Goal: Information Seeking & Learning: Learn about a topic

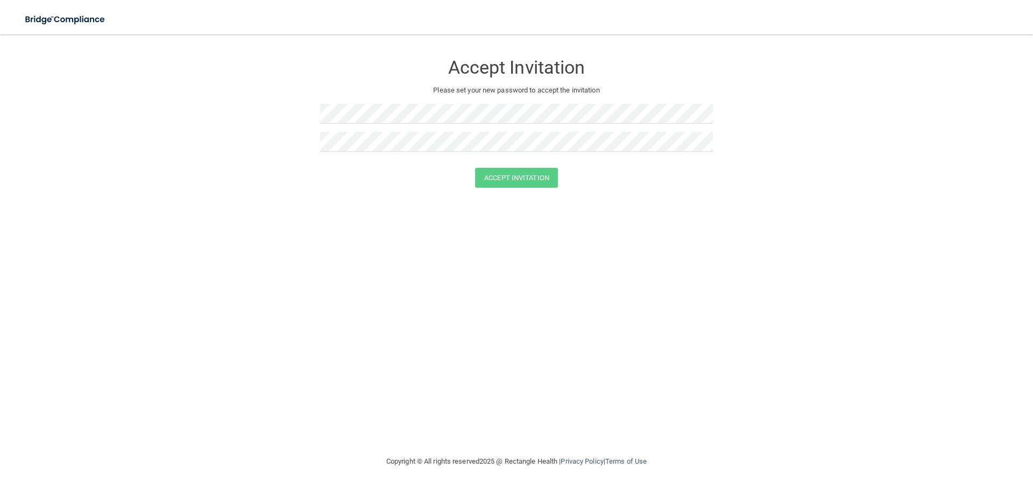
click at [316, 232] on div "Accept Invitation Please set your new password to accept the invitation Accept …" at bounding box center [517, 244] width 990 height 399
click at [494, 173] on button "Accept Invitation" at bounding box center [516, 178] width 83 height 20
click at [491, 176] on button "Accept Invitation" at bounding box center [516, 178] width 83 height 20
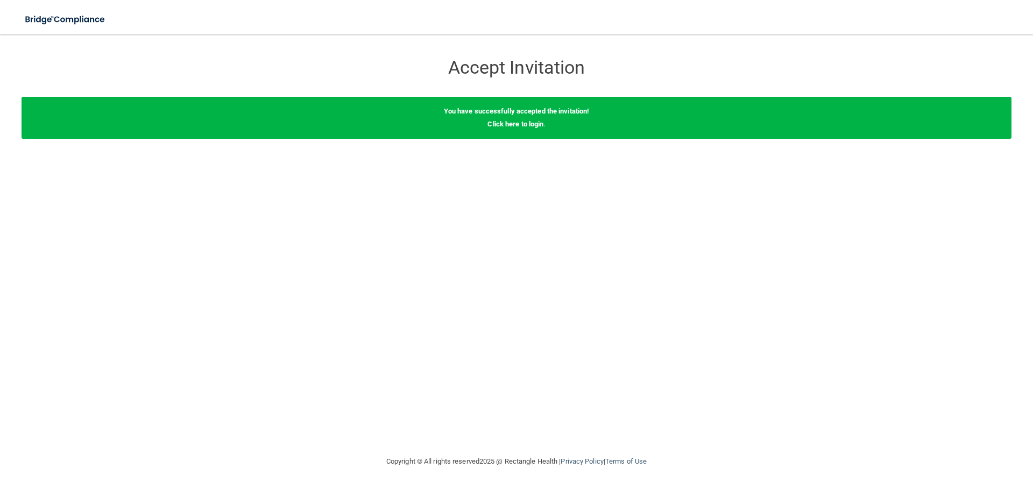
click at [534, 129] on div "You have successfully accepted the invitation! Click here to login ." at bounding box center [517, 118] width 990 height 42
click at [510, 125] on link "Click here to login" at bounding box center [515, 124] width 56 height 8
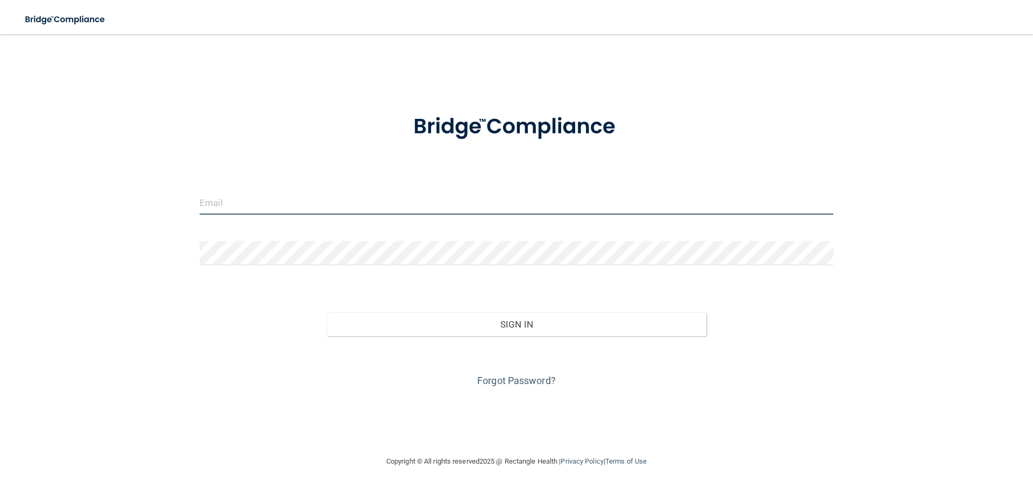
click at [409, 203] on input "email" at bounding box center [517, 202] width 634 height 24
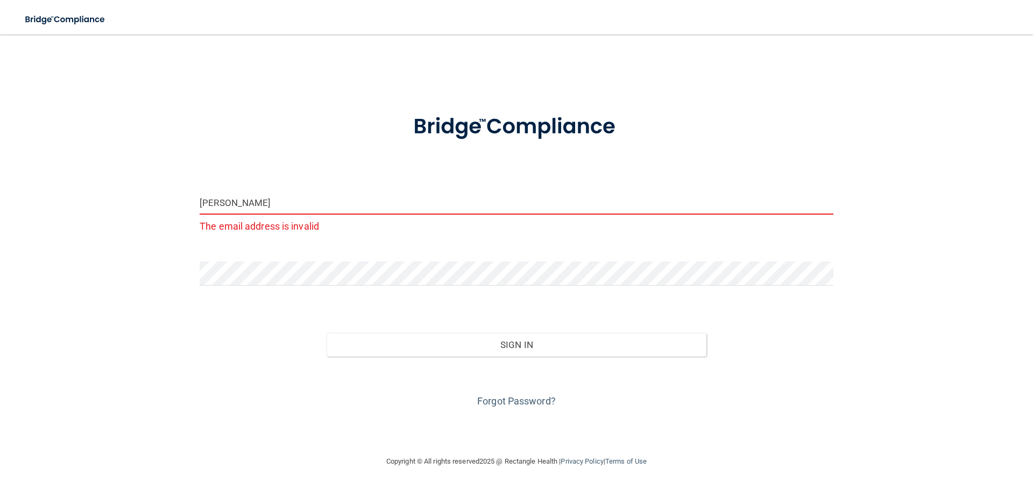
type input "[EMAIL_ADDRESS][DOMAIN_NAME]"
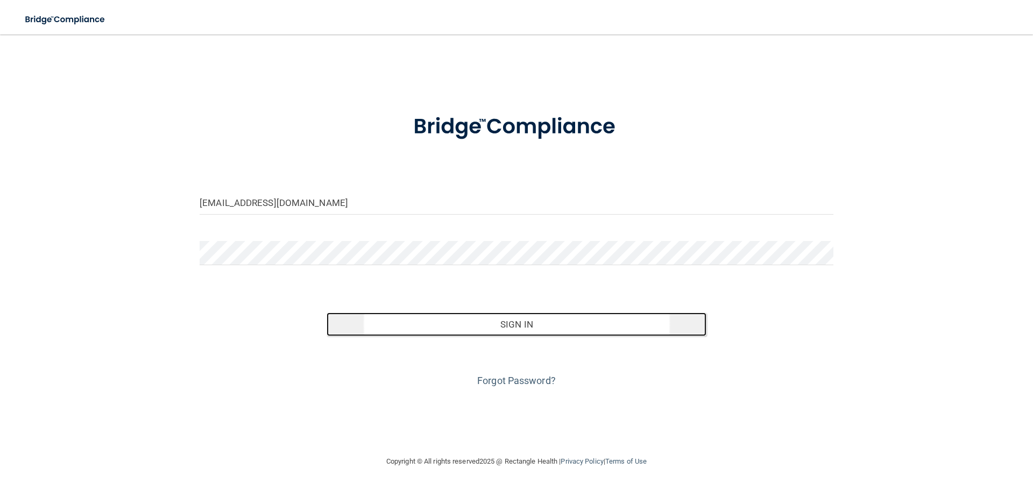
click at [486, 324] on button "Sign In" at bounding box center [517, 325] width 380 height 24
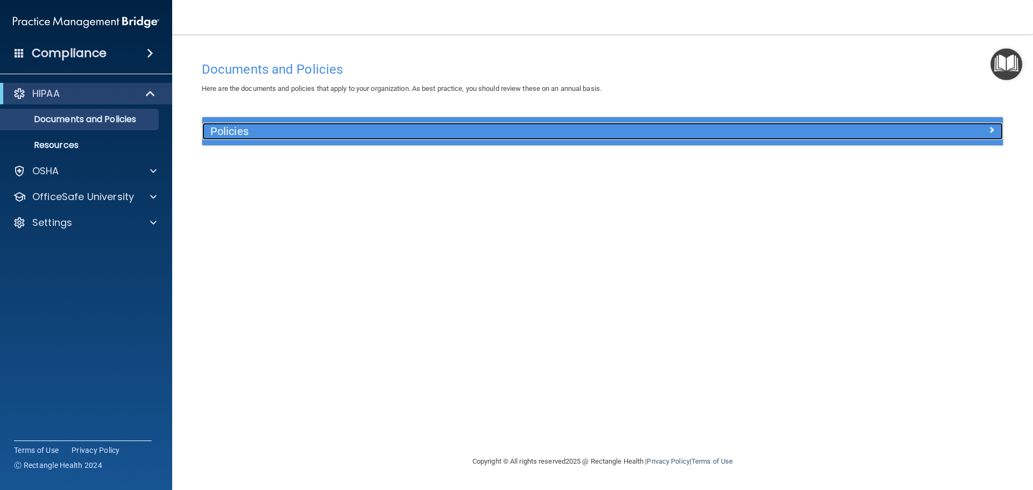
click at [228, 135] on h5 "Policies" at bounding box center [502, 131] width 584 height 12
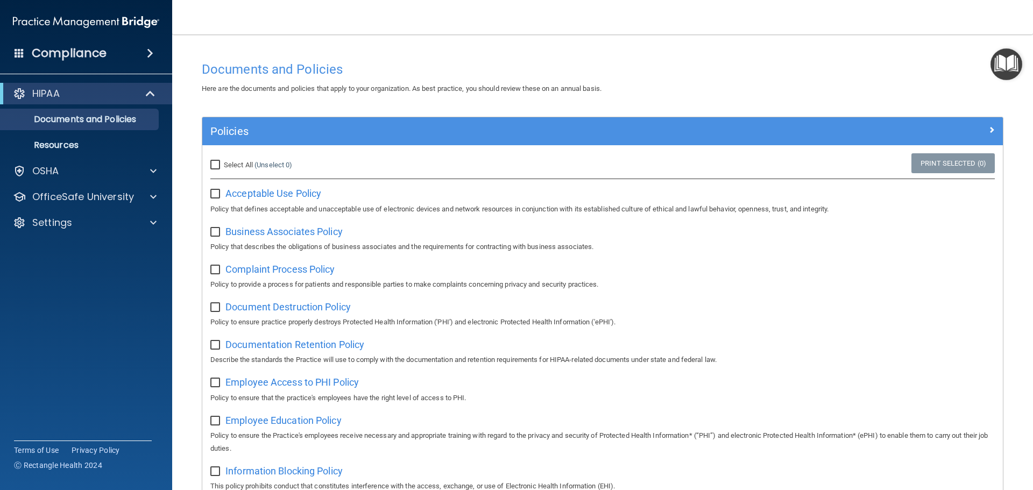
click at [211, 196] on input "checkbox" at bounding box center [216, 194] width 12 height 9
click at [215, 188] on label at bounding box center [216, 191] width 13 height 12
click at [215, 190] on input "checkbox" at bounding box center [216, 194] width 12 height 9
checkbox input "false"
click at [220, 165] on input "Select All (Unselect 0) Unselect All" at bounding box center [216, 165] width 12 height 9
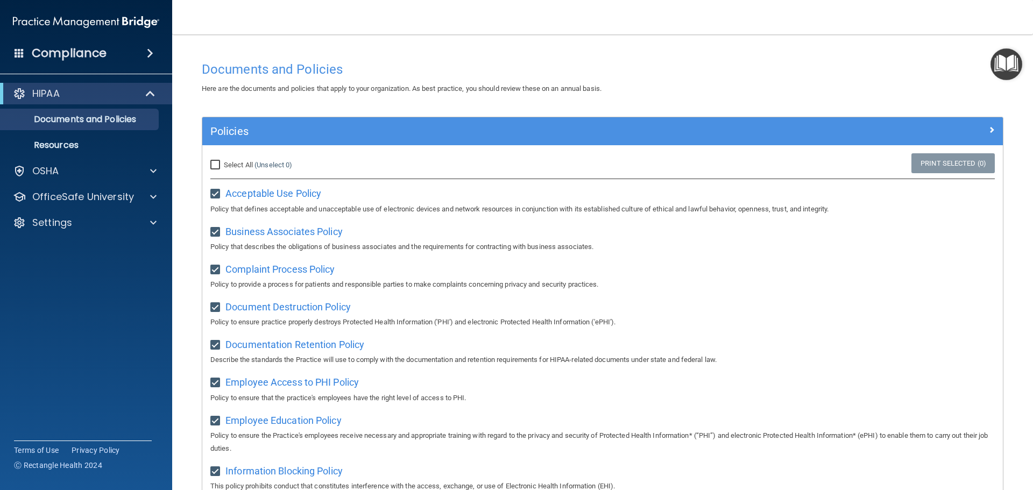
checkbox input "true"
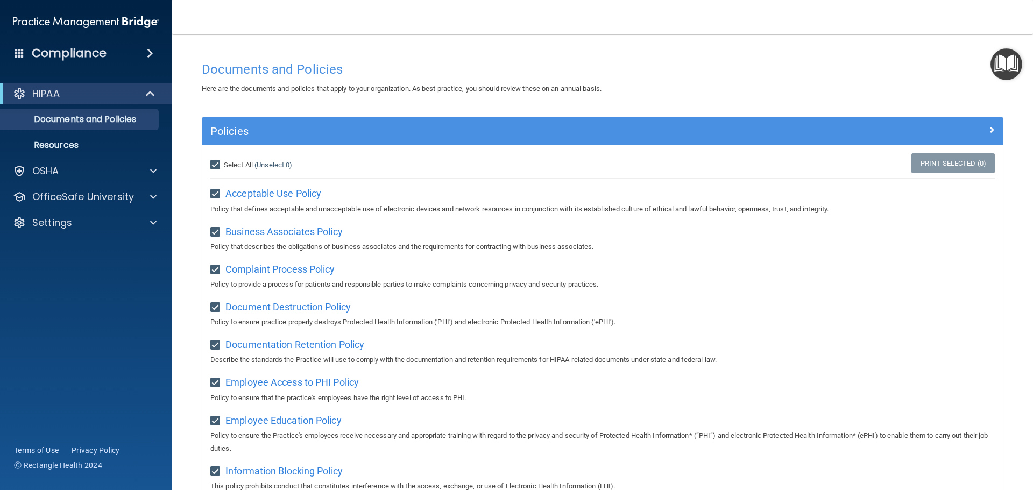
checkbox input "true"
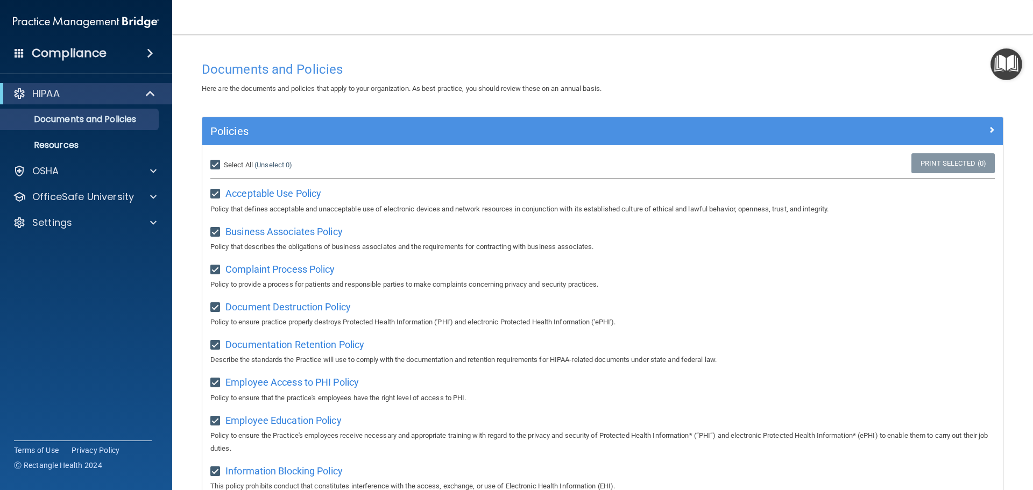
checkbox input "true"
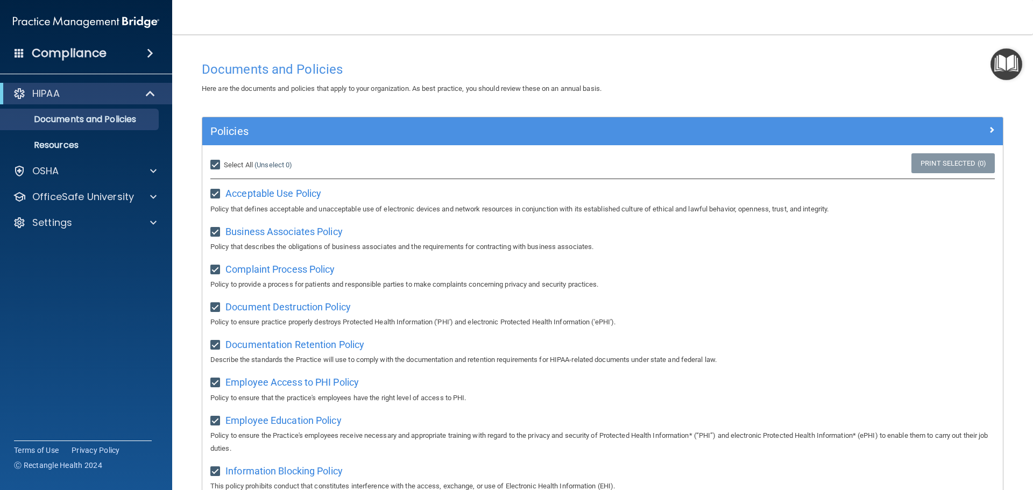
checkbox input "true"
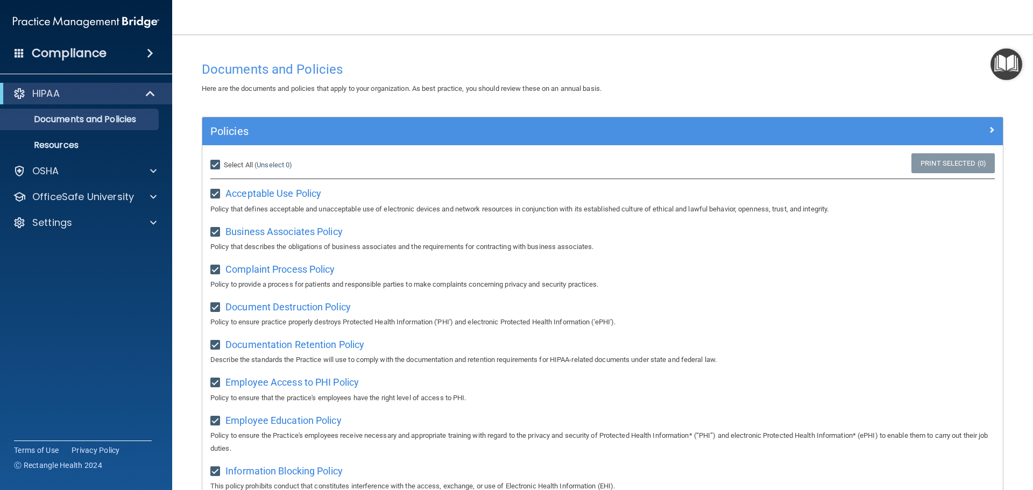
checkbox input "true"
click at [162, 162] on div "OSHA" at bounding box center [86, 171] width 173 height 22
click at [101, 169] on div "OSHA" at bounding box center [71, 171] width 133 height 13
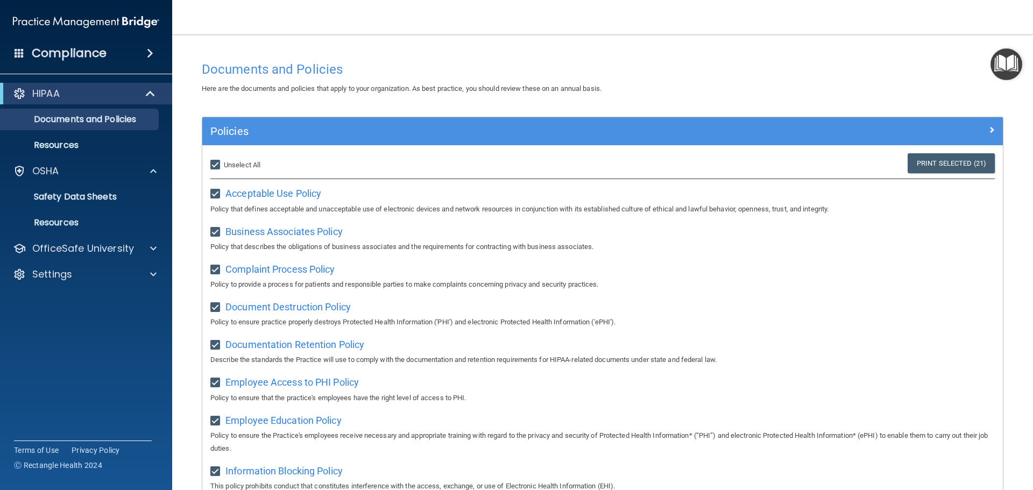
click at [101, 46] on h4 "Compliance" at bounding box center [69, 53] width 75 height 15
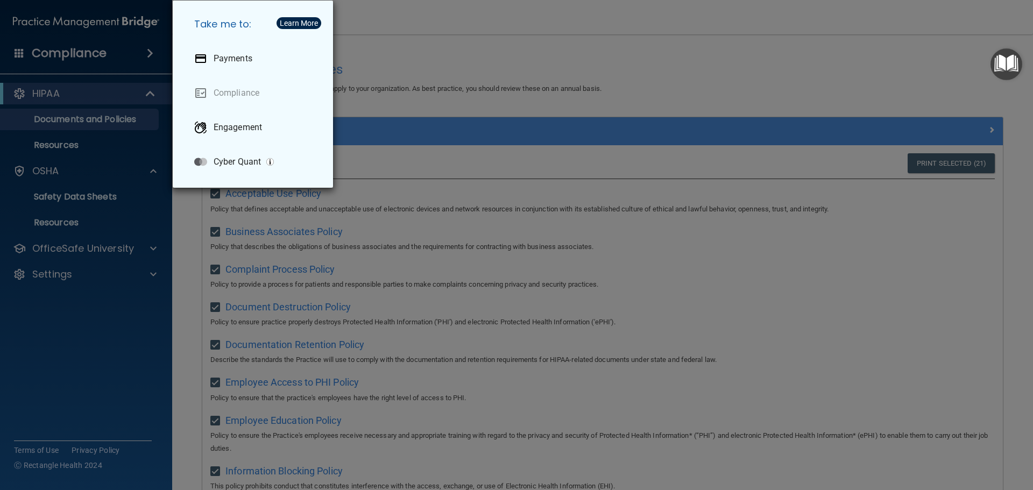
click at [148, 55] on div "Take me to: Payments Compliance Engagement Cyber Quant" at bounding box center [516, 245] width 1033 height 490
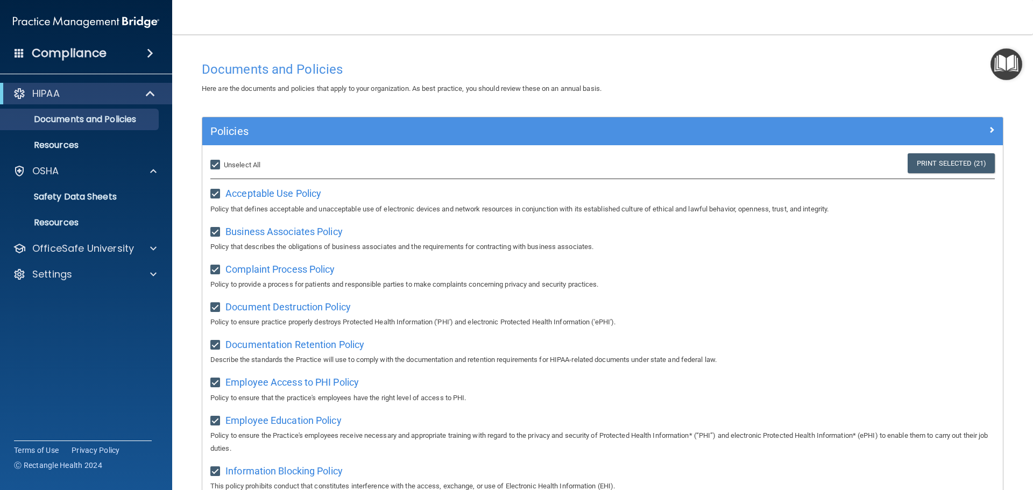
click at [147, 58] on span at bounding box center [150, 53] width 6 height 13
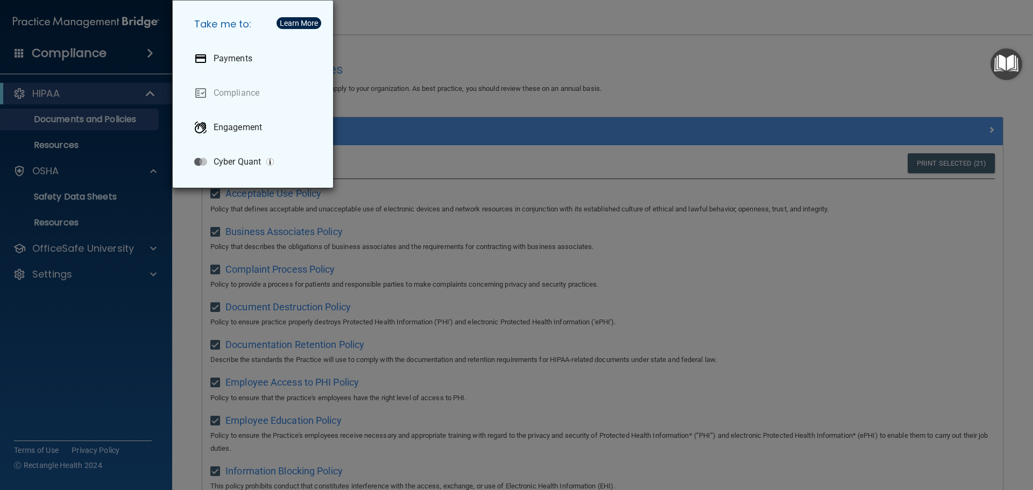
click at [447, 44] on div "Take me to: Payments Compliance Engagement Cyber Quant" at bounding box center [516, 245] width 1033 height 490
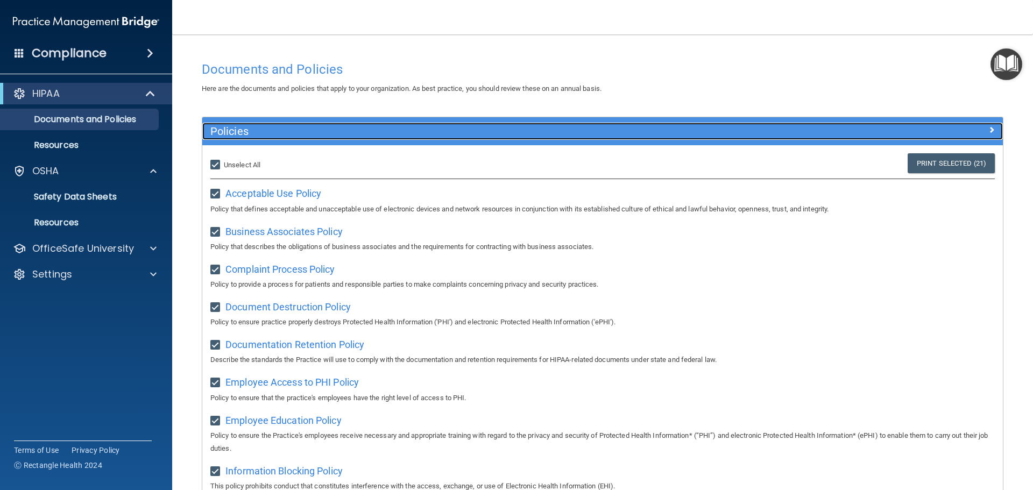
click at [419, 133] on h5 "Policies" at bounding box center [502, 131] width 584 height 12
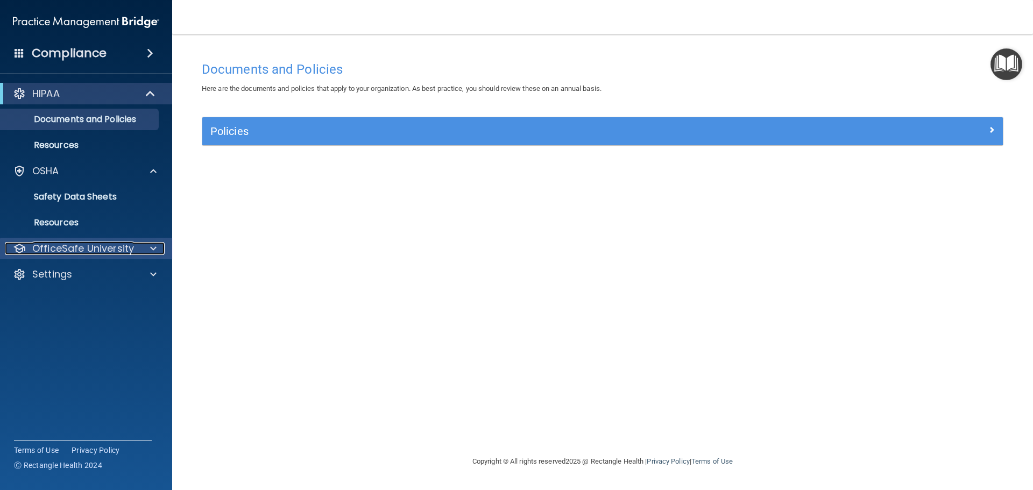
click at [101, 248] on p "OfficeSafe University" at bounding box center [83, 248] width 102 height 13
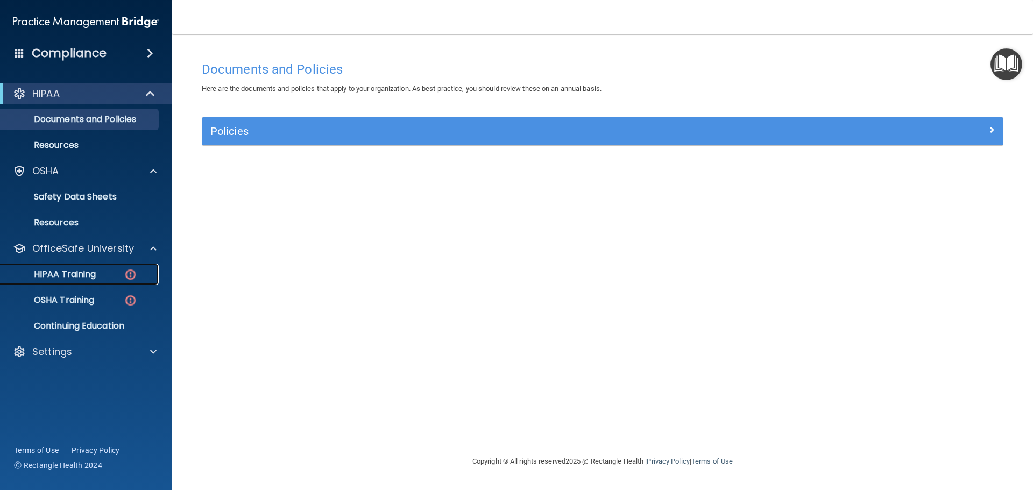
click at [97, 270] on div "HIPAA Training" at bounding box center [80, 274] width 147 height 11
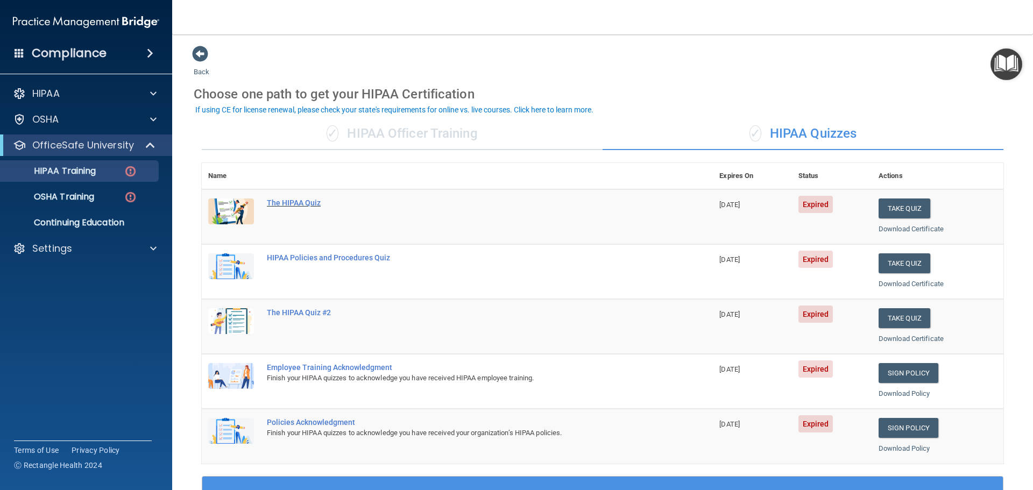
click at [300, 200] on div "The HIPAA Quiz" at bounding box center [463, 203] width 392 height 9
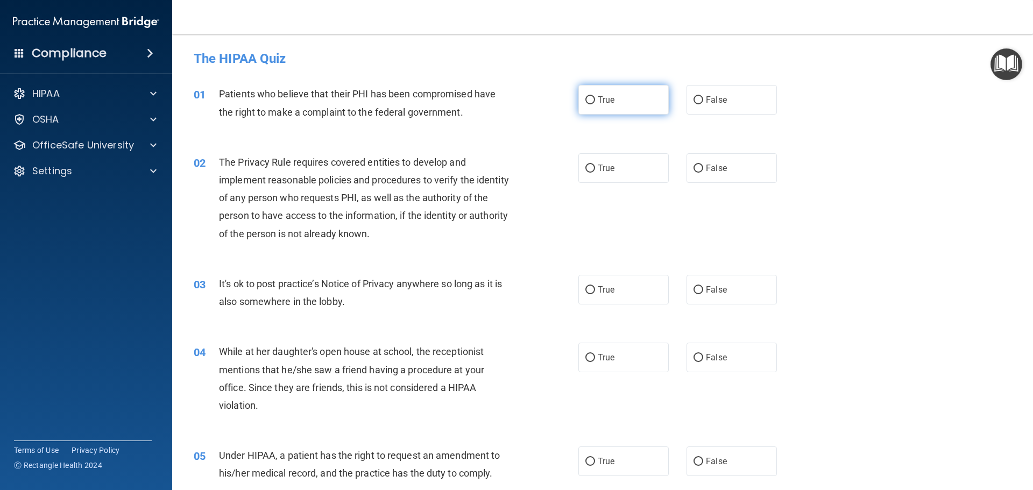
click at [612, 104] on label "True" at bounding box center [623, 100] width 90 height 30
click at [595, 104] on input "True" at bounding box center [590, 100] width 10 height 8
radio input "true"
click at [700, 98] on label "False" at bounding box center [732, 100] width 90 height 30
click at [700, 98] on input "False" at bounding box center [699, 100] width 10 height 8
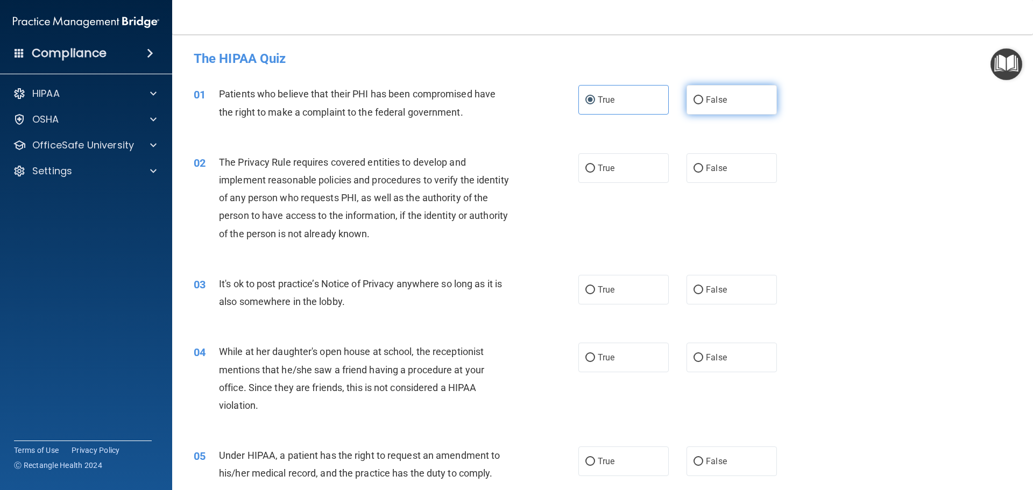
radio input "true"
radio input "false"
click at [608, 167] on span "True" at bounding box center [606, 168] width 17 height 10
click at [595, 167] on input "True" at bounding box center [590, 169] width 10 height 8
radio input "true"
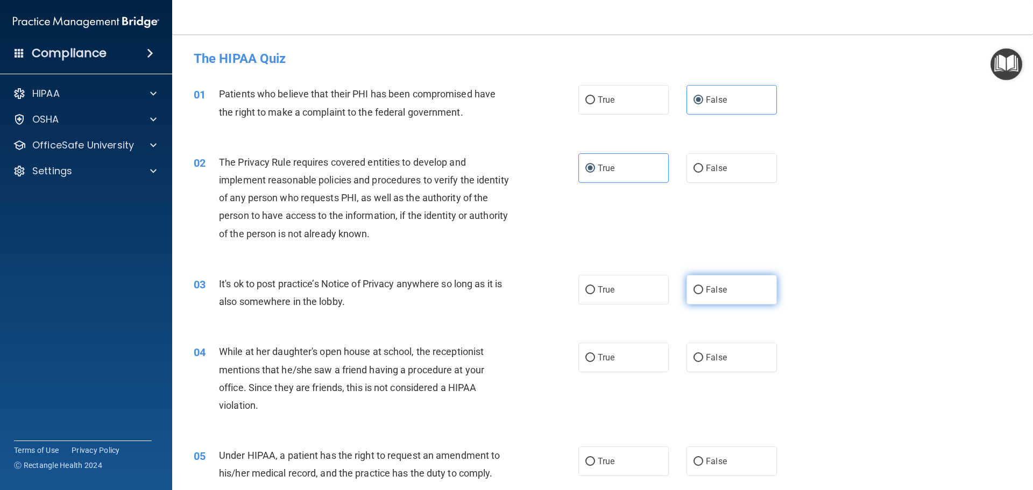
click at [711, 291] on span "False" at bounding box center [716, 290] width 21 height 10
click at [703, 291] on input "False" at bounding box center [699, 290] width 10 height 8
radio input "true"
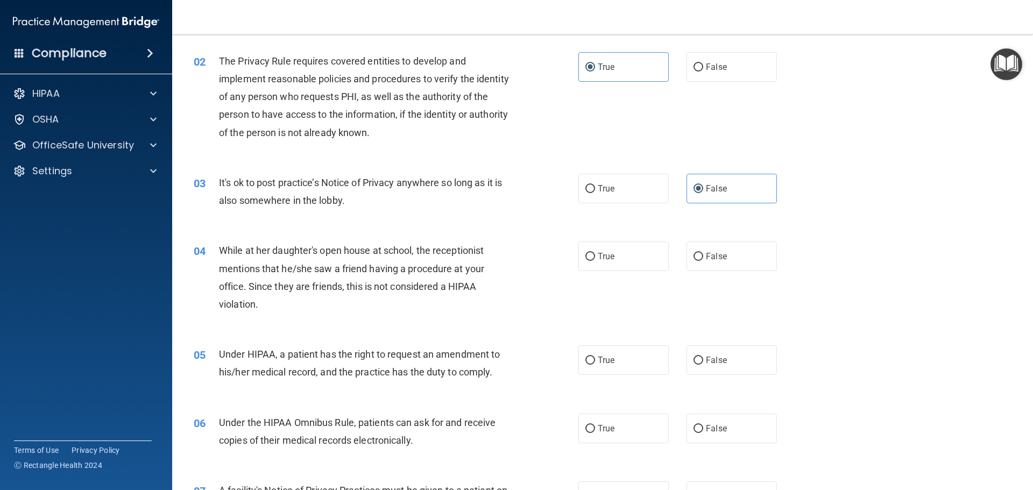
scroll to position [108, 0]
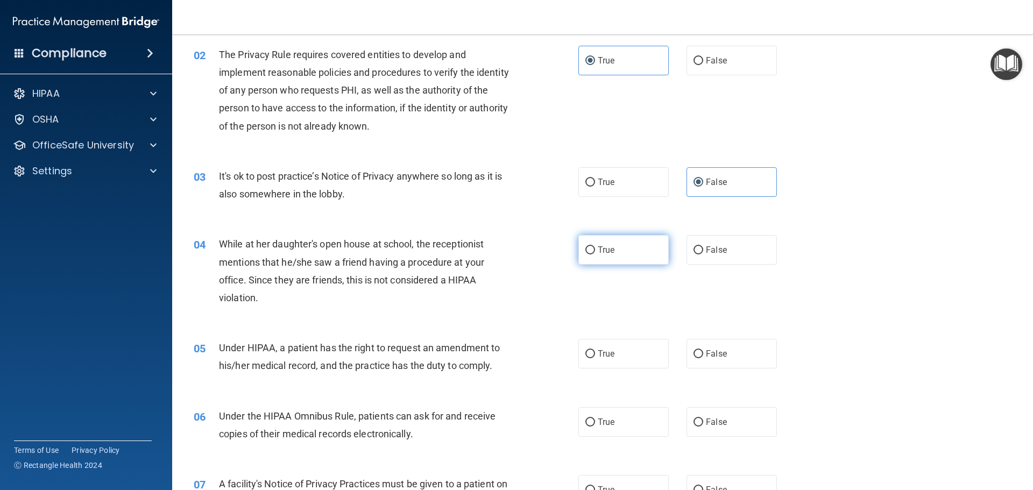
click at [612, 258] on label "True" at bounding box center [623, 250] width 90 height 30
click at [595, 255] on input "True" at bounding box center [590, 250] width 10 height 8
radio input "true"
click at [613, 352] on label "True" at bounding box center [623, 354] width 90 height 30
click at [595, 352] on input "True" at bounding box center [590, 354] width 10 height 8
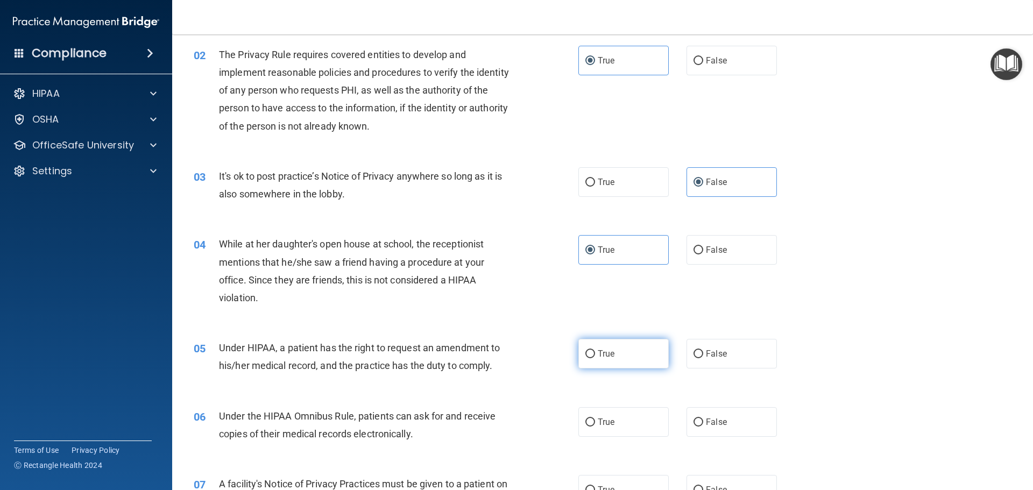
radio input "true"
click at [694, 419] on input "False" at bounding box center [699, 423] width 10 height 8
radio input "true"
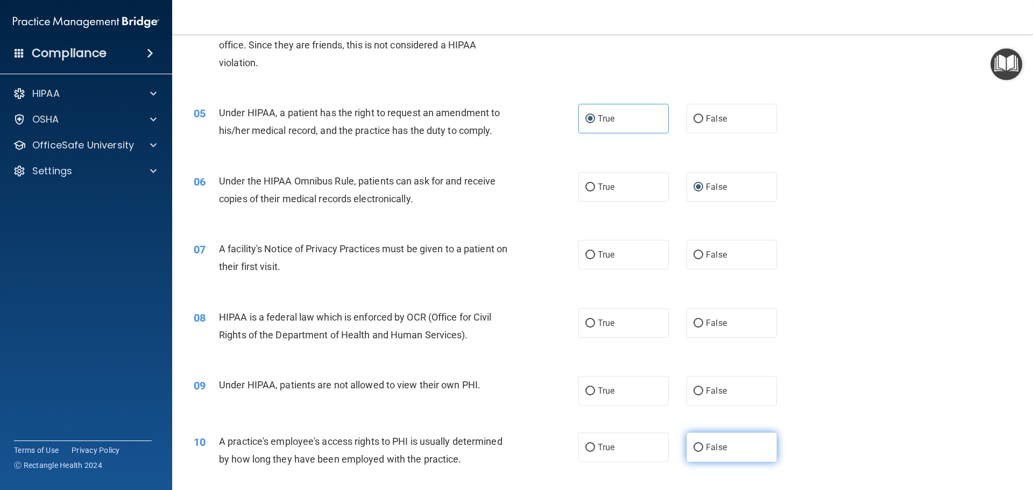
scroll to position [377, 0]
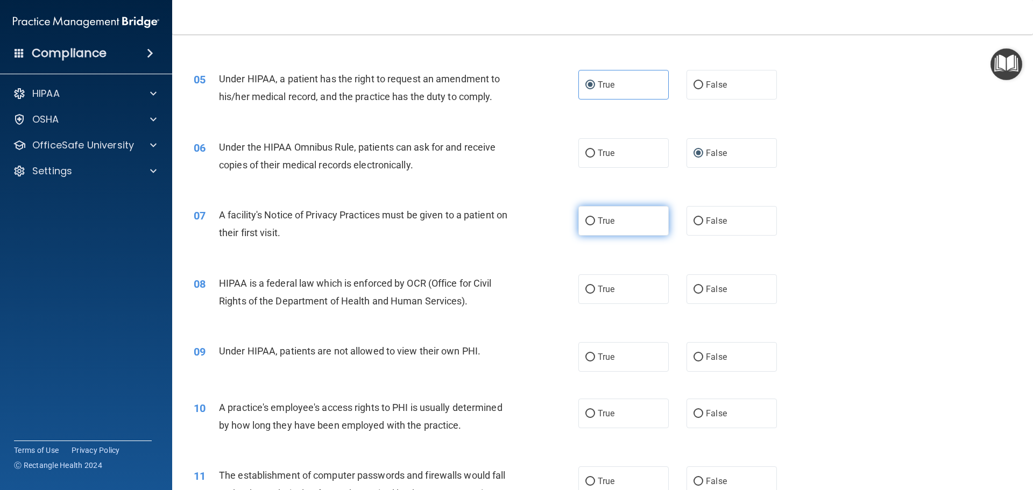
click at [641, 227] on label "True" at bounding box center [623, 221] width 90 height 30
click at [595, 225] on input "True" at bounding box center [590, 221] width 10 height 8
radio input "true"
click at [709, 293] on span "False" at bounding box center [716, 289] width 21 height 10
click at [703, 293] on input "False" at bounding box center [699, 290] width 10 height 8
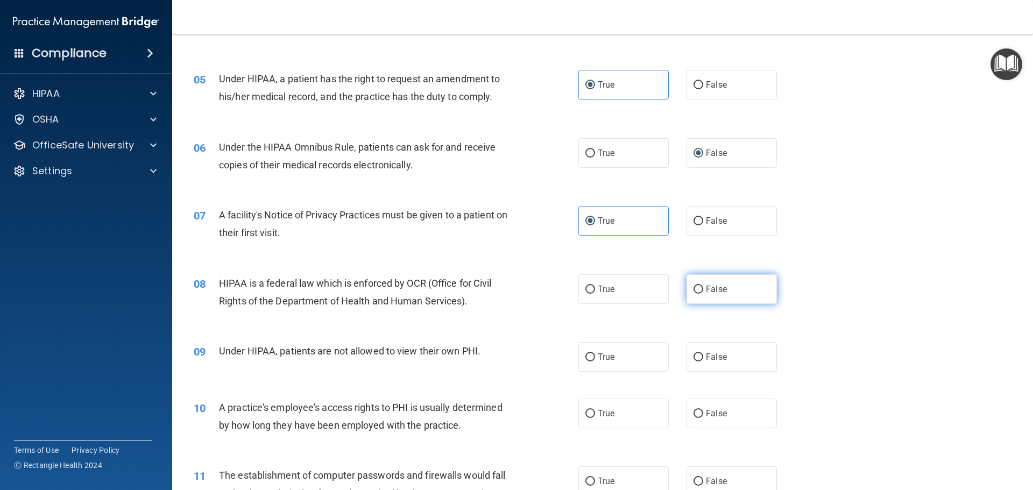
radio input "true"
click at [698, 359] on label "False" at bounding box center [732, 357] width 90 height 30
click at [698, 359] on input "False" at bounding box center [699, 358] width 10 height 8
radio input "true"
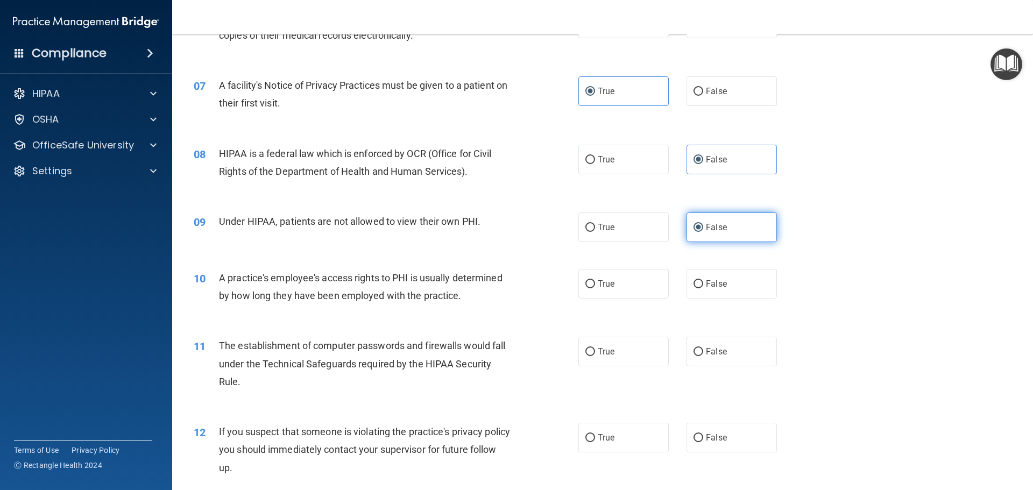
scroll to position [538, 0]
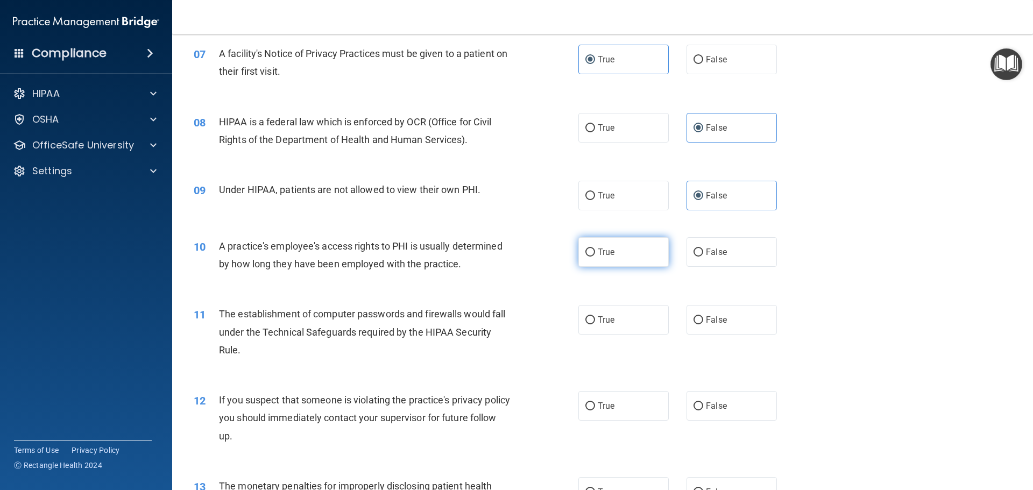
click at [602, 259] on label "True" at bounding box center [623, 252] width 90 height 30
click at [595, 257] on input "True" at bounding box center [590, 253] width 10 height 8
radio input "true"
click at [706, 322] on span "False" at bounding box center [716, 320] width 21 height 10
click at [703, 322] on input "False" at bounding box center [699, 320] width 10 height 8
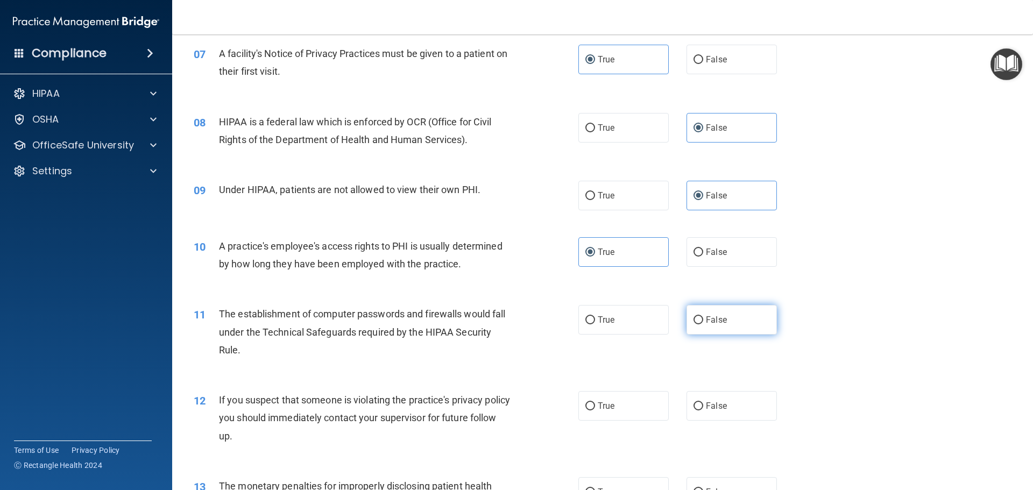
radio input "true"
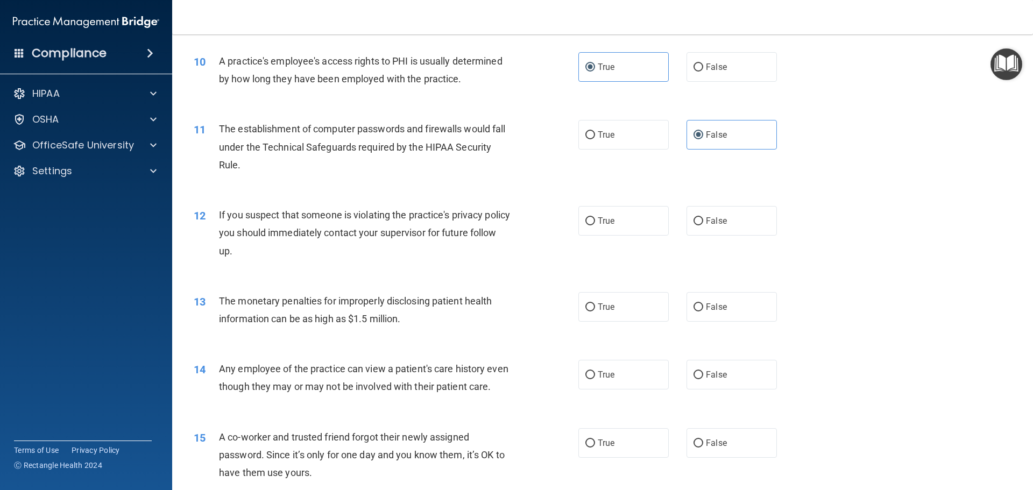
scroll to position [753, 0]
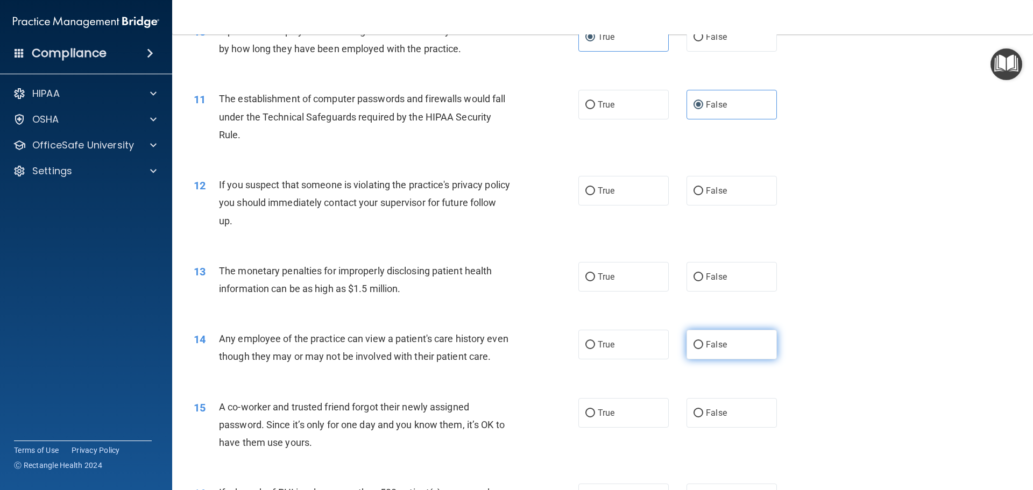
click at [706, 345] on span "False" at bounding box center [716, 345] width 21 height 10
click at [702, 345] on input "False" at bounding box center [699, 345] width 10 height 8
radio input "true"
click at [708, 192] on span "False" at bounding box center [716, 191] width 21 height 10
click at [703, 192] on input "False" at bounding box center [699, 191] width 10 height 8
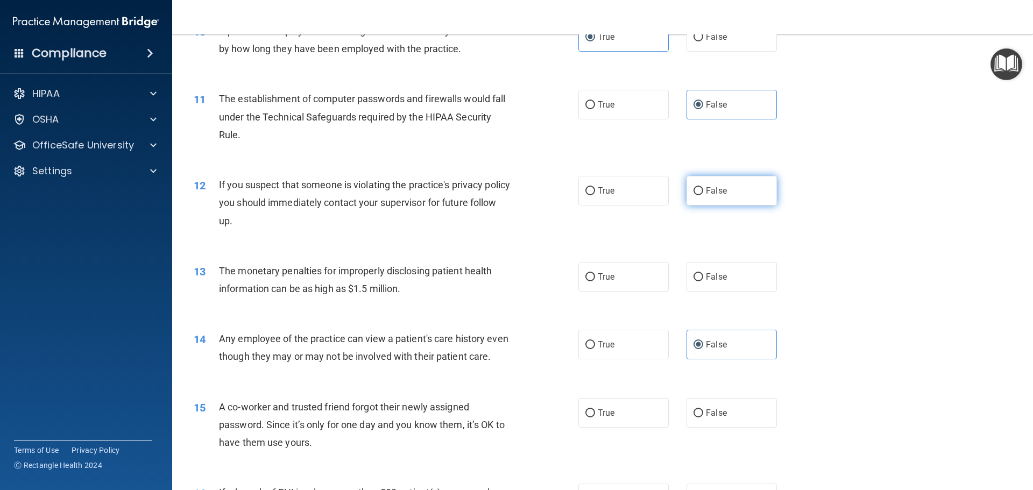
radio input "true"
click at [586, 280] on input "True" at bounding box center [590, 277] width 10 height 8
radio input "true"
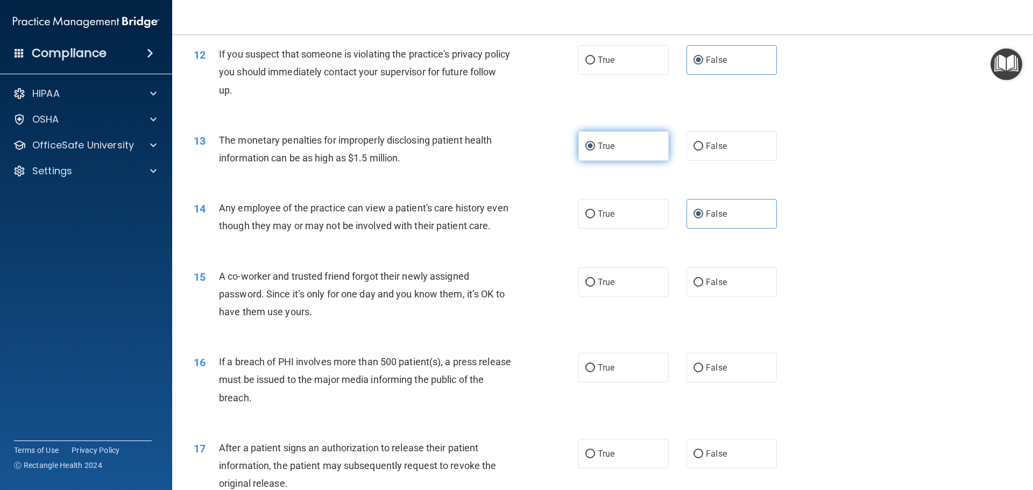
scroll to position [969, 0]
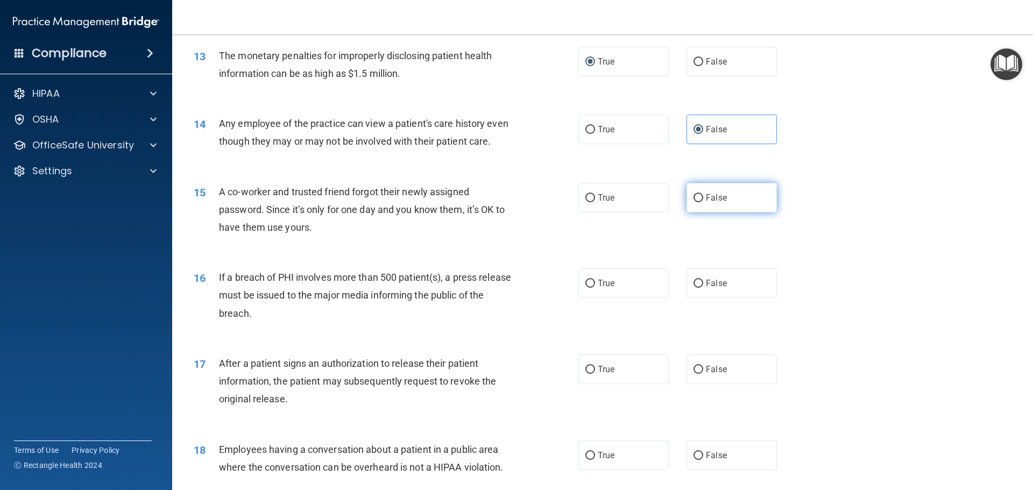
click at [722, 207] on label "False" at bounding box center [732, 198] width 90 height 30
click at [703, 202] on input "False" at bounding box center [699, 198] width 10 height 8
radio input "true"
click at [598, 288] on span "True" at bounding box center [606, 283] width 17 height 10
click at [595, 288] on input "True" at bounding box center [590, 284] width 10 height 8
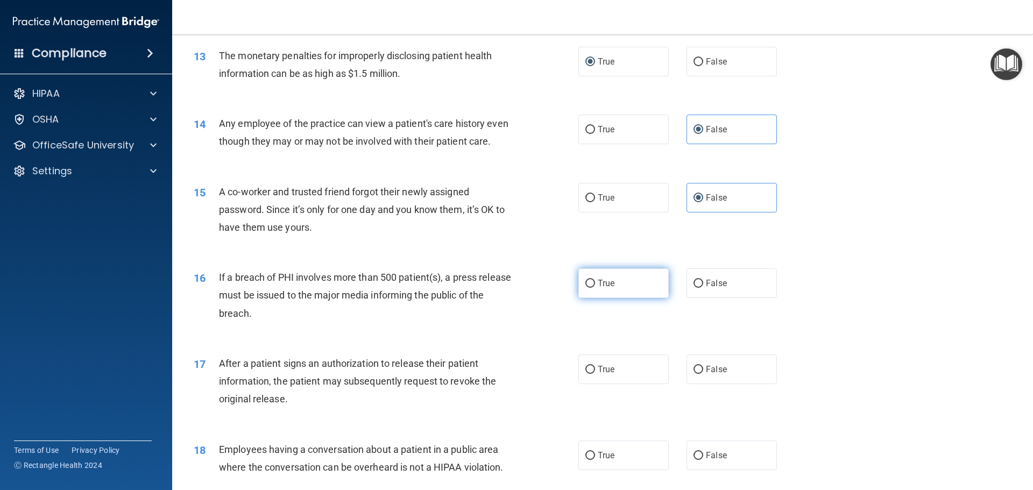
radio input "true"
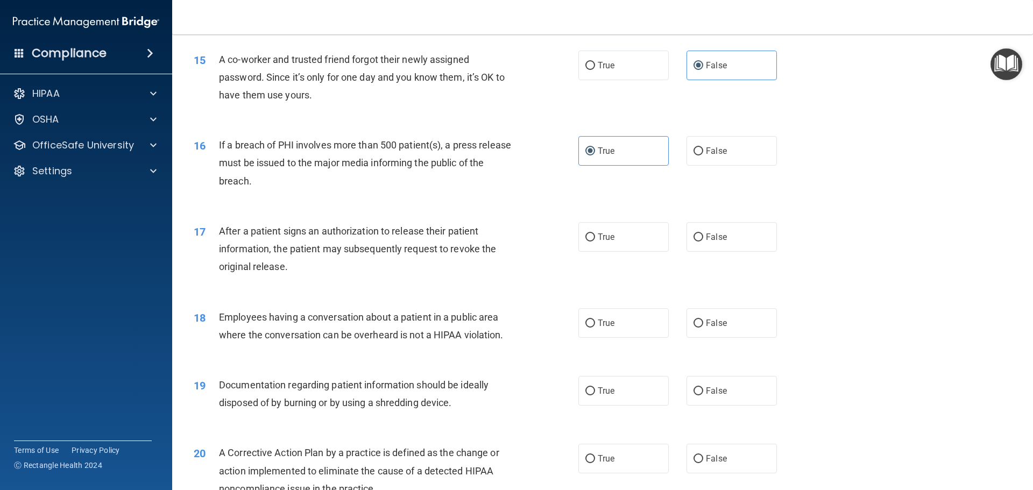
scroll to position [1130, 0]
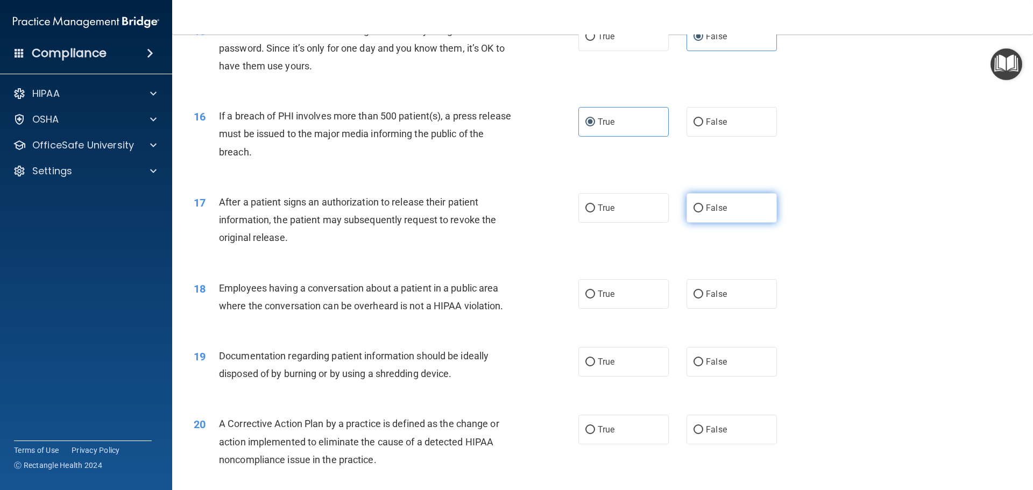
click at [695, 213] on input "False" at bounding box center [699, 208] width 10 height 8
radio input "true"
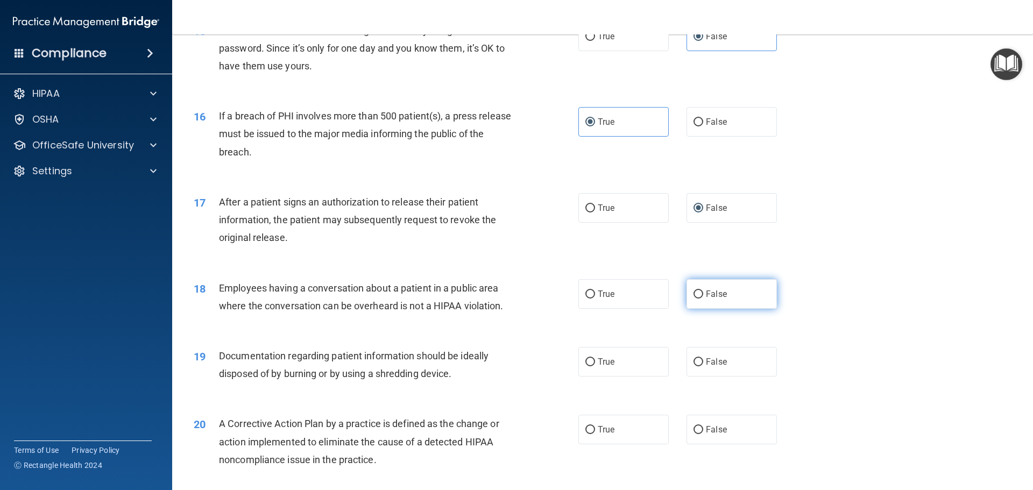
click at [709, 306] on label "False" at bounding box center [732, 294] width 90 height 30
click at [703, 299] on input "False" at bounding box center [699, 295] width 10 height 8
radio input "true"
click at [598, 367] on span "True" at bounding box center [606, 362] width 17 height 10
click at [595, 366] on input "True" at bounding box center [590, 362] width 10 height 8
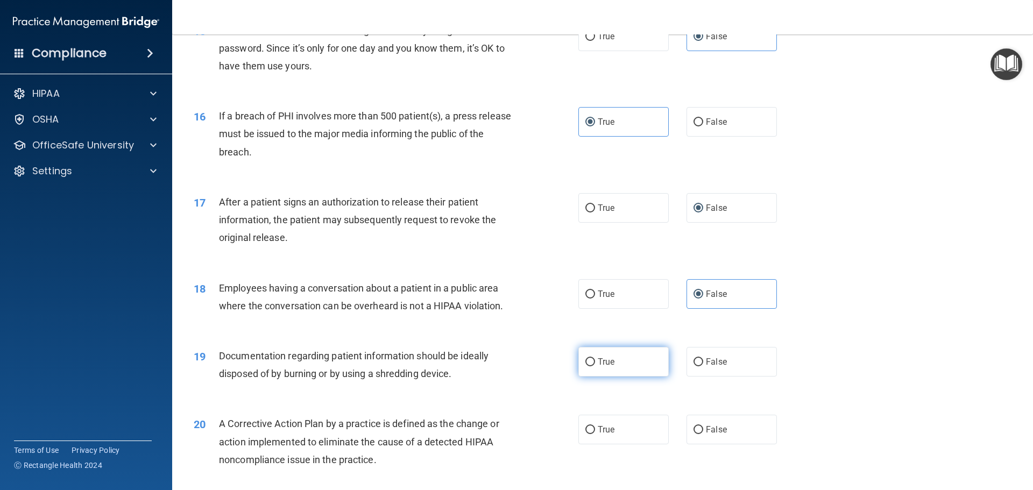
radio input "true"
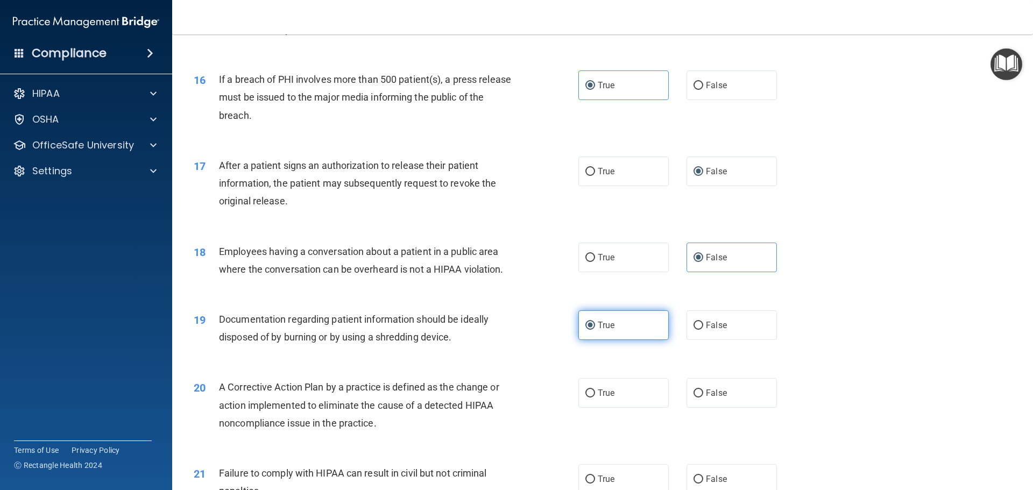
scroll to position [1238, 0]
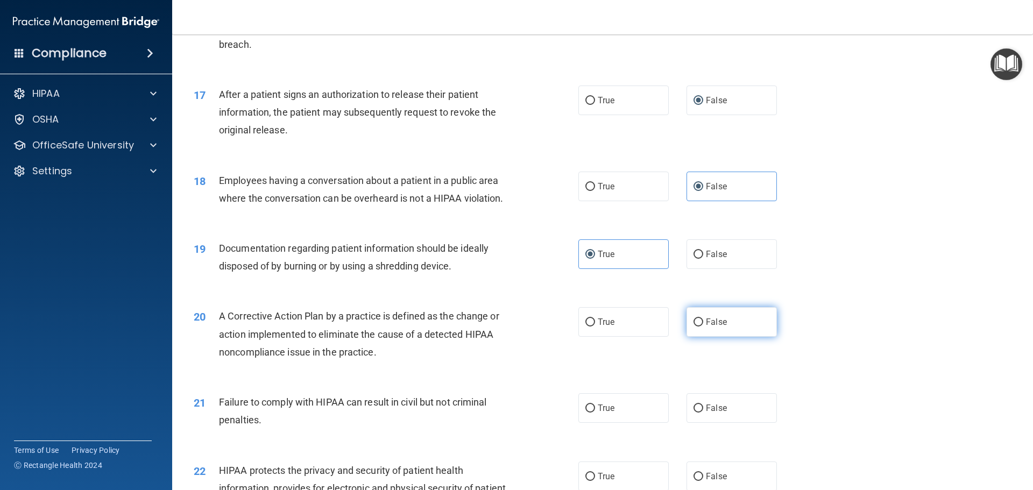
click at [712, 327] on span "False" at bounding box center [716, 322] width 21 height 10
click at [703, 327] on input "False" at bounding box center [699, 323] width 10 height 8
radio input "true"
click at [626, 423] on label "True" at bounding box center [623, 408] width 90 height 30
click at [595, 413] on input "True" at bounding box center [590, 409] width 10 height 8
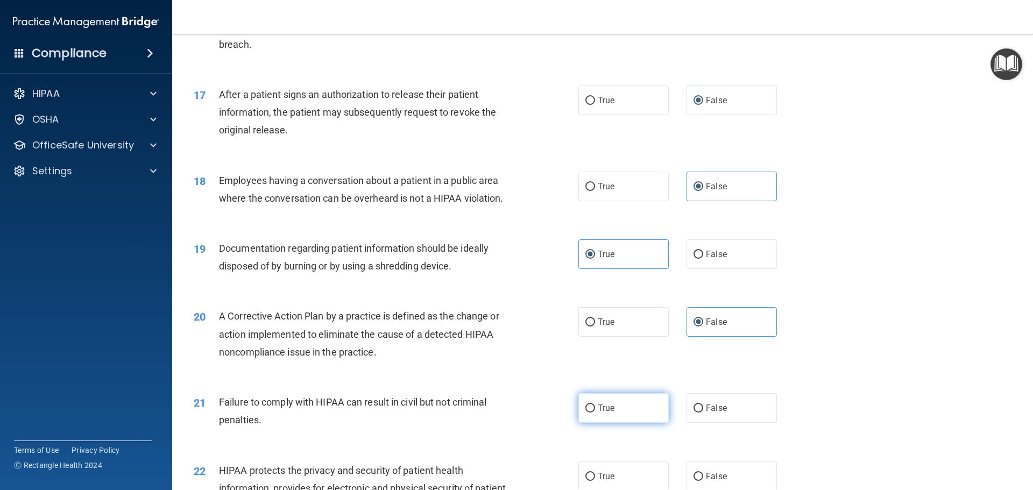
radio input "true"
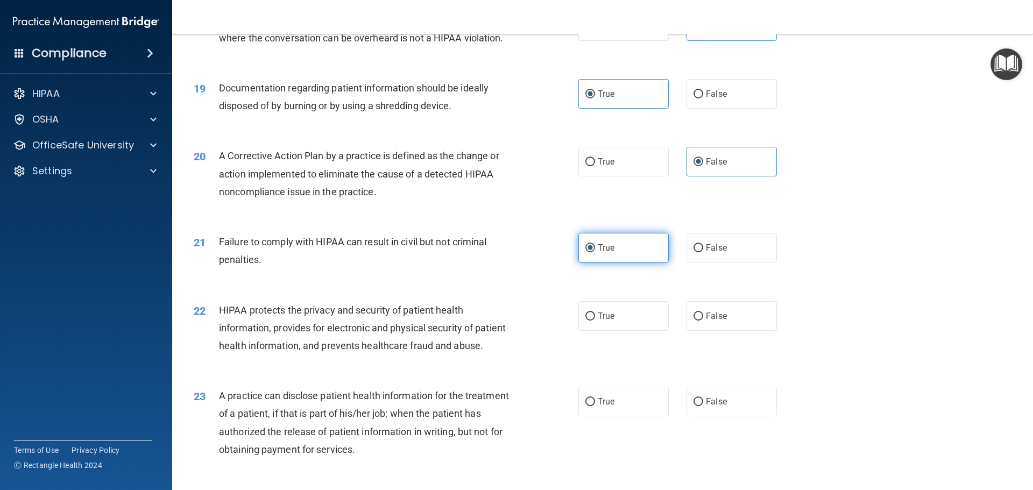
scroll to position [1399, 0]
click at [695, 330] on label "False" at bounding box center [732, 315] width 90 height 30
click at [695, 320] on input "False" at bounding box center [699, 316] width 10 height 8
radio input "true"
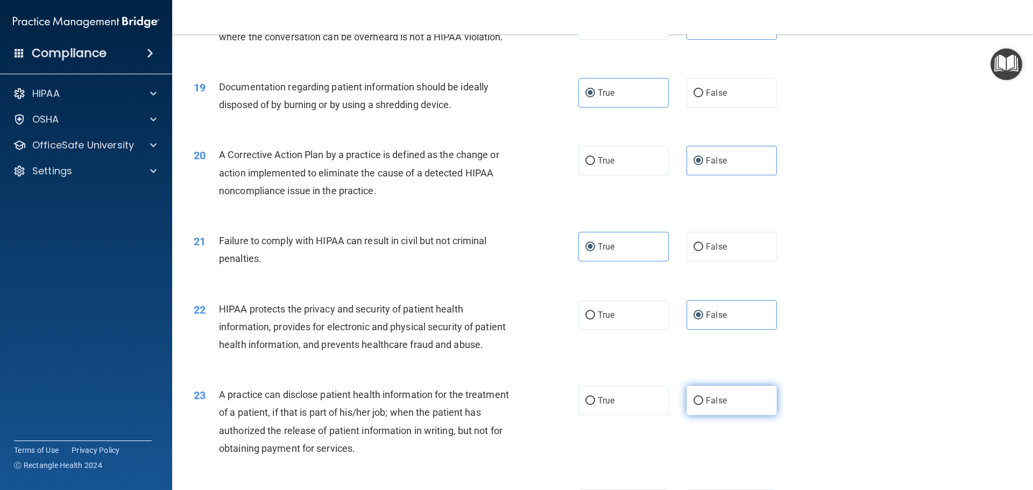
click at [720, 415] on label "False" at bounding box center [732, 401] width 90 height 30
click at [703, 405] on input "False" at bounding box center [699, 401] width 10 height 8
radio input "true"
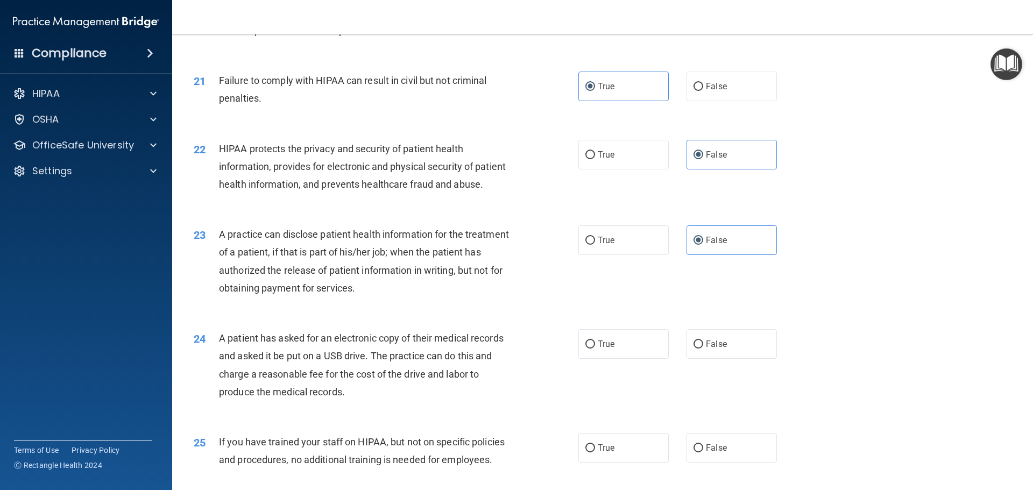
scroll to position [1560, 0]
click at [598, 348] on span "True" at bounding box center [606, 343] width 17 height 10
click at [595, 348] on input "True" at bounding box center [590, 344] width 10 height 8
radio input "true"
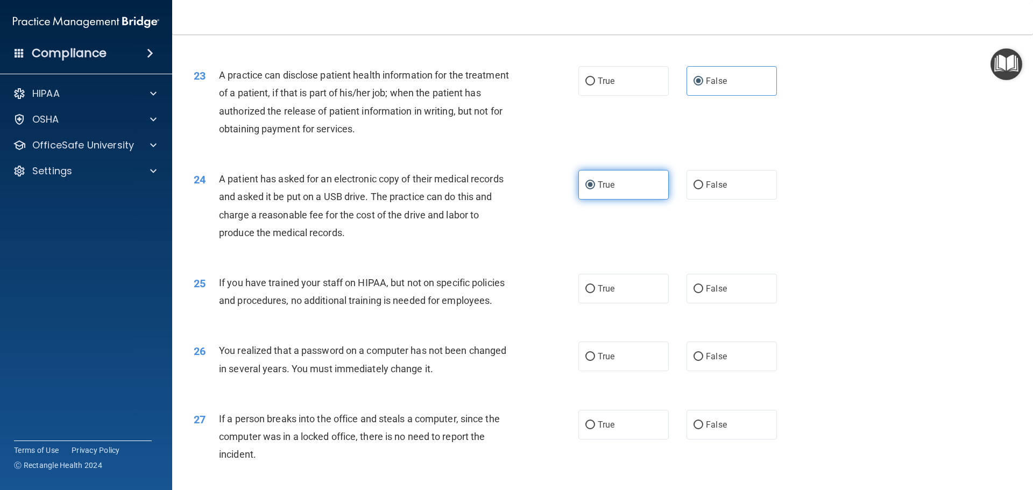
scroll to position [1722, 0]
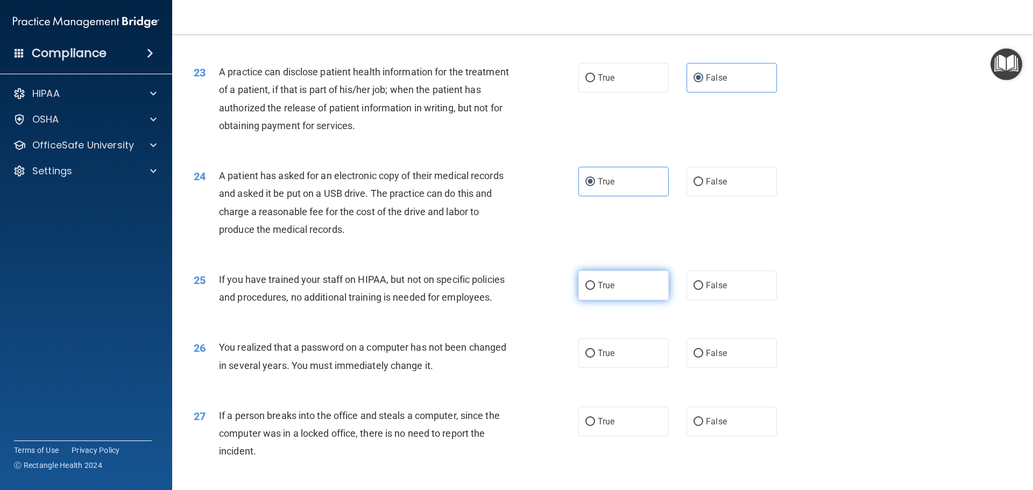
click at [600, 291] on span "True" at bounding box center [606, 285] width 17 height 10
click at [595, 290] on input "True" at bounding box center [590, 286] width 10 height 8
radio input "true"
click at [590, 358] on input "True" at bounding box center [590, 354] width 10 height 8
radio input "true"
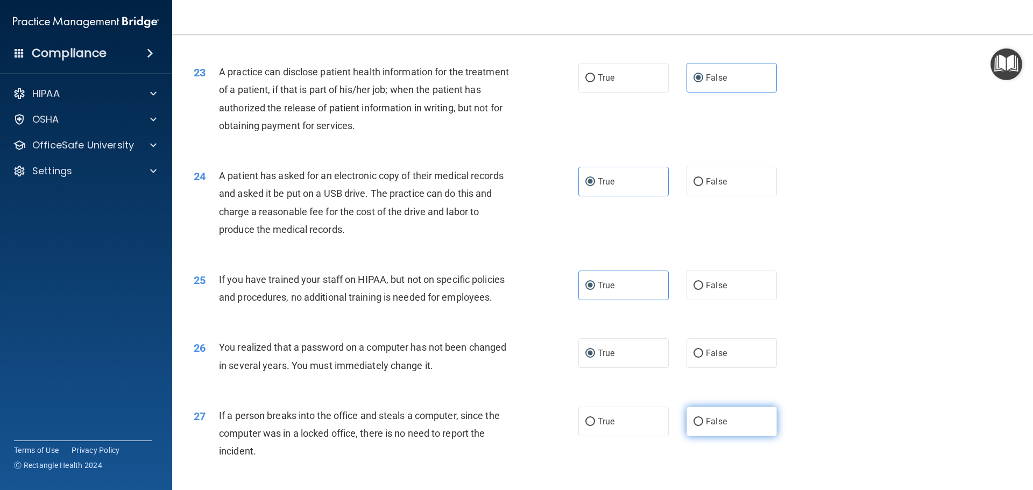
click at [696, 426] on input "False" at bounding box center [699, 422] width 10 height 8
radio input "true"
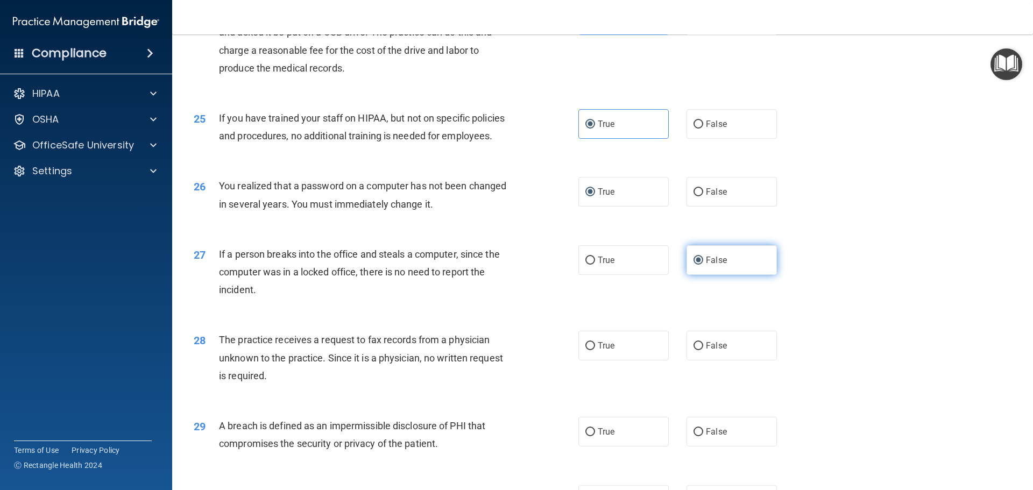
scroll to position [1937, 0]
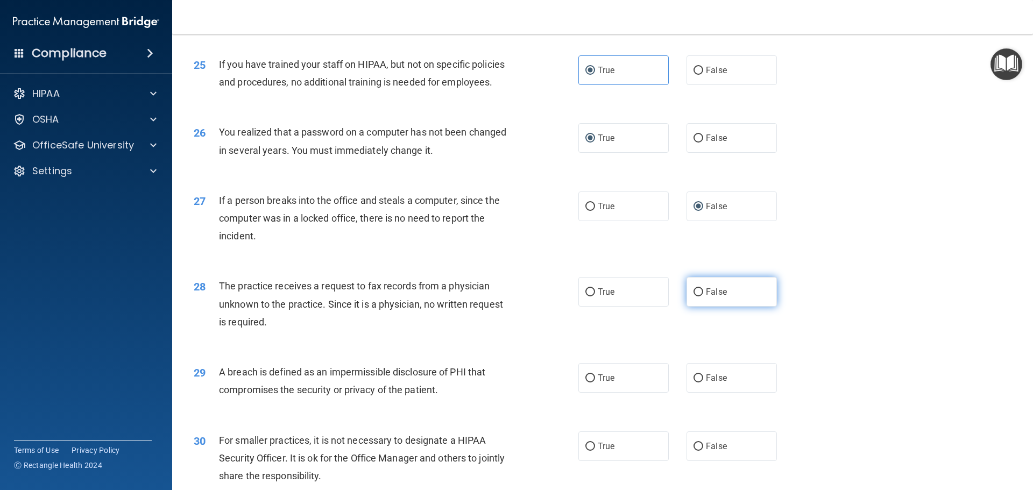
click at [695, 296] on input "False" at bounding box center [699, 292] width 10 height 8
radio input "true"
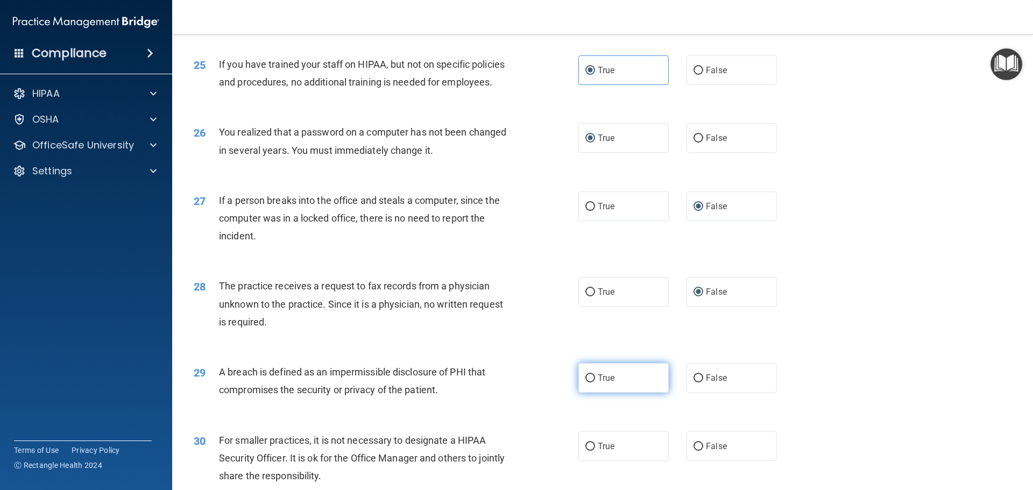
click at [598, 383] on span "True" at bounding box center [606, 378] width 17 height 10
click at [594, 383] on input "True" at bounding box center [590, 378] width 10 height 8
radio input "true"
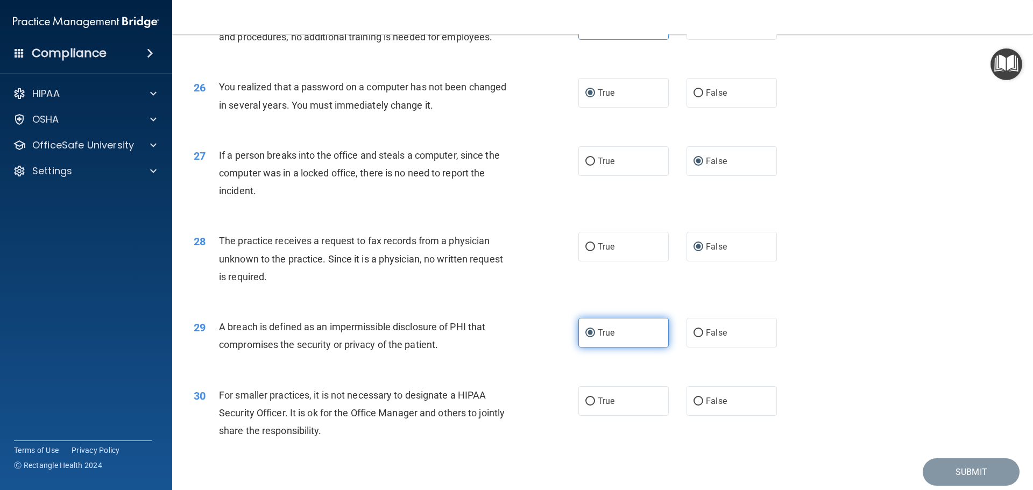
scroll to position [2045, 0]
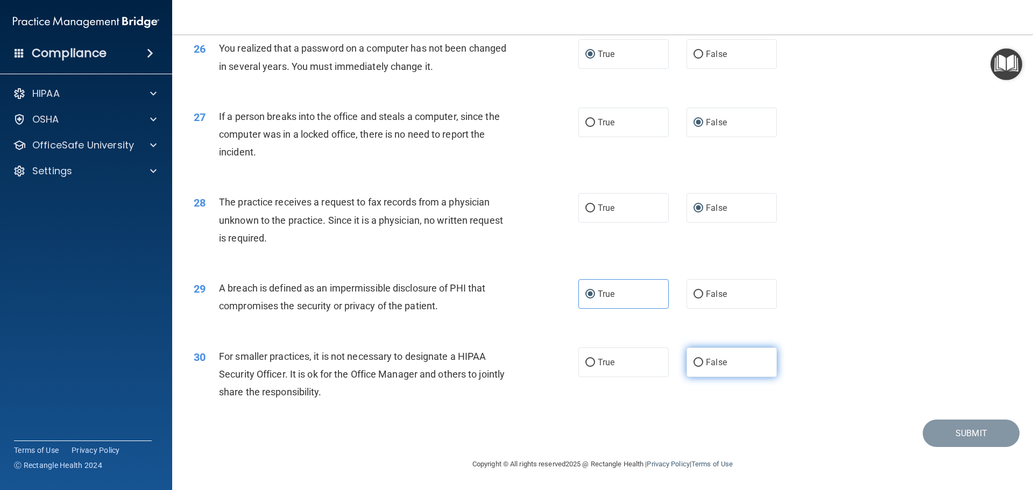
click at [737, 377] on label "False" at bounding box center [732, 363] width 90 height 30
click at [703, 367] on input "False" at bounding box center [699, 363] width 10 height 8
radio input "true"
click at [951, 442] on button "Submit" at bounding box center [971, 433] width 97 height 27
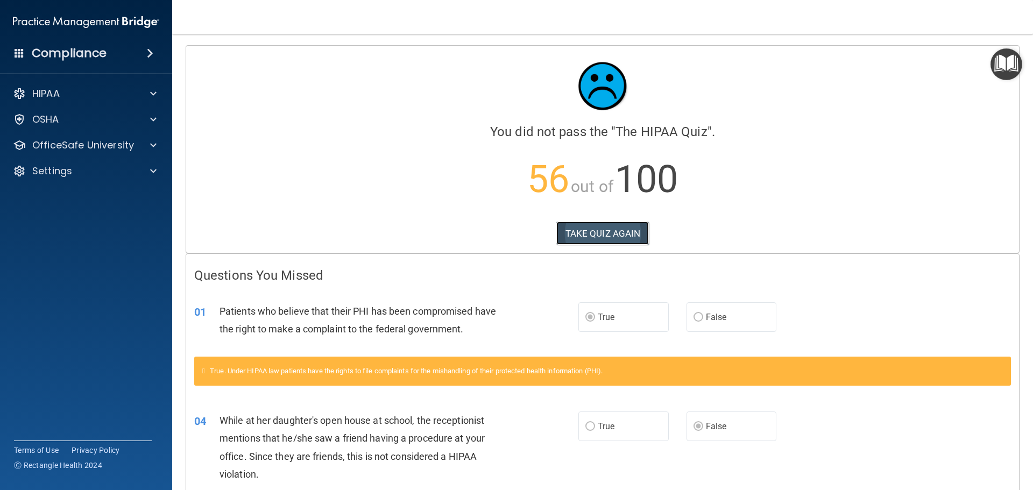
click at [573, 230] on button "TAKE QUIZ AGAIN" at bounding box center [602, 234] width 93 height 24
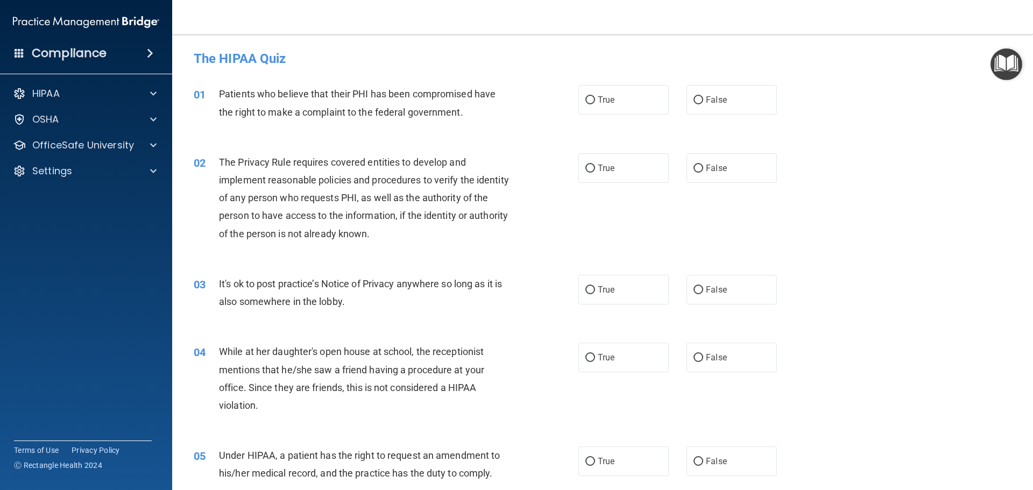
click at [585, 84] on div "01 Patients who believe that their PHI has been compromised have the right to m…" at bounding box center [603, 106] width 834 height 68
click at [585, 96] on input "True" at bounding box center [590, 100] width 10 height 8
radio input "true"
click at [587, 165] on input "True" at bounding box center [590, 169] width 10 height 8
radio input "true"
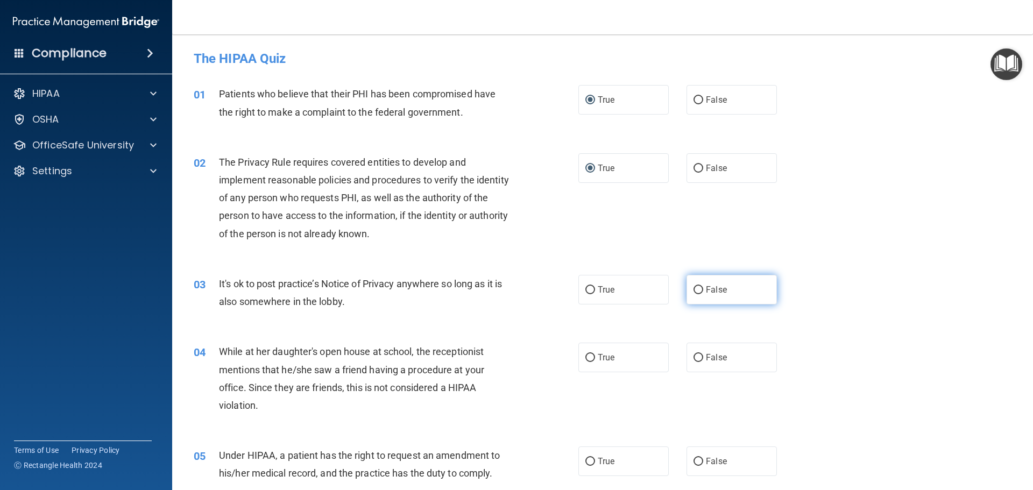
click at [699, 285] on label "False" at bounding box center [732, 290] width 90 height 30
click at [699, 286] on input "False" at bounding box center [699, 290] width 10 height 8
radio input "true"
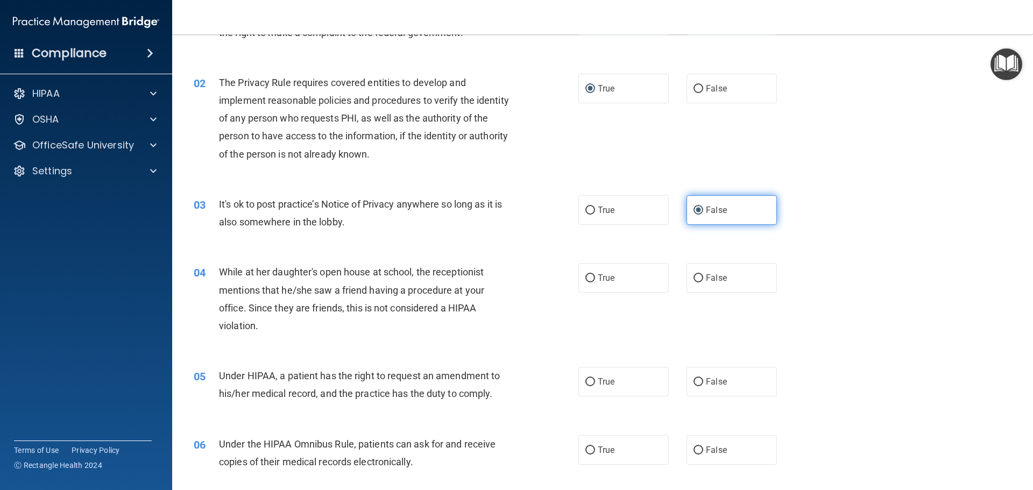
scroll to position [108, 0]
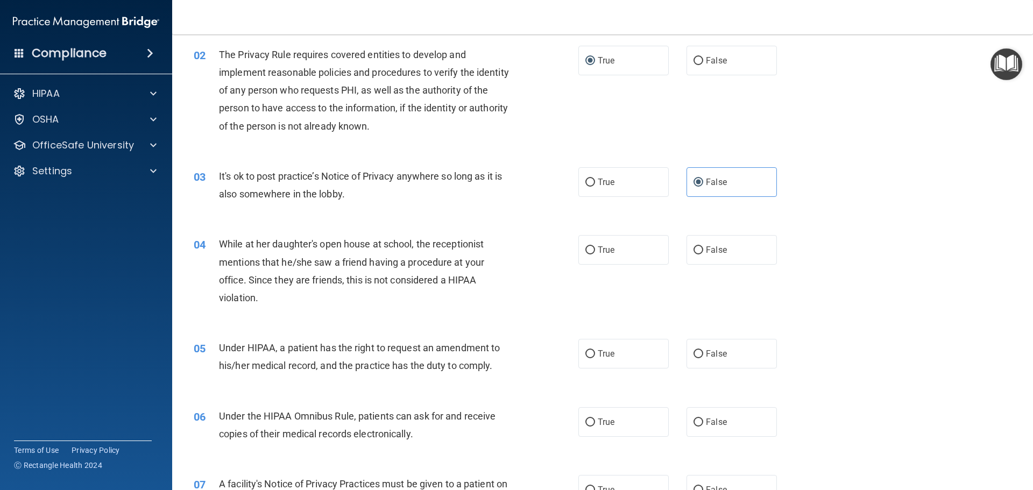
click at [668, 246] on div "True False" at bounding box center [686, 250] width 217 height 30
click at [694, 251] on input "False" at bounding box center [699, 250] width 10 height 8
radio input "true"
click at [692, 347] on label "False" at bounding box center [732, 354] width 90 height 30
click at [694, 350] on input "False" at bounding box center [699, 354] width 10 height 8
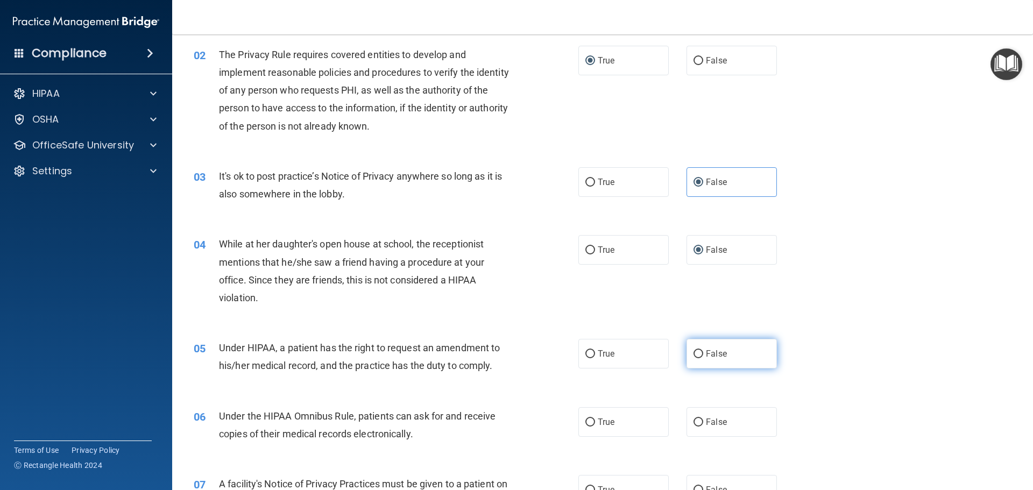
radio input "true"
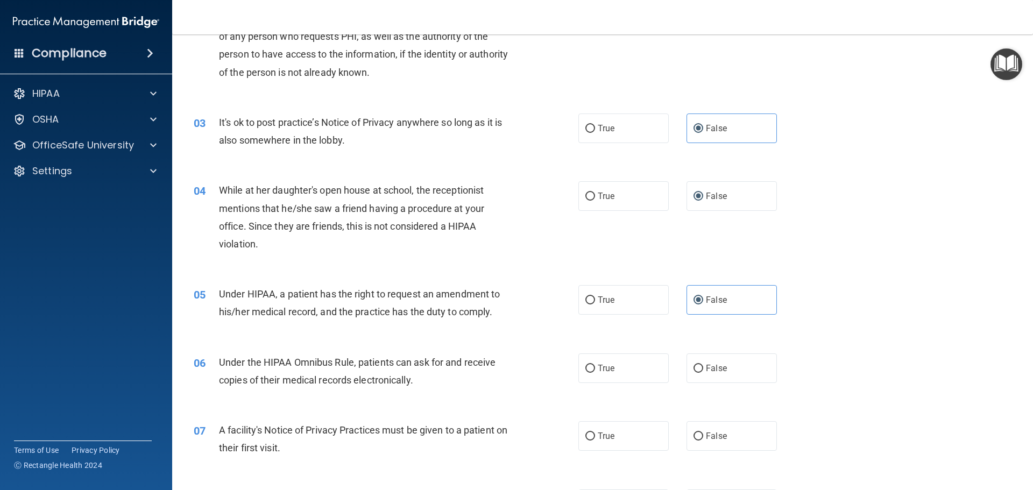
scroll to position [215, 0]
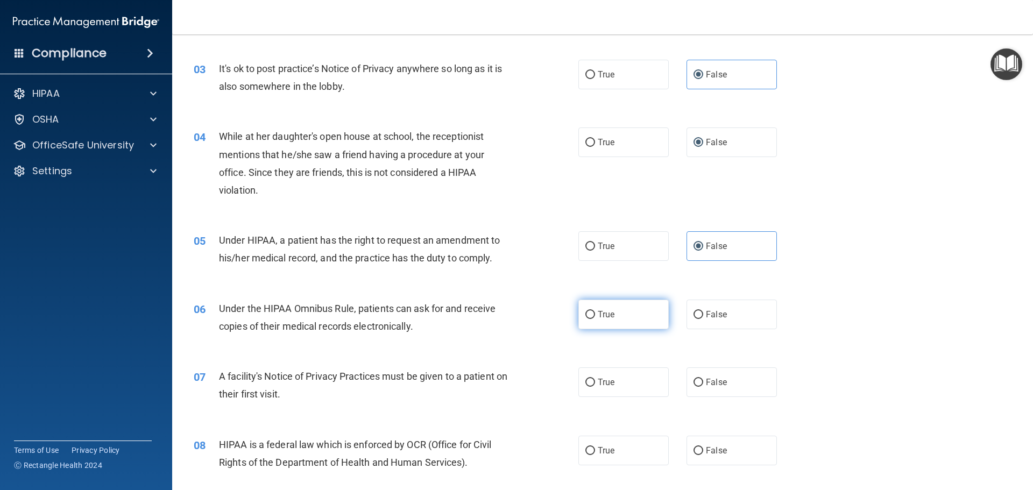
click at [593, 317] on label "True" at bounding box center [623, 315] width 90 height 30
click at [593, 317] on input "True" at bounding box center [590, 315] width 10 height 8
radio input "true"
click at [588, 377] on label "True" at bounding box center [623, 382] width 90 height 30
click at [588, 379] on input "True" at bounding box center [590, 383] width 10 height 8
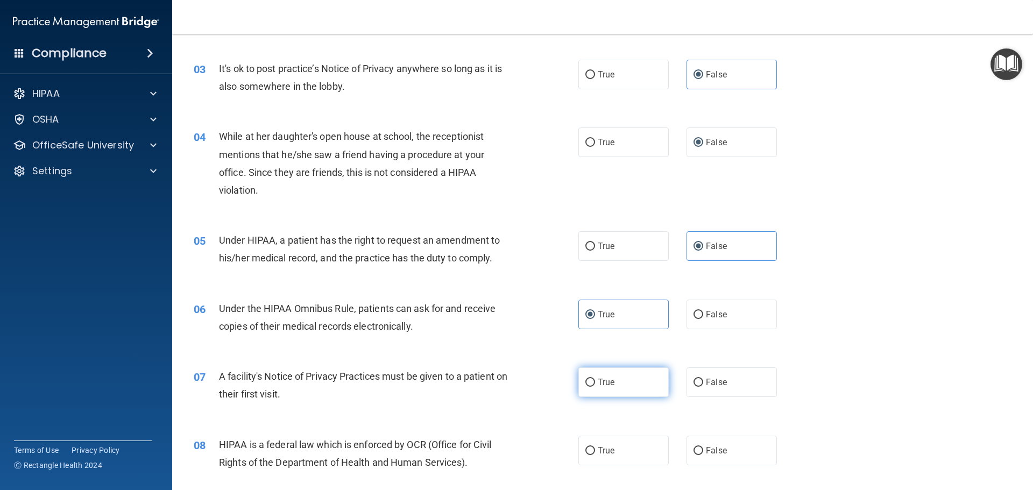
radio input "true"
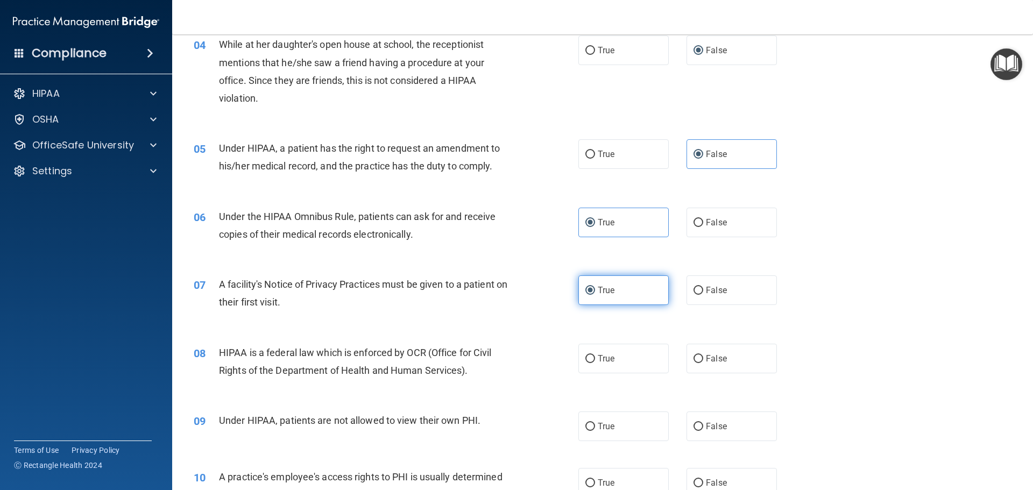
scroll to position [323, 0]
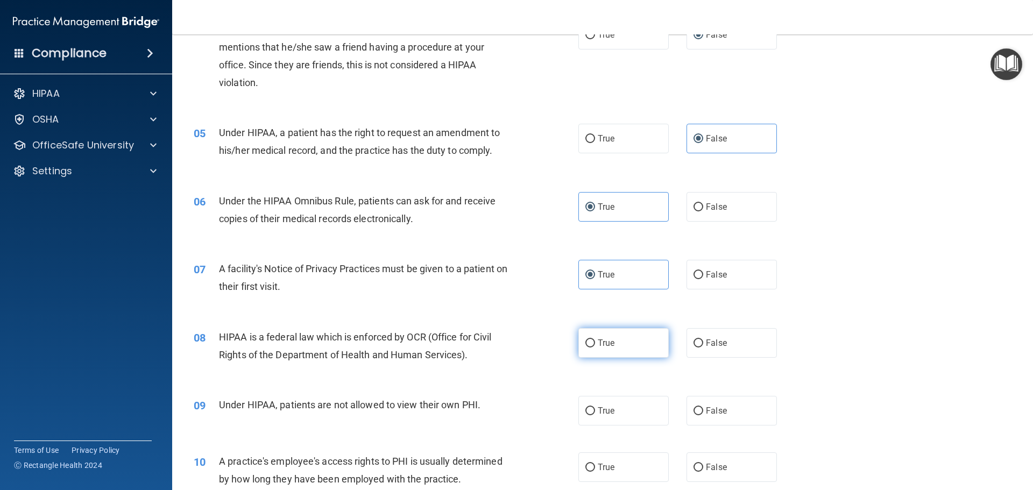
click at [588, 337] on label "True" at bounding box center [623, 343] width 90 height 30
click at [588, 340] on input "True" at bounding box center [590, 344] width 10 height 8
radio input "true"
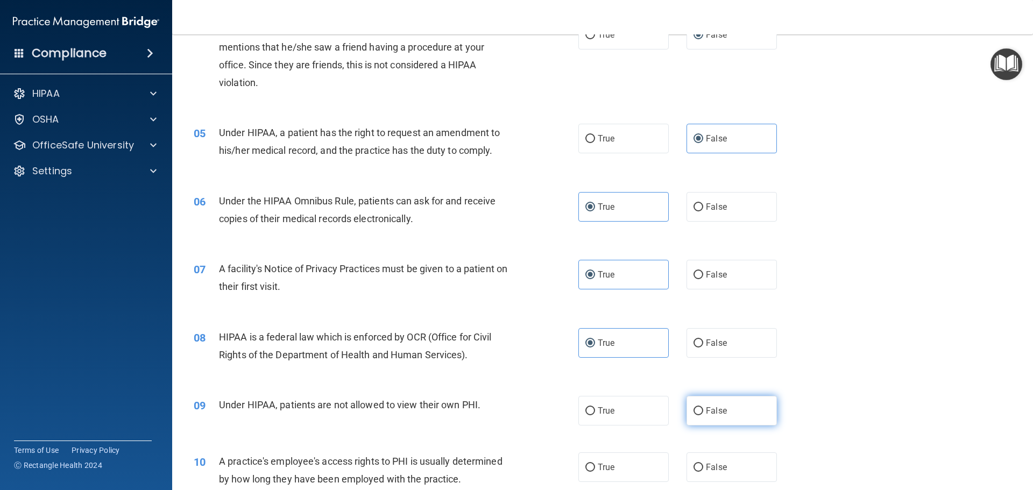
click at [692, 400] on label "False" at bounding box center [732, 411] width 90 height 30
click at [694, 407] on input "False" at bounding box center [699, 411] width 10 height 8
radio input "true"
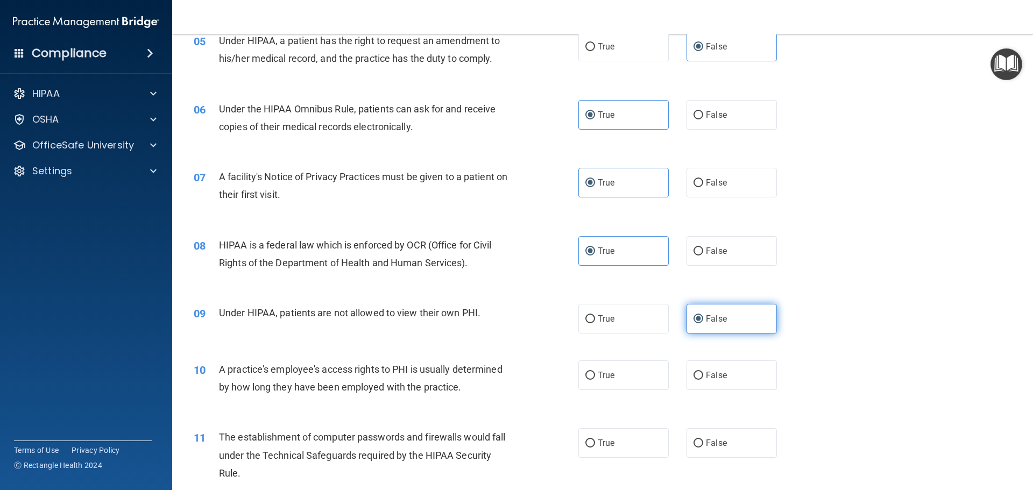
scroll to position [430, 0]
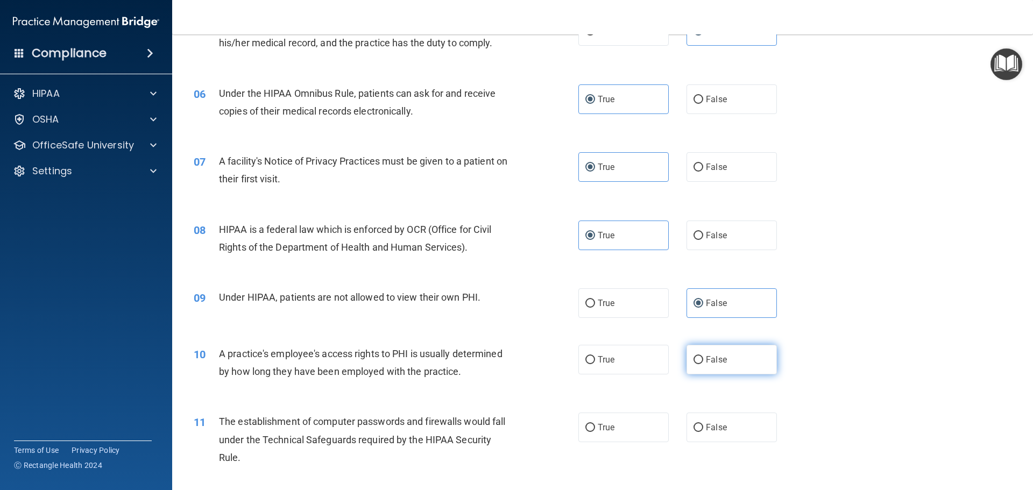
click at [708, 363] on span "False" at bounding box center [716, 360] width 21 height 10
click at [703, 363] on input "False" at bounding box center [699, 360] width 10 height 8
radio input "true"
click at [612, 421] on label "True" at bounding box center [623, 428] width 90 height 30
click at [595, 424] on input "True" at bounding box center [590, 428] width 10 height 8
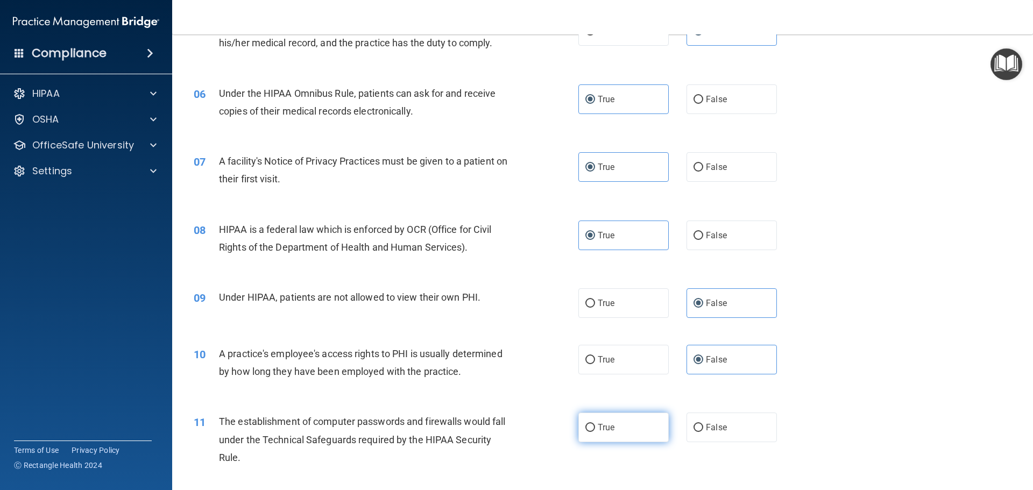
radio input "true"
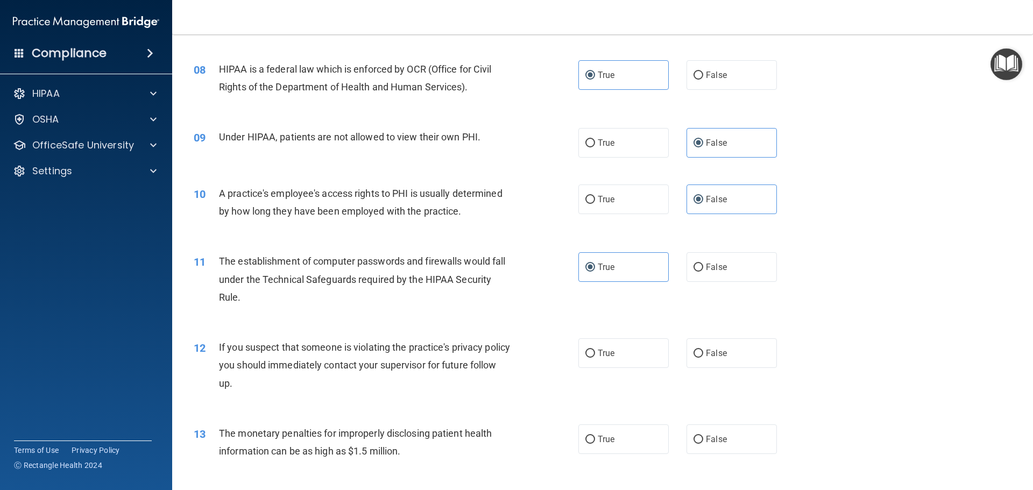
scroll to position [592, 0]
click at [601, 354] on span "True" at bounding box center [606, 352] width 17 height 10
click at [595, 354] on input "True" at bounding box center [590, 353] width 10 height 8
radio input "true"
click at [589, 431] on label "True" at bounding box center [623, 438] width 90 height 30
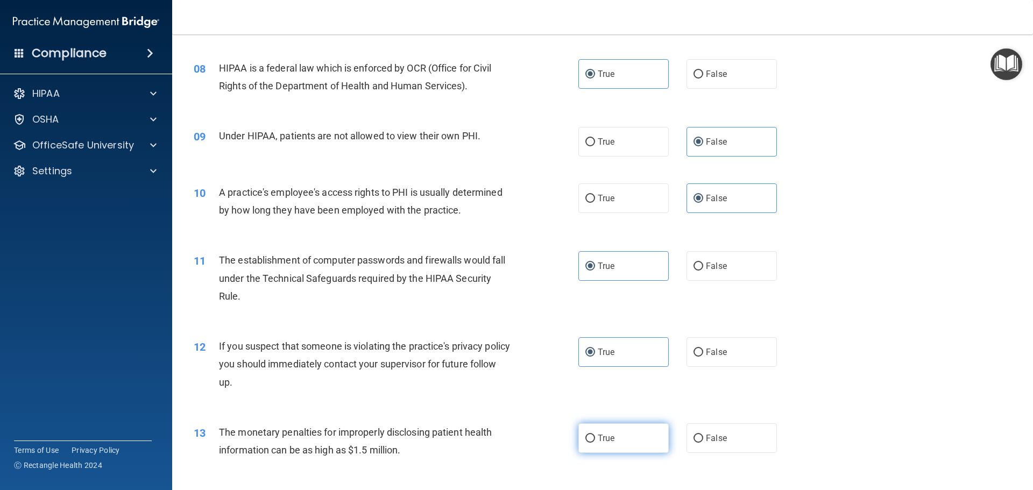
click at [589, 435] on input "True" at bounding box center [590, 439] width 10 height 8
radio input "true"
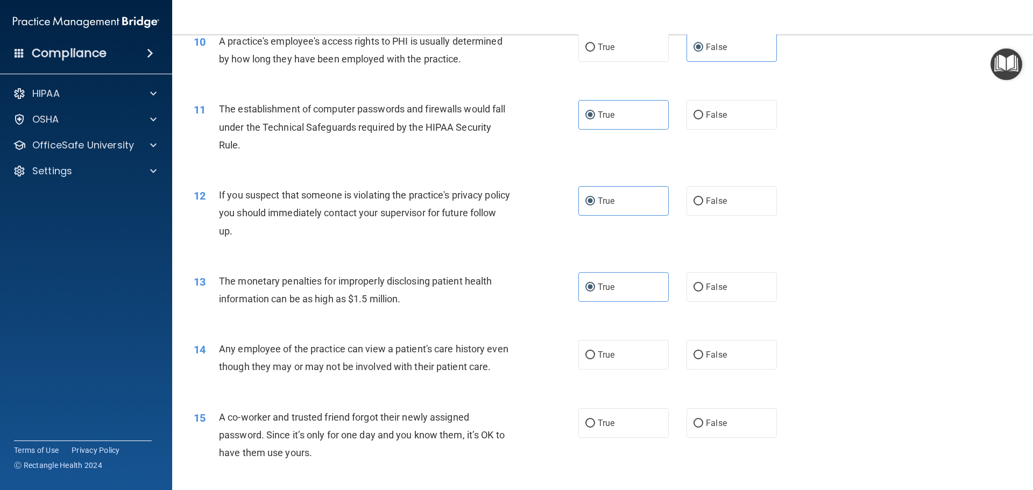
scroll to position [753, 0]
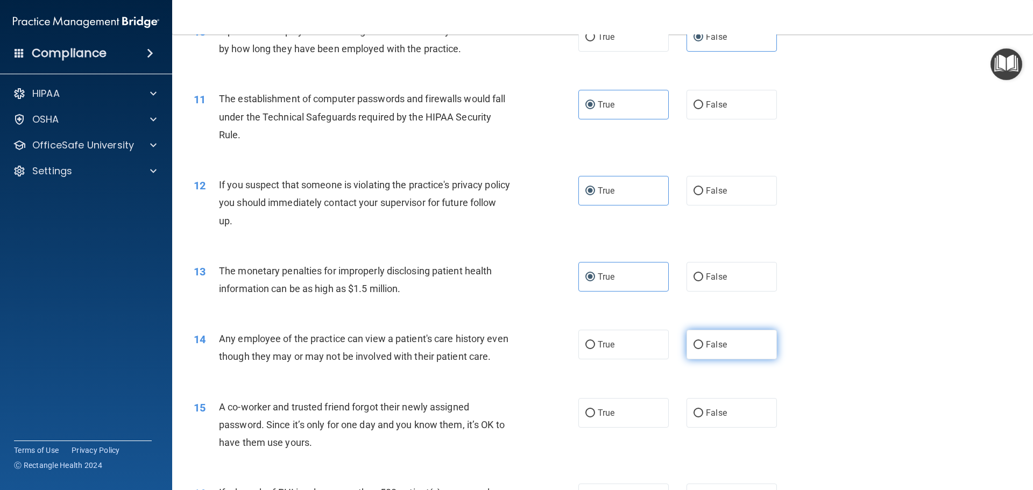
click at [710, 337] on label "False" at bounding box center [732, 345] width 90 height 30
click at [703, 341] on input "False" at bounding box center [699, 345] width 10 height 8
radio input "true"
click at [709, 418] on span "False" at bounding box center [716, 413] width 21 height 10
click at [703, 418] on input "False" at bounding box center [699, 413] width 10 height 8
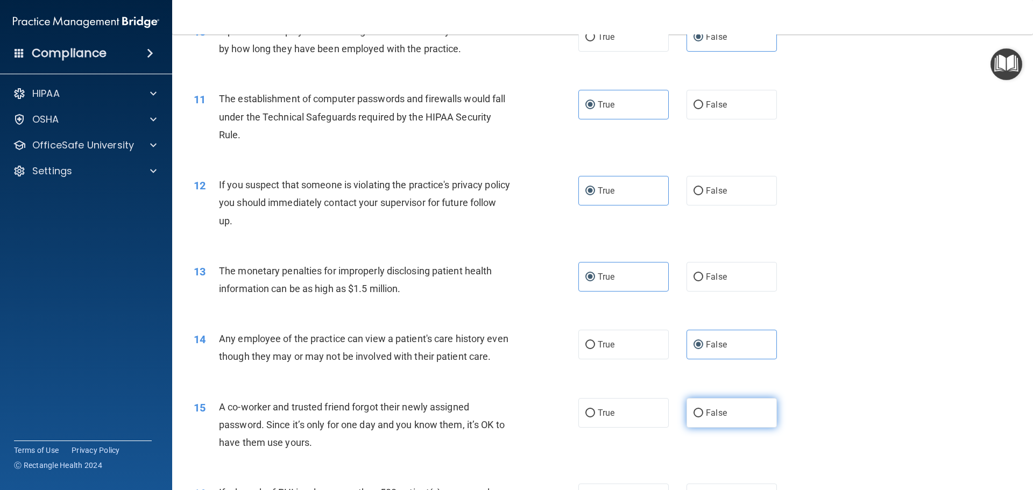
radio input "true"
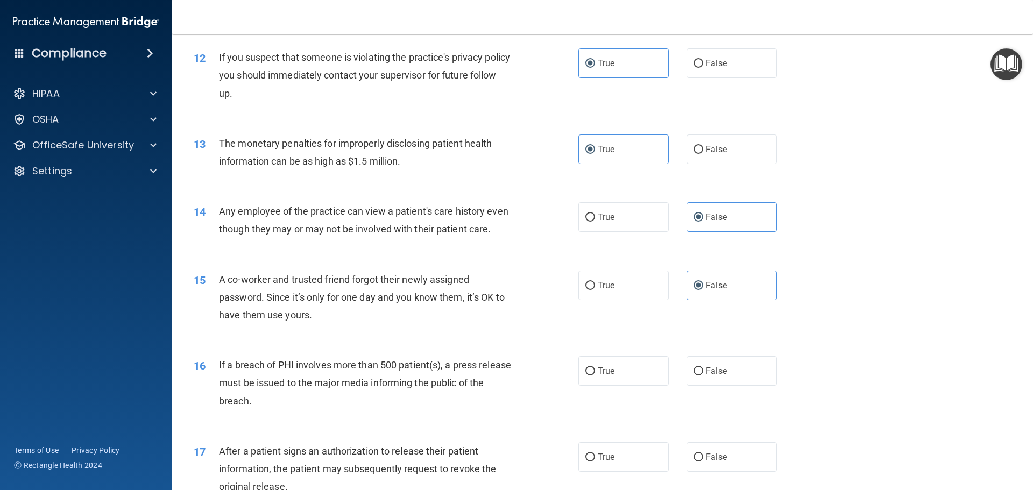
scroll to position [915, 0]
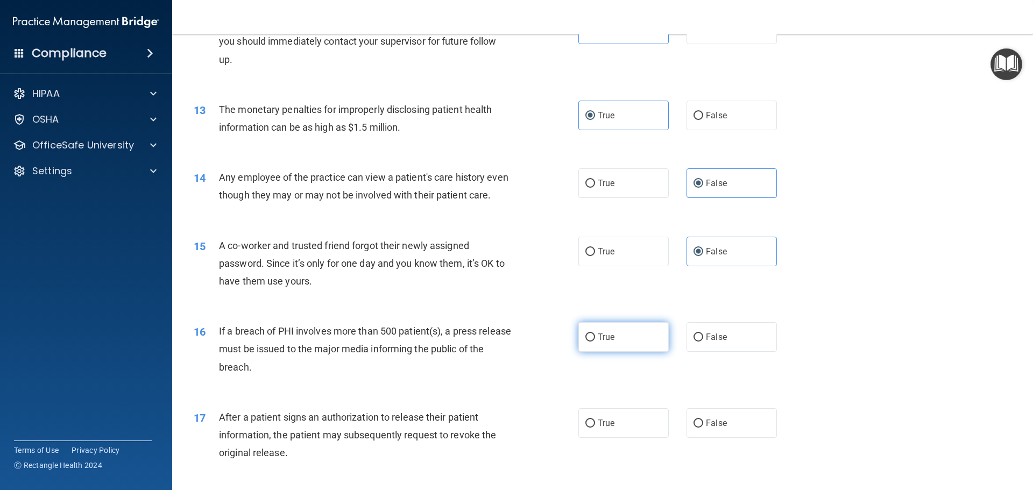
click at [593, 352] on label "True" at bounding box center [623, 337] width 90 height 30
click at [593, 342] on input "True" at bounding box center [590, 338] width 10 height 8
radio input "true"
click at [606, 434] on label "True" at bounding box center [623, 423] width 90 height 30
click at [595, 428] on input "True" at bounding box center [590, 424] width 10 height 8
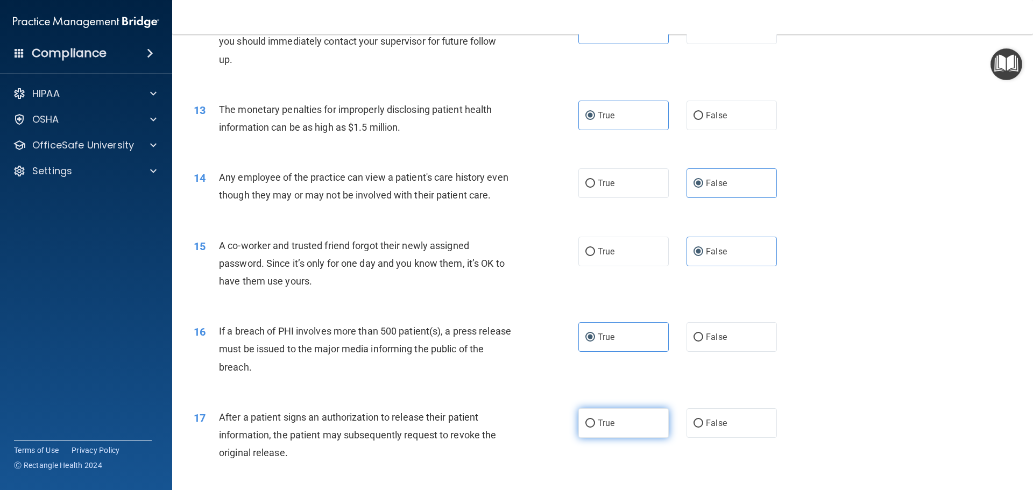
radio input "true"
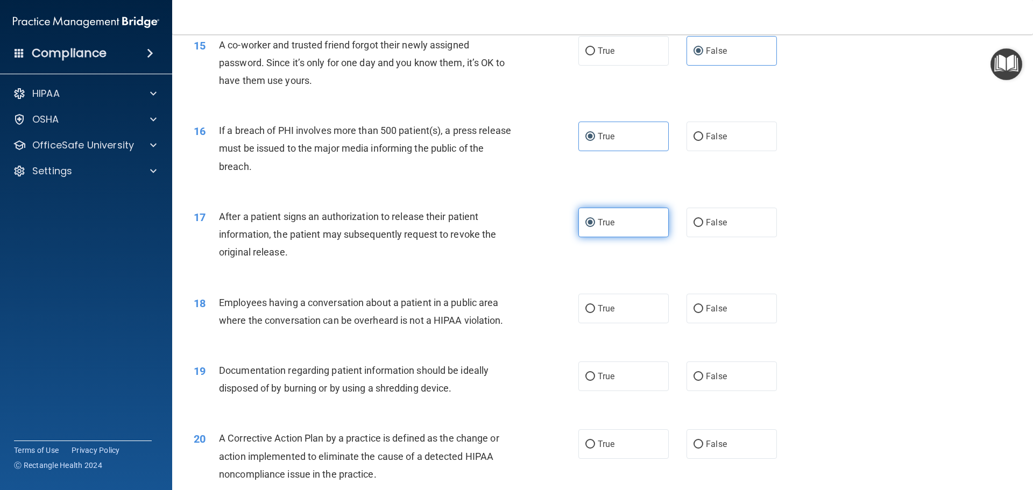
scroll to position [1130, 0]
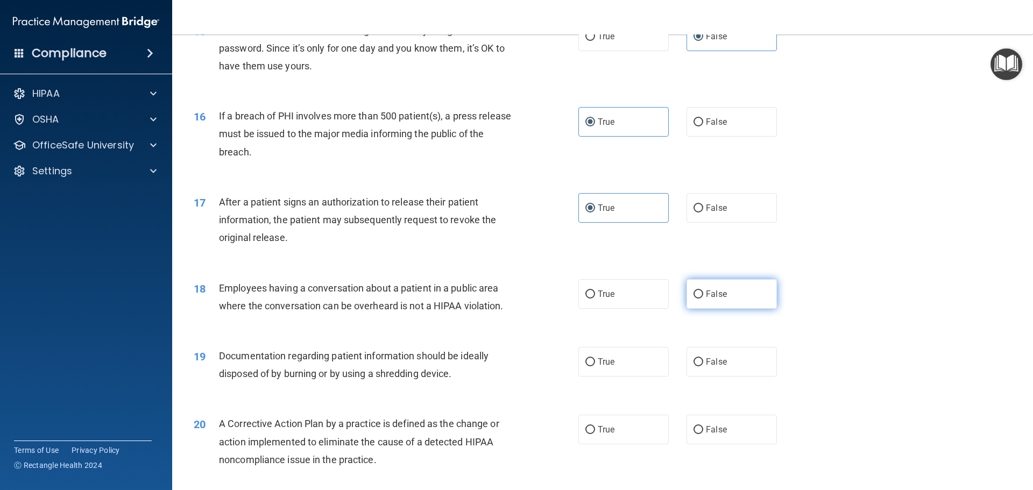
click at [697, 299] on input "False" at bounding box center [699, 295] width 10 height 8
radio input "true"
click at [589, 366] on input "True" at bounding box center [590, 362] width 10 height 8
radio input "true"
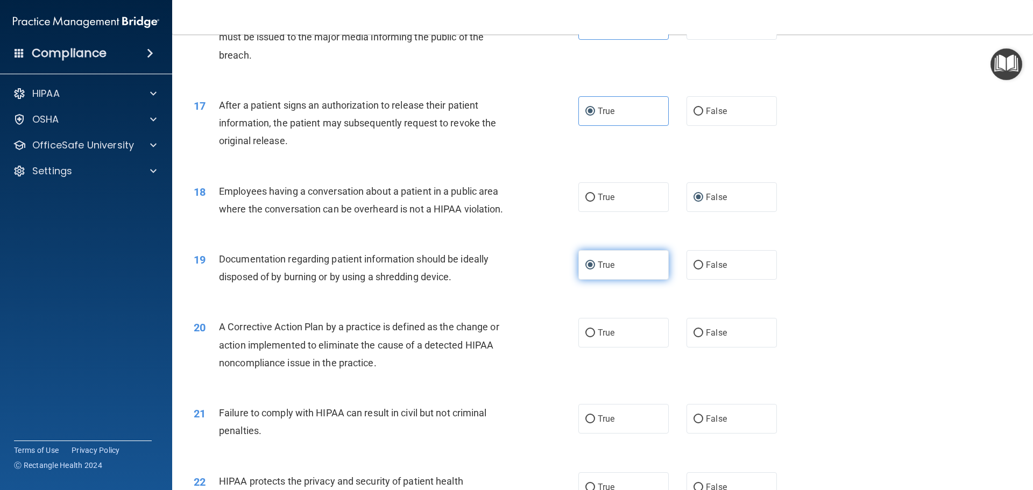
scroll to position [1238, 0]
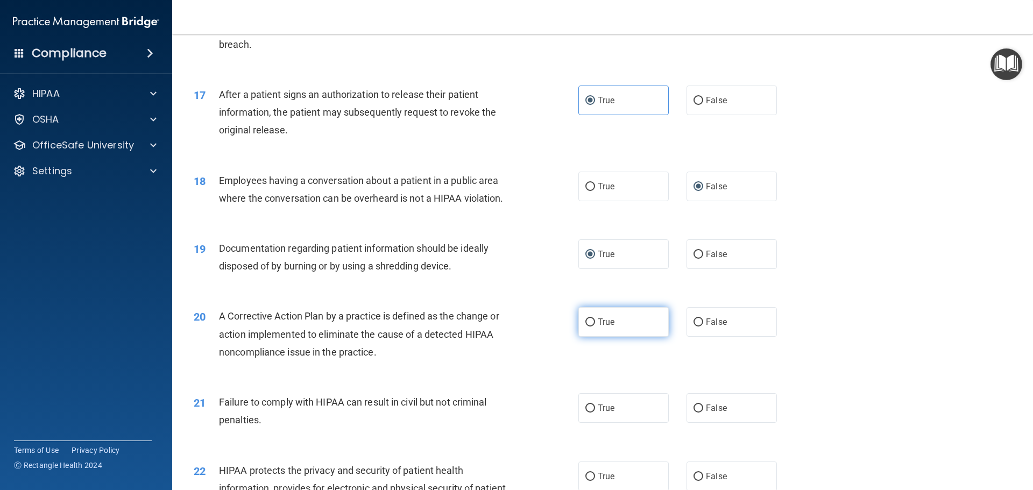
click at [614, 337] on label "True" at bounding box center [623, 322] width 90 height 30
click at [595, 327] on input "True" at bounding box center [590, 323] width 10 height 8
radio input "true"
click at [711, 413] on span "False" at bounding box center [716, 408] width 21 height 10
click at [703, 413] on input "False" at bounding box center [699, 409] width 10 height 8
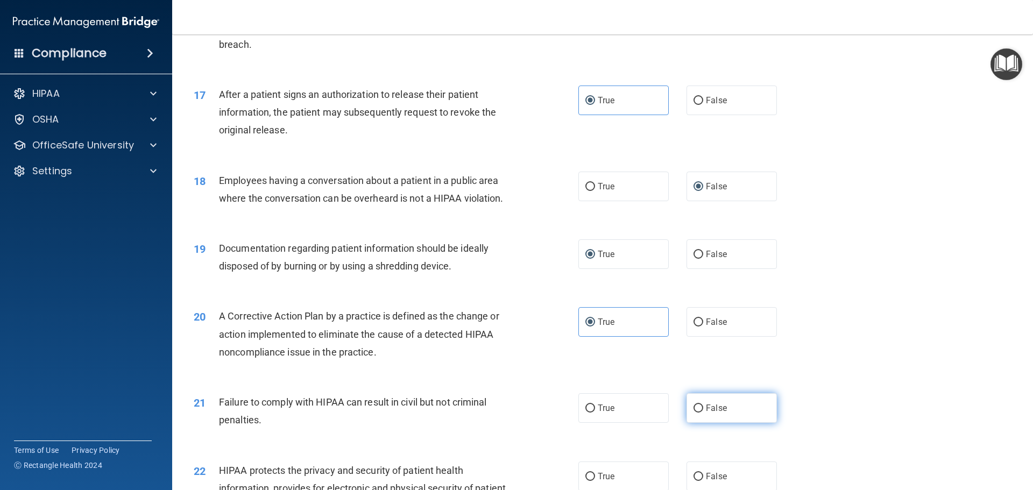
radio input "true"
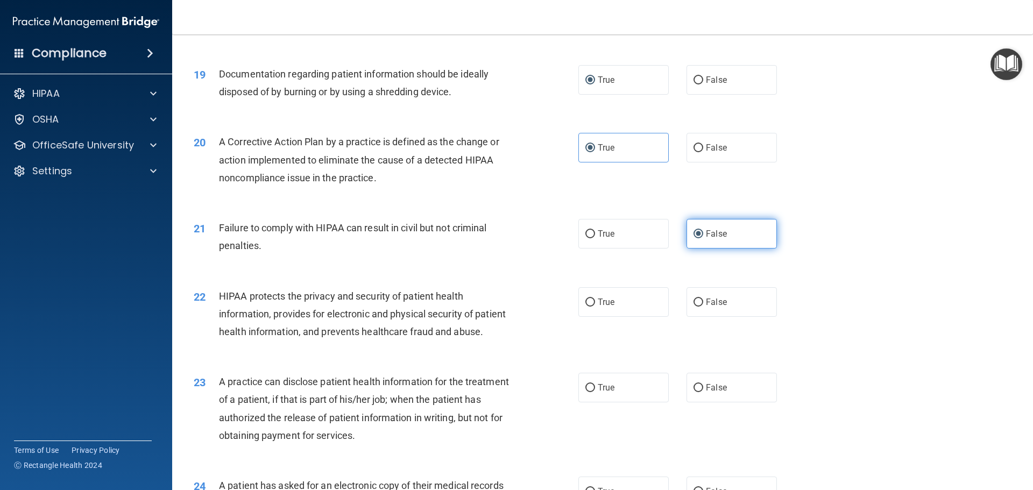
scroll to position [1453, 0]
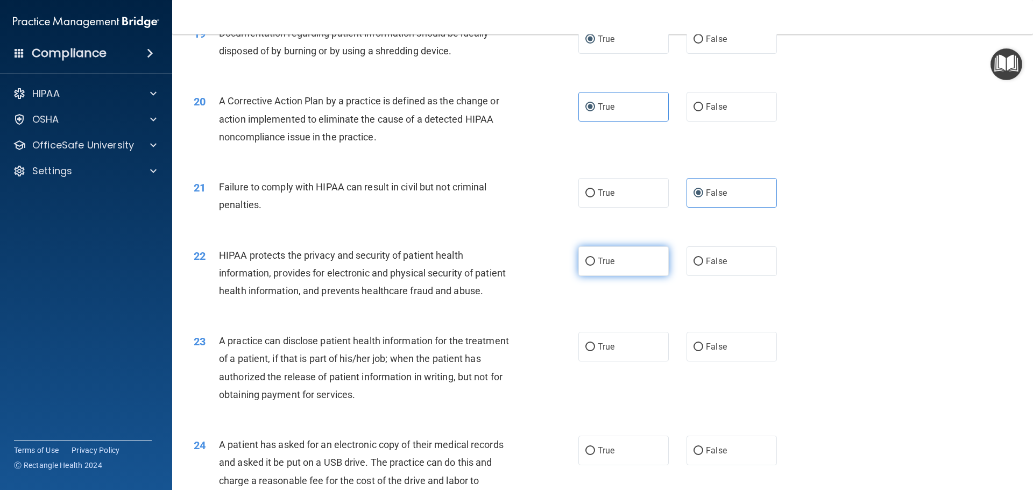
click at [584, 273] on label "True" at bounding box center [623, 261] width 90 height 30
click at [585, 266] on input "True" at bounding box center [590, 262] width 10 height 8
radio input "true"
click at [698, 362] on label "False" at bounding box center [732, 347] width 90 height 30
click at [698, 351] on input "False" at bounding box center [699, 347] width 10 height 8
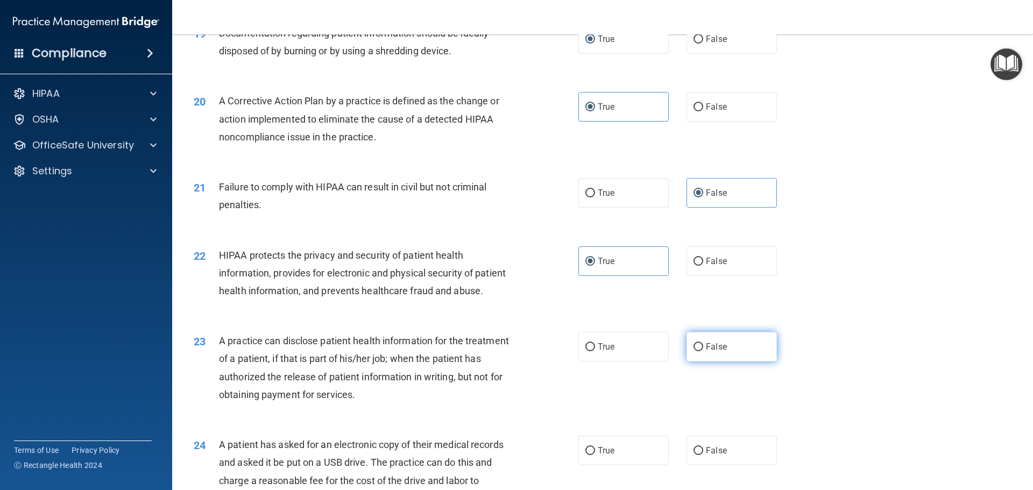
radio input "true"
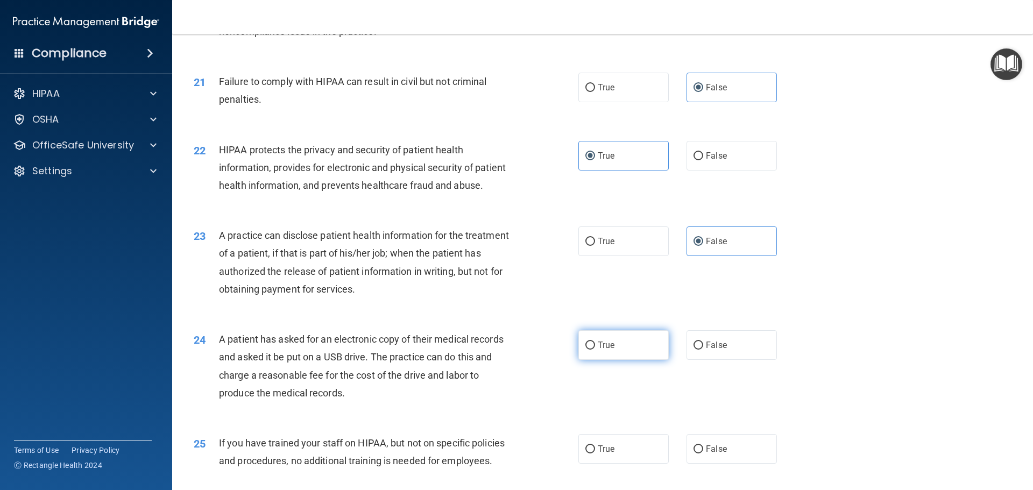
scroll to position [1560, 0]
click at [597, 358] on label "True" at bounding box center [623, 343] width 90 height 30
click at [595, 348] on input "True" at bounding box center [590, 344] width 10 height 8
radio input "true"
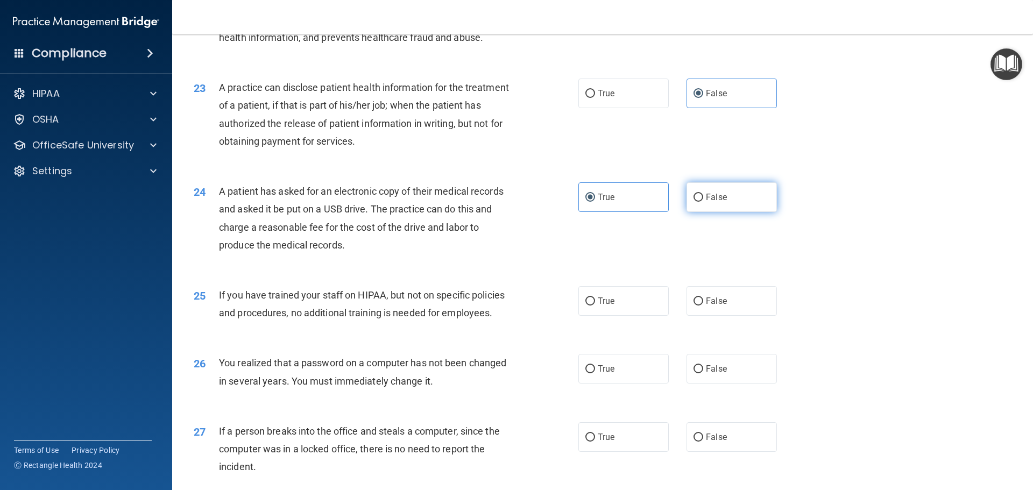
scroll to position [1722, 0]
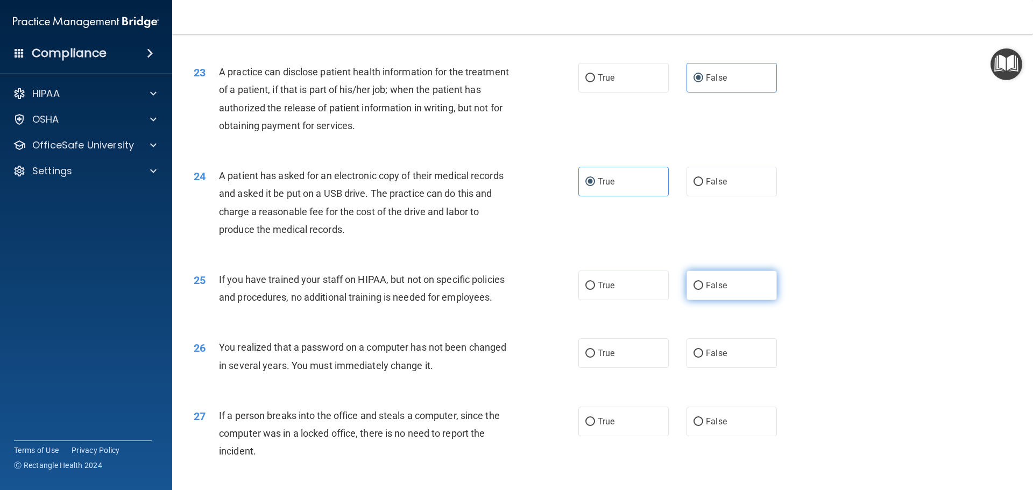
click at [697, 290] on input "False" at bounding box center [699, 286] width 10 height 8
radio input "true"
click at [607, 358] on span "True" at bounding box center [606, 353] width 17 height 10
click at [595, 358] on input "True" at bounding box center [590, 354] width 10 height 8
radio input "true"
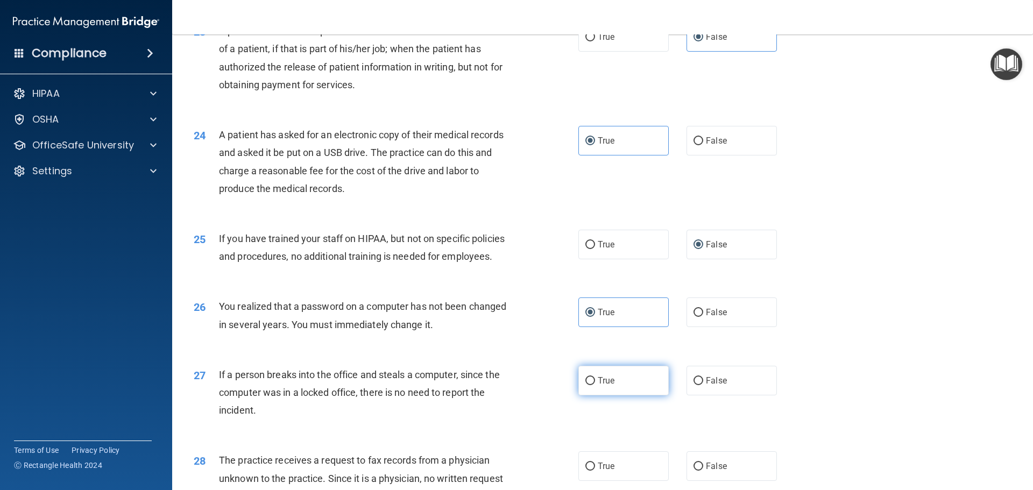
scroll to position [1883, 0]
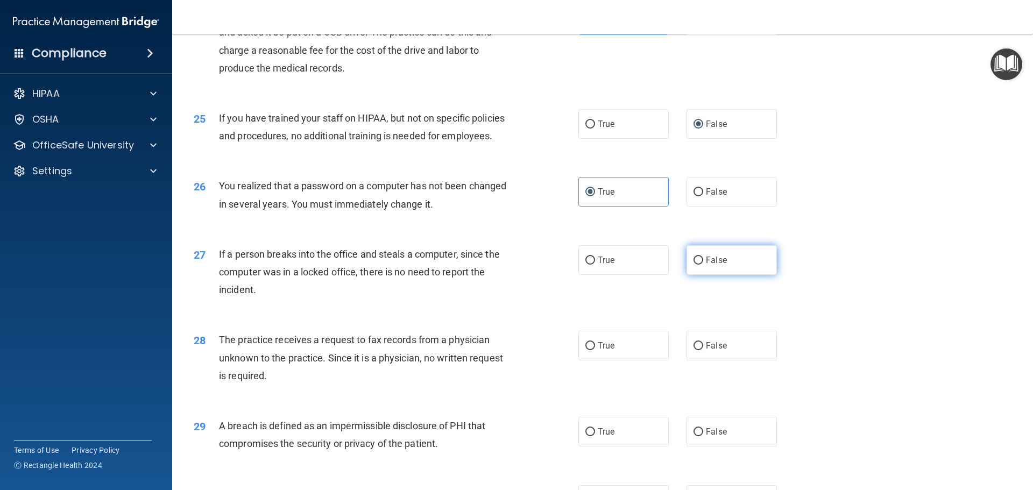
click at [697, 275] on label "False" at bounding box center [732, 260] width 90 height 30
click at [697, 265] on input "False" at bounding box center [699, 261] width 10 height 8
radio input "true"
click at [706, 351] on span "False" at bounding box center [716, 346] width 21 height 10
click at [703, 350] on input "False" at bounding box center [699, 346] width 10 height 8
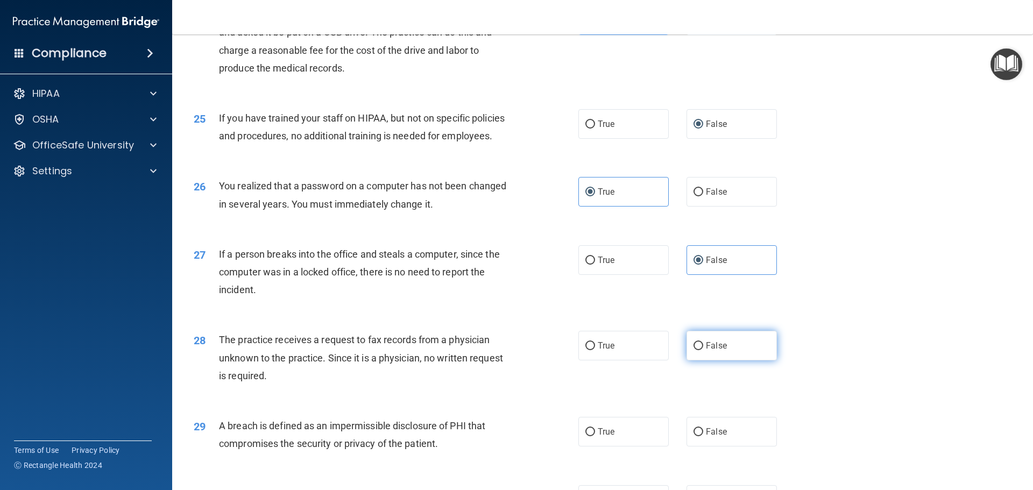
radio input "true"
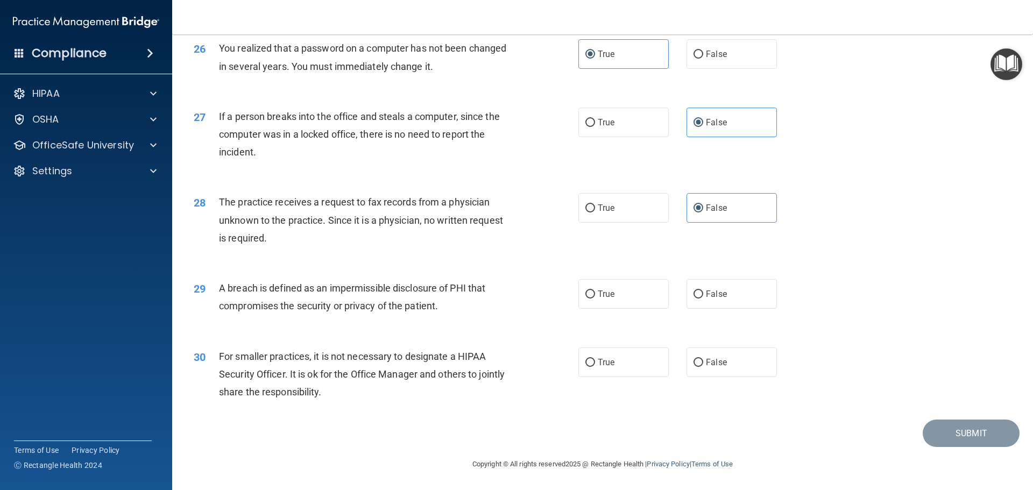
scroll to position [2045, 0]
click at [599, 299] on label "True" at bounding box center [623, 294] width 90 height 30
click at [595, 299] on input "True" at bounding box center [590, 295] width 10 height 8
radio input "true"
click at [692, 366] on label "False" at bounding box center [732, 363] width 90 height 30
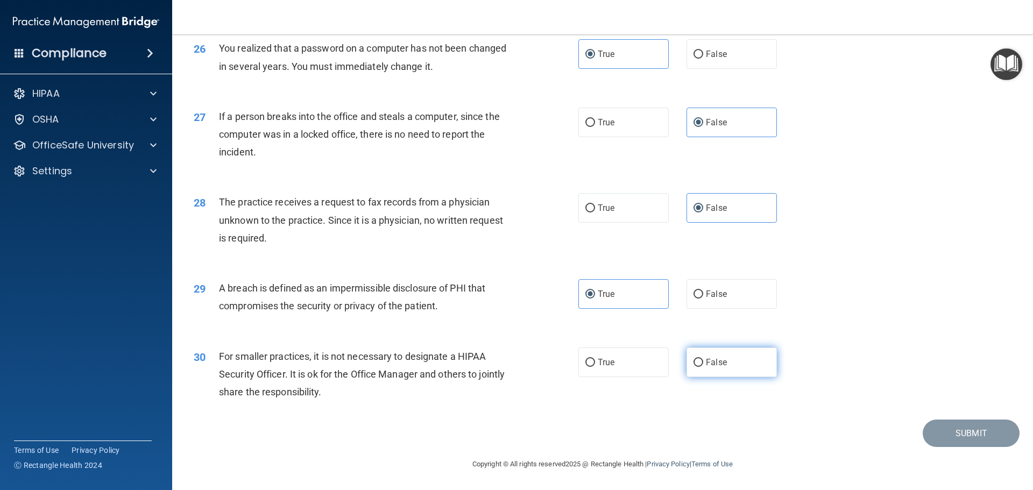
click at [694, 366] on input "False" at bounding box center [699, 363] width 10 height 8
radio input "true"
click at [947, 447] on button "Submit" at bounding box center [971, 433] width 97 height 27
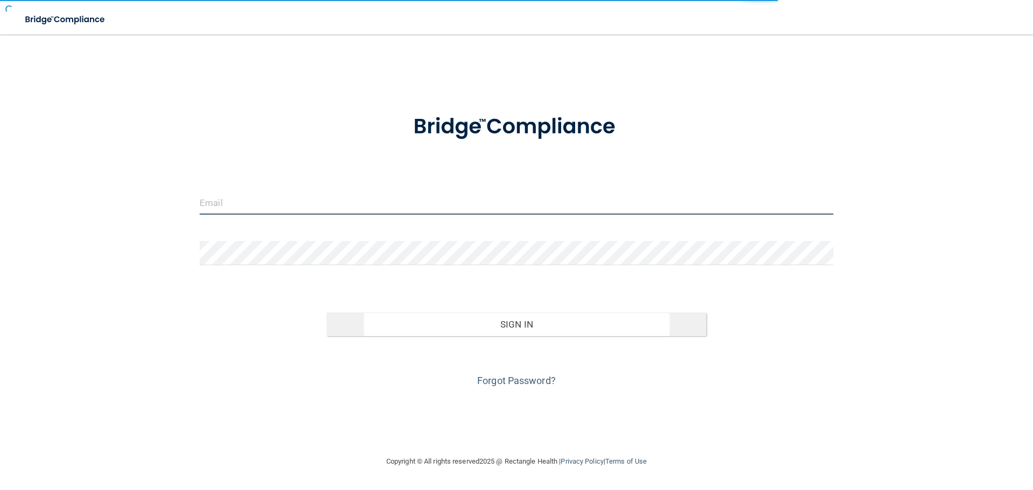
type input "[EMAIL_ADDRESS][DOMAIN_NAME]"
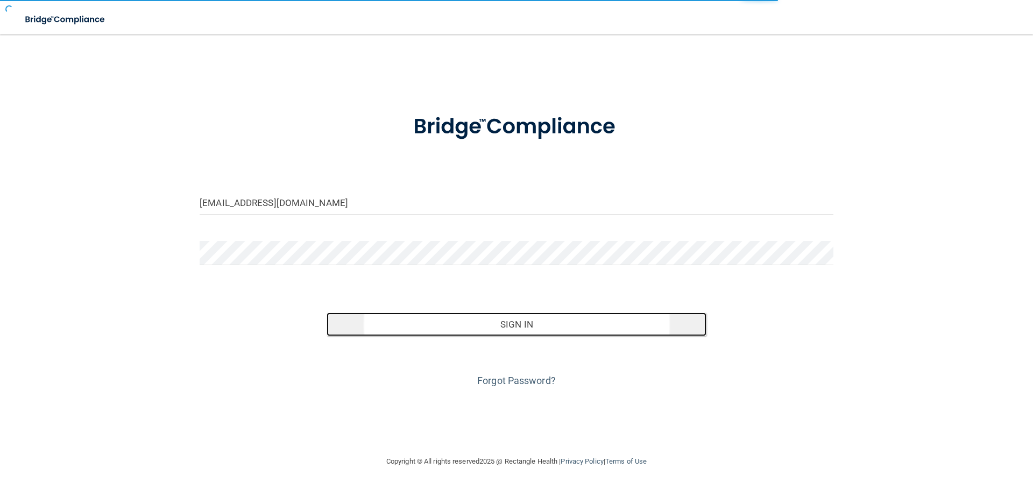
click at [512, 328] on button "Sign In" at bounding box center [517, 325] width 380 height 24
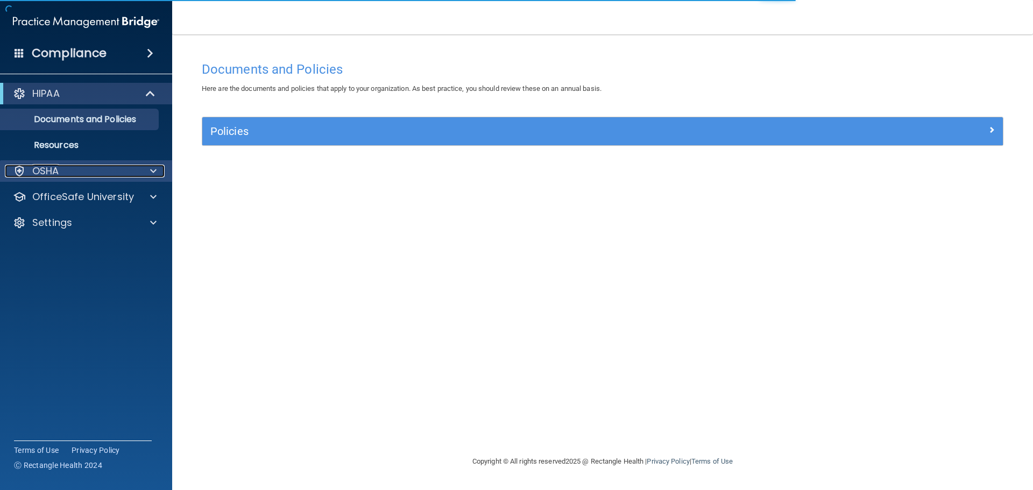
click at [87, 169] on div "OSHA" at bounding box center [71, 171] width 133 height 13
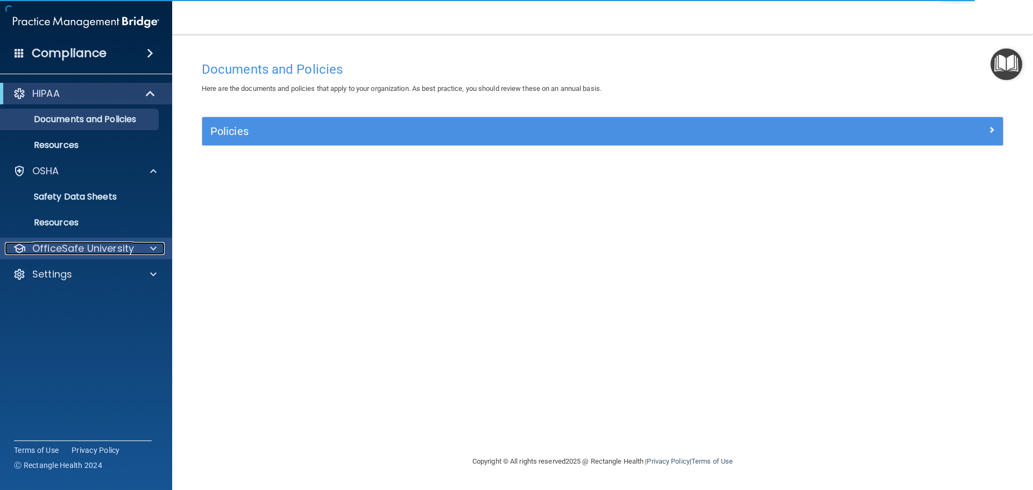
click at [69, 249] on p "OfficeSafe University" at bounding box center [83, 248] width 102 height 13
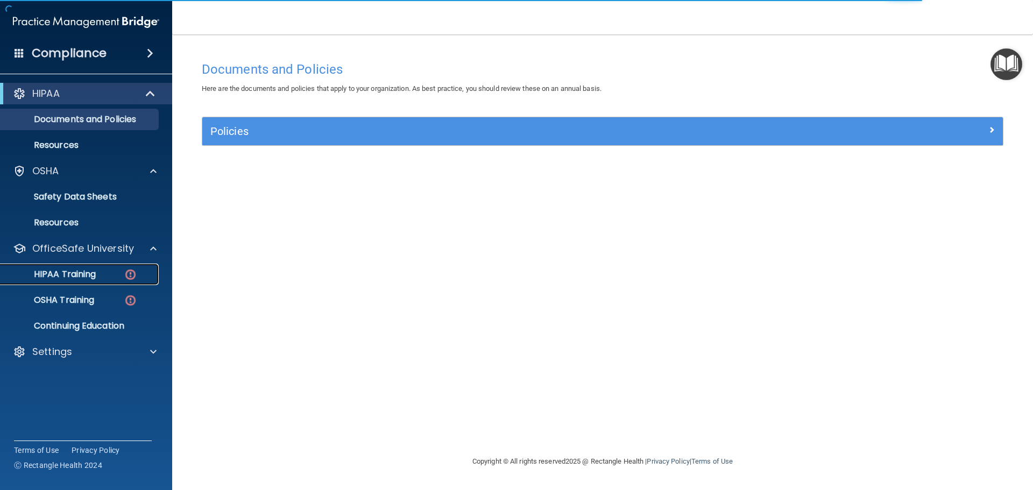
click at [68, 270] on p "HIPAA Training" at bounding box center [51, 274] width 89 height 11
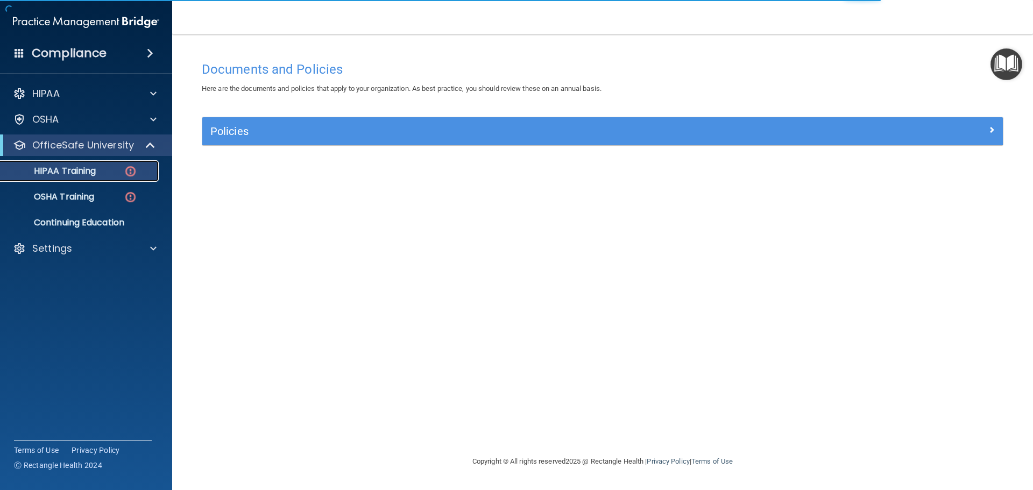
click at [128, 167] on img at bounding box center [130, 171] width 13 height 13
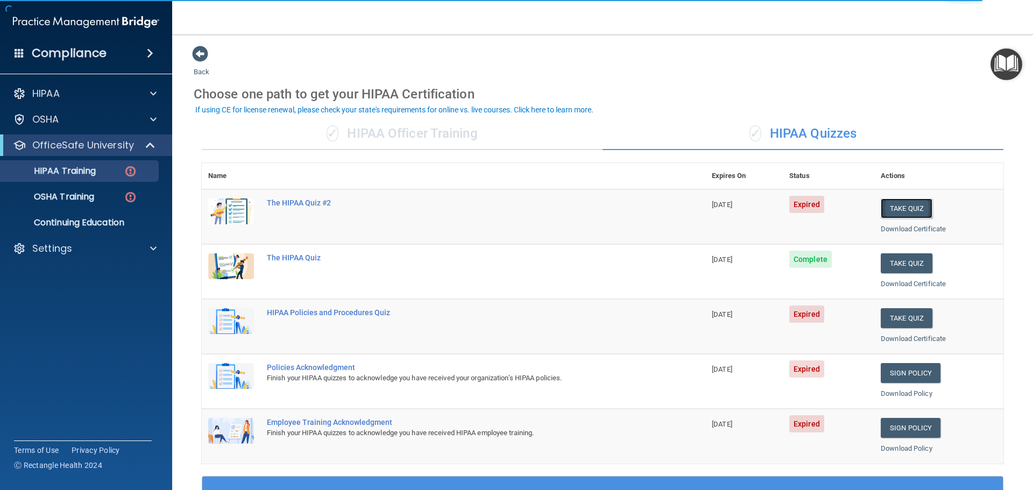
click at [902, 207] on button "Take Quiz" at bounding box center [907, 209] width 52 height 20
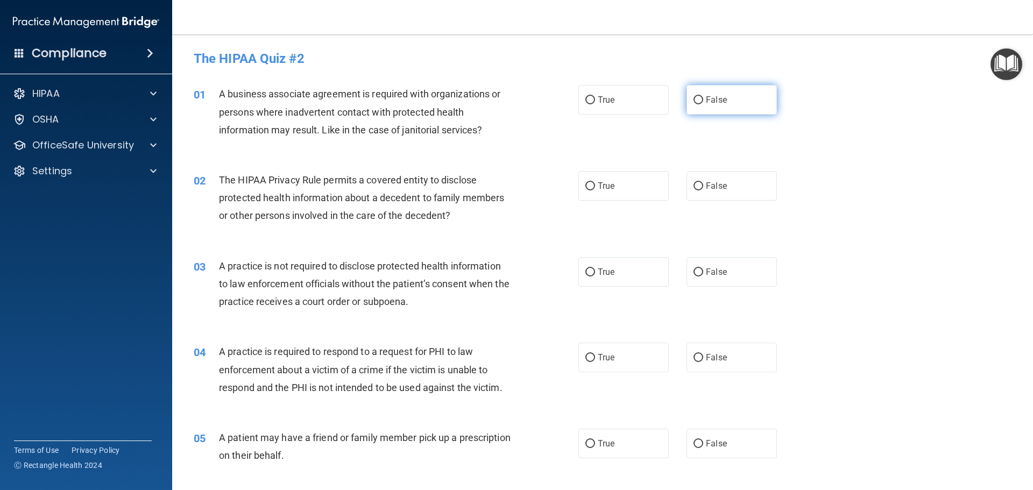
click at [729, 95] on label "False" at bounding box center [732, 100] width 90 height 30
click at [703, 96] on input "False" at bounding box center [699, 100] width 10 height 8
radio input "true"
click at [598, 188] on span "True" at bounding box center [606, 186] width 17 height 10
click at [595, 188] on input "True" at bounding box center [590, 186] width 10 height 8
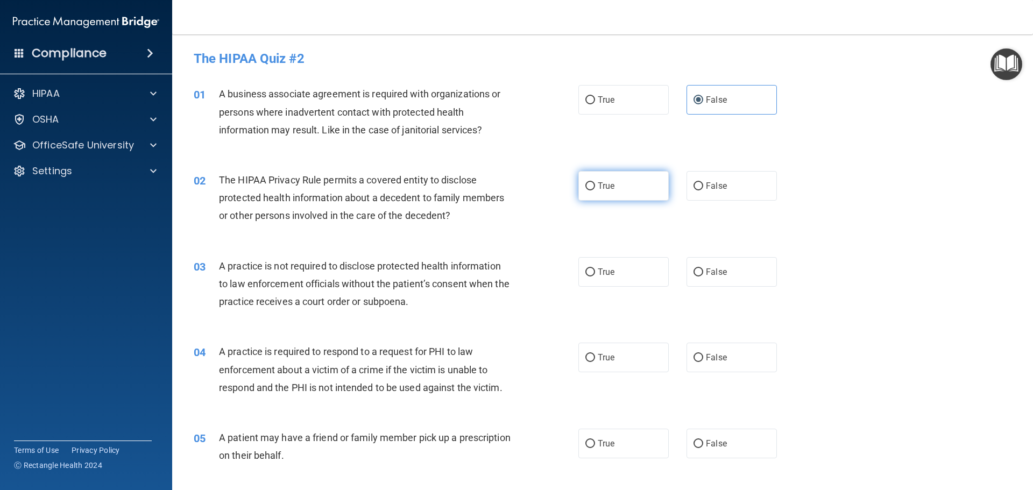
radio input "true"
click at [699, 264] on label "False" at bounding box center [732, 272] width 90 height 30
click at [699, 268] on input "False" at bounding box center [699, 272] width 10 height 8
radio input "true"
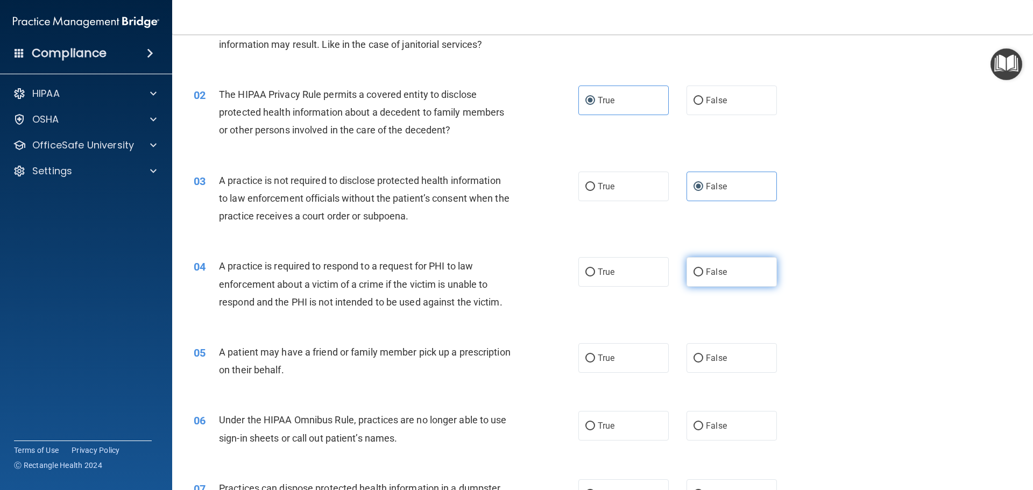
scroll to position [108, 0]
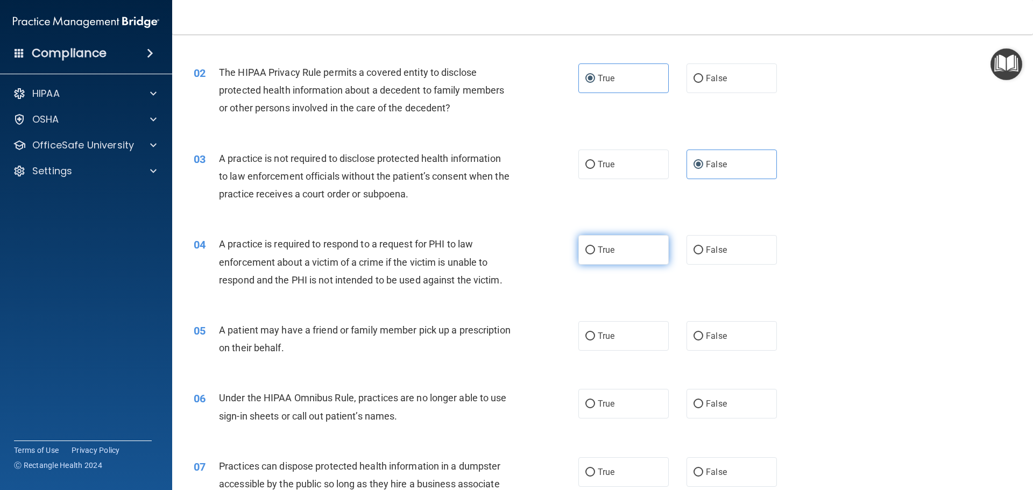
click at [592, 250] on label "True" at bounding box center [623, 250] width 90 height 30
click at [592, 250] on input "True" at bounding box center [590, 250] width 10 height 8
radio input "true"
click at [586, 347] on label "True" at bounding box center [623, 336] width 90 height 30
click at [586, 341] on input "True" at bounding box center [590, 337] width 10 height 8
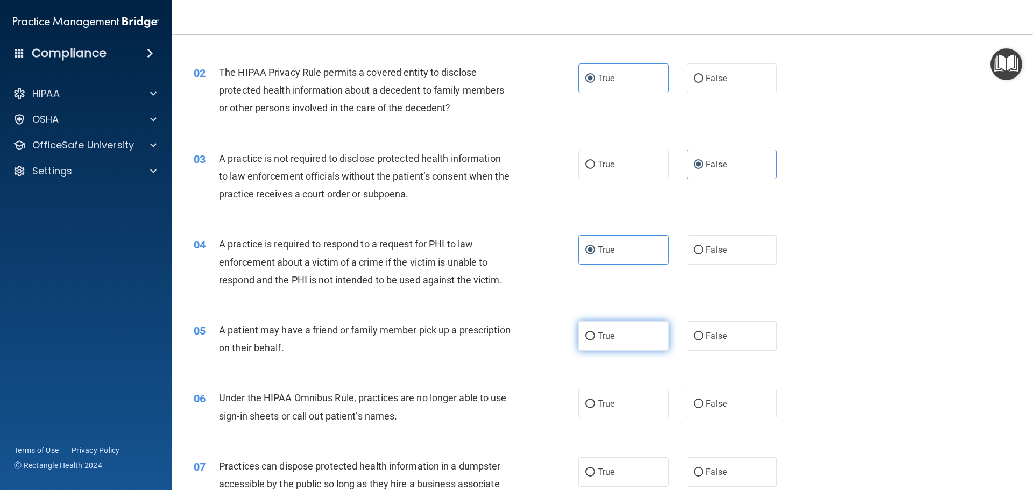
radio input "true"
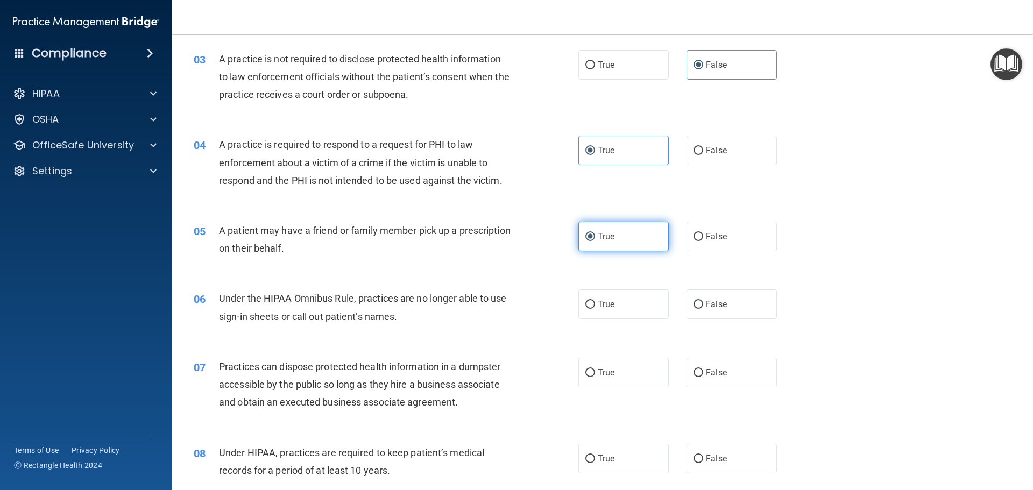
scroll to position [215, 0]
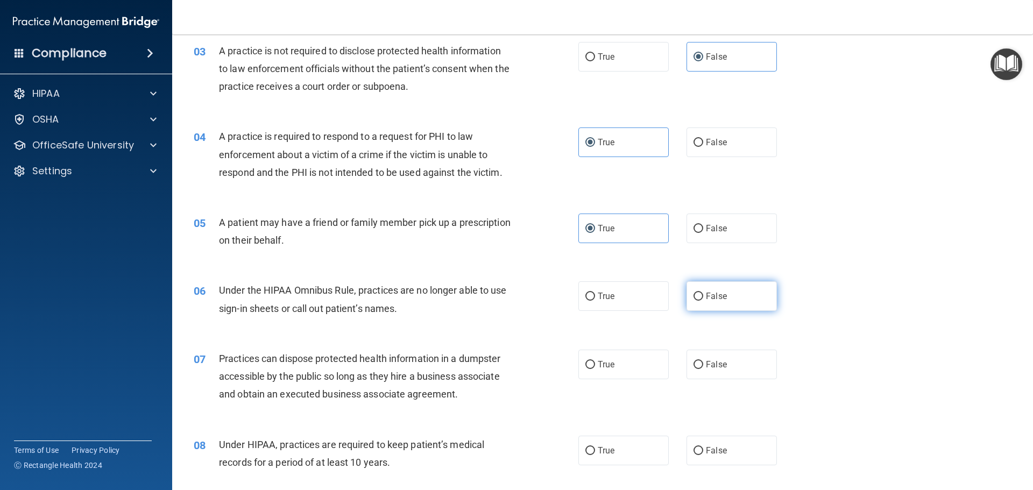
click at [717, 292] on span "False" at bounding box center [716, 296] width 21 height 10
click at [703, 293] on input "False" at bounding box center [699, 297] width 10 height 8
radio input "true"
click at [592, 360] on label "True" at bounding box center [623, 365] width 90 height 30
click at [592, 361] on input "True" at bounding box center [590, 365] width 10 height 8
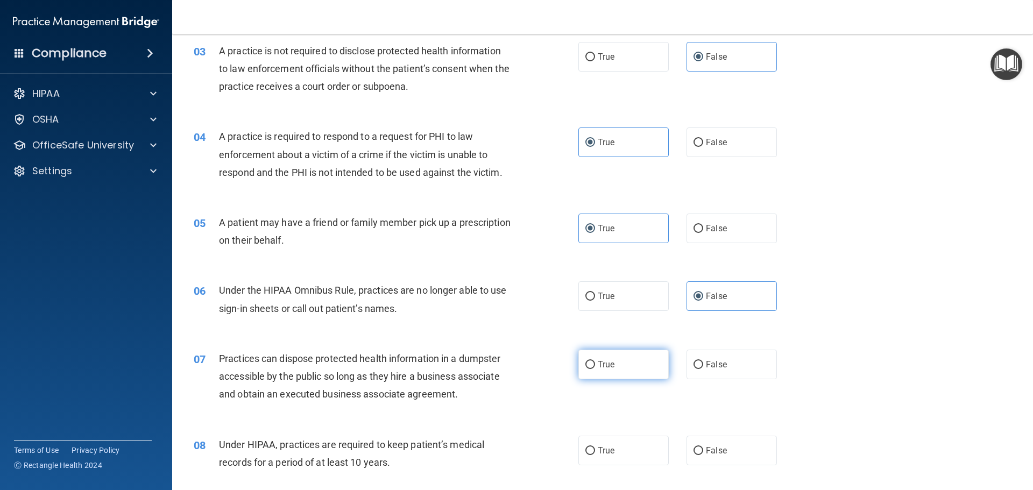
radio input "true"
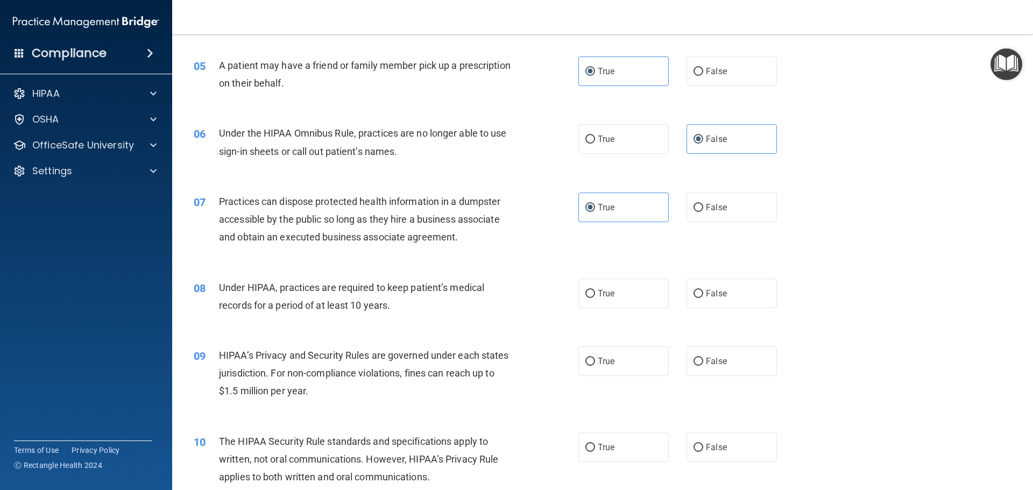
scroll to position [377, 0]
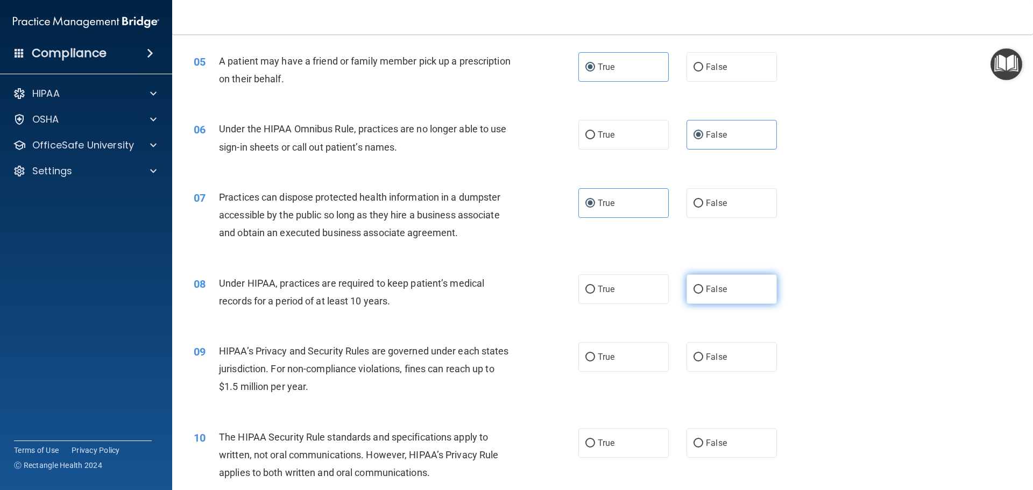
click at [694, 293] on input "False" at bounding box center [699, 290] width 10 height 8
radio input "true"
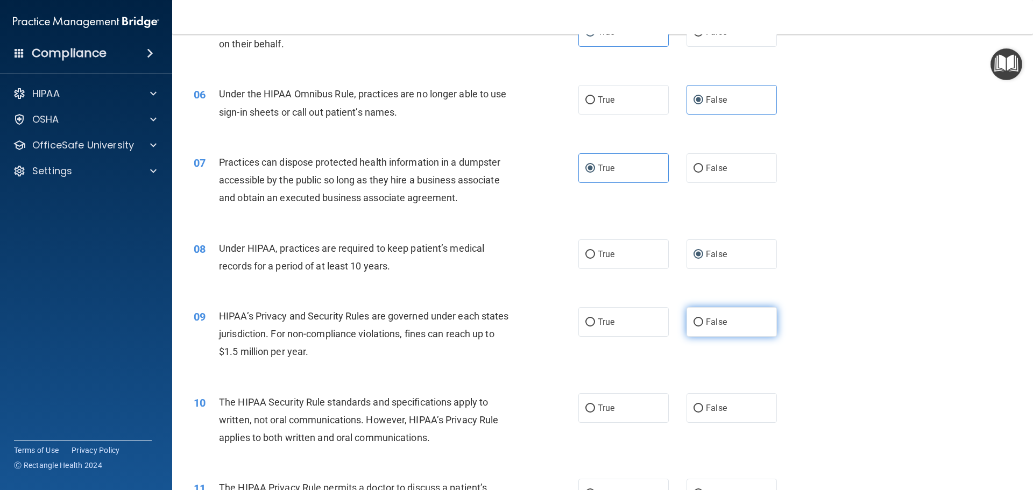
scroll to position [484, 0]
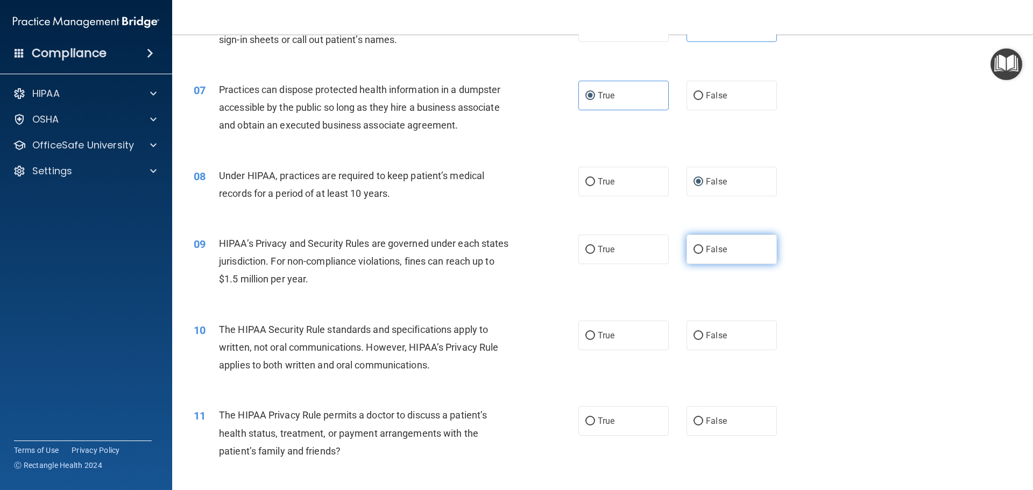
click at [705, 255] on label "False" at bounding box center [732, 250] width 90 height 30
click at [703, 254] on input "False" at bounding box center [699, 250] width 10 height 8
radio input "true"
click at [592, 341] on label "True" at bounding box center [623, 336] width 90 height 30
click at [592, 340] on input "True" at bounding box center [590, 336] width 10 height 8
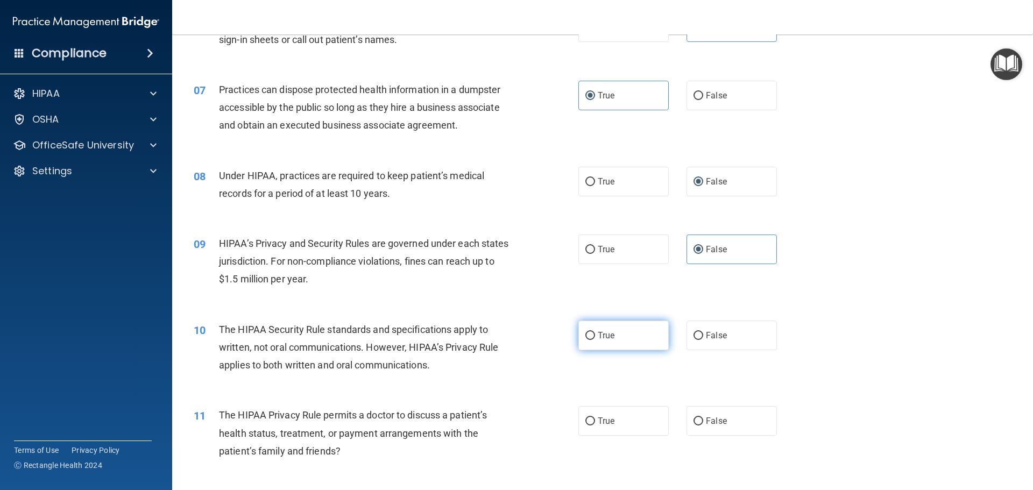
radio input "true"
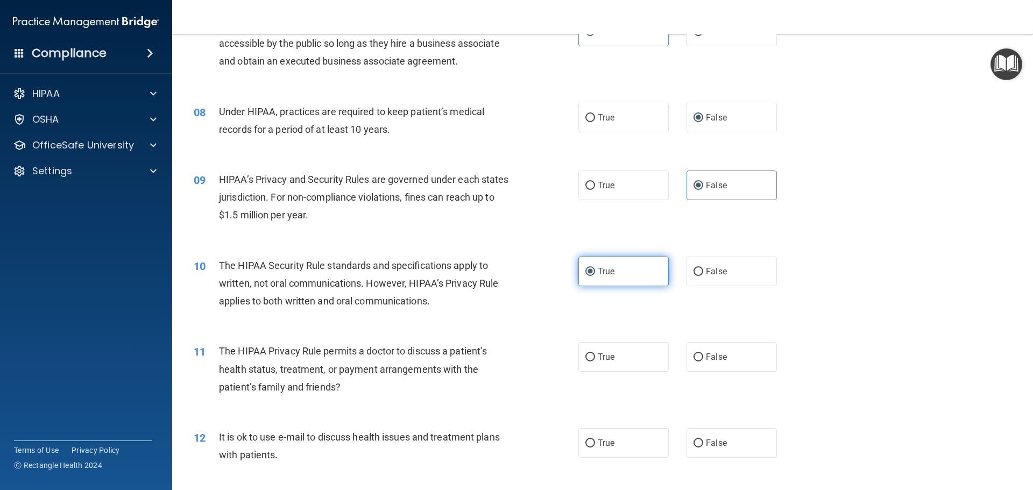
scroll to position [646, 0]
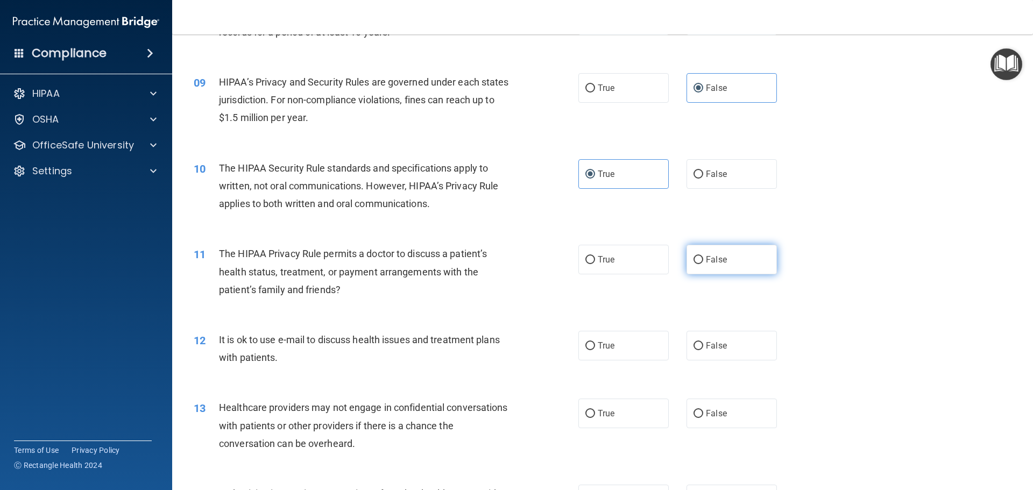
click at [711, 255] on span "False" at bounding box center [716, 260] width 21 height 10
click at [703, 256] on input "False" at bounding box center [699, 260] width 10 height 8
radio input "true"
click at [698, 345] on input "False" at bounding box center [699, 346] width 10 height 8
radio input "true"
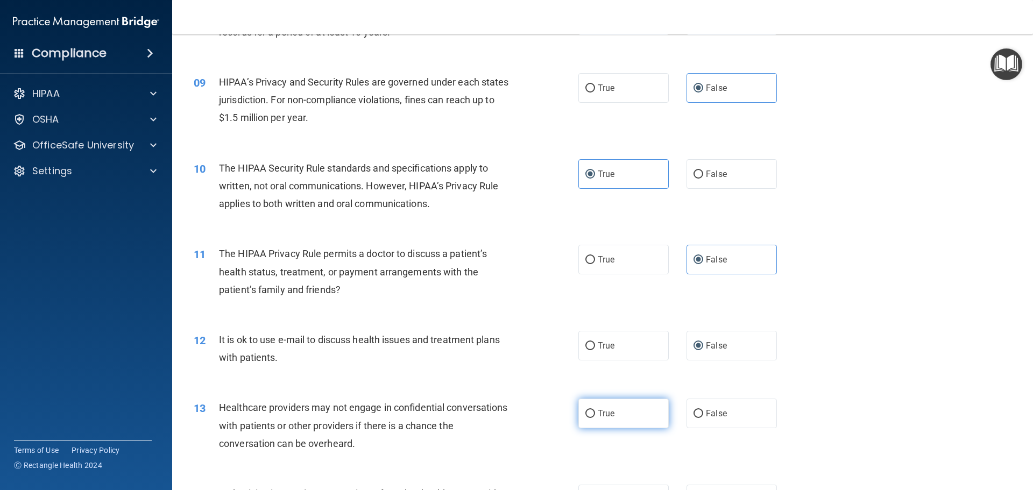
click at [589, 419] on label "True" at bounding box center [623, 414] width 90 height 30
click at [589, 418] on input "True" at bounding box center [590, 414] width 10 height 8
radio input "true"
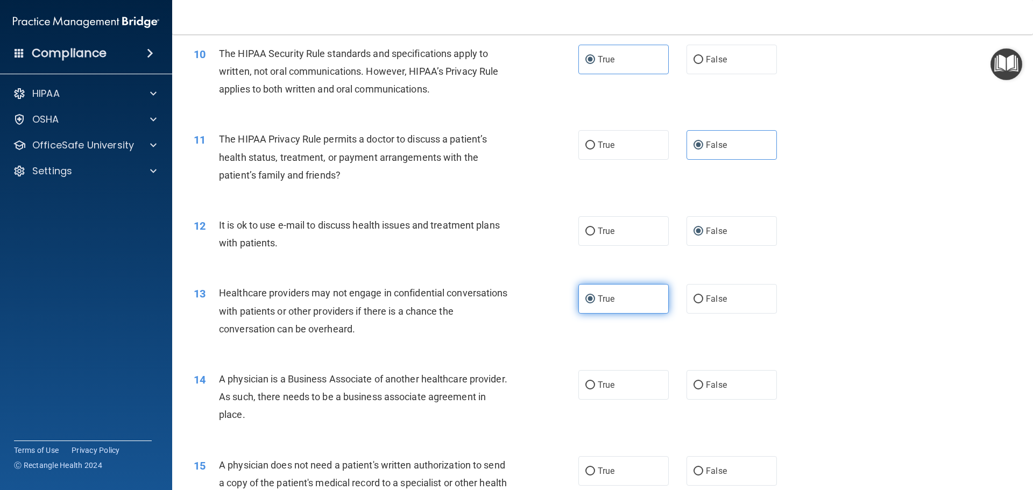
scroll to position [807, 0]
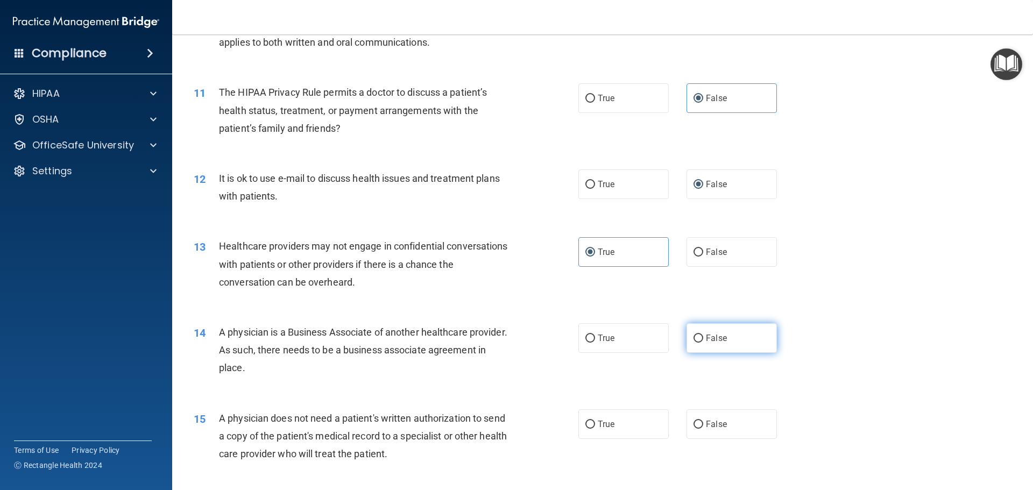
click at [699, 335] on label "False" at bounding box center [732, 338] width 90 height 30
click at [699, 335] on input "False" at bounding box center [699, 339] width 10 height 8
radio input "true"
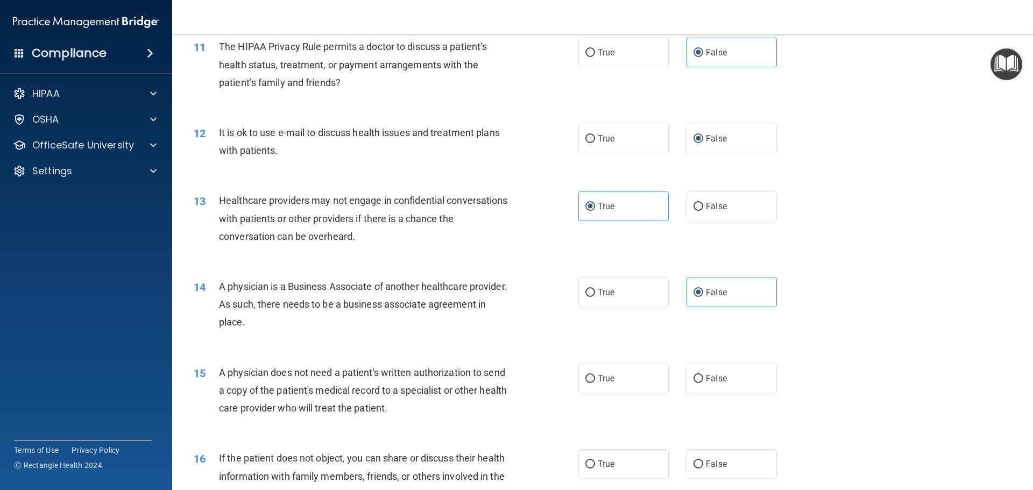
scroll to position [915, 0]
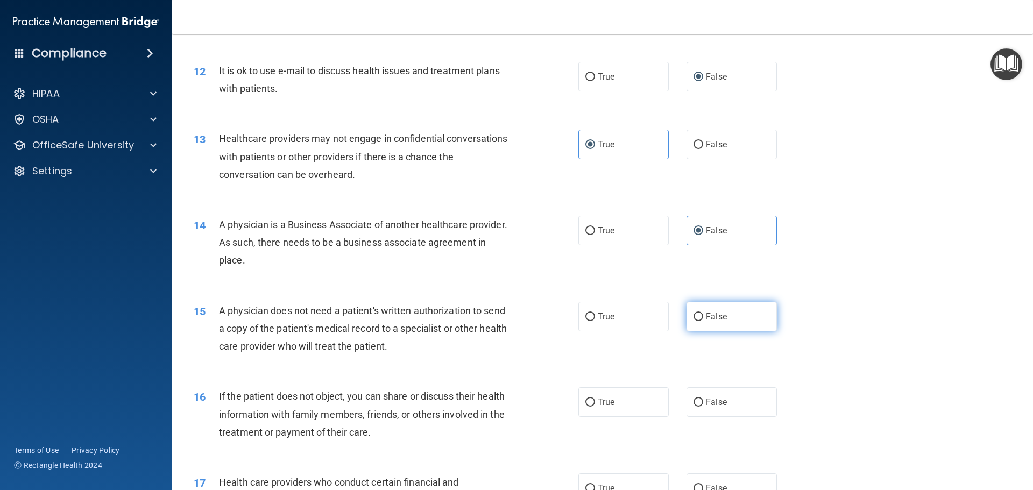
click at [694, 313] on input "False" at bounding box center [699, 317] width 10 height 8
radio input "true"
click at [598, 399] on span "True" at bounding box center [606, 402] width 17 height 10
click at [595, 399] on input "True" at bounding box center [590, 403] width 10 height 8
radio input "true"
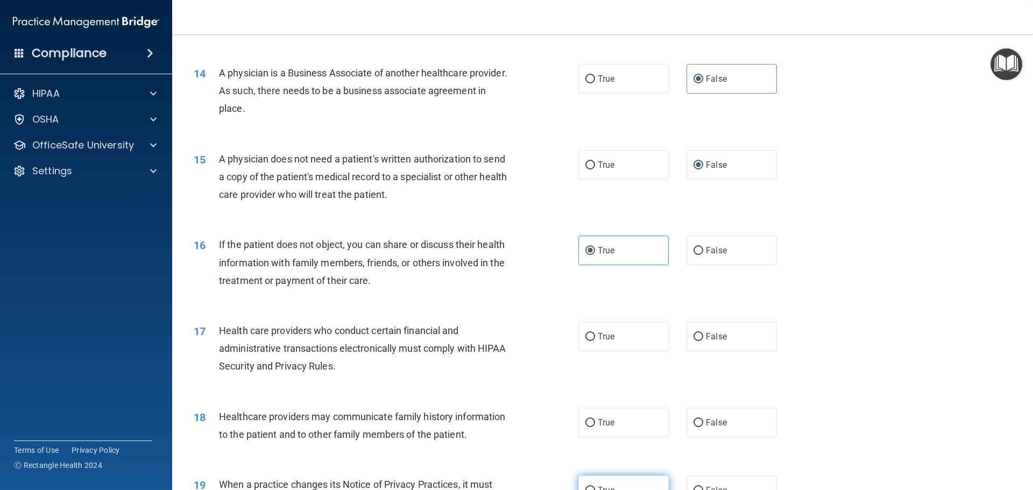
scroll to position [1130, 0]
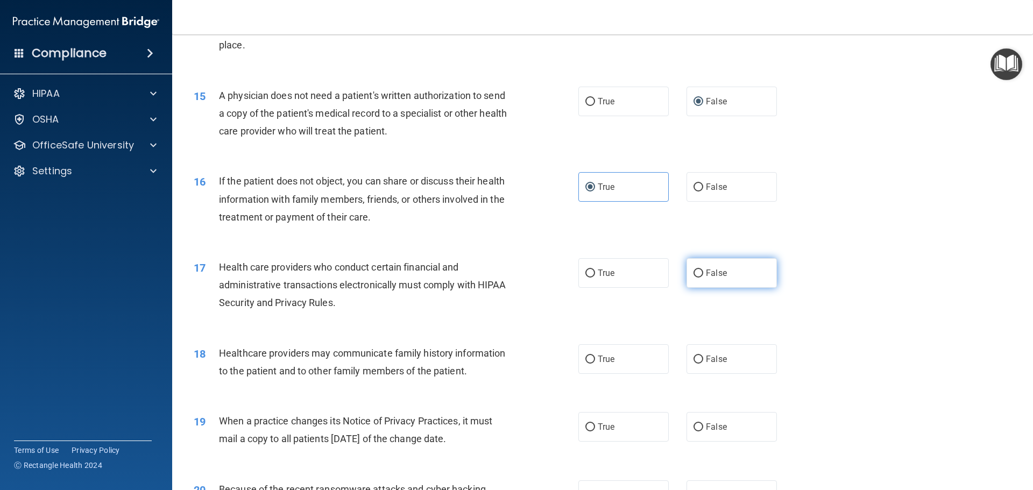
click at [712, 274] on span "False" at bounding box center [716, 273] width 21 height 10
click at [703, 274] on input "False" at bounding box center [699, 274] width 10 height 8
radio input "true"
click at [706, 354] on span "False" at bounding box center [716, 359] width 21 height 10
click at [702, 356] on input "False" at bounding box center [699, 360] width 10 height 8
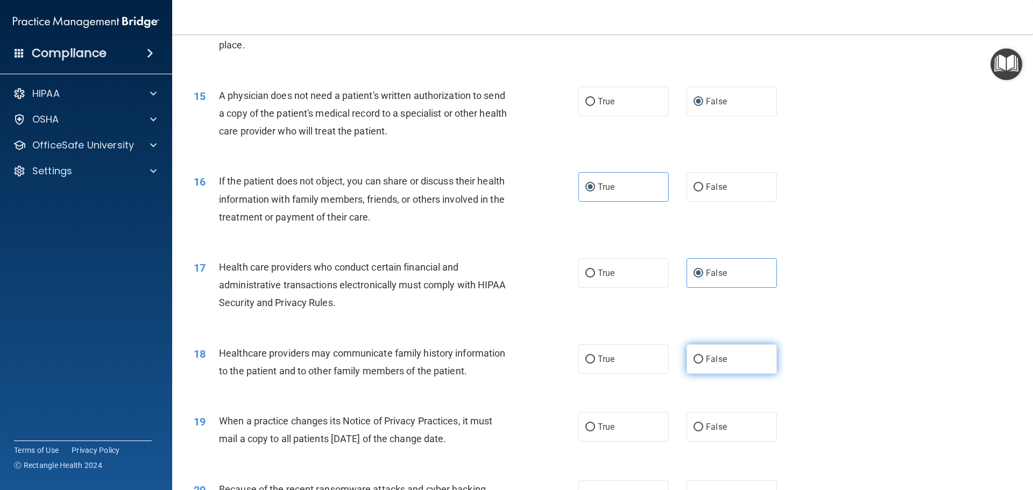
radio input "true"
click at [609, 422] on span "True" at bounding box center [606, 427] width 17 height 10
click at [595, 423] on input "True" at bounding box center [590, 427] width 10 height 8
radio input "true"
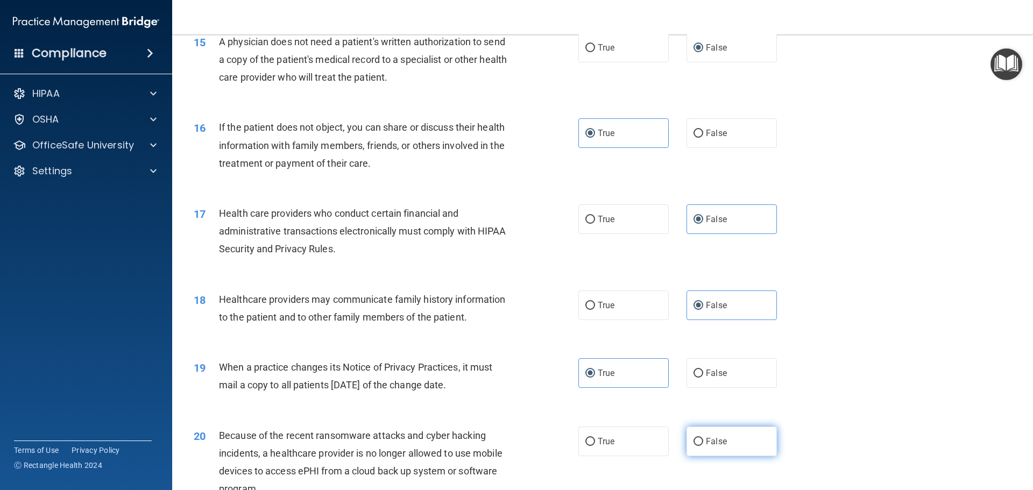
click at [698, 437] on label "False" at bounding box center [732, 442] width 90 height 30
click at [698, 438] on input "False" at bounding box center [699, 442] width 10 height 8
radio input "true"
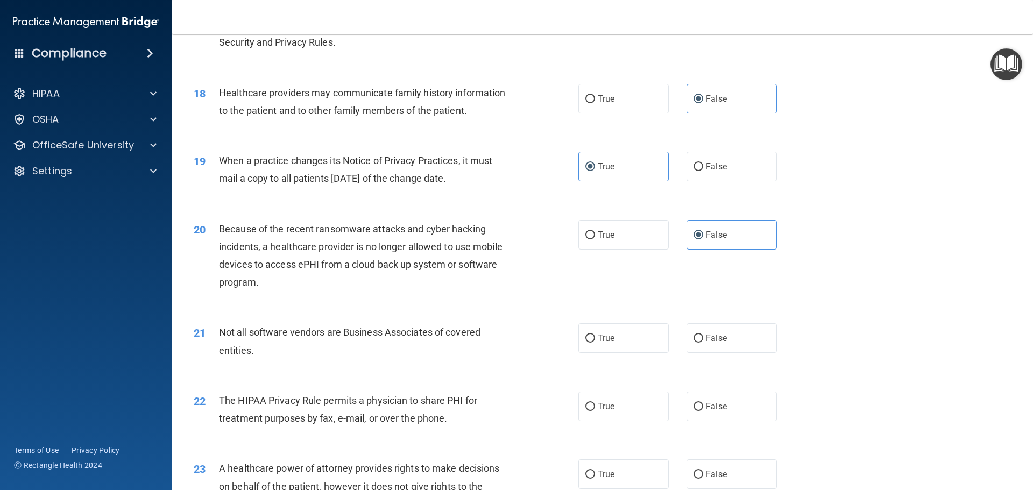
scroll to position [1399, 0]
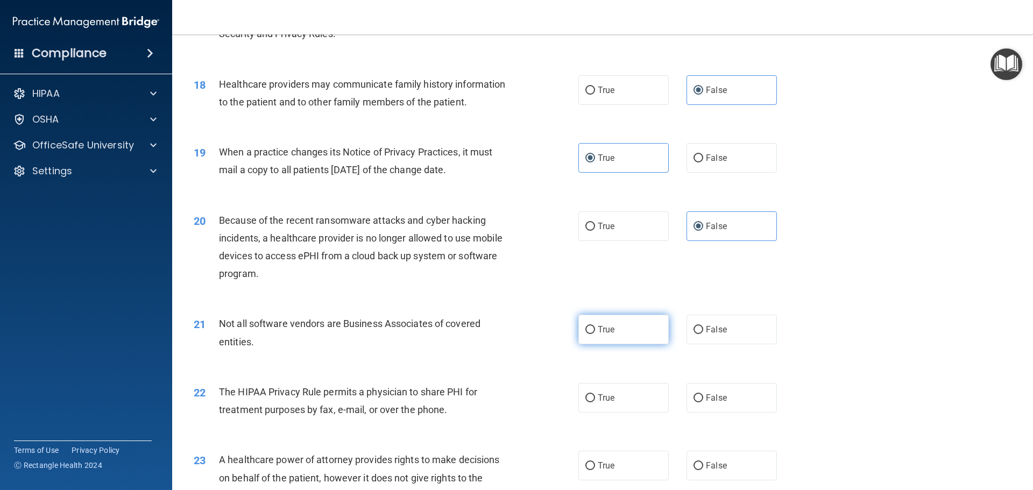
click at [592, 328] on label "True" at bounding box center [623, 330] width 90 height 30
click at [592, 328] on input "True" at bounding box center [590, 330] width 10 height 8
radio input "true"
click at [687, 399] on label "False" at bounding box center [732, 398] width 90 height 30
click at [694, 399] on input "False" at bounding box center [699, 398] width 10 height 8
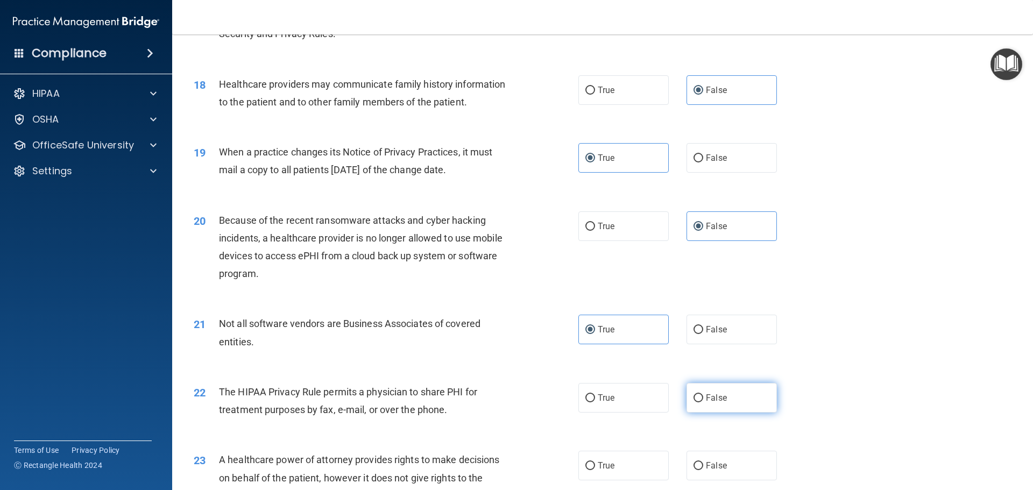
radio input "true"
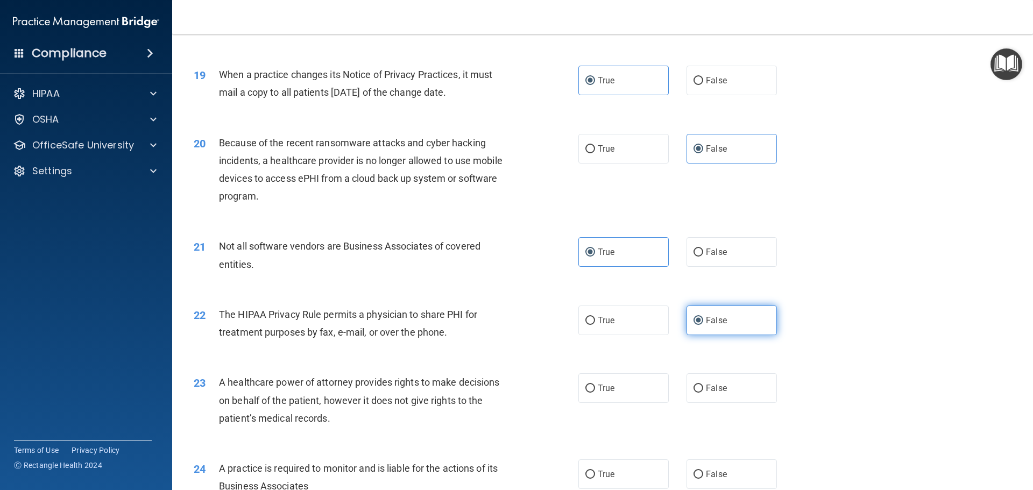
scroll to position [1507, 0]
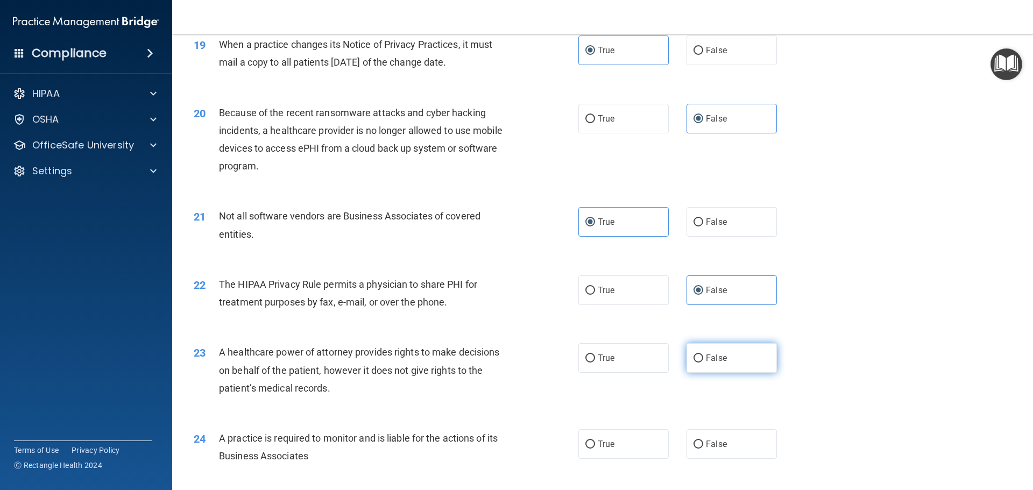
click at [696, 356] on input "False" at bounding box center [699, 359] width 10 height 8
radio input "true"
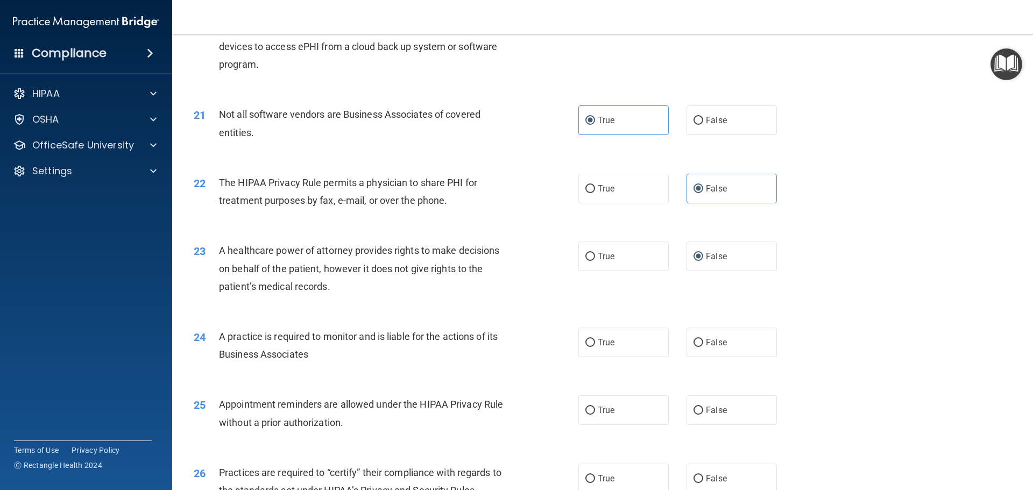
scroll to position [1614, 0]
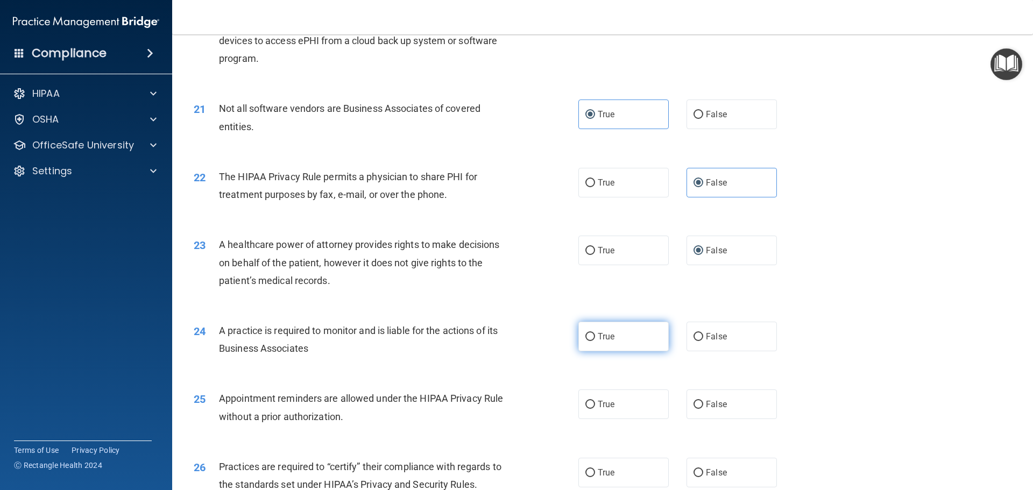
click at [625, 331] on label "True" at bounding box center [623, 337] width 90 height 30
click at [595, 333] on input "True" at bounding box center [590, 337] width 10 height 8
radio input "true"
click at [592, 401] on label "True" at bounding box center [623, 405] width 90 height 30
click at [592, 401] on input "True" at bounding box center [590, 405] width 10 height 8
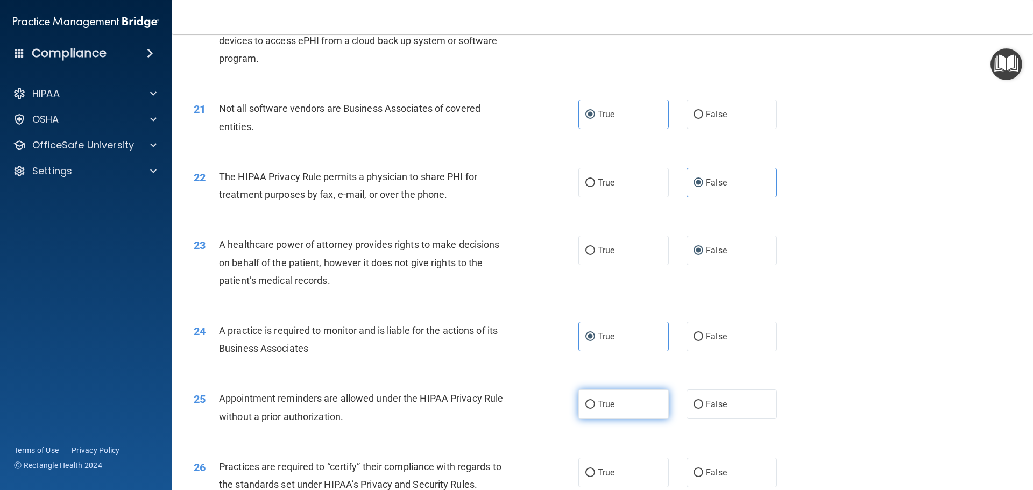
radio input "true"
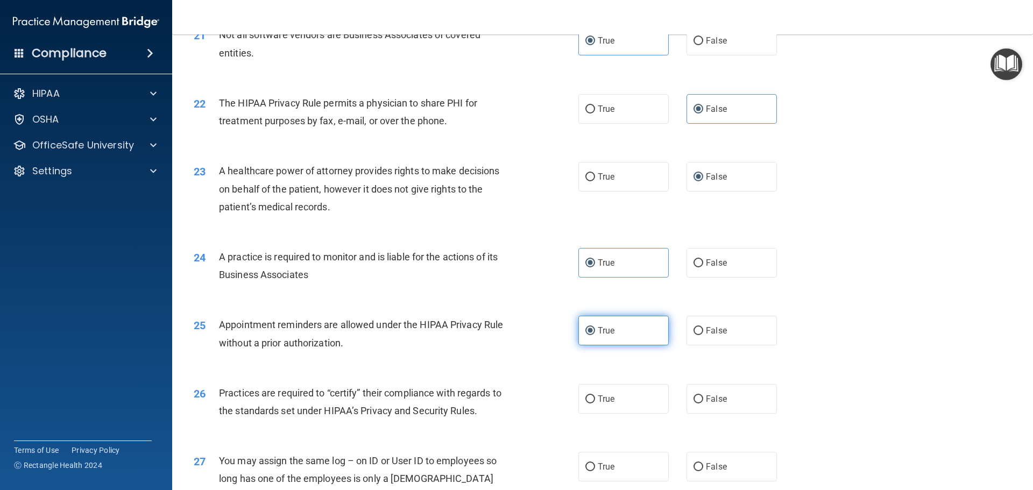
scroll to position [1722, 0]
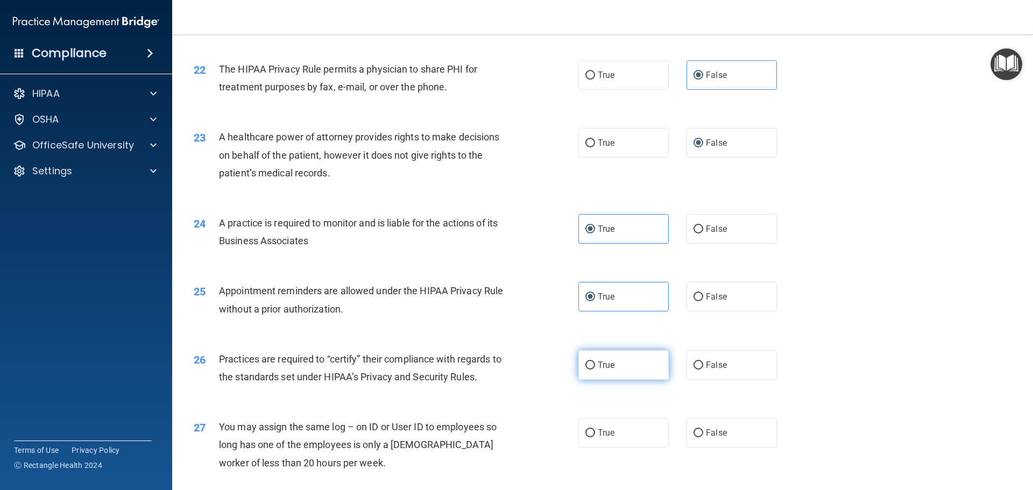
click at [591, 363] on label "True" at bounding box center [623, 365] width 90 height 30
click at [591, 363] on input "True" at bounding box center [590, 366] width 10 height 8
radio input "true"
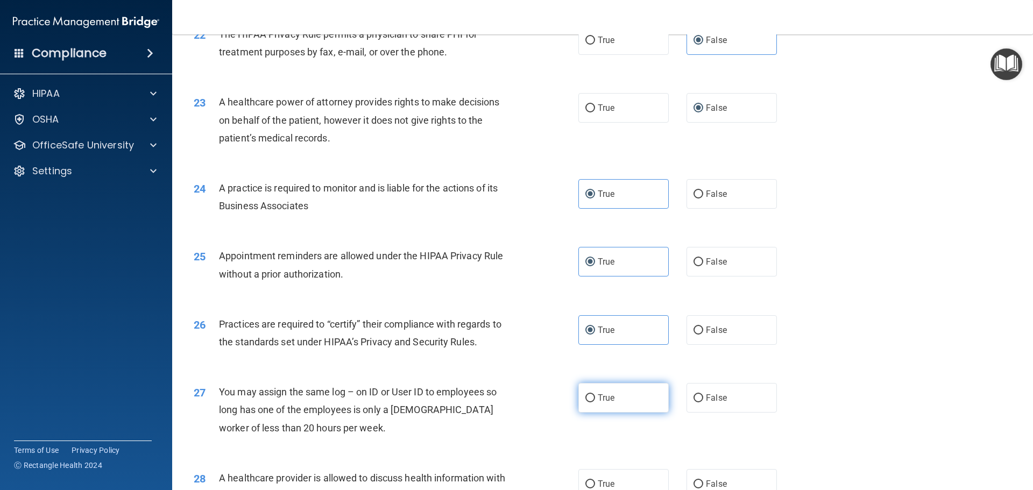
scroll to position [1776, 0]
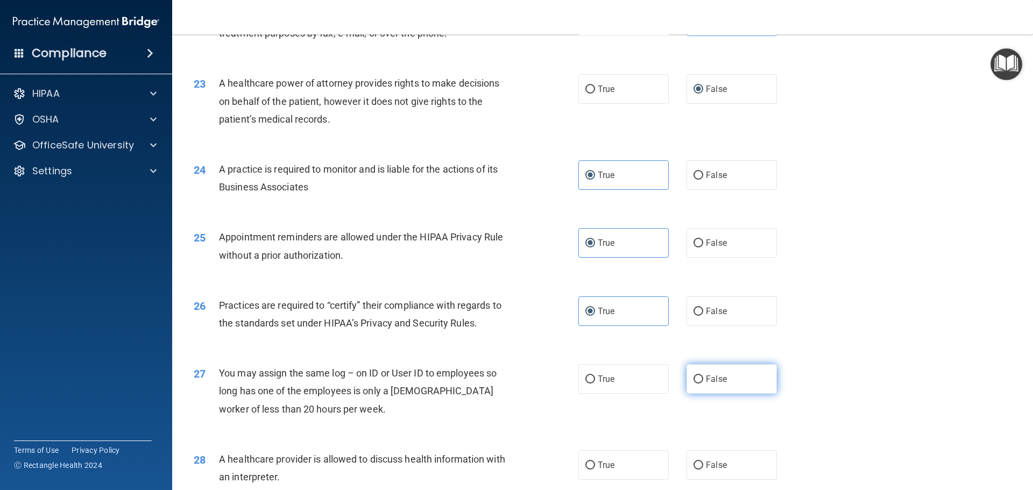
click at [698, 378] on input "False" at bounding box center [699, 380] width 10 height 8
radio input "true"
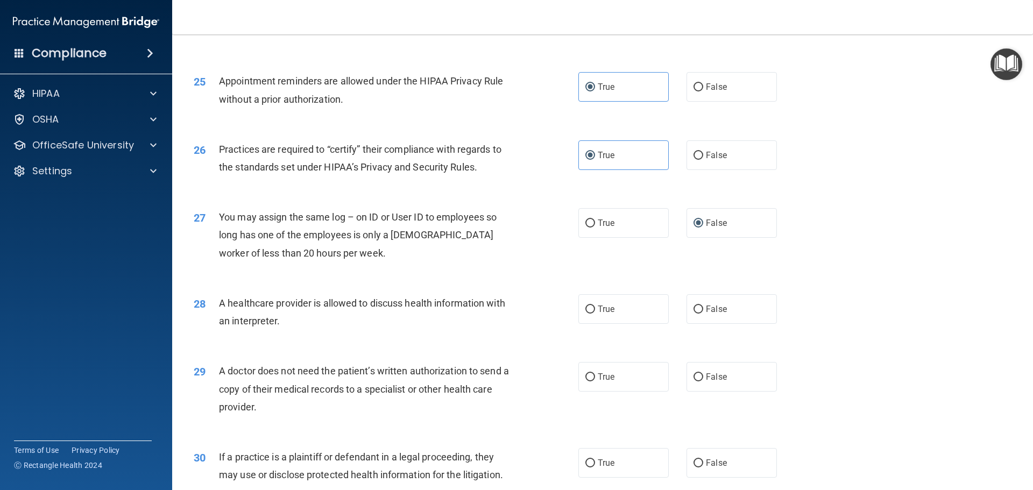
scroll to position [1937, 0]
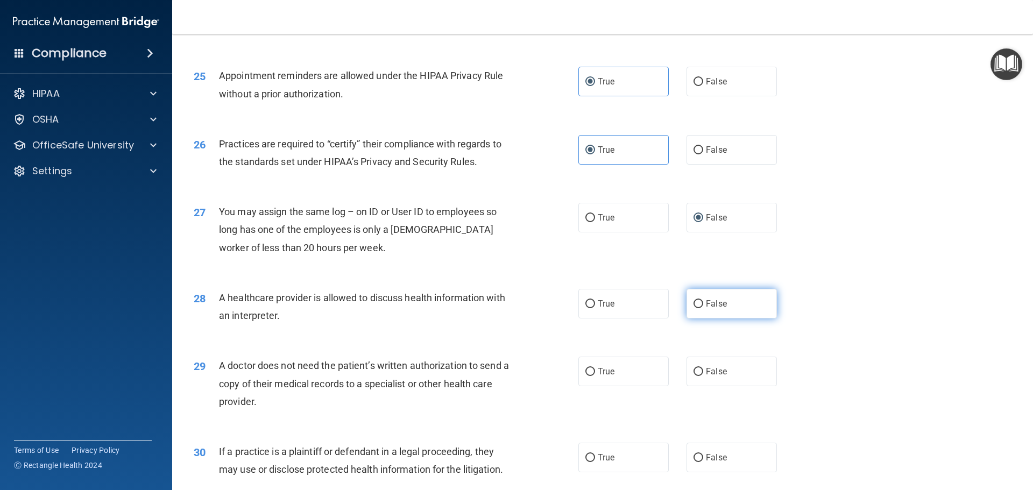
click at [706, 305] on span "False" at bounding box center [716, 304] width 21 height 10
click at [702, 305] on input "False" at bounding box center [699, 304] width 10 height 8
radio input "true"
click at [597, 378] on label "True" at bounding box center [623, 372] width 90 height 30
click at [595, 376] on input "True" at bounding box center [590, 372] width 10 height 8
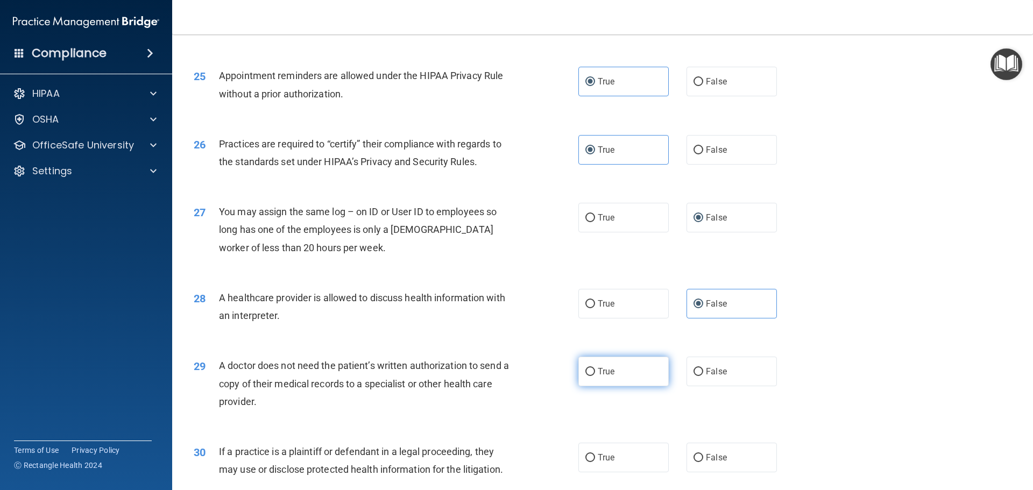
radio input "true"
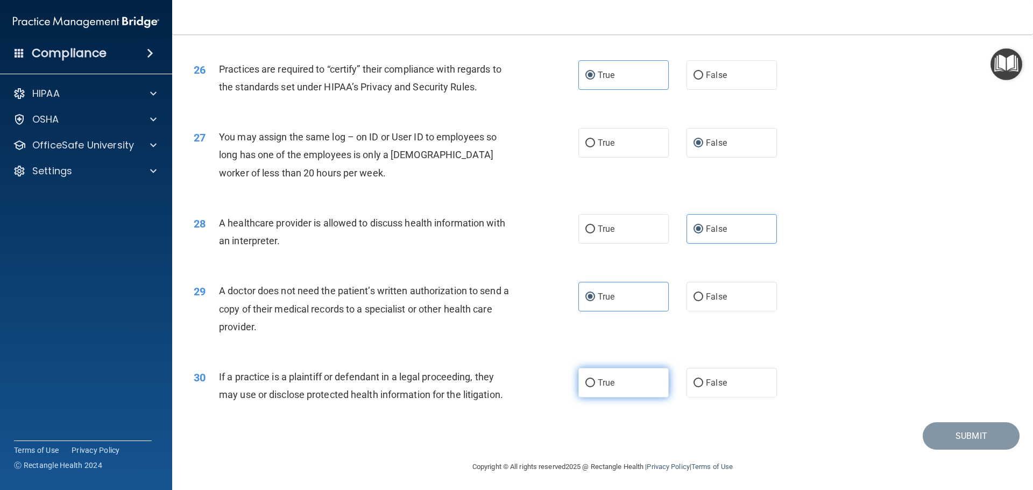
scroll to position [2014, 0]
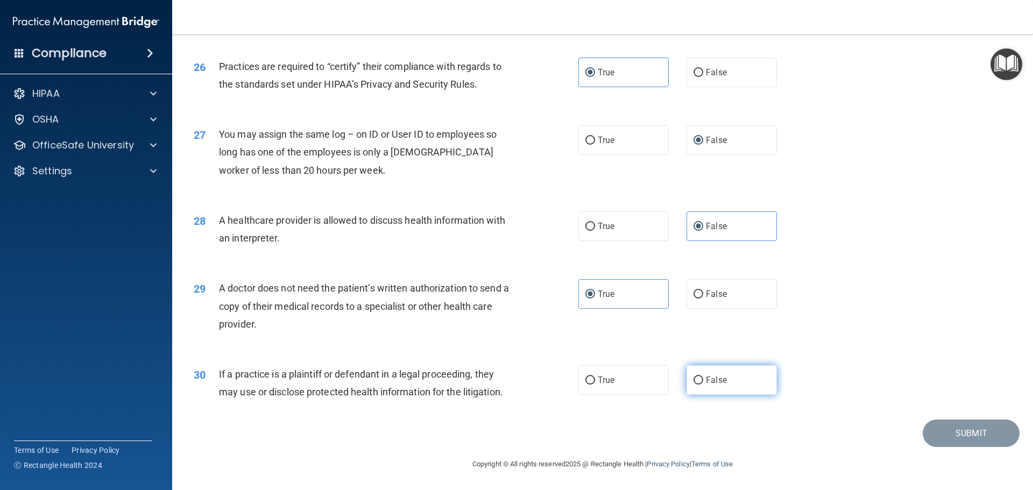
click at [694, 377] on input "False" at bounding box center [699, 381] width 10 height 8
radio input "true"
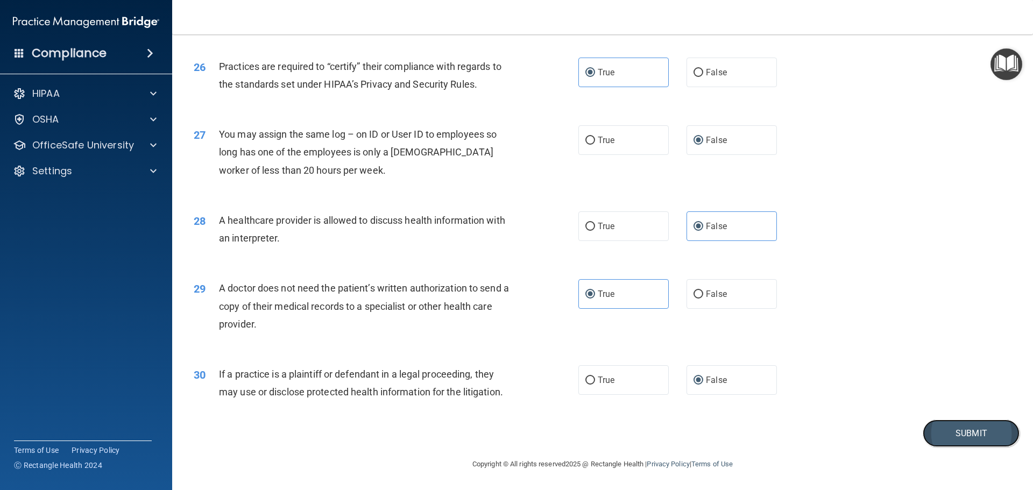
click at [980, 435] on button "Submit" at bounding box center [971, 433] width 97 height 27
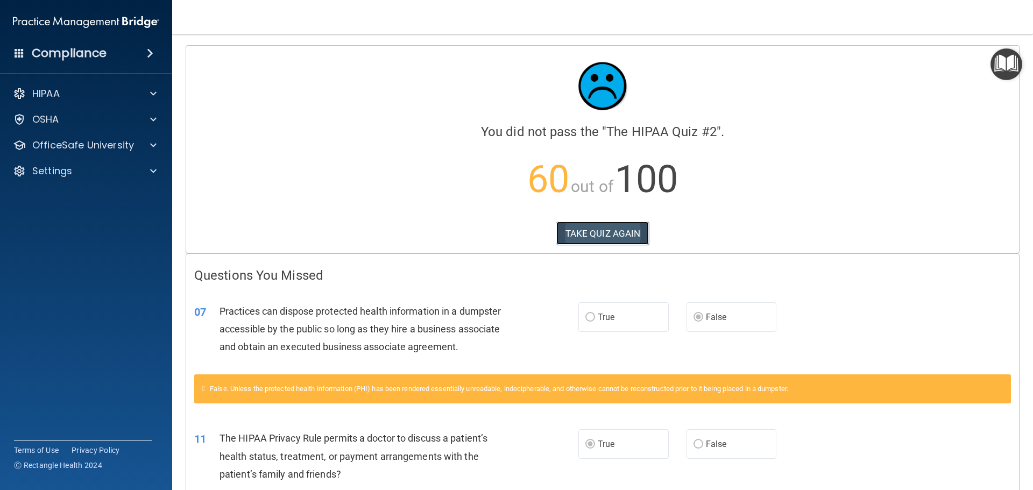
click at [581, 236] on button "TAKE QUIZ AGAIN" at bounding box center [602, 234] width 93 height 24
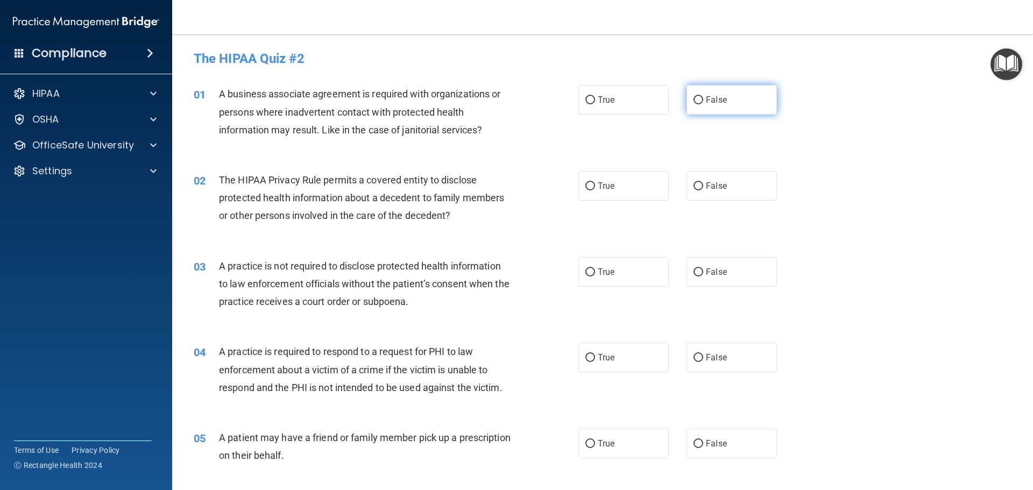
click at [694, 100] on input "False" at bounding box center [699, 100] width 10 height 8
radio input "true"
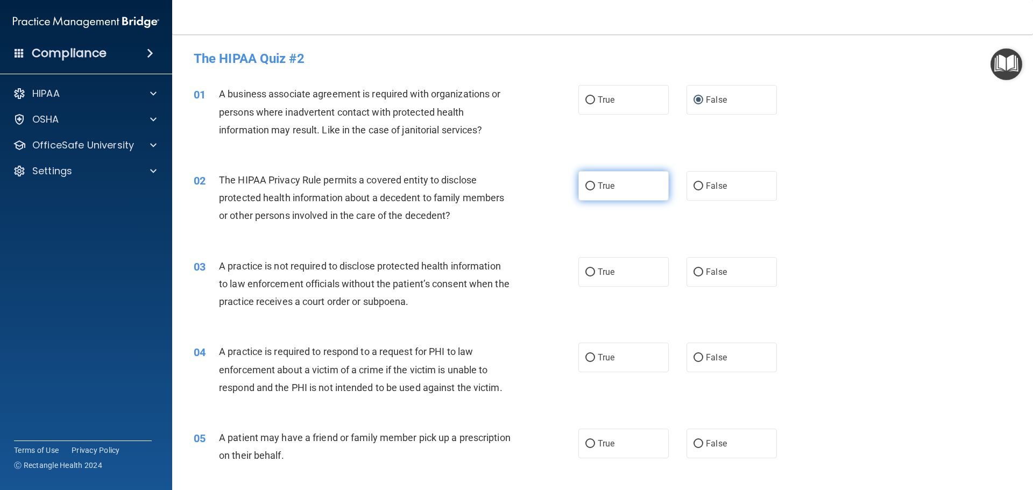
click at [604, 183] on span "True" at bounding box center [606, 186] width 17 height 10
click at [595, 183] on input "True" at bounding box center [590, 186] width 10 height 8
radio input "true"
click at [694, 268] on input "False" at bounding box center [699, 272] width 10 height 8
radio input "true"
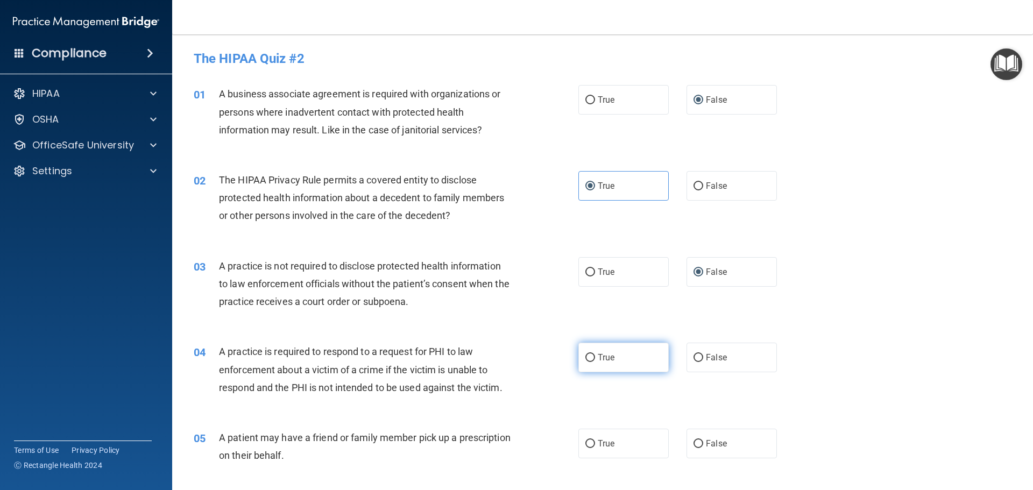
click at [595, 352] on label "True" at bounding box center [623, 358] width 90 height 30
click at [595, 354] on input "True" at bounding box center [590, 358] width 10 height 8
radio input "true"
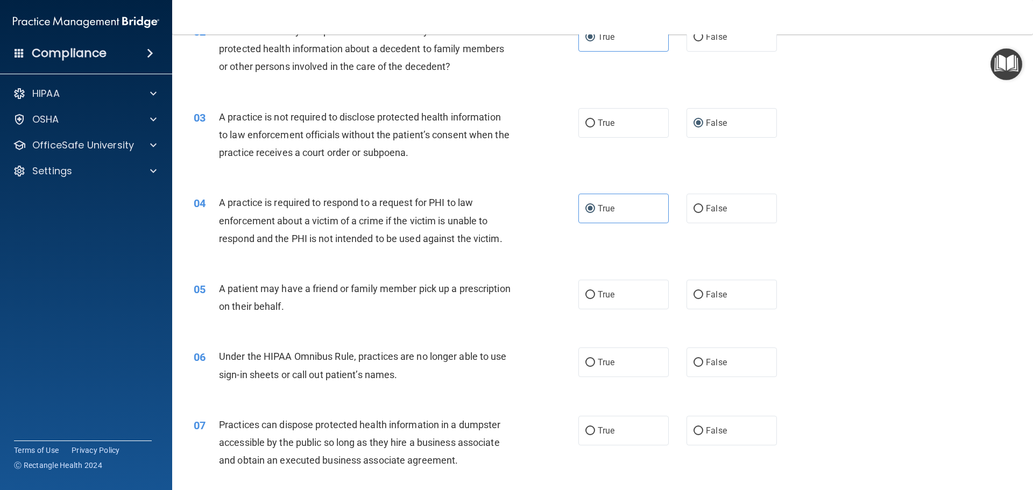
scroll to position [161, 0]
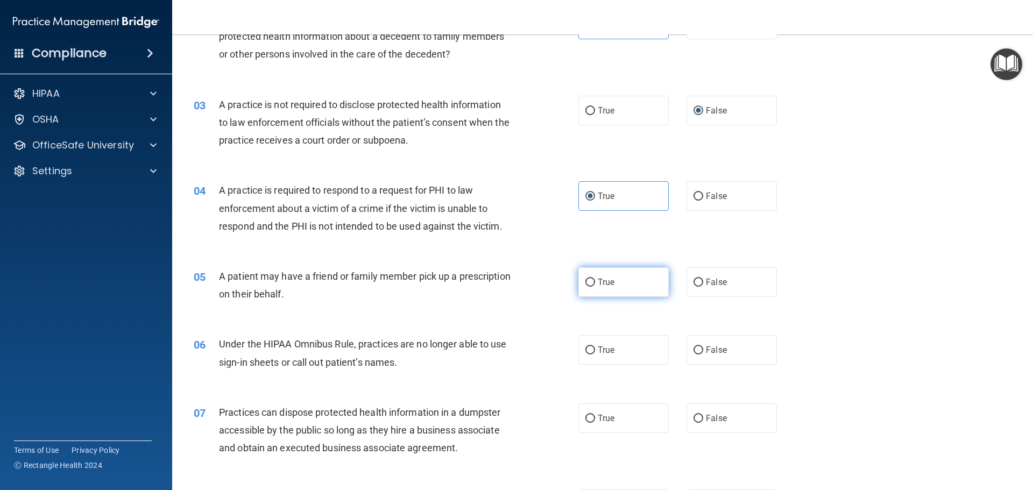
click at [590, 287] on input "True" at bounding box center [590, 283] width 10 height 8
radio input "true"
click at [701, 347] on label "False" at bounding box center [732, 350] width 90 height 30
click at [701, 347] on input "False" at bounding box center [699, 351] width 10 height 8
radio input "true"
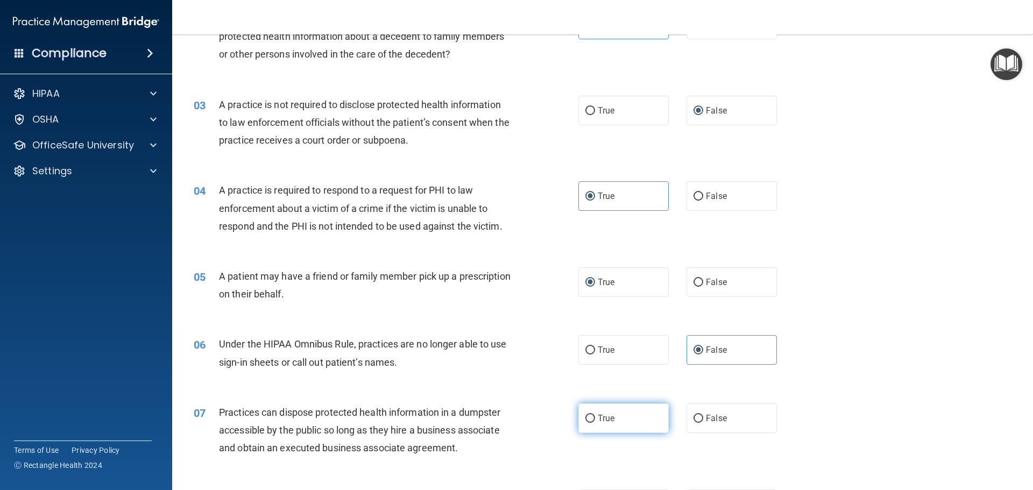
click at [591, 418] on input "True" at bounding box center [590, 419] width 10 height 8
radio input "true"
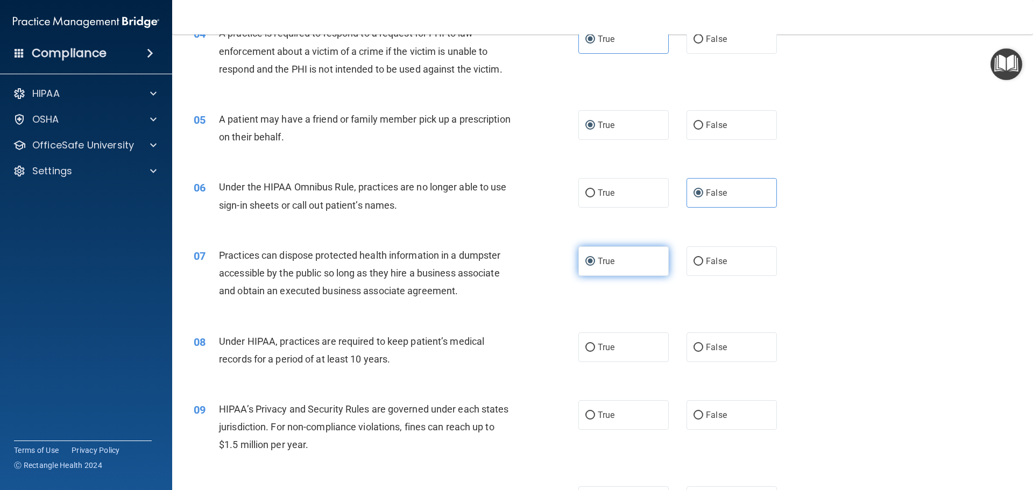
scroll to position [323, 0]
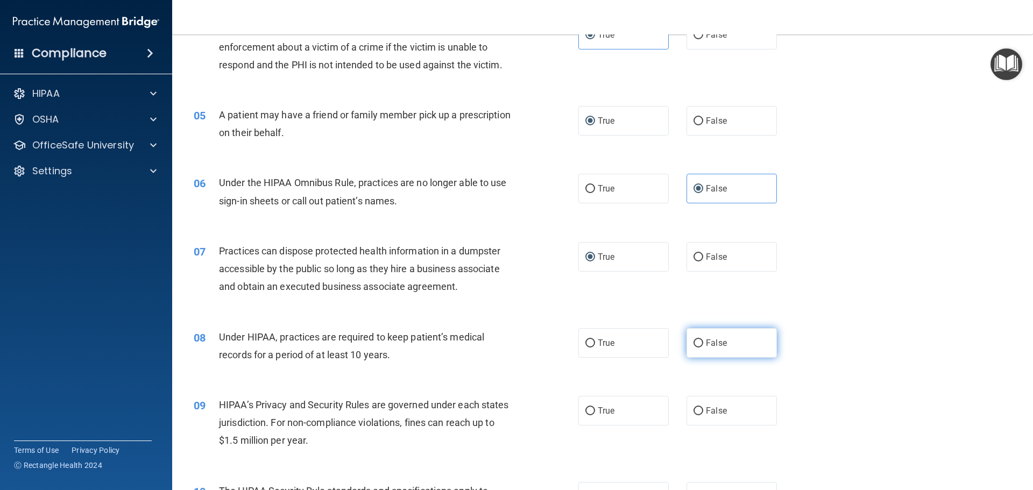
click at [708, 351] on label "False" at bounding box center [732, 343] width 90 height 30
click at [703, 348] on input "False" at bounding box center [699, 344] width 10 height 8
radio input "true"
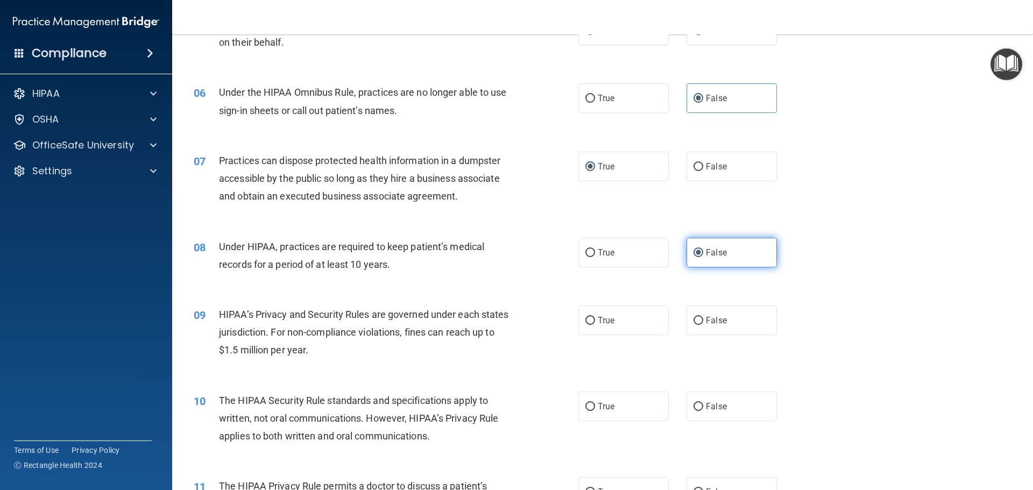
scroll to position [430, 0]
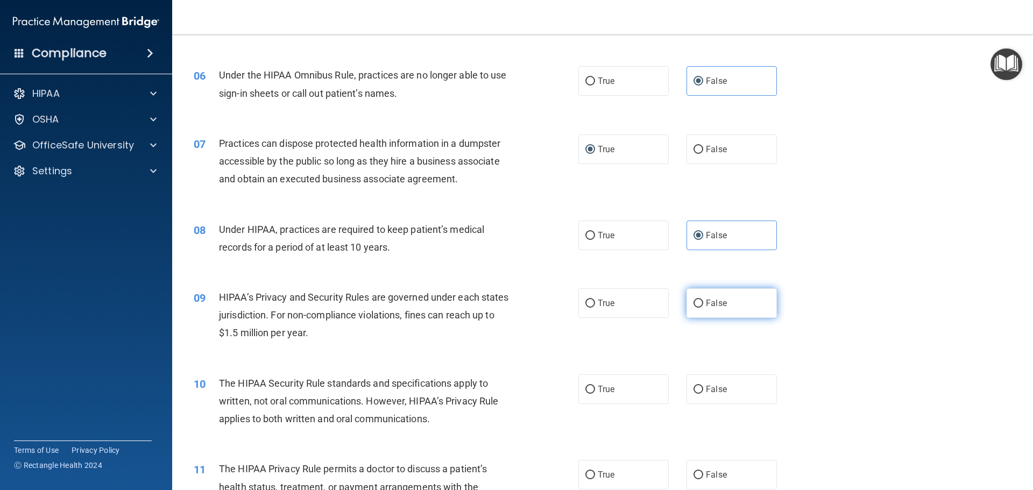
click at [706, 308] on span "False" at bounding box center [716, 303] width 21 height 10
click at [703, 308] on input "False" at bounding box center [699, 304] width 10 height 8
radio input "true"
click at [612, 388] on label "True" at bounding box center [623, 389] width 90 height 30
click at [595, 388] on input "True" at bounding box center [590, 390] width 10 height 8
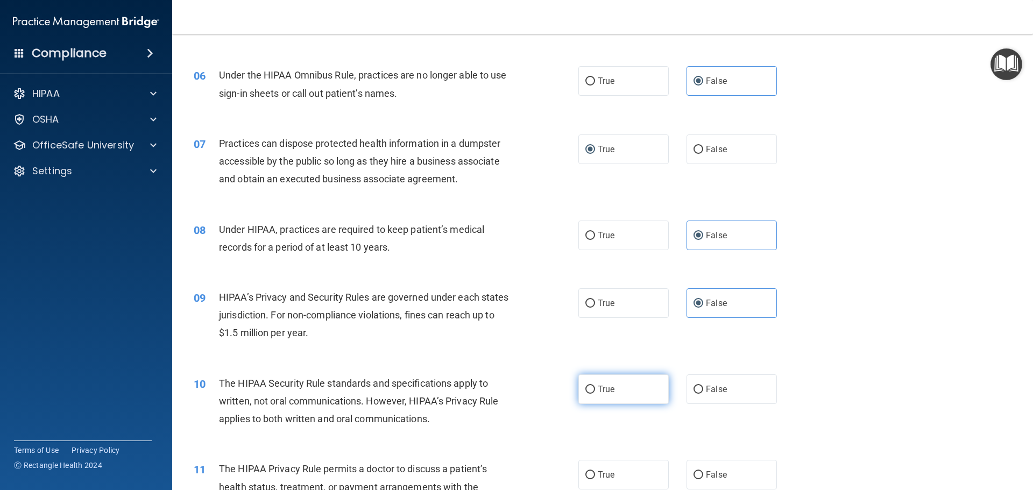
radio input "true"
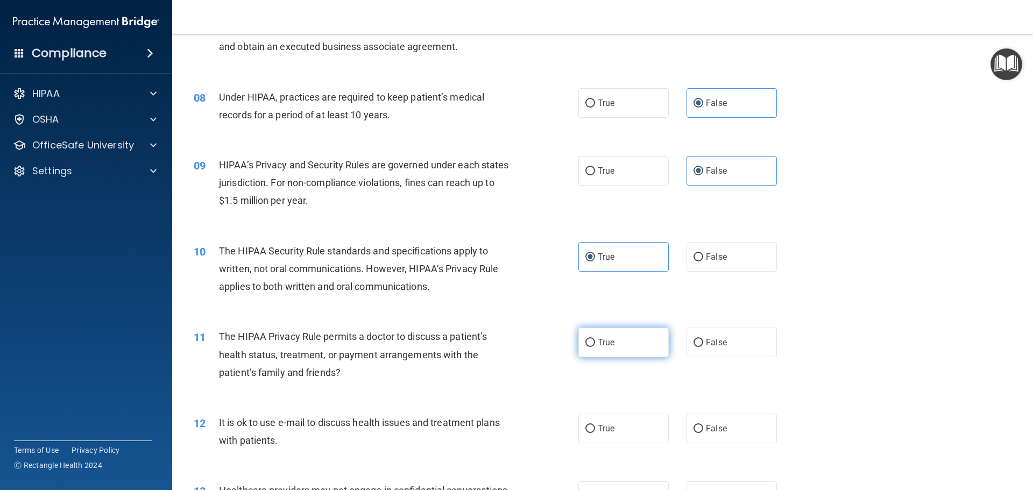
scroll to position [592, 0]
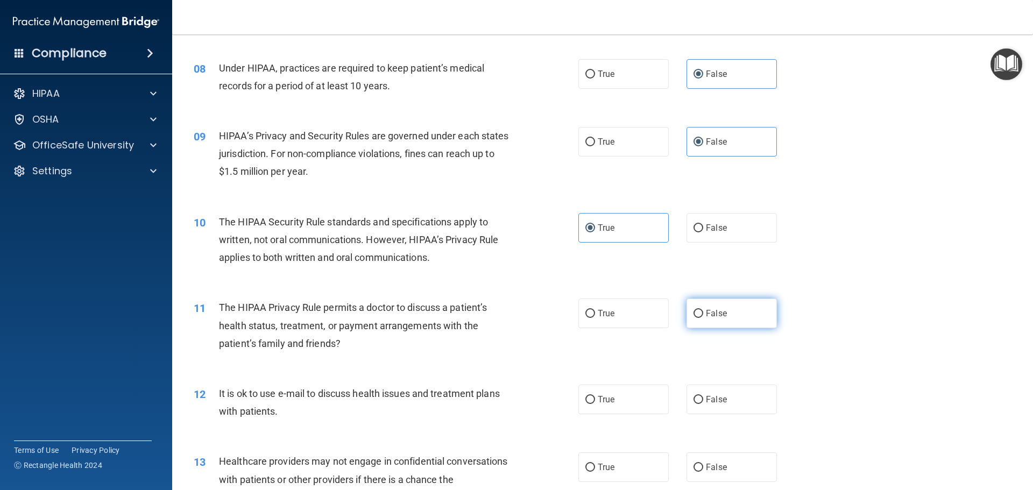
click at [708, 312] on span "False" at bounding box center [716, 313] width 21 height 10
click at [703, 312] on input "False" at bounding box center [699, 314] width 10 height 8
radio input "true"
click at [706, 400] on span "False" at bounding box center [716, 399] width 21 height 10
click at [702, 400] on input "False" at bounding box center [699, 400] width 10 height 8
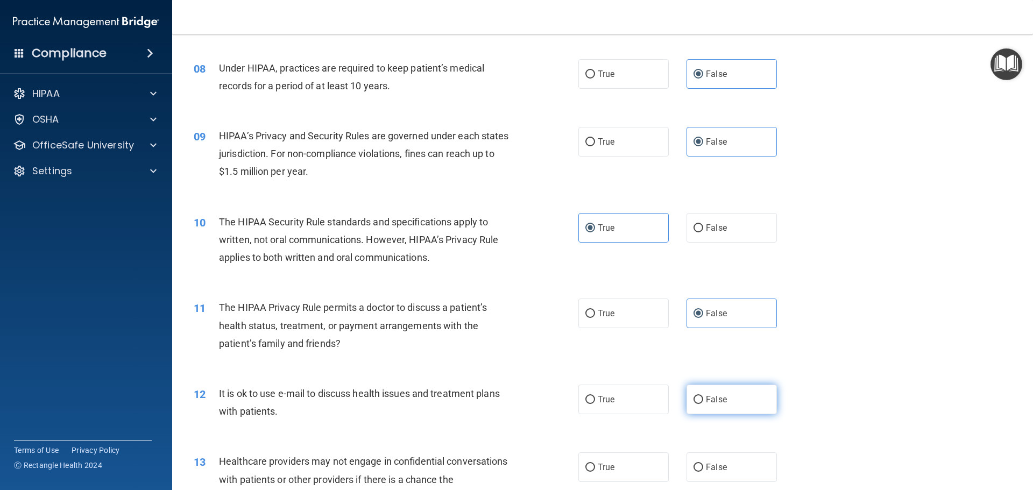
radio input "true"
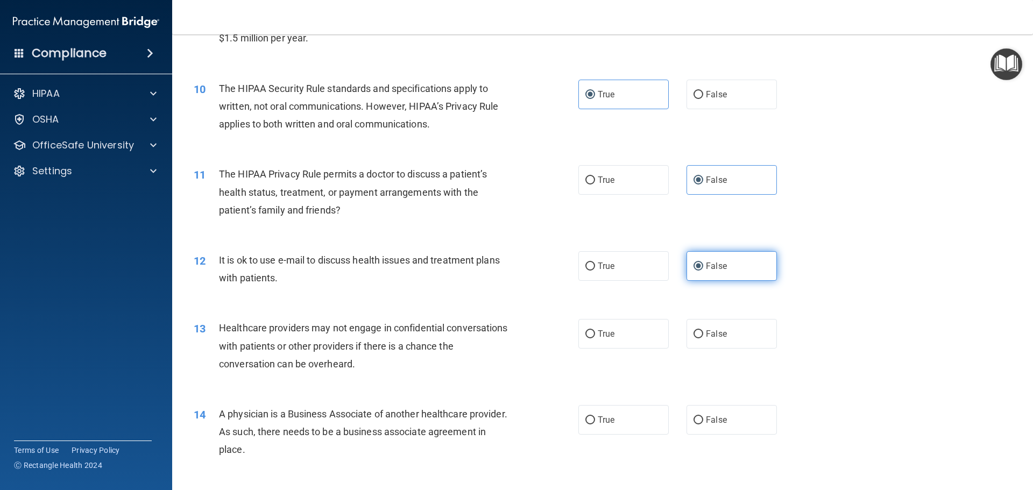
scroll to position [753, 0]
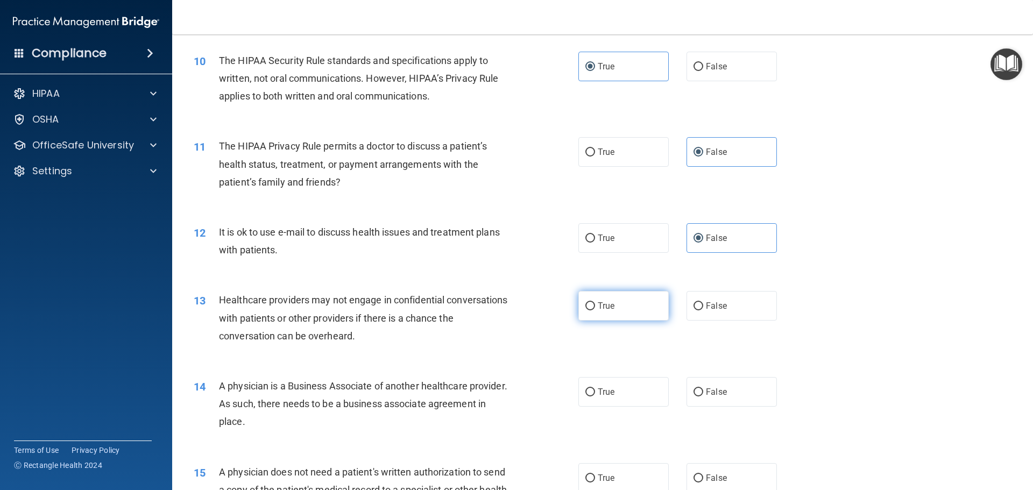
click at [590, 312] on label "True" at bounding box center [623, 306] width 90 height 30
click at [590, 310] on input "True" at bounding box center [590, 306] width 10 height 8
radio input "true"
click at [712, 391] on span "False" at bounding box center [716, 392] width 21 height 10
click at [703, 391] on input "False" at bounding box center [699, 392] width 10 height 8
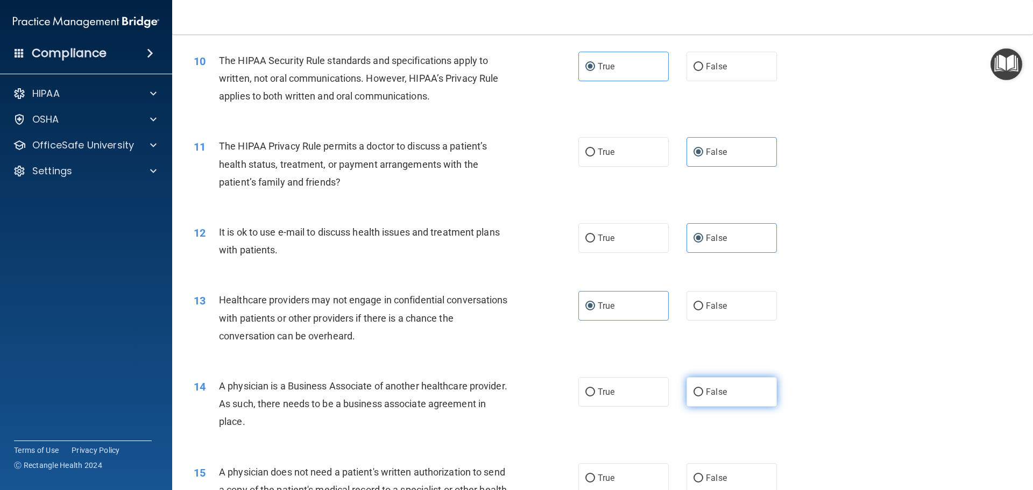
radio input "true"
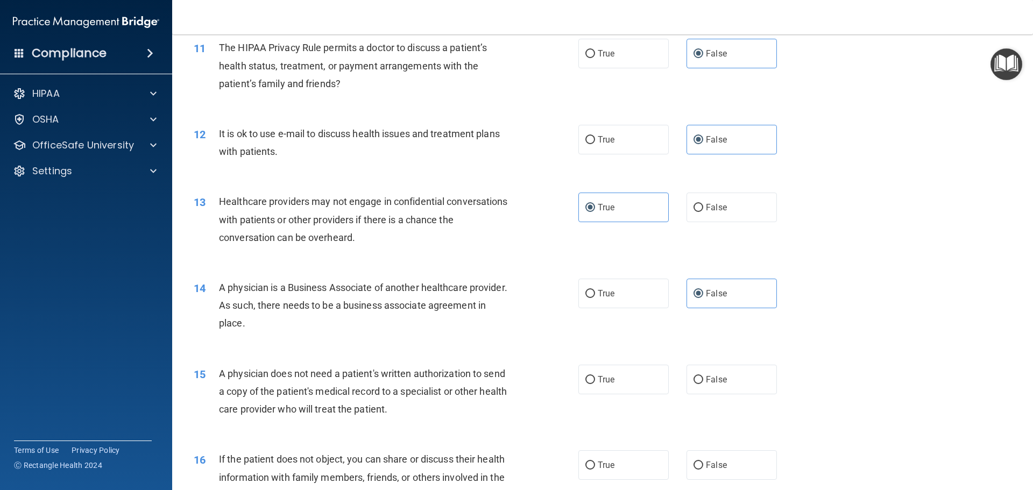
scroll to position [861, 0]
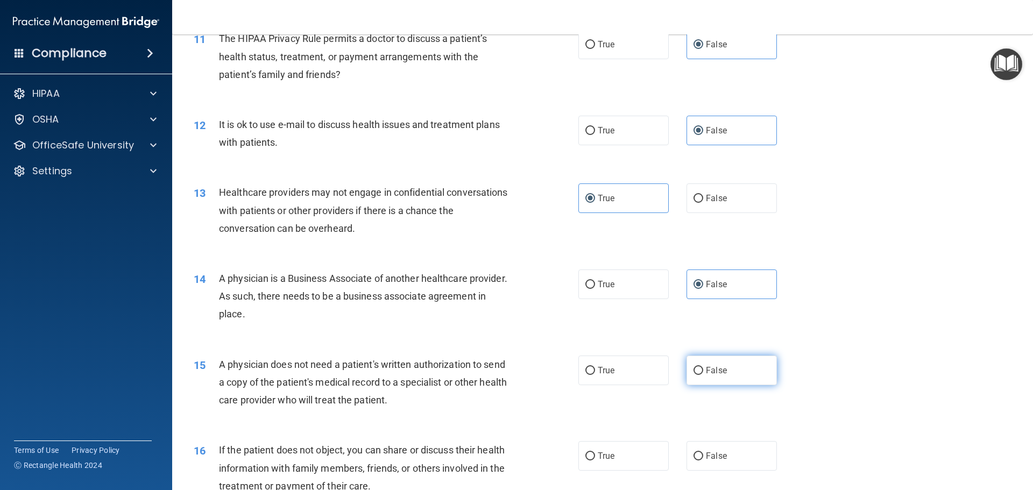
click at [706, 372] on span "False" at bounding box center [716, 370] width 21 height 10
click at [703, 372] on input "False" at bounding box center [699, 371] width 10 height 8
radio input "true"
click at [591, 456] on input "True" at bounding box center [590, 457] width 10 height 8
radio input "true"
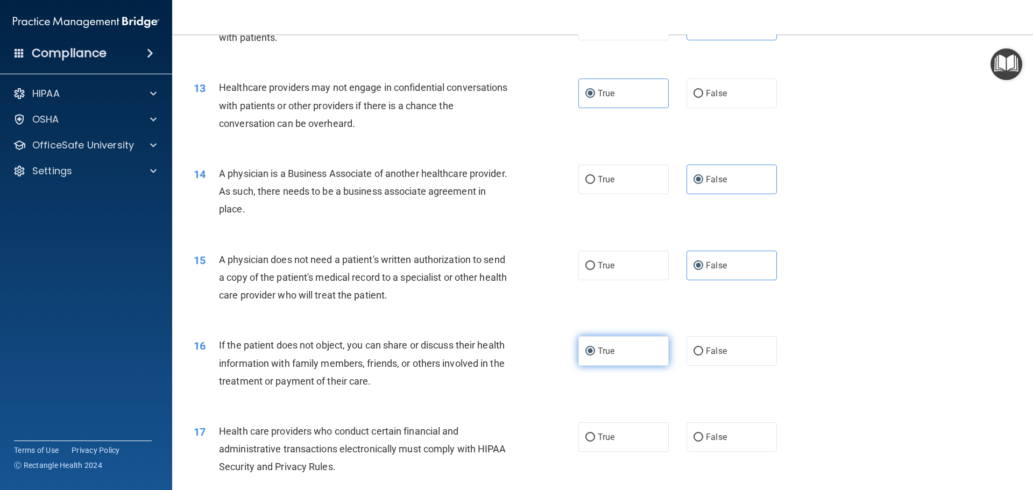
scroll to position [1022, 0]
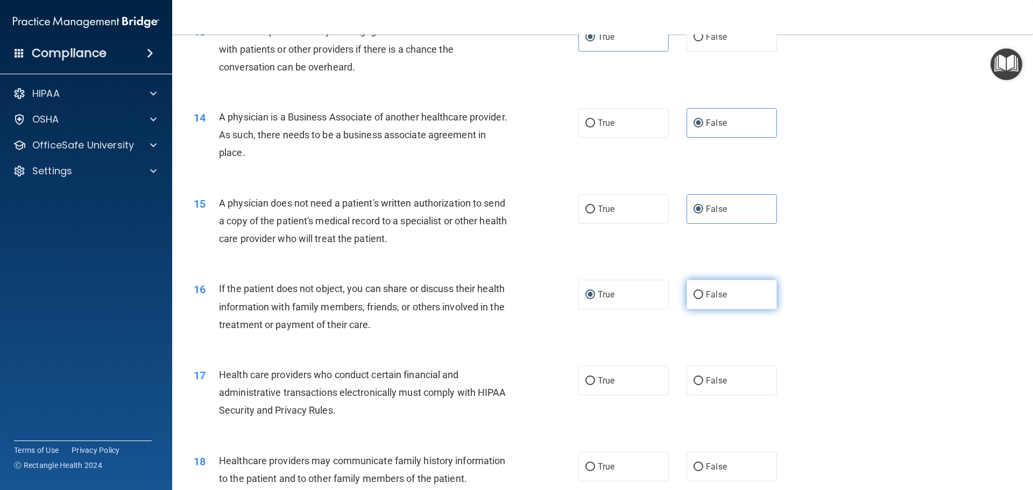
click at [706, 299] on span "False" at bounding box center [716, 294] width 21 height 10
click at [703, 299] on input "False" at bounding box center [699, 295] width 10 height 8
radio input "true"
click at [598, 295] on span "True" at bounding box center [606, 294] width 17 height 10
click at [595, 295] on input "True" at bounding box center [590, 295] width 10 height 8
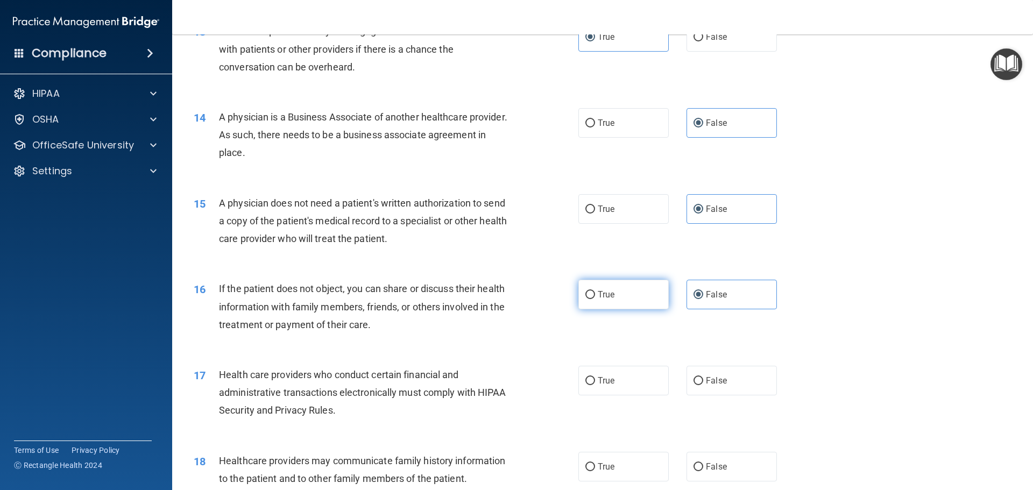
radio input "true"
radio input "false"
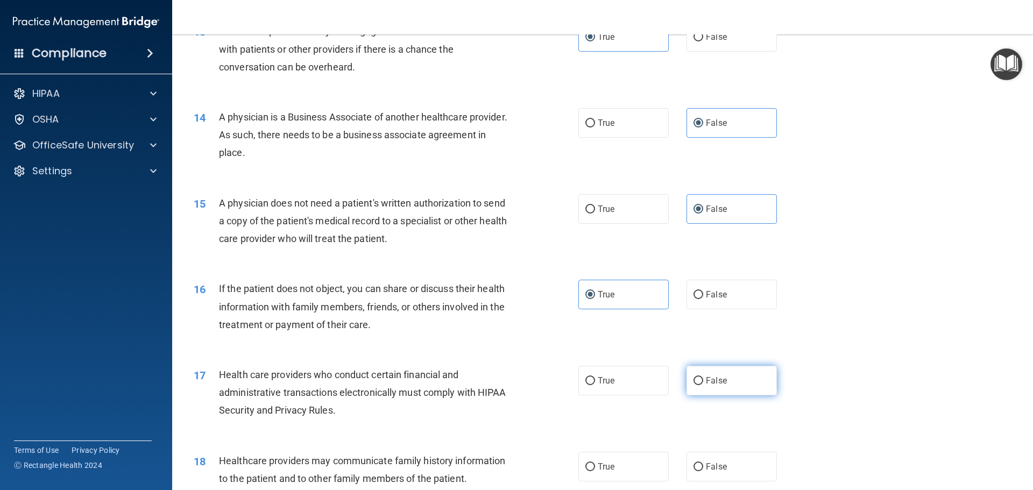
click at [692, 373] on label "False" at bounding box center [732, 381] width 90 height 30
click at [694, 377] on input "False" at bounding box center [699, 381] width 10 height 8
radio input "true"
click at [701, 465] on label "False" at bounding box center [732, 467] width 90 height 30
click at [701, 465] on input "False" at bounding box center [699, 467] width 10 height 8
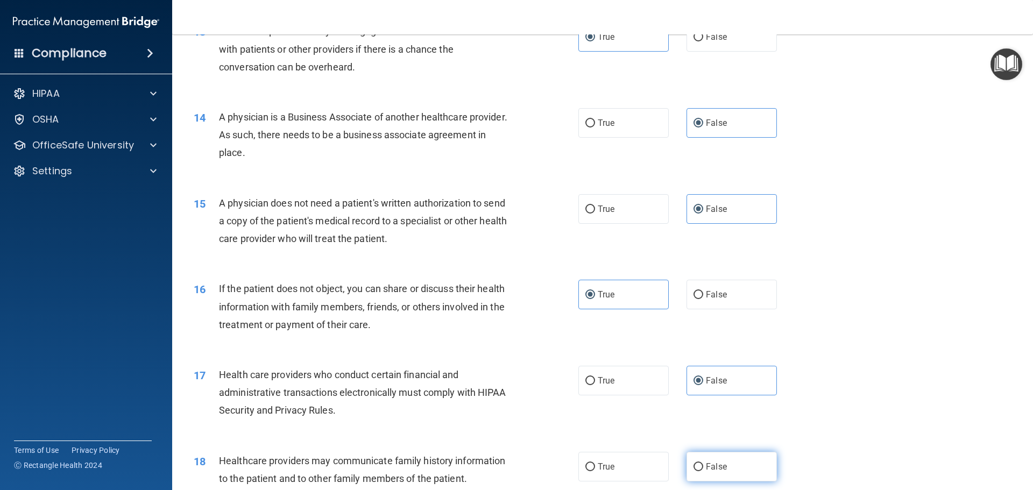
radio input "true"
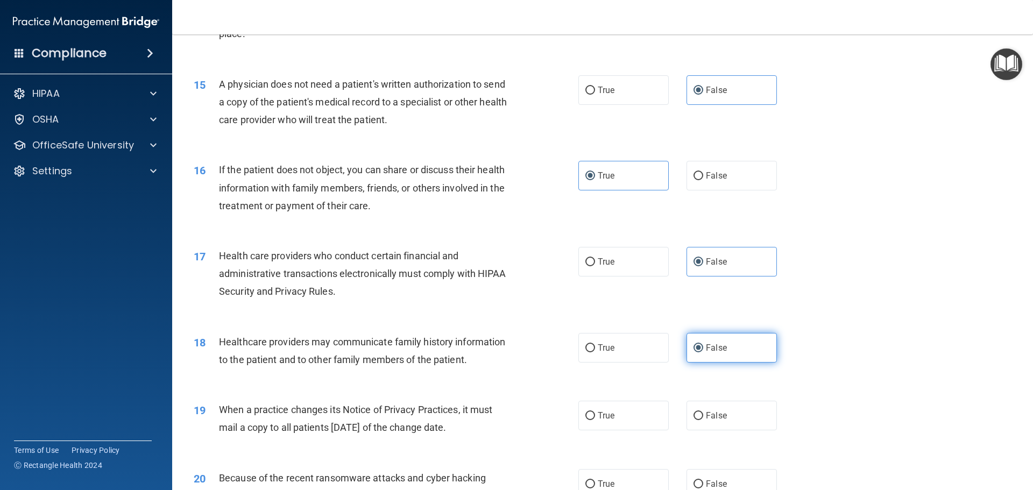
scroll to position [1238, 0]
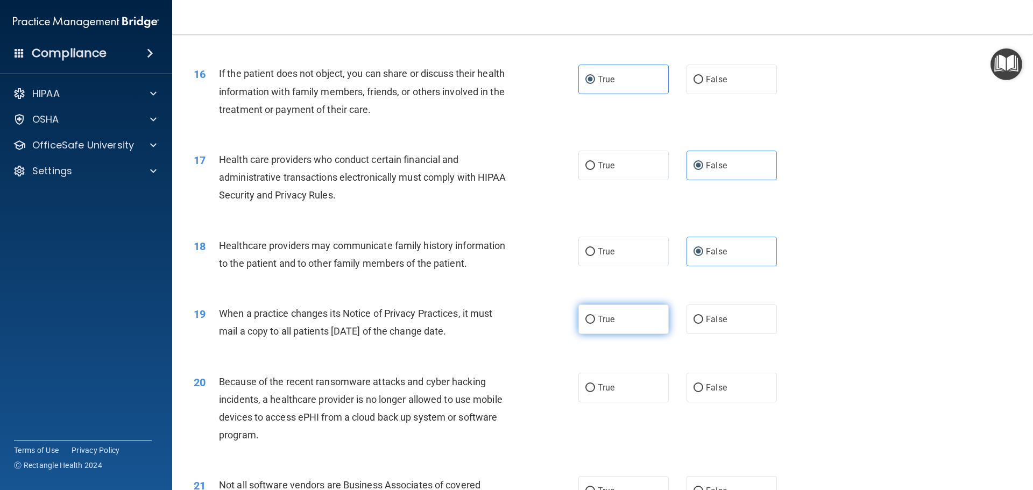
click at [598, 320] on span "True" at bounding box center [606, 319] width 17 height 10
click at [595, 320] on input "True" at bounding box center [590, 320] width 10 height 8
radio input "true"
click at [699, 385] on label "False" at bounding box center [732, 388] width 90 height 30
click at [699, 385] on input "False" at bounding box center [699, 388] width 10 height 8
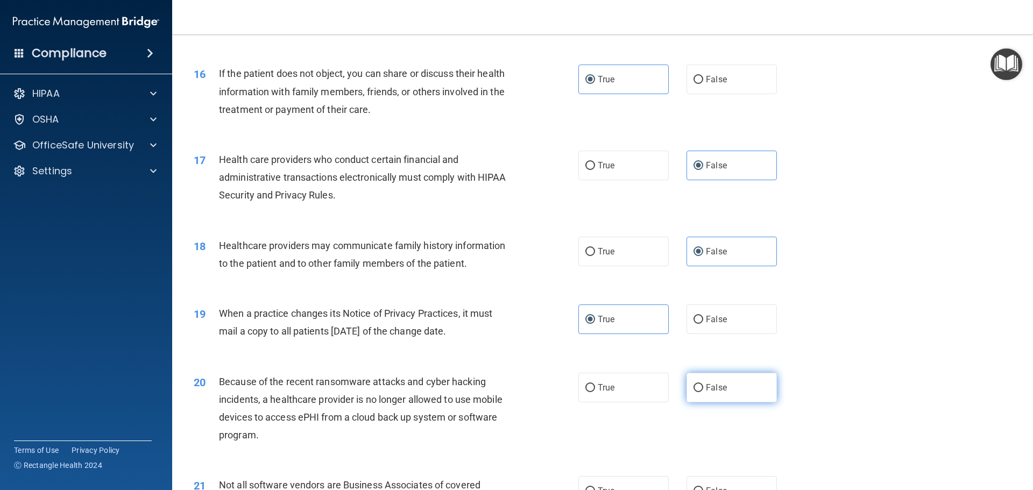
radio input "true"
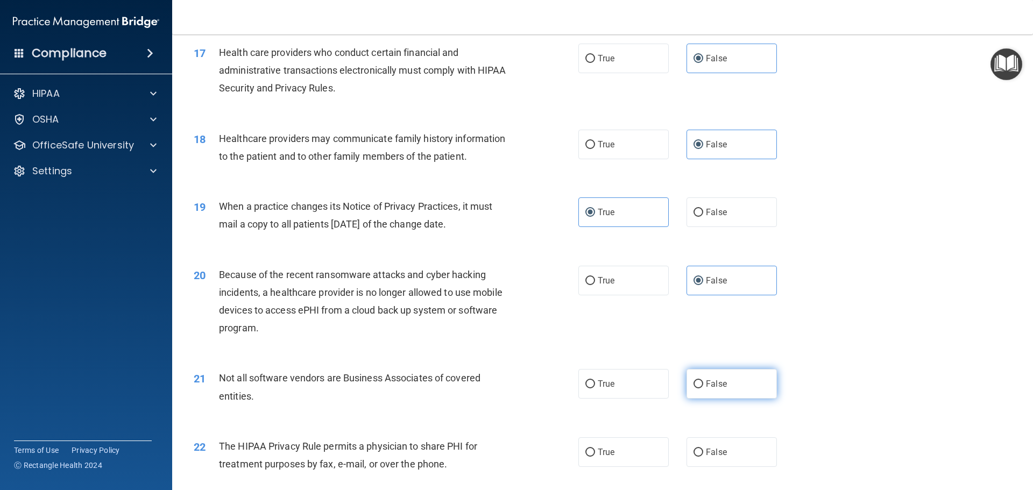
scroll to position [1345, 0]
click at [600, 384] on span "True" at bounding box center [606, 383] width 17 height 10
click at [595, 384] on input "True" at bounding box center [590, 384] width 10 height 8
radio input "true"
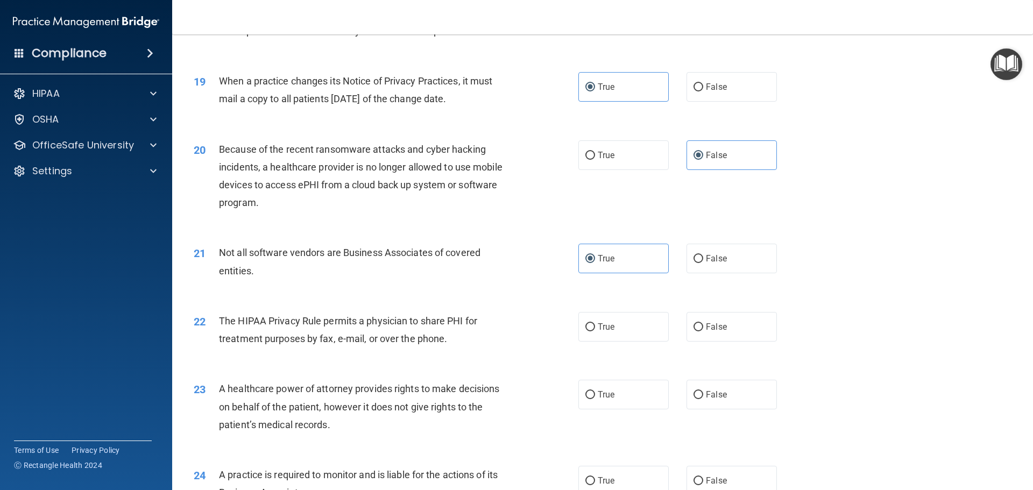
scroll to position [1507, 0]
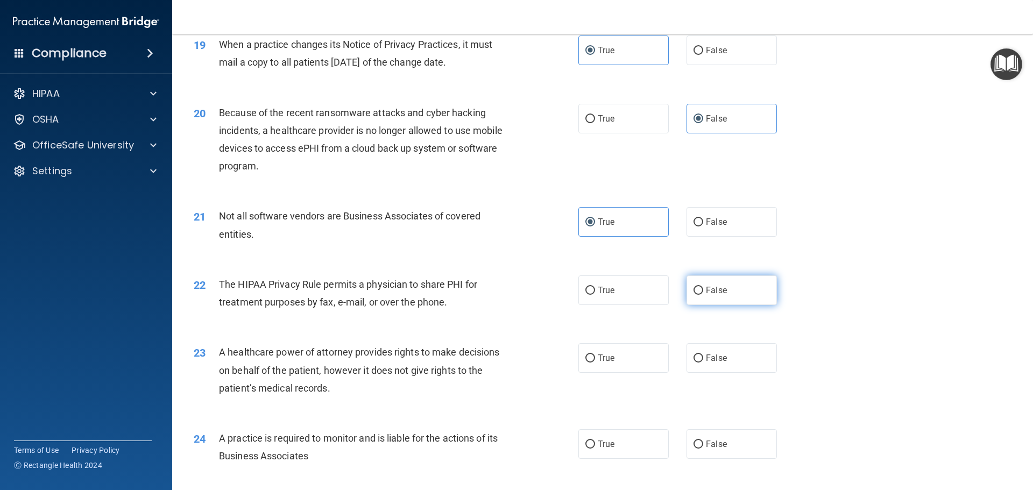
click at [708, 295] on span "False" at bounding box center [716, 290] width 21 height 10
click at [703, 295] on input "False" at bounding box center [699, 291] width 10 height 8
radio input "true"
click at [710, 353] on span "False" at bounding box center [716, 358] width 21 height 10
click at [703, 355] on input "False" at bounding box center [699, 359] width 10 height 8
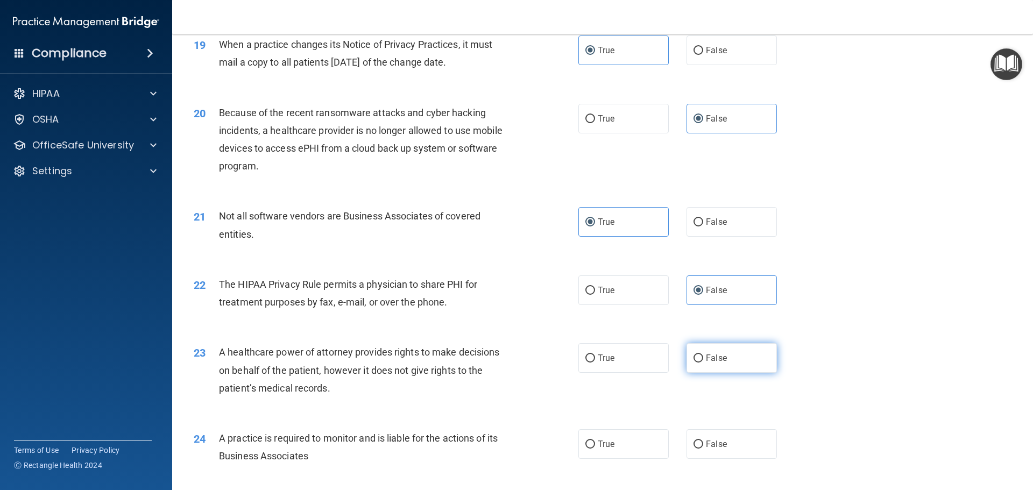
radio input "true"
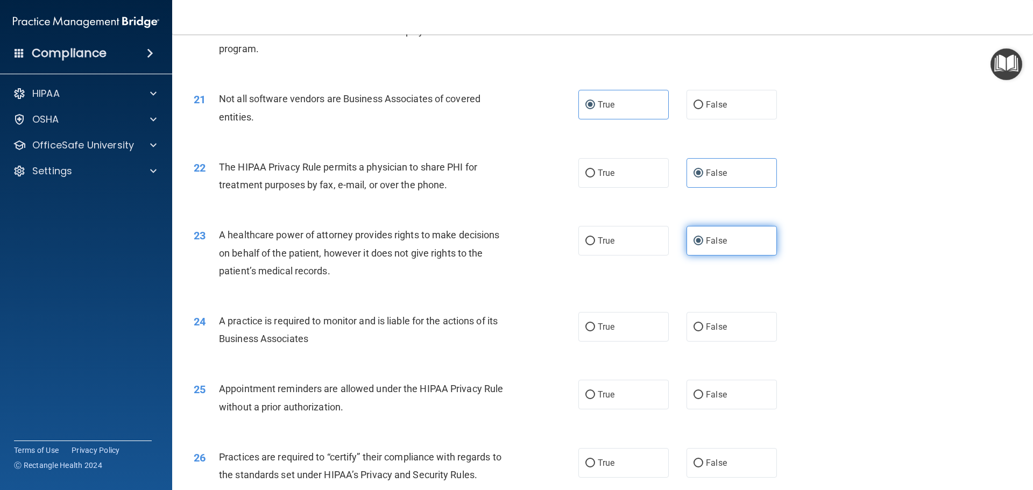
scroll to position [1668, 0]
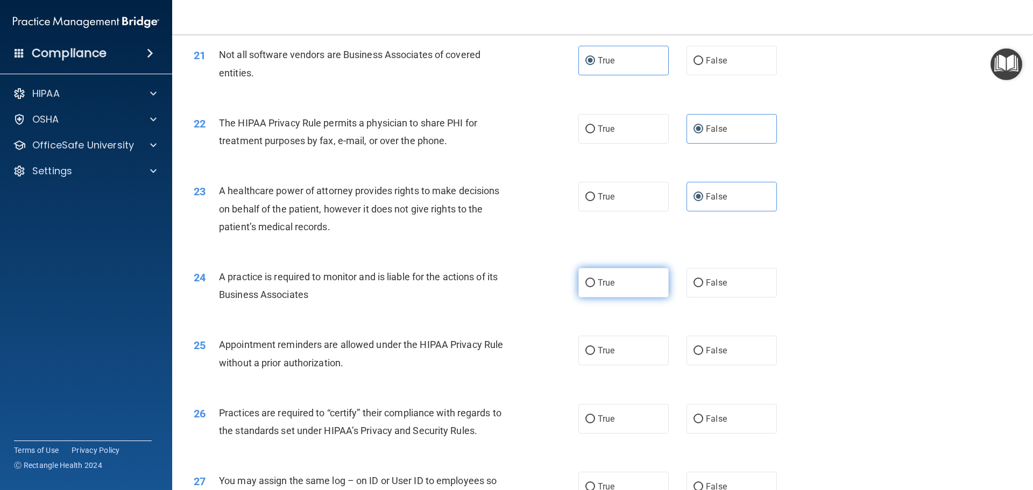
click at [618, 288] on label "True" at bounding box center [623, 283] width 90 height 30
click at [595, 287] on input "True" at bounding box center [590, 283] width 10 height 8
radio input "true"
click at [592, 349] on label "True" at bounding box center [623, 351] width 90 height 30
click at [592, 349] on input "True" at bounding box center [590, 351] width 10 height 8
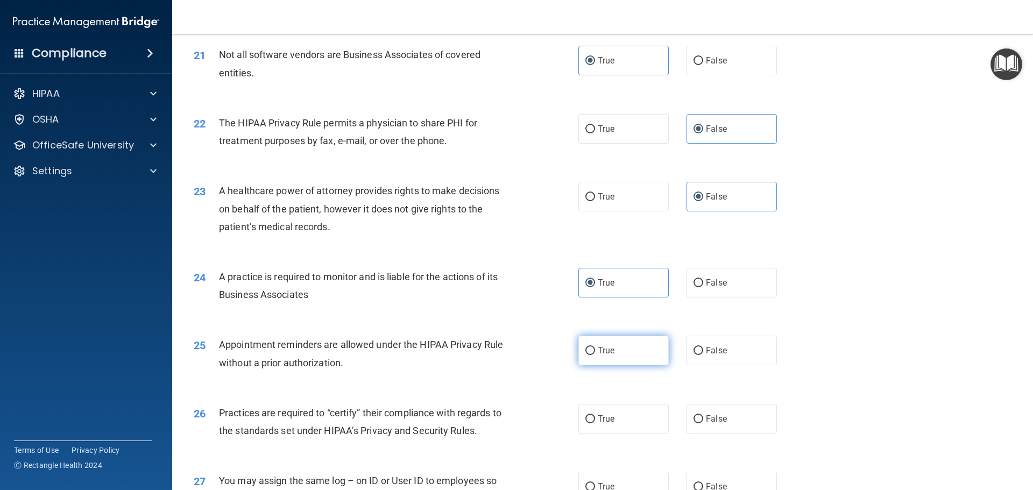
radio input "true"
click at [591, 421] on input "True" at bounding box center [590, 419] width 10 height 8
radio input "true"
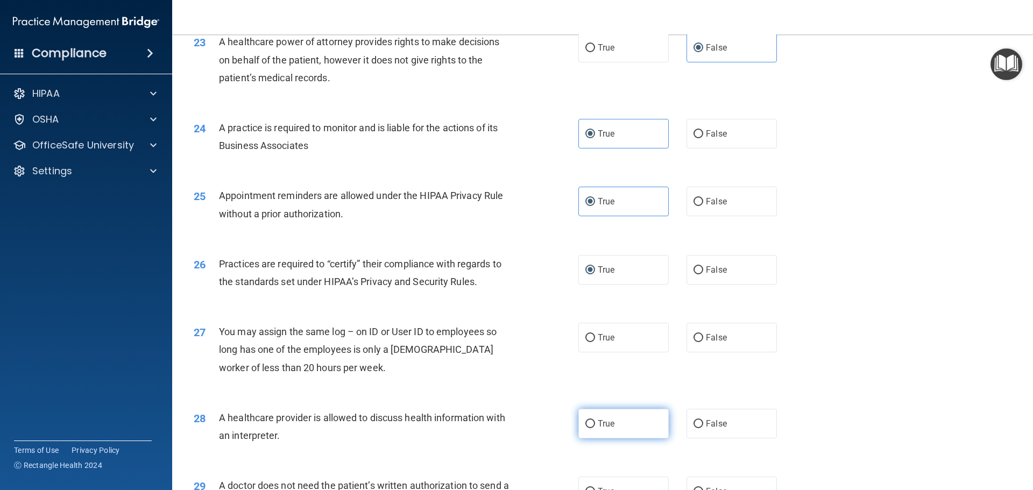
scroll to position [1829, 0]
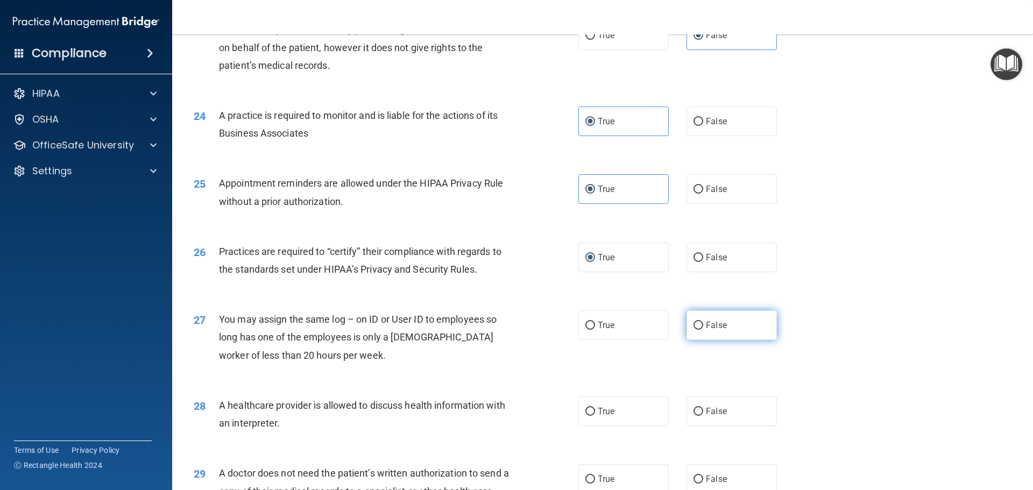
click at [696, 327] on input "False" at bounding box center [699, 326] width 10 height 8
radio input "true"
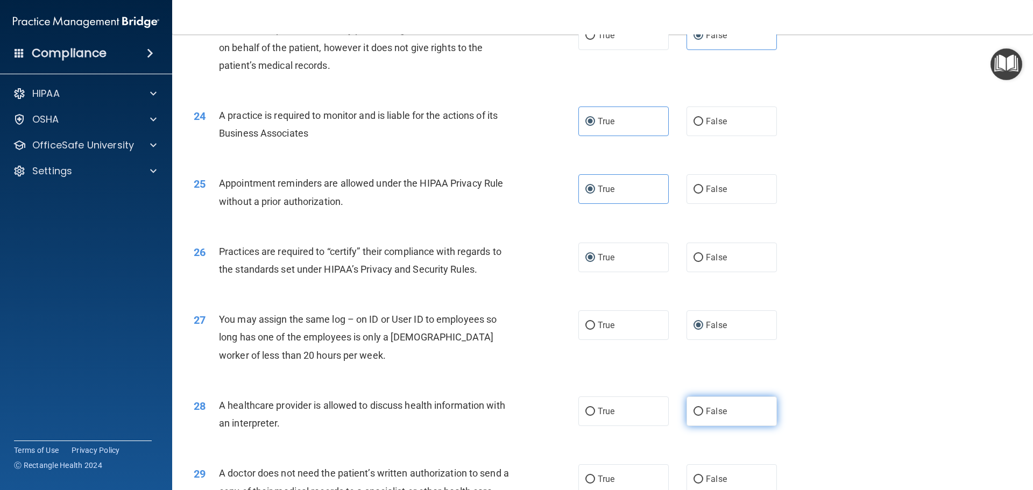
click at [698, 414] on input "False" at bounding box center [699, 412] width 10 height 8
radio input "true"
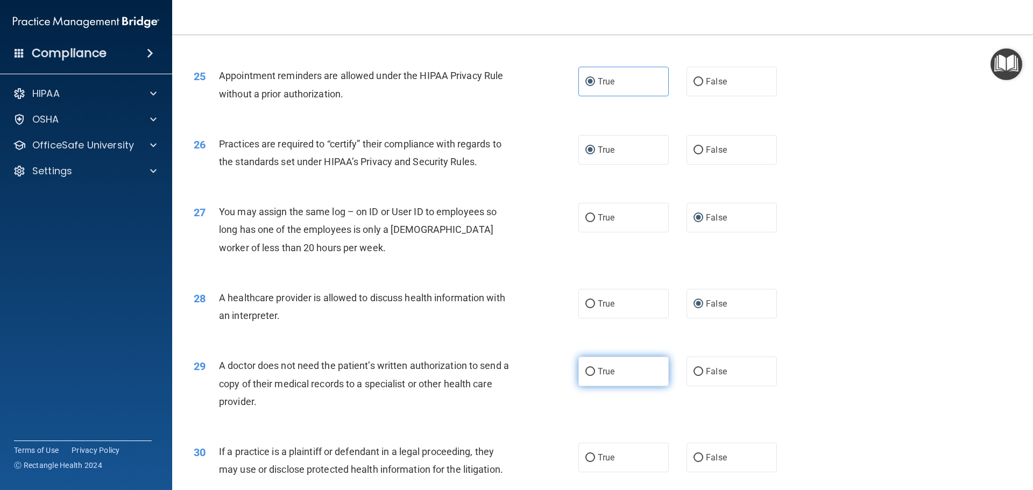
click at [598, 373] on span "True" at bounding box center [606, 371] width 17 height 10
click at [595, 373] on input "True" at bounding box center [590, 372] width 10 height 8
radio input "true"
click at [694, 455] on input "False" at bounding box center [699, 458] width 10 height 8
radio input "true"
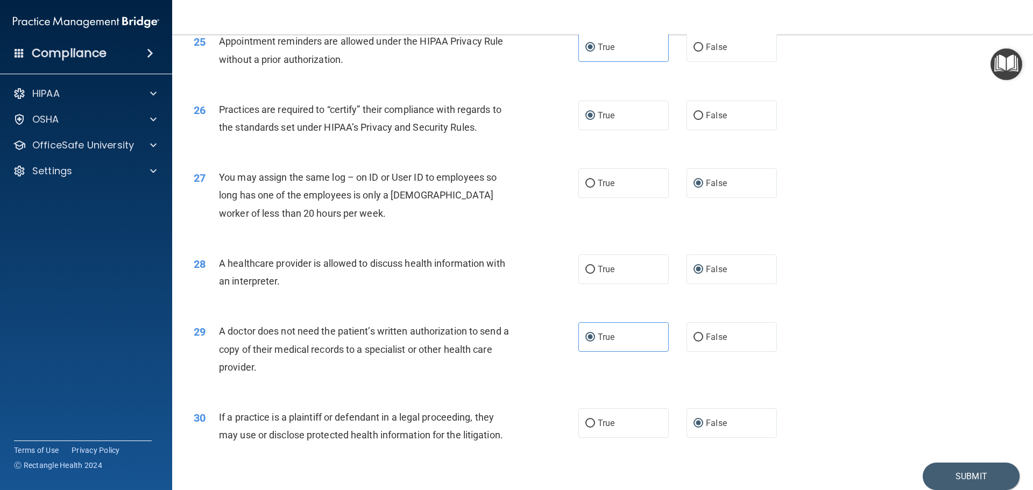
scroll to position [2014, 0]
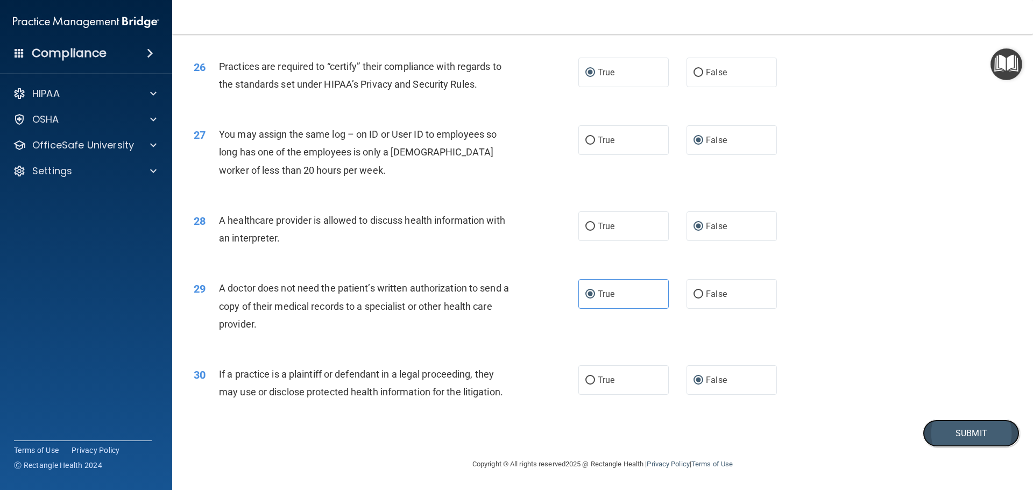
click at [957, 436] on button "Submit" at bounding box center [971, 433] width 97 height 27
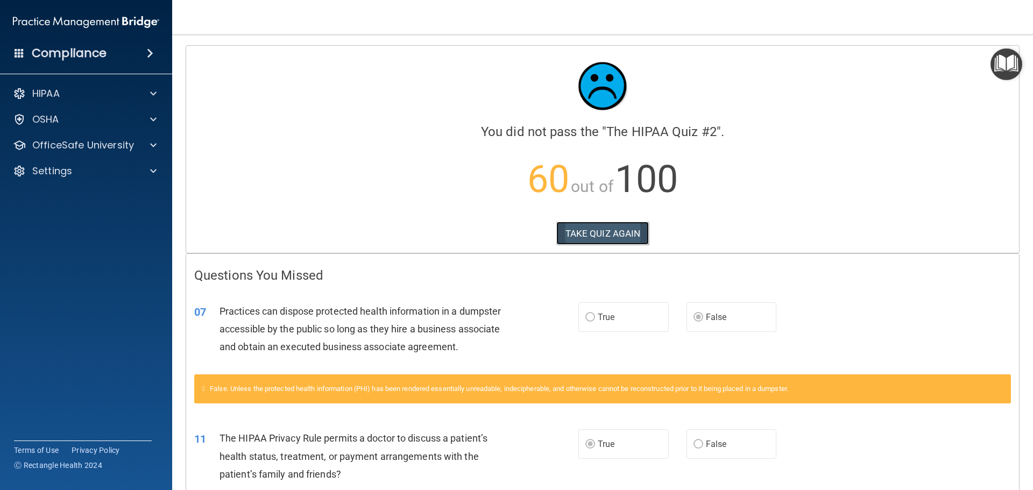
click at [585, 234] on button "TAKE QUIZ AGAIN" at bounding box center [602, 234] width 93 height 24
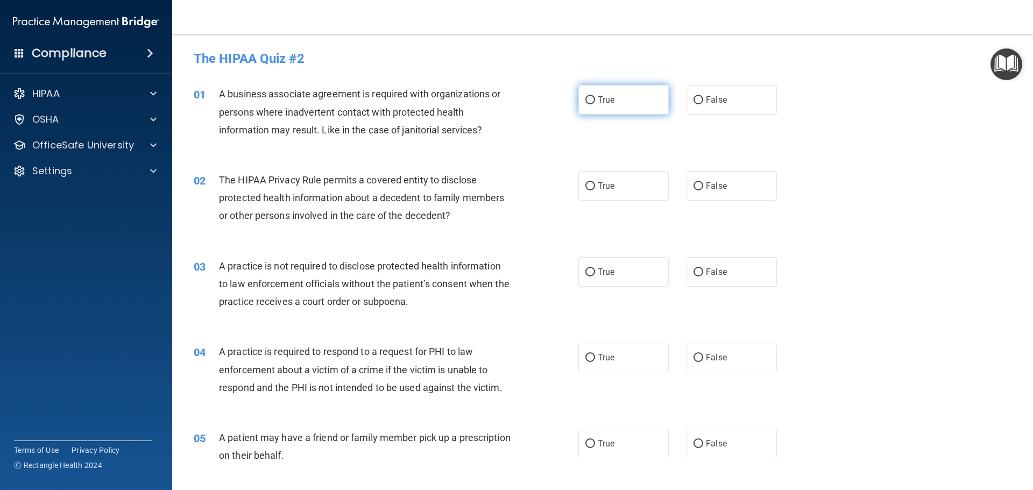
click at [588, 100] on input "True" at bounding box center [590, 100] width 10 height 8
radio input "true"
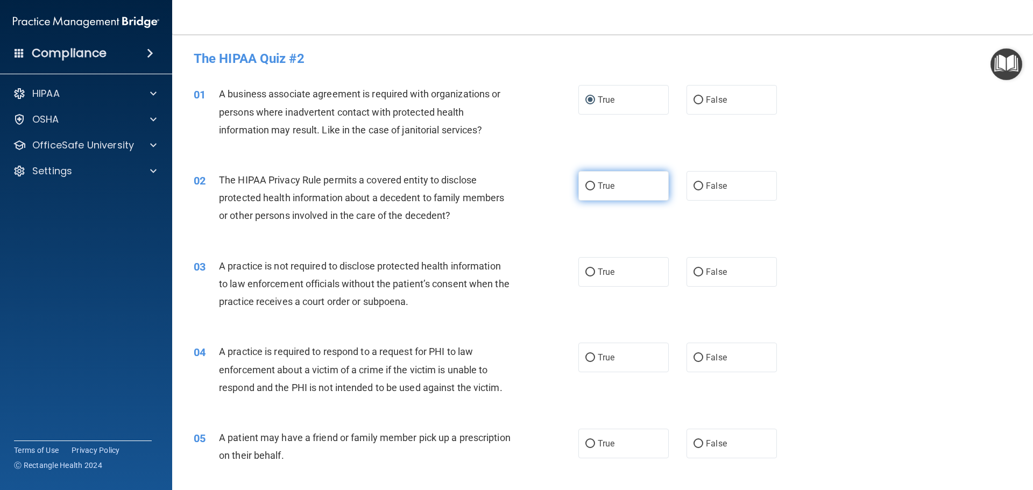
click at [598, 184] on span "True" at bounding box center [606, 186] width 17 height 10
click at [595, 184] on input "True" at bounding box center [590, 186] width 10 height 8
radio input "true"
click at [698, 274] on label "False" at bounding box center [732, 272] width 90 height 30
click at [698, 274] on input "False" at bounding box center [699, 272] width 10 height 8
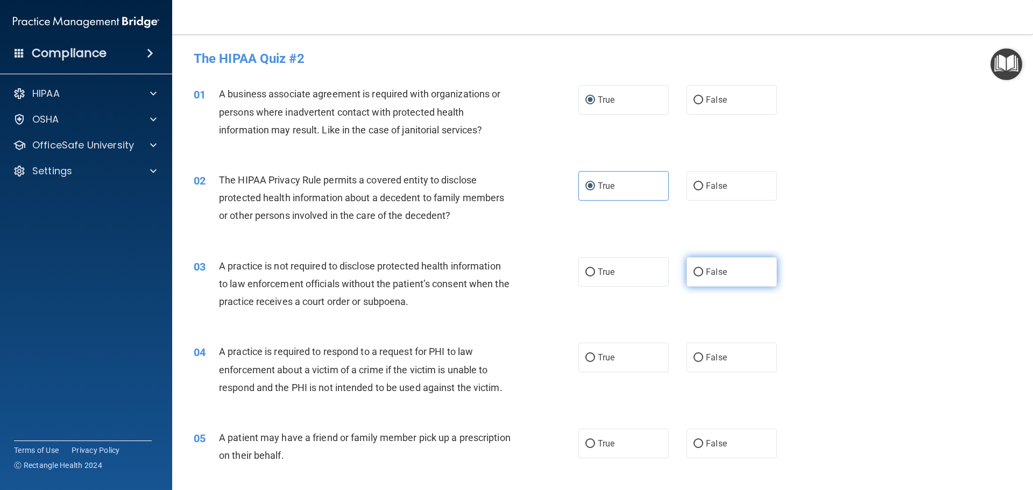
radio input "true"
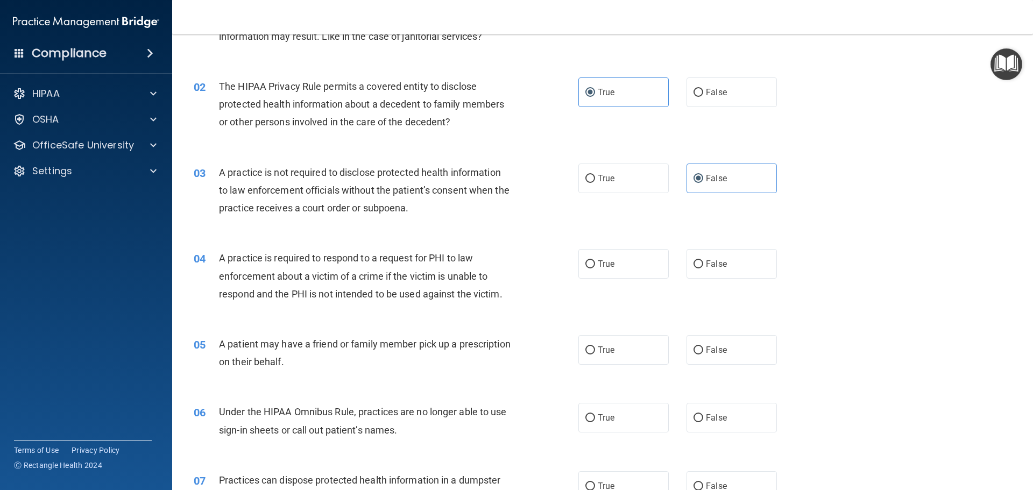
scroll to position [108, 0]
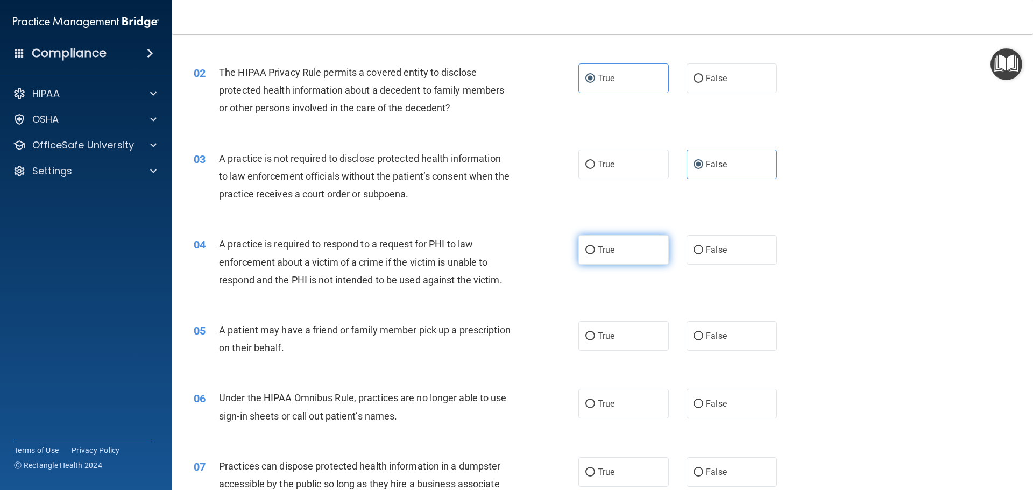
click at [599, 251] on span "True" at bounding box center [606, 250] width 17 height 10
click at [595, 251] on input "True" at bounding box center [590, 250] width 10 height 8
radio input "true"
click at [593, 333] on label "True" at bounding box center [623, 336] width 90 height 30
click at [593, 333] on input "True" at bounding box center [590, 337] width 10 height 8
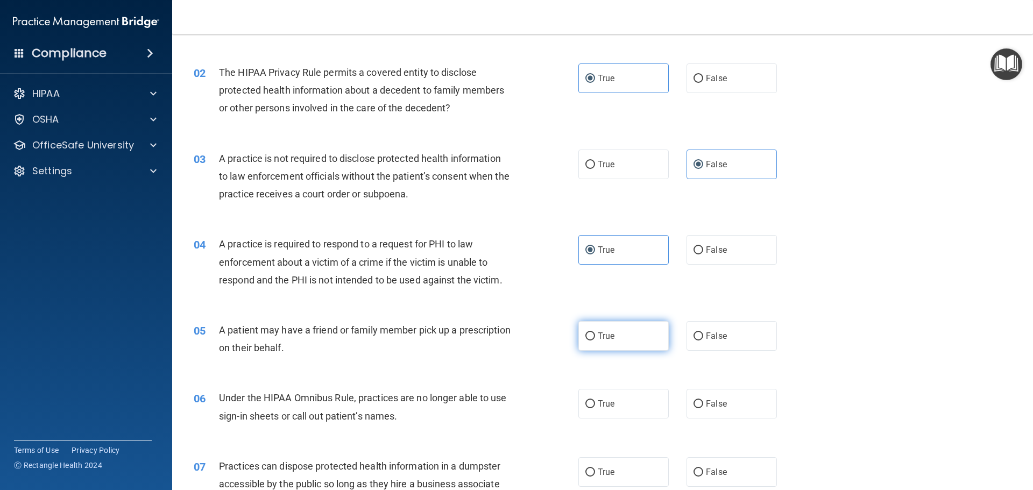
radio input "true"
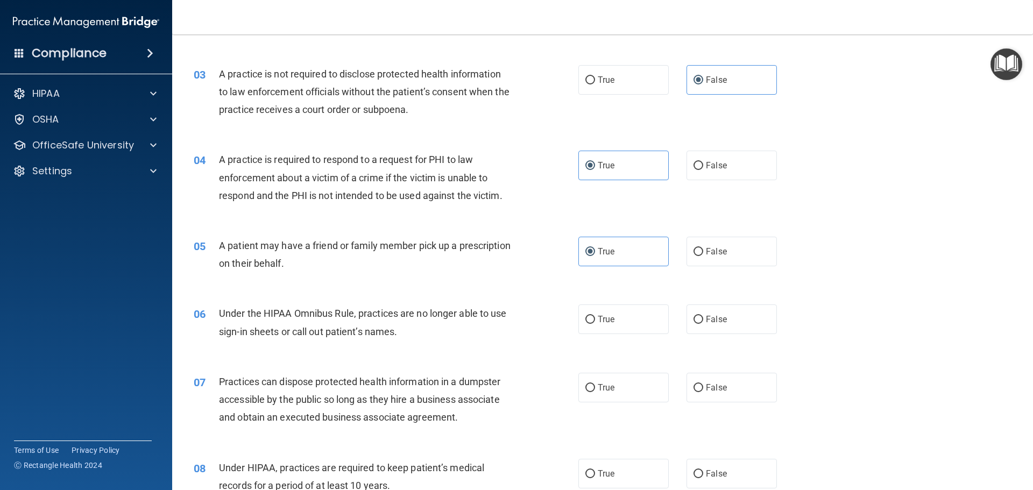
scroll to position [215, 0]
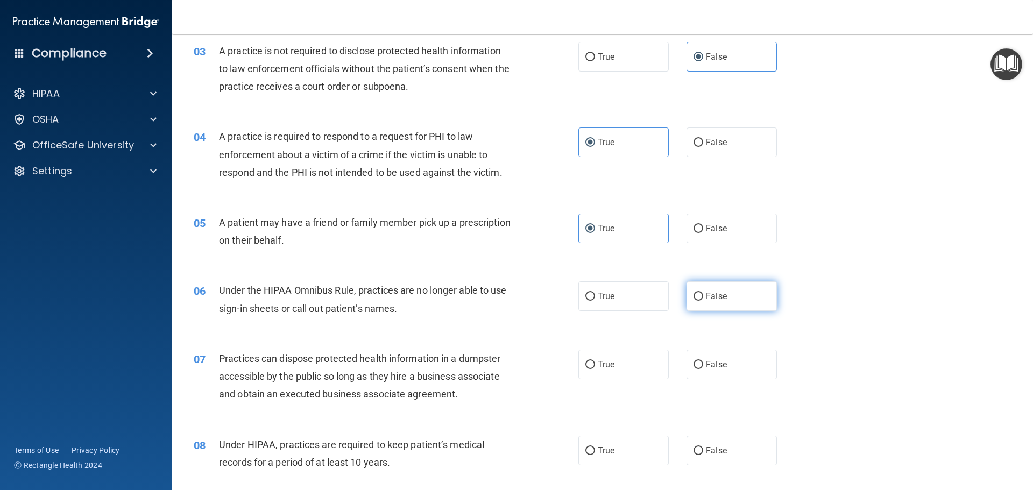
click at [731, 291] on label "False" at bounding box center [732, 296] width 90 height 30
click at [703, 293] on input "False" at bounding box center [699, 297] width 10 height 8
radio input "true"
click at [706, 359] on span "False" at bounding box center [716, 364] width 21 height 10
click at [703, 361] on input "False" at bounding box center [699, 365] width 10 height 8
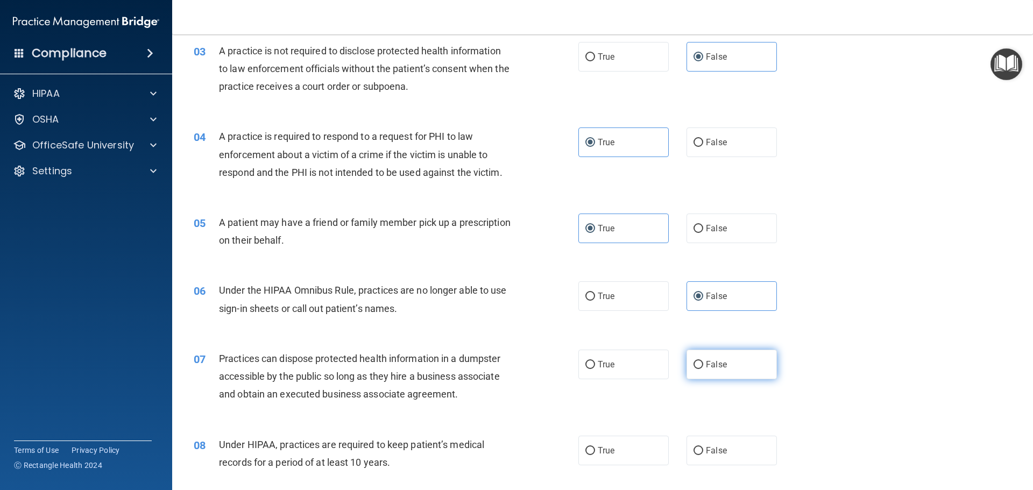
radio input "true"
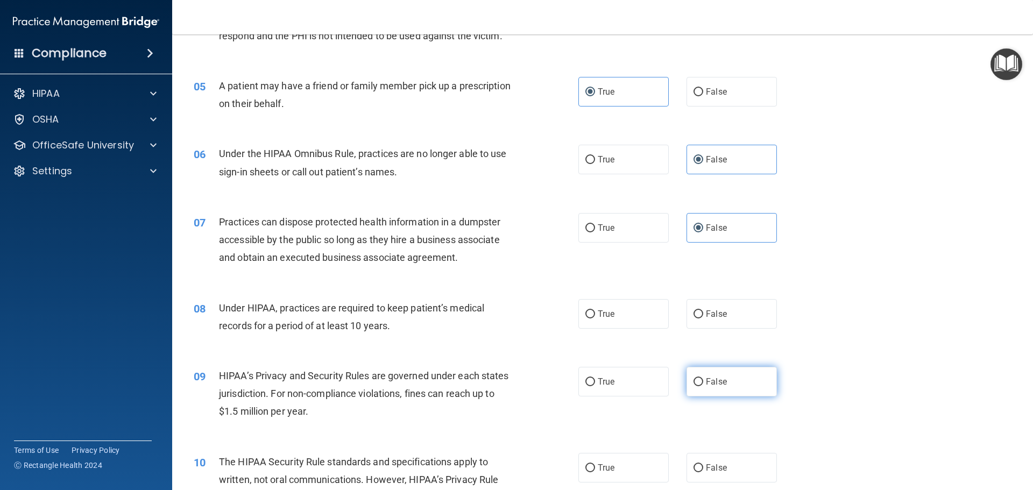
scroll to position [430, 0]
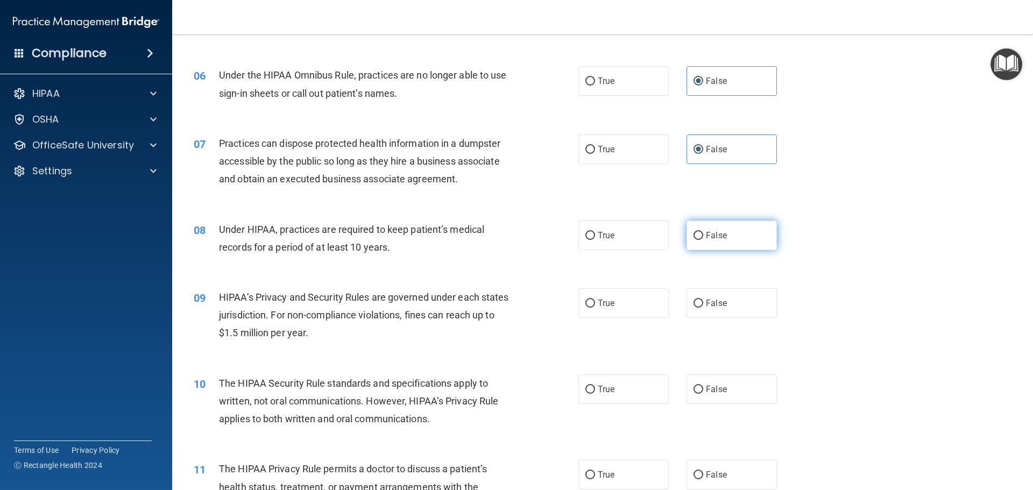
click at [695, 244] on label "False" at bounding box center [732, 236] width 90 height 30
click at [695, 240] on input "False" at bounding box center [699, 236] width 10 height 8
radio input "true"
click at [695, 303] on input "False" at bounding box center [699, 304] width 10 height 8
radio input "true"
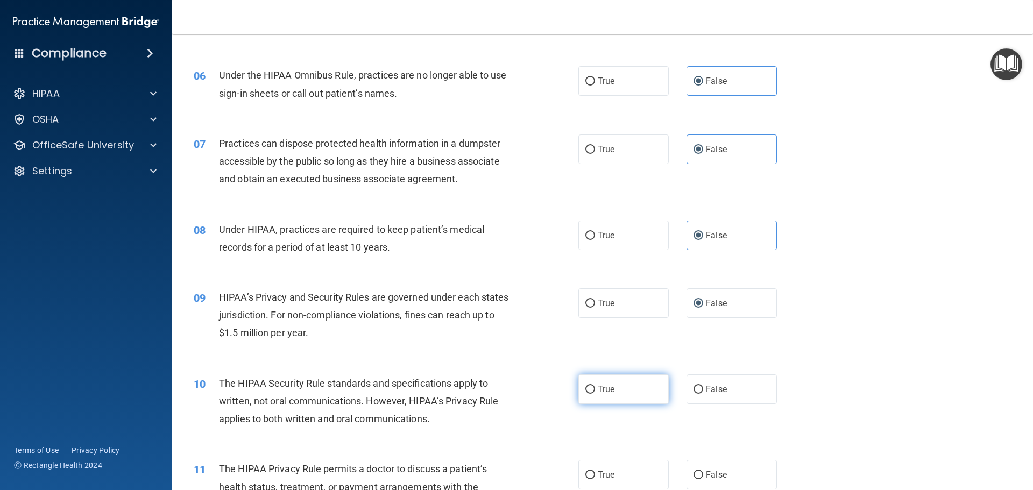
click at [587, 382] on label "True" at bounding box center [623, 389] width 90 height 30
click at [587, 386] on input "True" at bounding box center [590, 390] width 10 height 8
radio input "true"
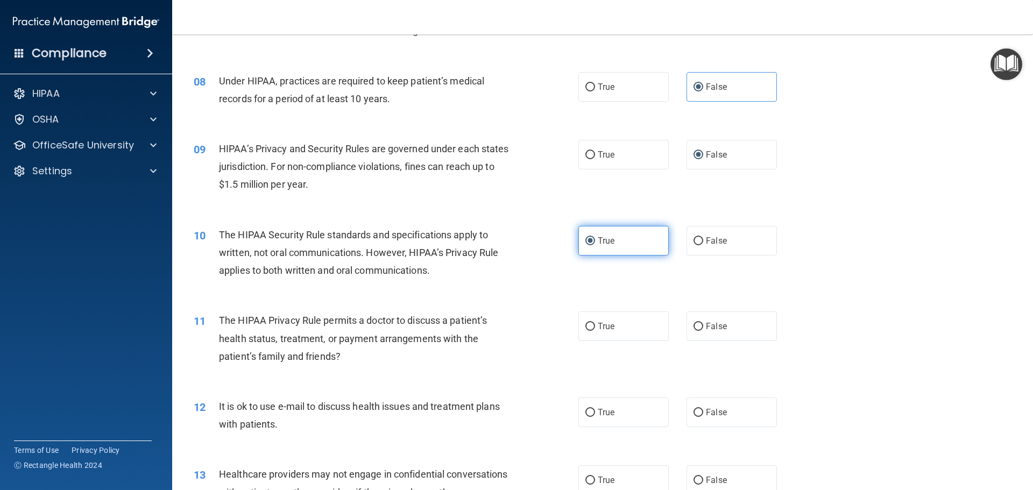
scroll to position [646, 0]
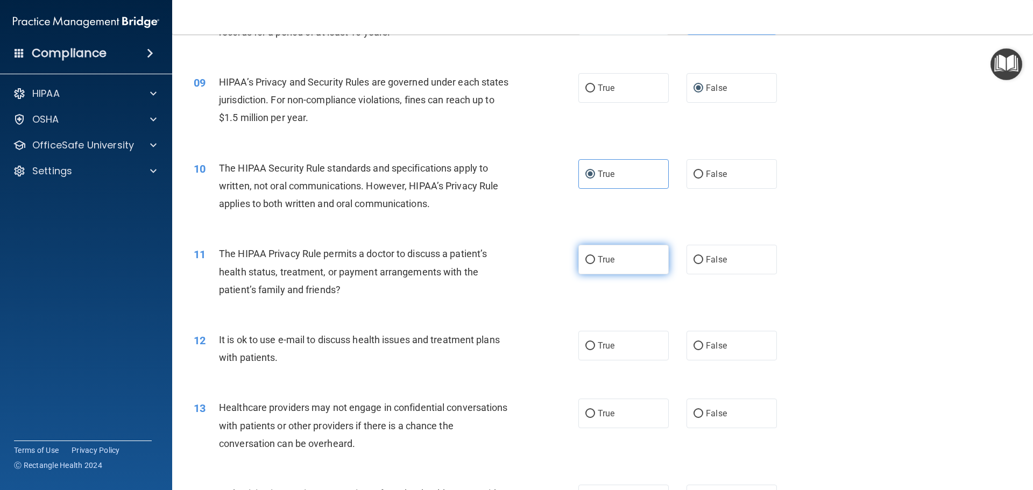
click at [607, 264] on span "True" at bounding box center [606, 260] width 17 height 10
click at [595, 264] on input "True" at bounding box center [590, 260] width 10 height 8
radio input "true"
click at [606, 347] on span "True" at bounding box center [606, 346] width 17 height 10
click at [595, 347] on input "True" at bounding box center [590, 346] width 10 height 8
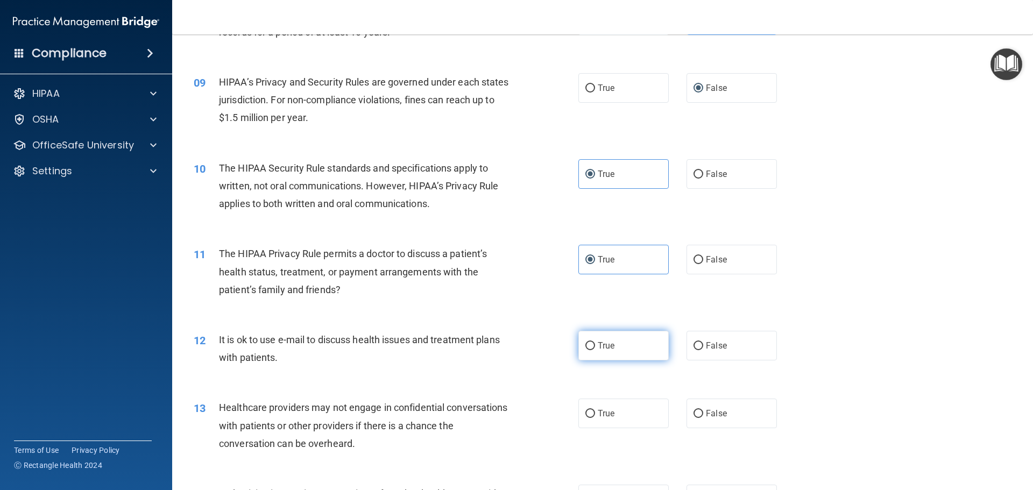
radio input "true"
click at [710, 412] on span "False" at bounding box center [716, 413] width 21 height 10
click at [703, 412] on input "False" at bounding box center [699, 414] width 10 height 8
radio input "true"
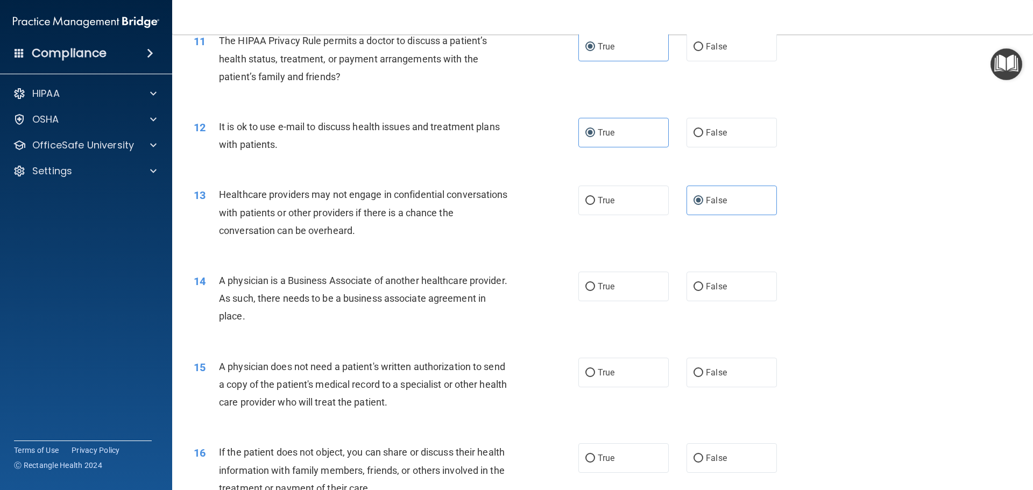
scroll to position [861, 0]
click at [709, 281] on span "False" at bounding box center [716, 284] width 21 height 10
click at [703, 281] on input "False" at bounding box center [699, 285] width 10 height 8
radio input "true"
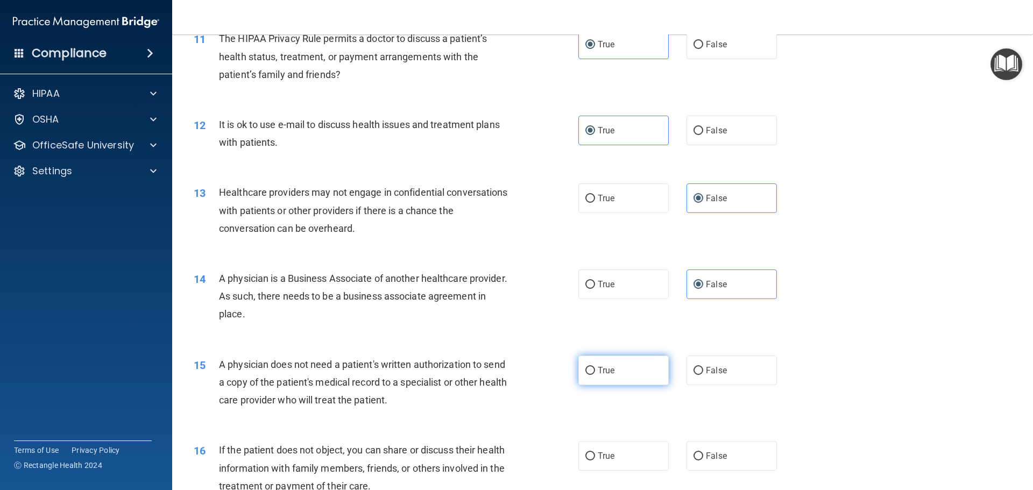
click at [598, 367] on span "True" at bounding box center [606, 370] width 17 height 10
click at [595, 367] on input "True" at bounding box center [590, 371] width 10 height 8
radio input "true"
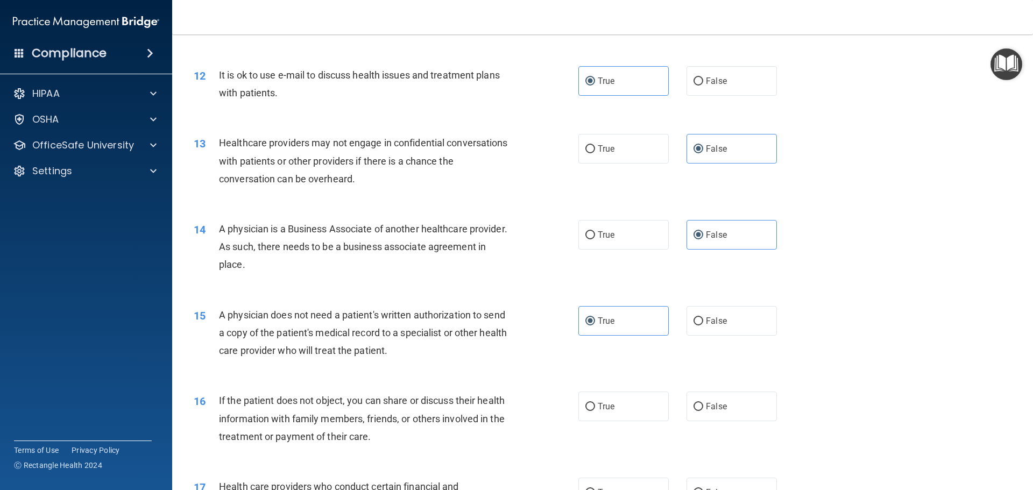
scroll to position [1022, 0]
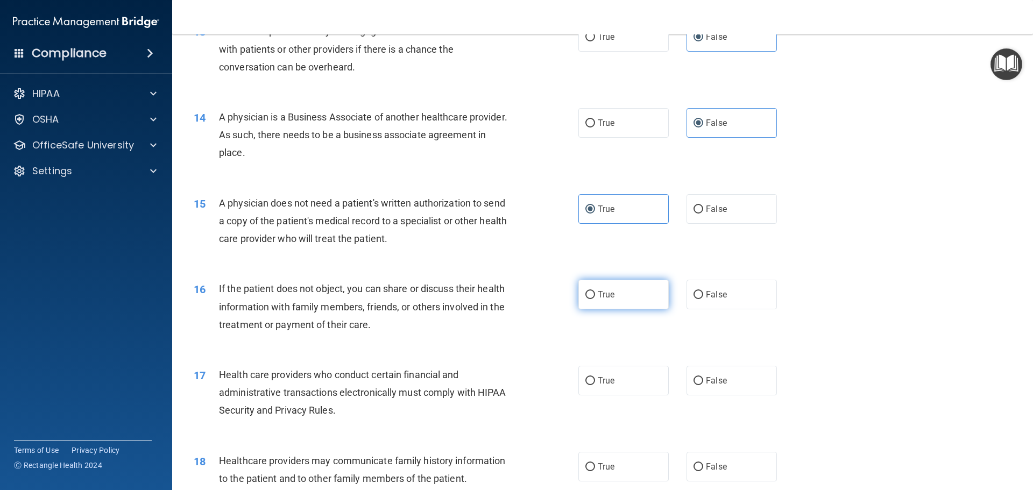
click at [599, 290] on span "True" at bounding box center [606, 294] width 17 height 10
click at [595, 291] on input "True" at bounding box center [590, 295] width 10 height 8
radio input "true"
click at [607, 376] on span "True" at bounding box center [606, 381] width 17 height 10
click at [595, 377] on input "True" at bounding box center [590, 381] width 10 height 8
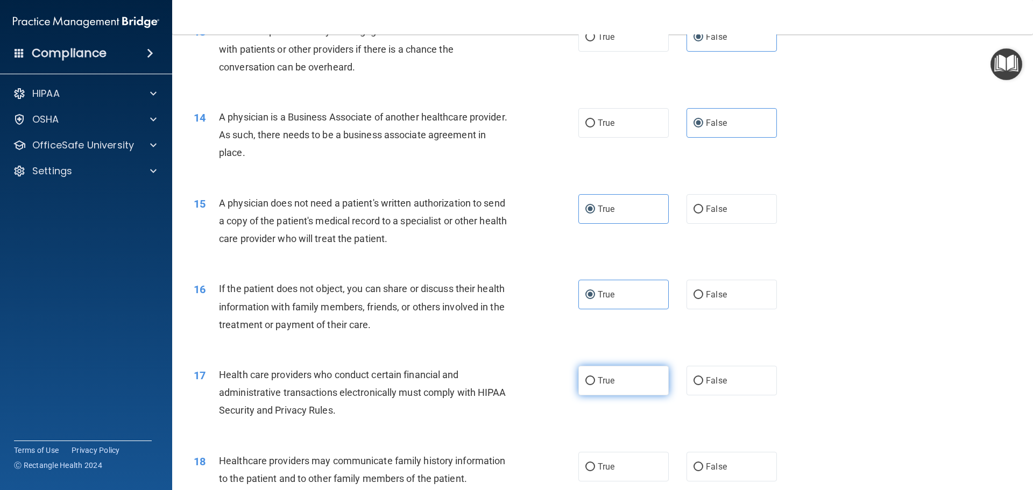
radio input "true"
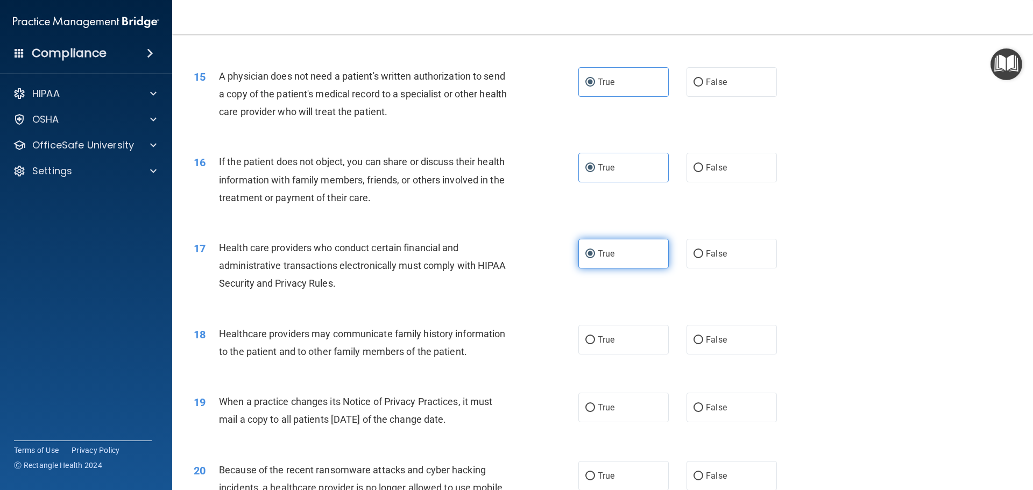
scroll to position [1184, 0]
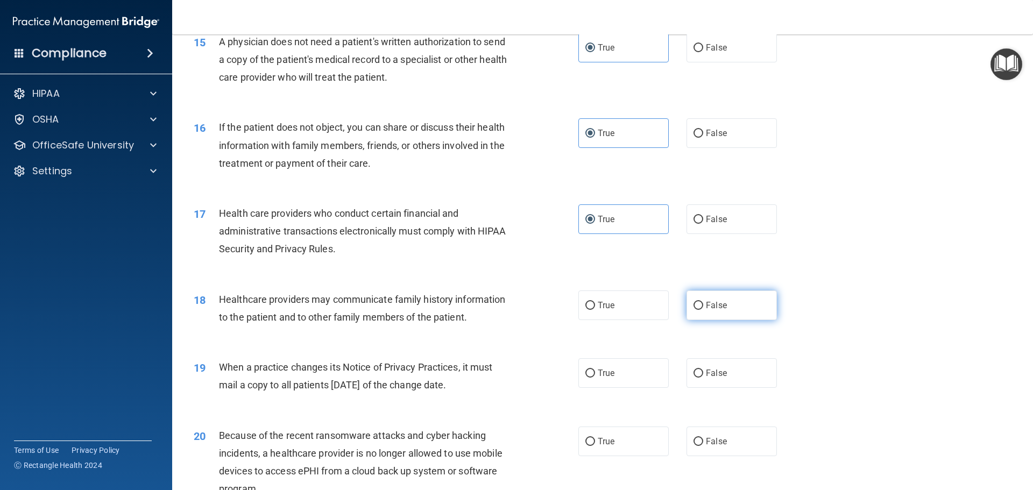
click at [697, 297] on label "False" at bounding box center [732, 306] width 90 height 30
click at [697, 302] on input "False" at bounding box center [699, 306] width 10 height 8
radio input "true"
click at [703, 367] on label "False" at bounding box center [732, 373] width 90 height 30
click at [703, 370] on input "False" at bounding box center [699, 374] width 10 height 8
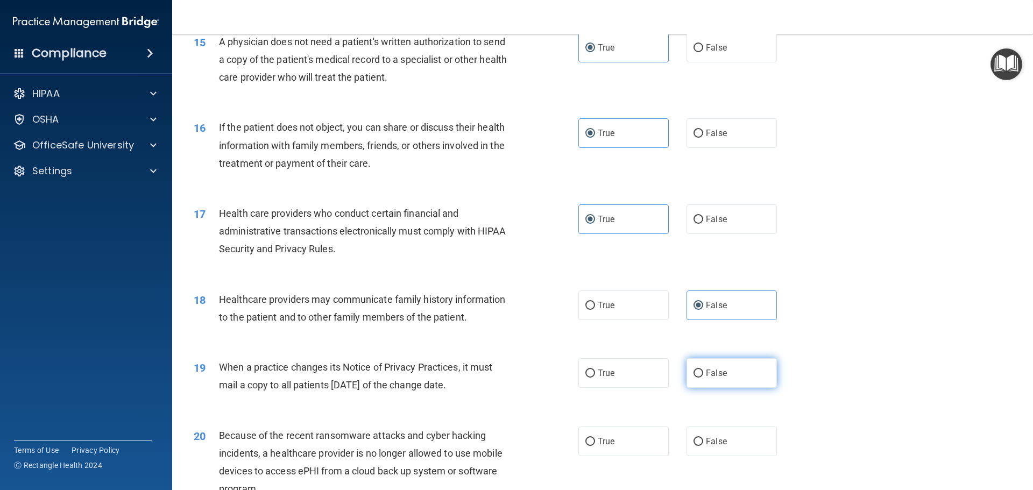
radio input "true"
click at [709, 437] on span "False" at bounding box center [716, 441] width 21 height 10
click at [703, 438] on input "False" at bounding box center [699, 442] width 10 height 8
radio input "true"
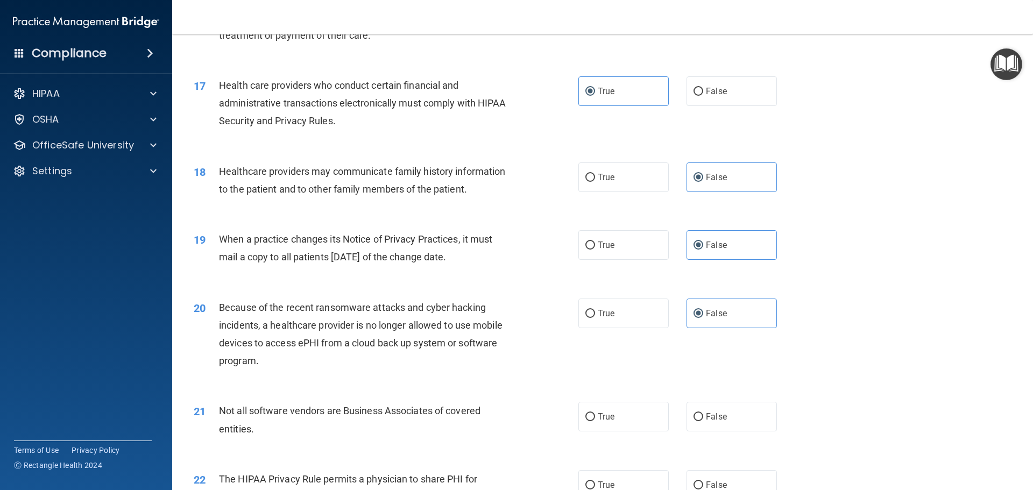
scroll to position [1345, 0]
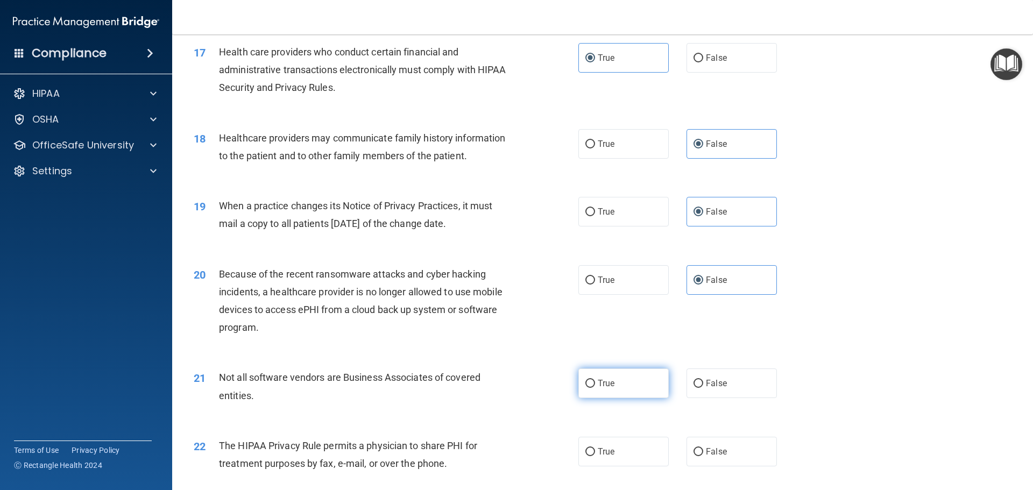
click at [592, 381] on label "True" at bounding box center [623, 384] width 90 height 30
click at [592, 381] on input "True" at bounding box center [590, 384] width 10 height 8
radio input "true"
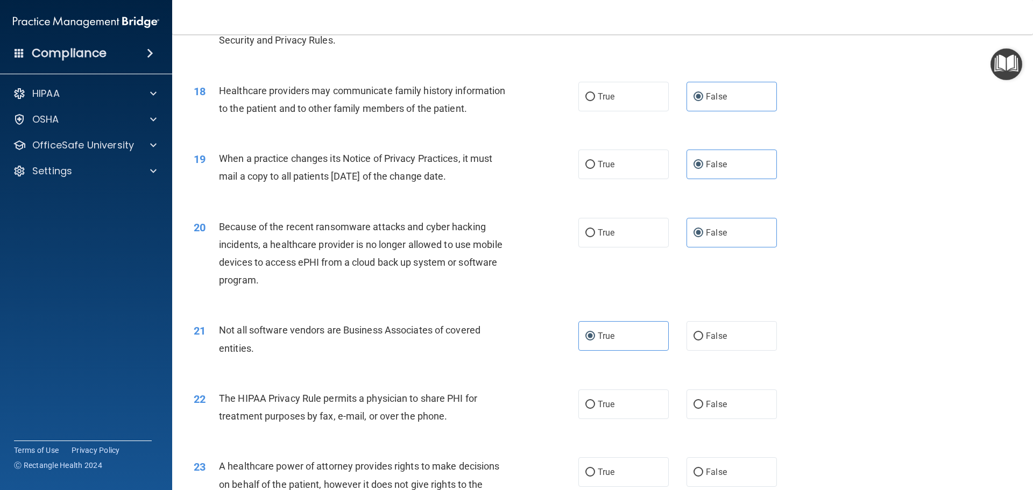
scroll to position [1399, 0]
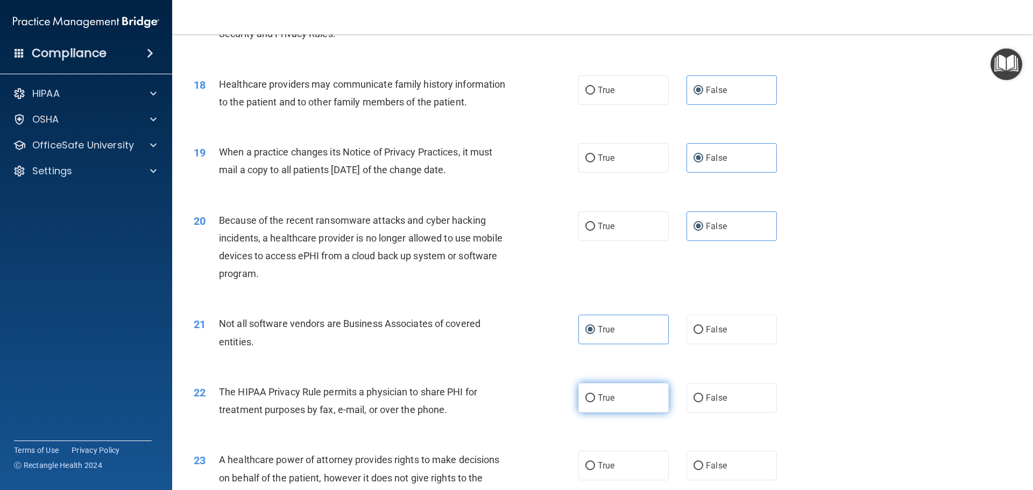
click at [605, 403] on label "True" at bounding box center [623, 398] width 90 height 30
click at [595, 402] on input "True" at bounding box center [590, 398] width 10 height 8
radio input "true"
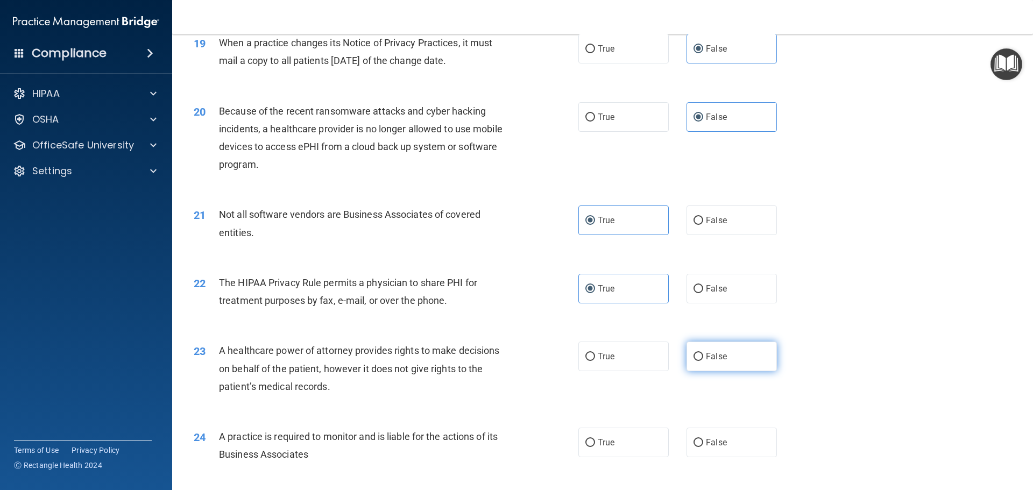
scroll to position [1507, 0]
click at [697, 359] on input "False" at bounding box center [699, 359] width 10 height 8
radio input "true"
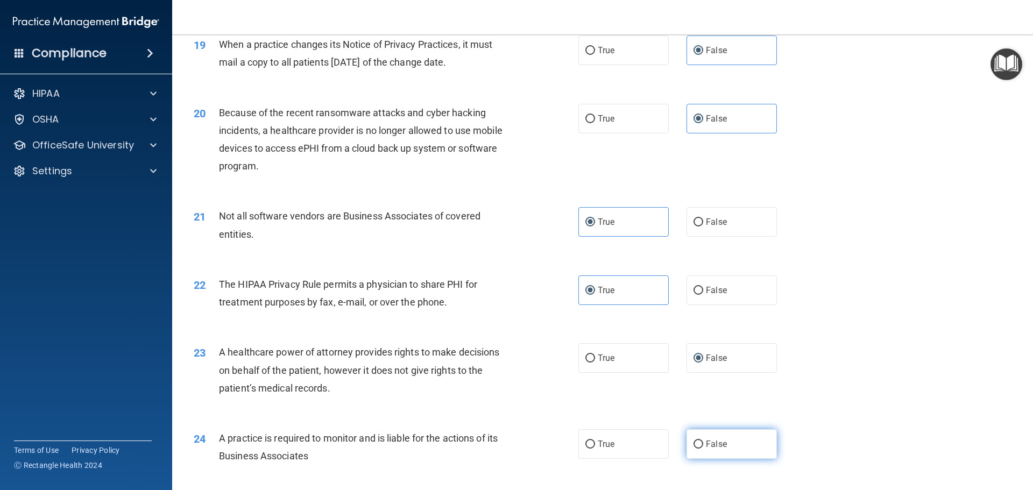
click at [694, 443] on input "False" at bounding box center [699, 445] width 10 height 8
radio input "true"
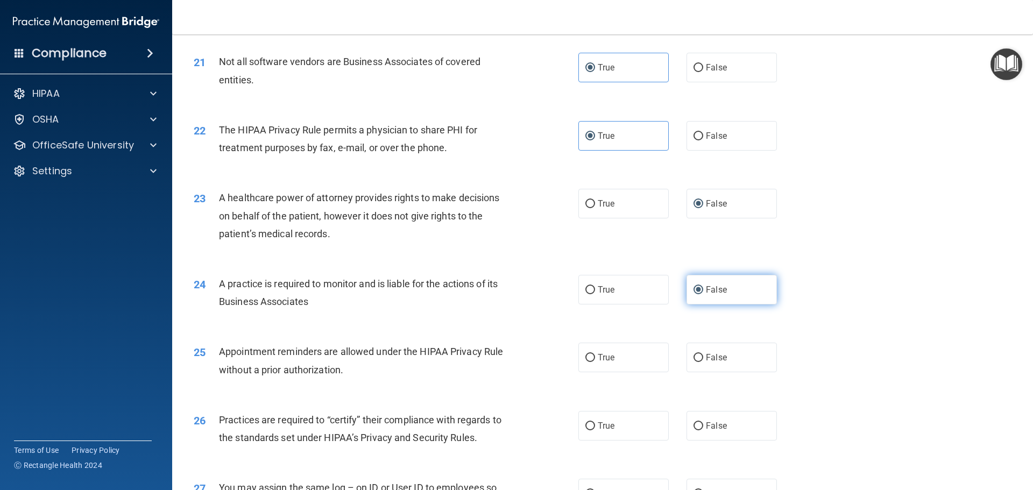
scroll to position [1668, 0]
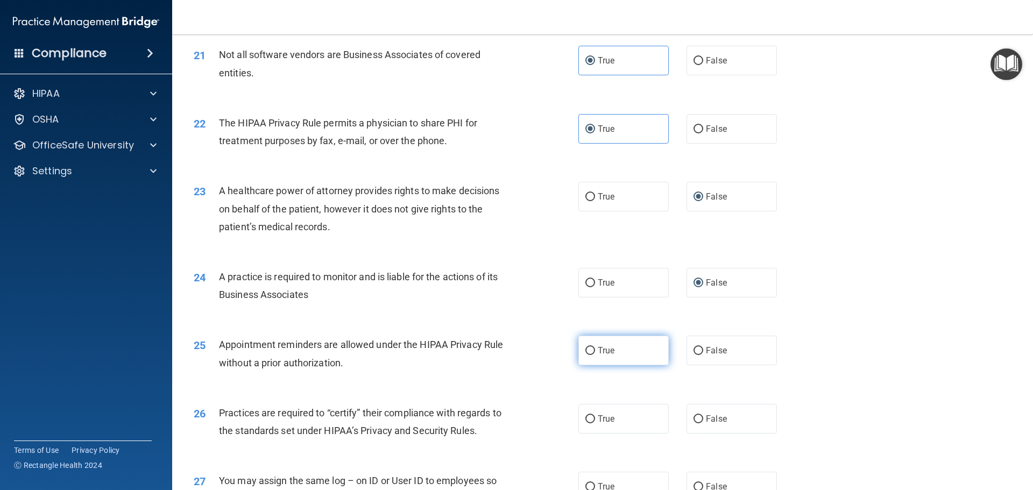
click at [616, 356] on label "True" at bounding box center [623, 351] width 90 height 30
click at [595, 355] on input "True" at bounding box center [590, 351] width 10 height 8
radio input "true"
click at [707, 418] on span "False" at bounding box center [716, 419] width 21 height 10
click at [703, 418] on input "False" at bounding box center [699, 419] width 10 height 8
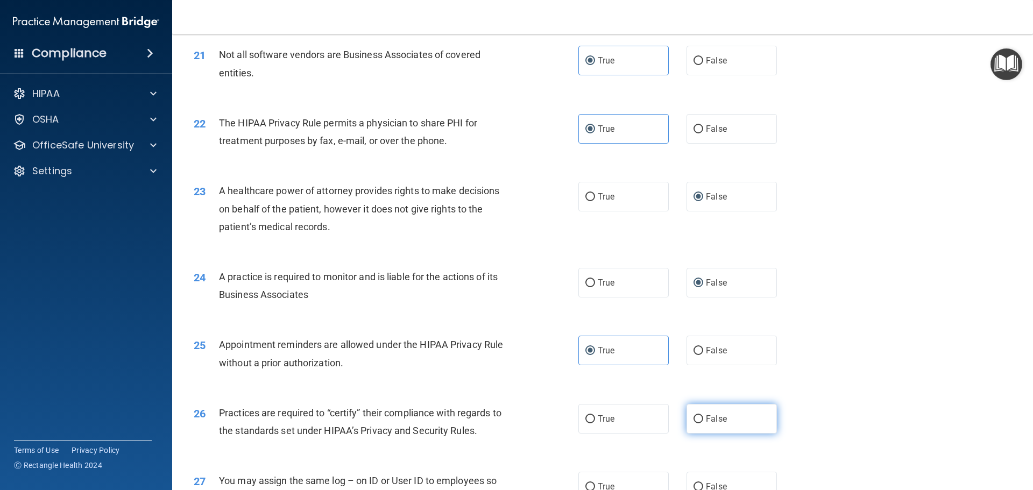
radio input "true"
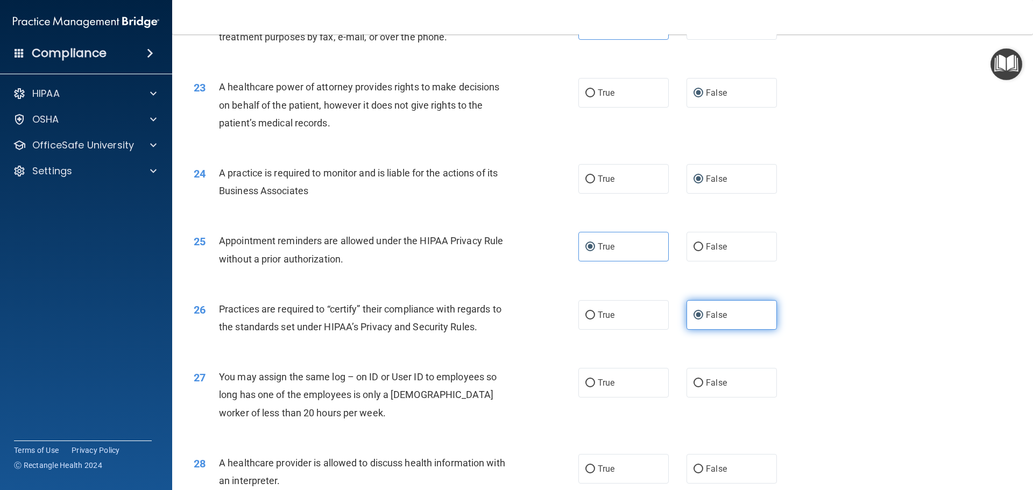
scroll to position [1829, 0]
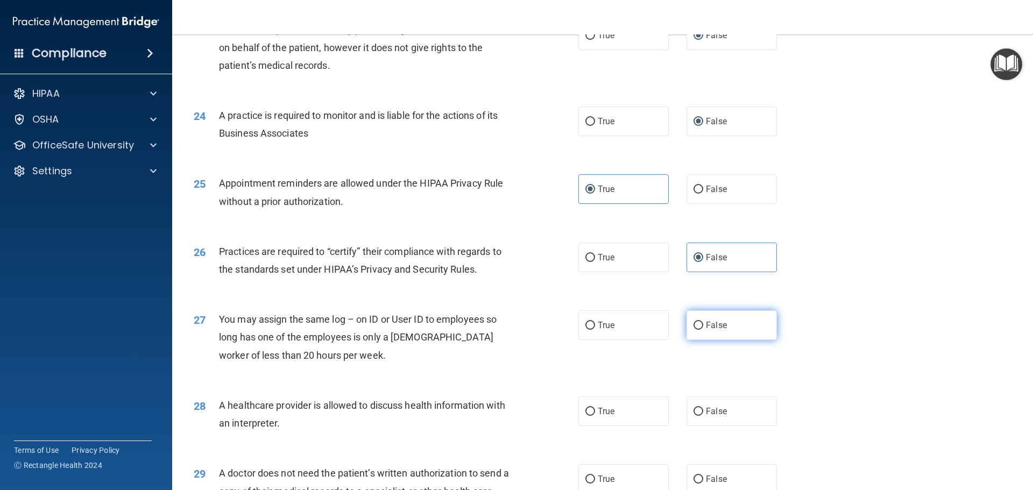
click at [696, 317] on label "False" at bounding box center [732, 325] width 90 height 30
click at [696, 322] on input "False" at bounding box center [699, 326] width 10 height 8
radio input "true"
click at [620, 412] on label "True" at bounding box center [623, 412] width 90 height 30
click at [595, 412] on input "True" at bounding box center [590, 412] width 10 height 8
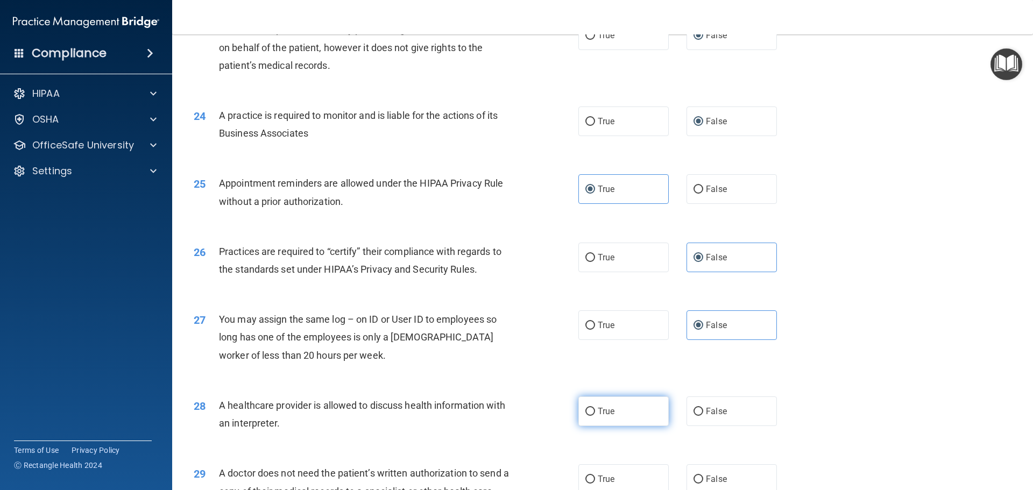
radio input "true"
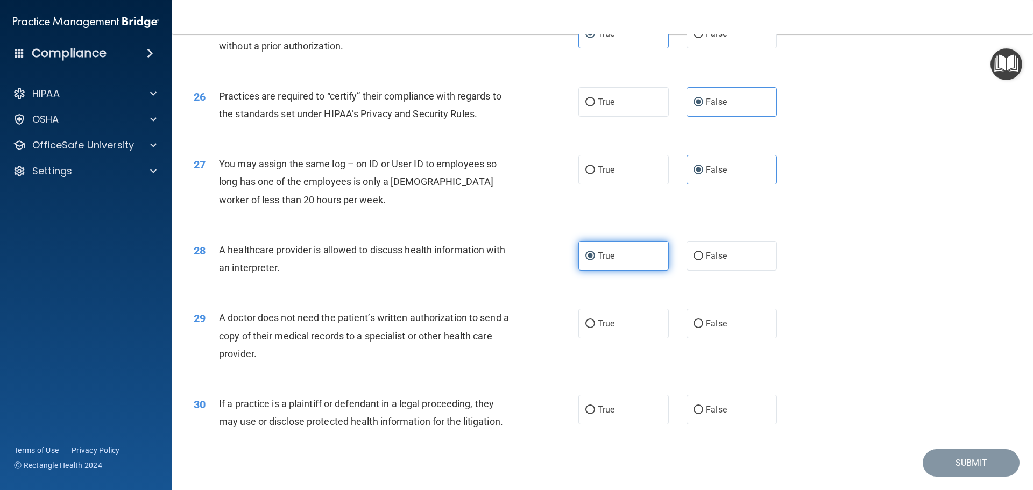
scroll to position [1991, 0]
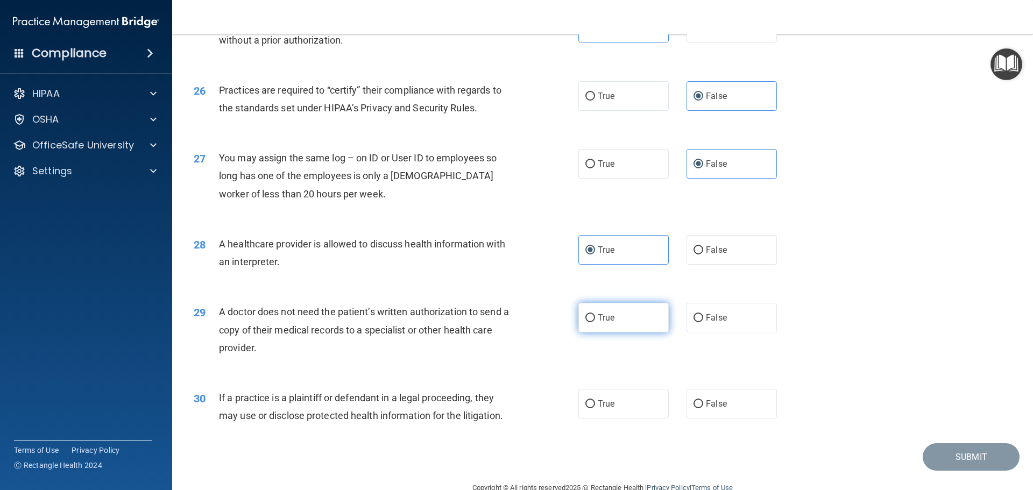
click at [601, 317] on span "True" at bounding box center [606, 318] width 17 height 10
click at [595, 317] on input "True" at bounding box center [590, 318] width 10 height 8
radio input "true"
click at [622, 411] on label "True" at bounding box center [623, 404] width 90 height 30
click at [595, 408] on input "True" at bounding box center [590, 404] width 10 height 8
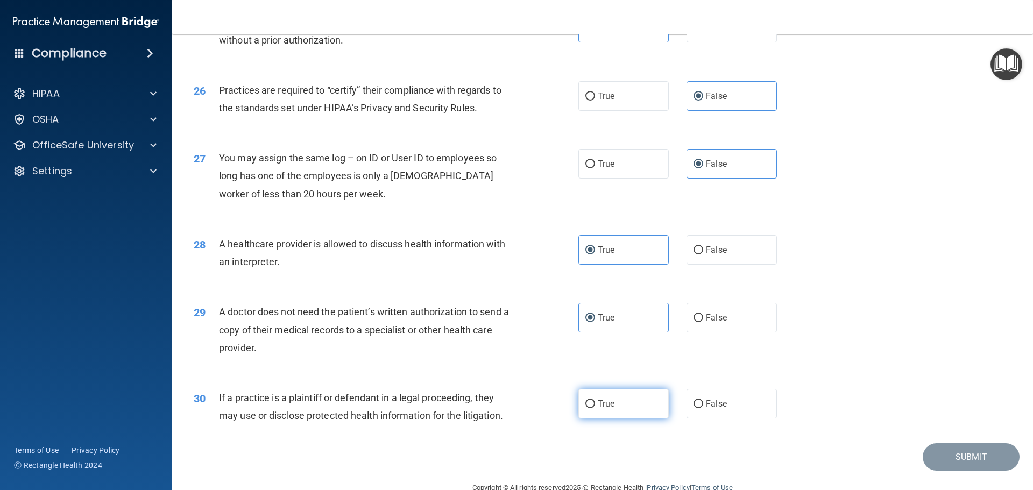
radio input "true"
click at [935, 451] on button "Submit" at bounding box center [971, 456] width 97 height 27
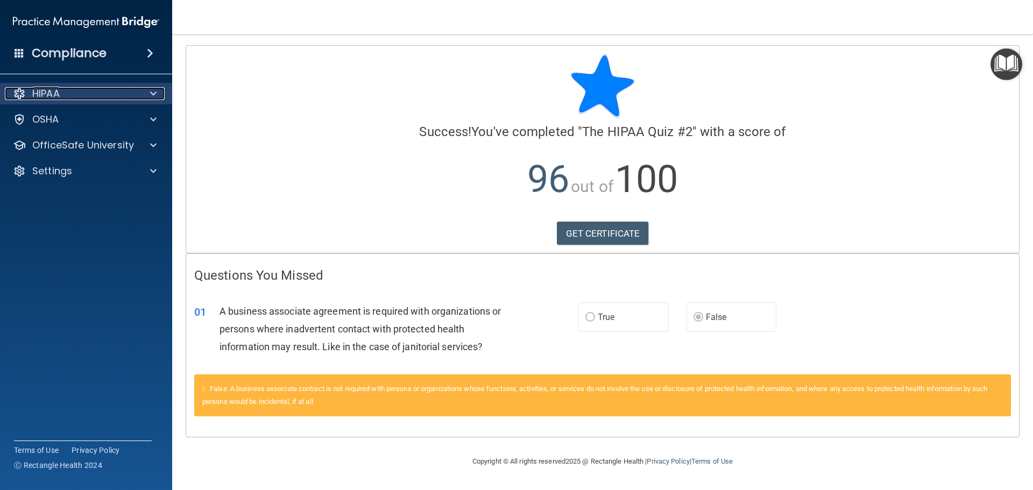
click at [60, 97] on p "HIPAA" at bounding box center [45, 93] width 27 height 13
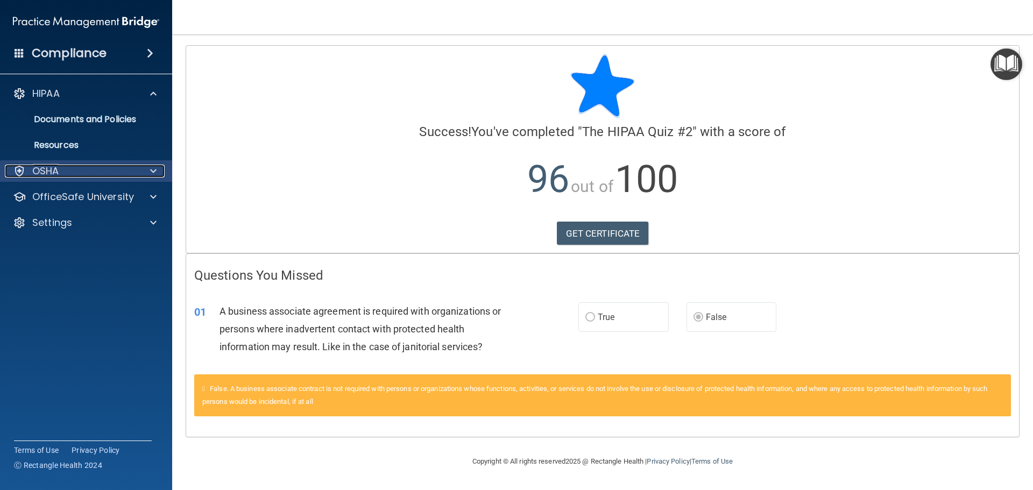
click at [55, 173] on p "OSHA" at bounding box center [45, 171] width 27 height 13
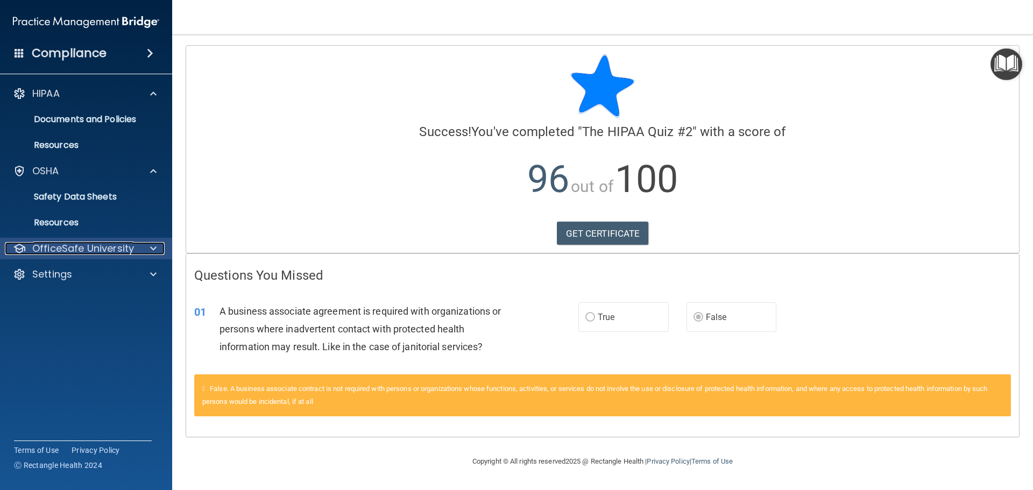
click at [117, 251] on p "OfficeSafe University" at bounding box center [83, 248] width 102 height 13
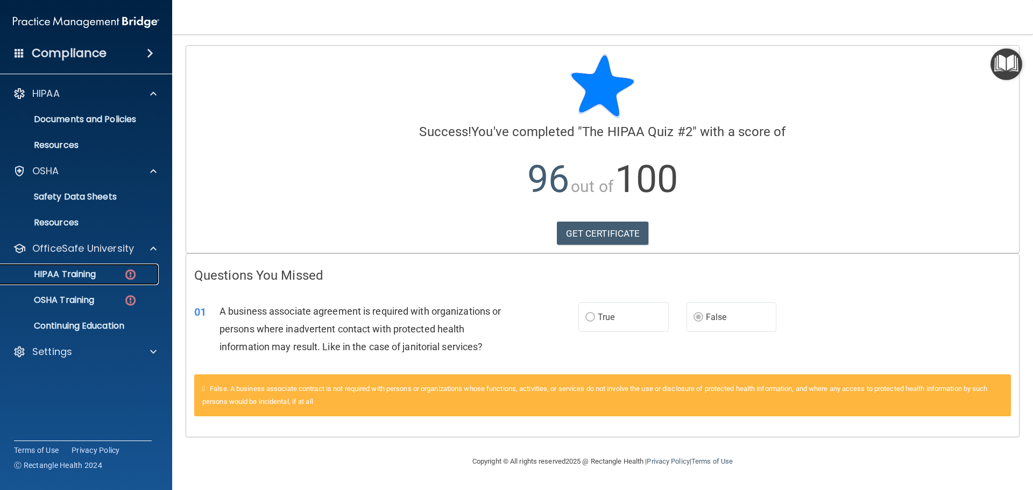
click at [108, 279] on div "HIPAA Training" at bounding box center [80, 274] width 147 height 11
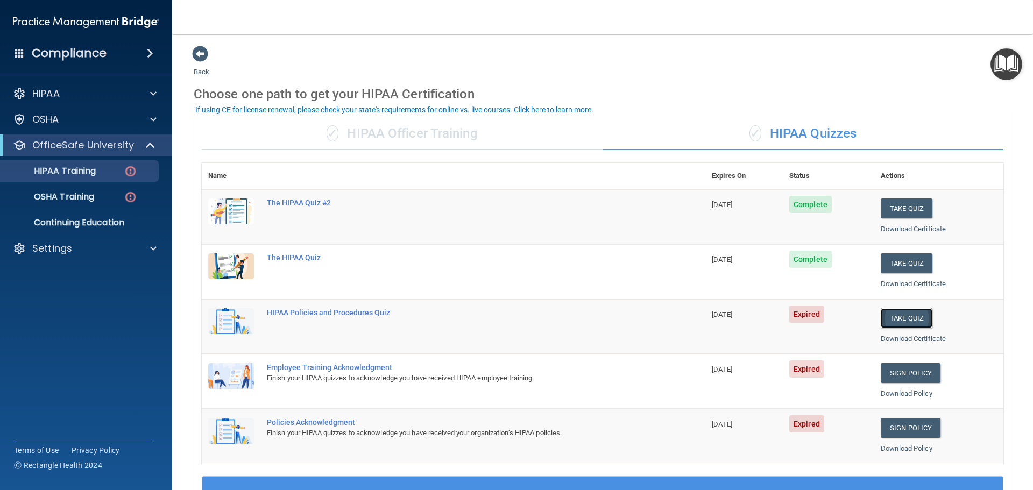
click at [908, 320] on button "Take Quiz" at bounding box center [907, 318] width 52 height 20
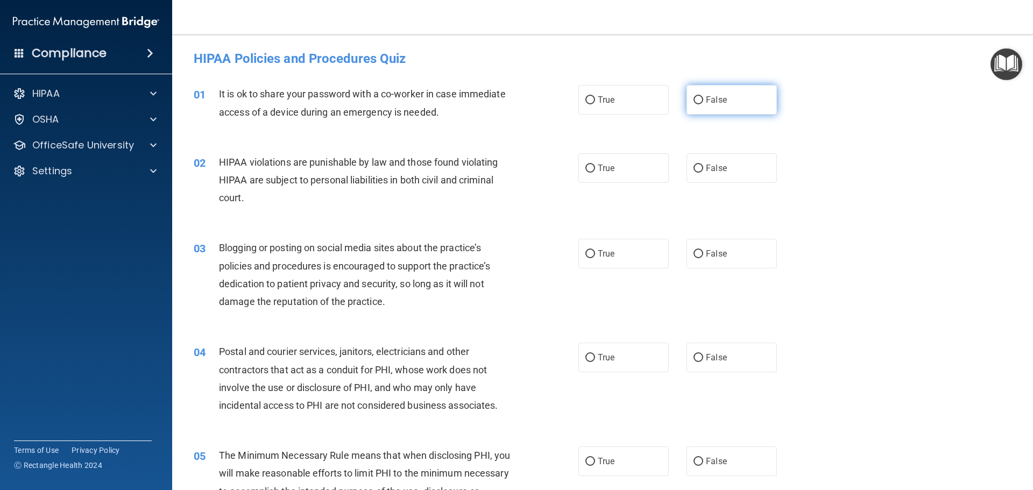
click at [717, 105] on label "False" at bounding box center [732, 100] width 90 height 30
click at [703, 104] on input "False" at bounding box center [699, 100] width 10 height 8
radio input "true"
click at [613, 163] on label "True" at bounding box center [623, 168] width 90 height 30
click at [595, 165] on input "True" at bounding box center [590, 169] width 10 height 8
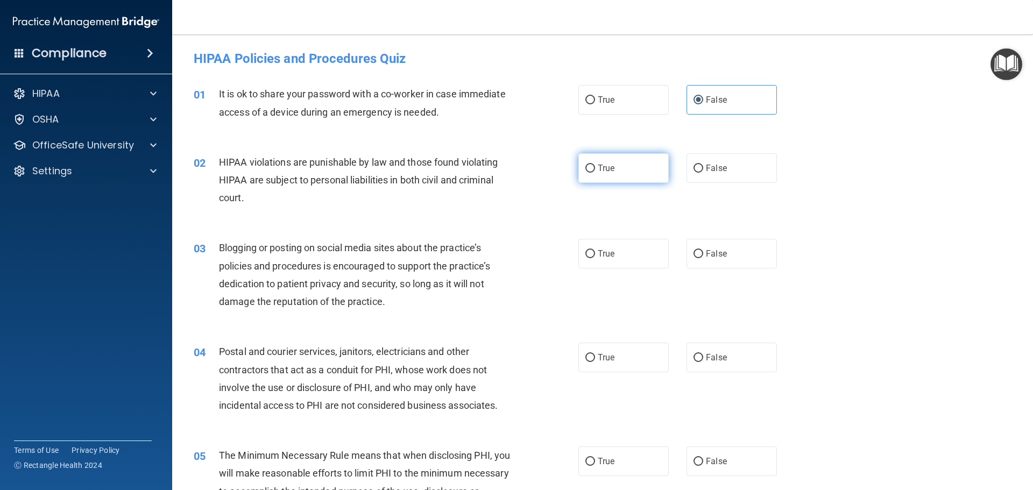
radio input "true"
click at [706, 255] on span "False" at bounding box center [716, 254] width 21 height 10
click at [703, 255] on input "False" at bounding box center [699, 254] width 10 height 8
radio input "true"
click at [593, 356] on label "True" at bounding box center [623, 358] width 90 height 30
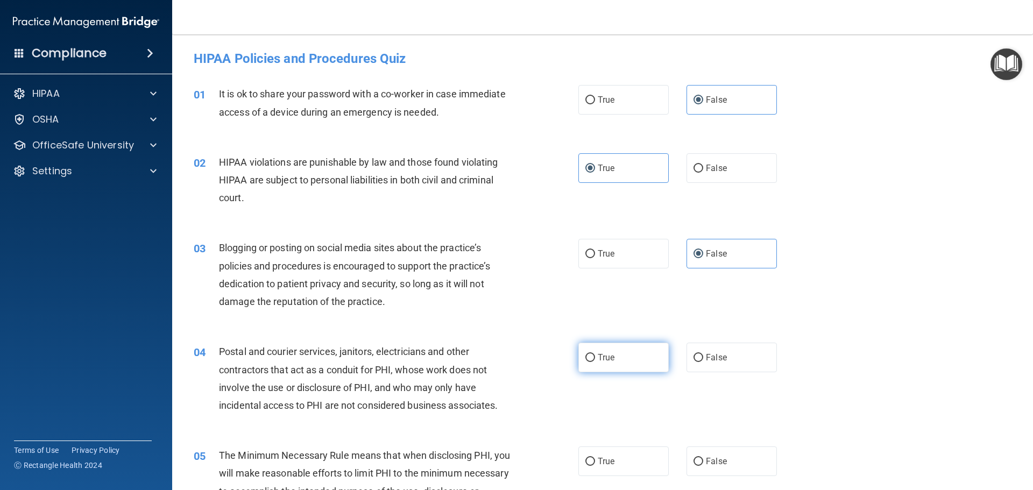
click at [593, 356] on input "True" at bounding box center [590, 358] width 10 height 8
radio input "true"
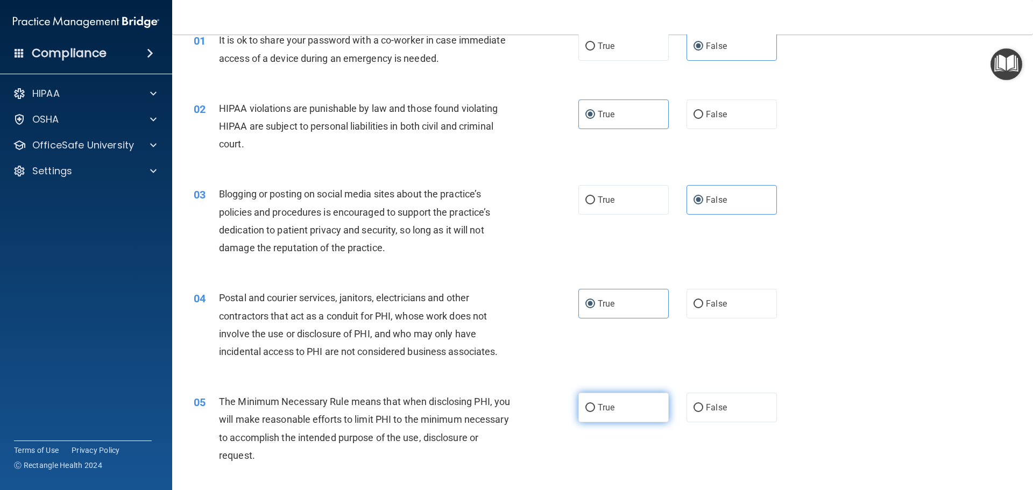
click at [601, 409] on span "True" at bounding box center [606, 407] width 17 height 10
click at [595, 409] on input "True" at bounding box center [590, 408] width 10 height 8
radio input "true"
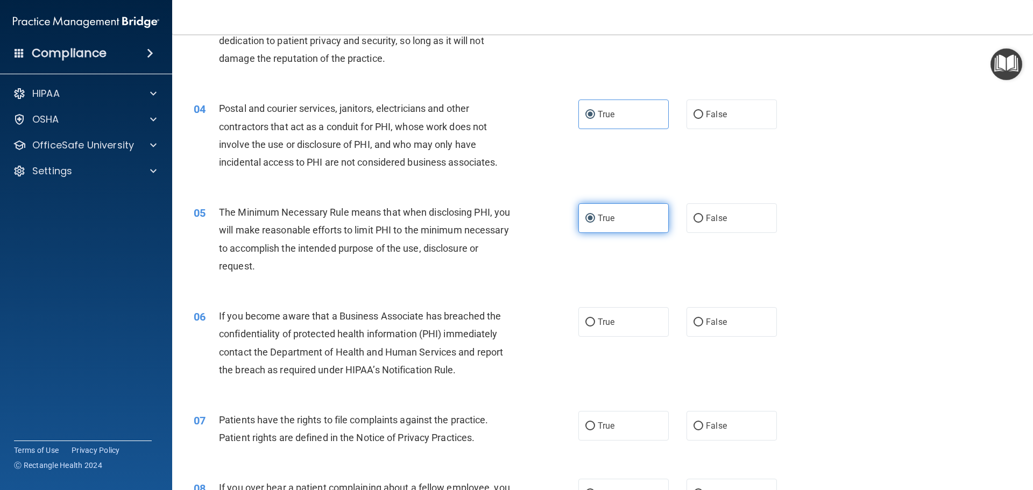
scroll to position [269, 0]
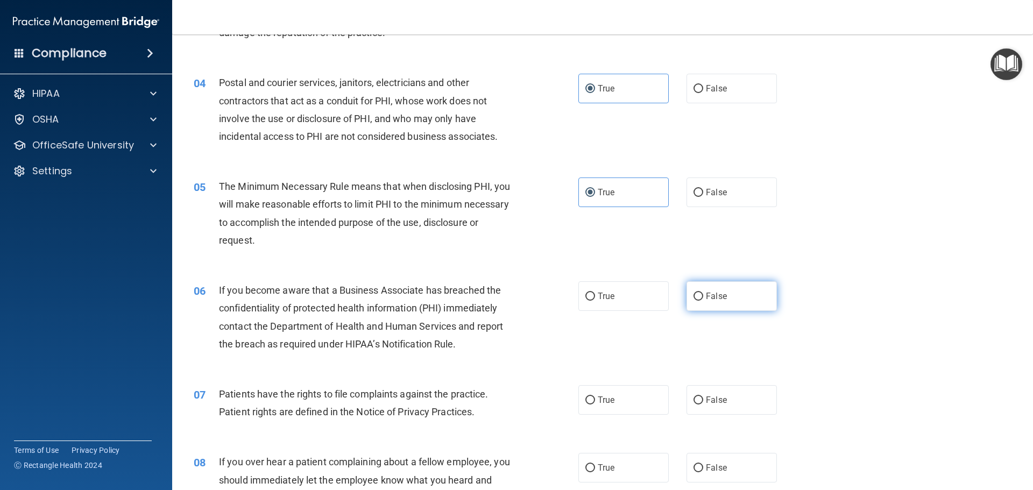
click at [706, 299] on span "False" at bounding box center [716, 296] width 21 height 10
click at [703, 299] on input "False" at bounding box center [699, 297] width 10 height 8
radio input "true"
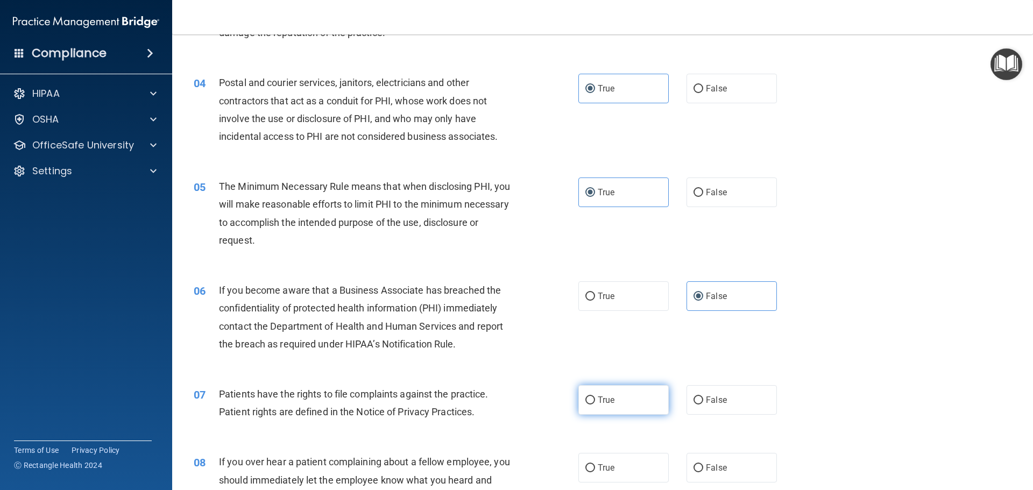
click at [585, 403] on input "True" at bounding box center [590, 401] width 10 height 8
radio input "true"
click at [706, 464] on span "False" at bounding box center [716, 468] width 21 height 10
click at [702, 464] on input "False" at bounding box center [699, 468] width 10 height 8
radio input "true"
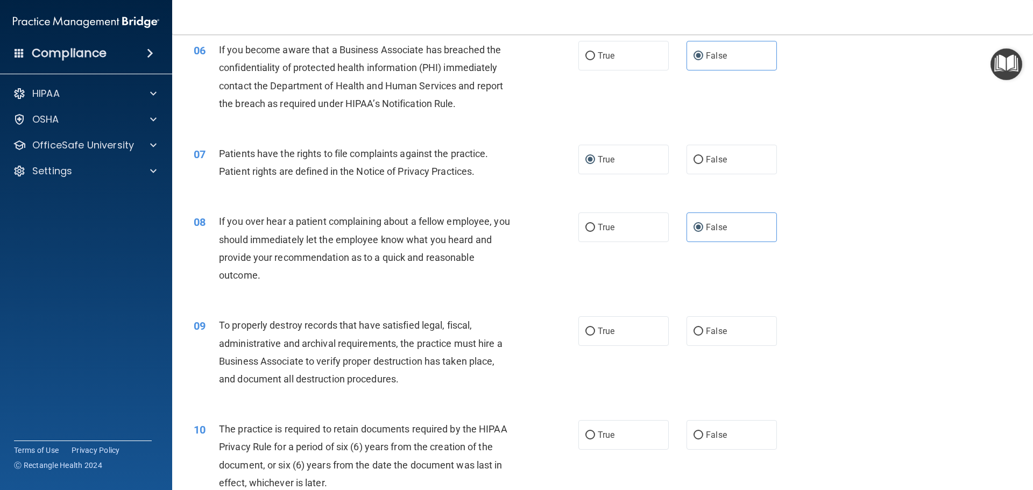
scroll to position [538, 0]
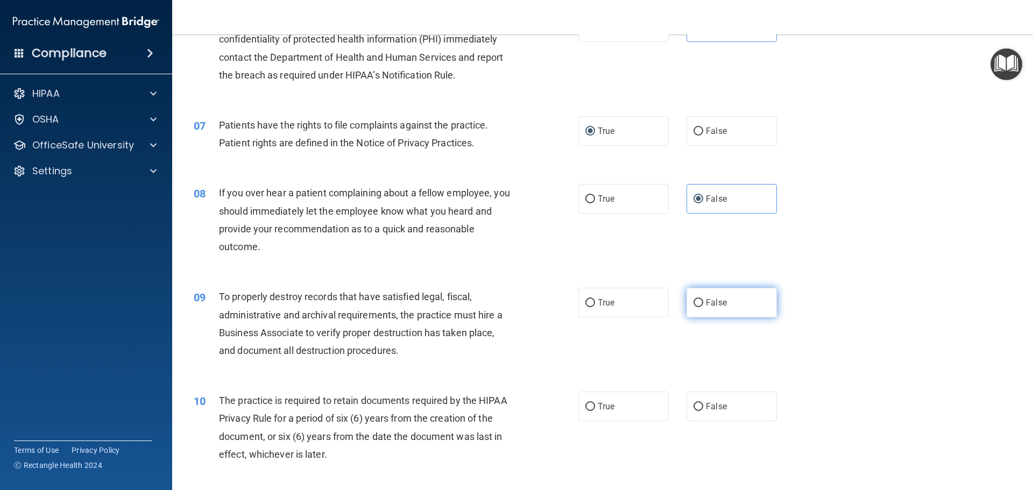
click at [697, 301] on input "False" at bounding box center [699, 303] width 10 height 8
radio input "true"
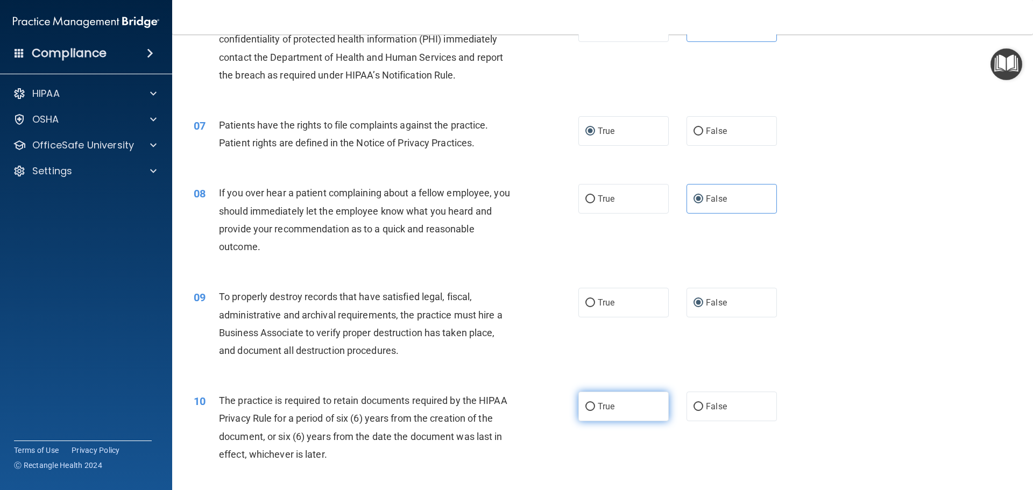
click at [607, 403] on span "True" at bounding box center [606, 406] width 17 height 10
click at [595, 403] on input "True" at bounding box center [590, 407] width 10 height 8
radio input "true"
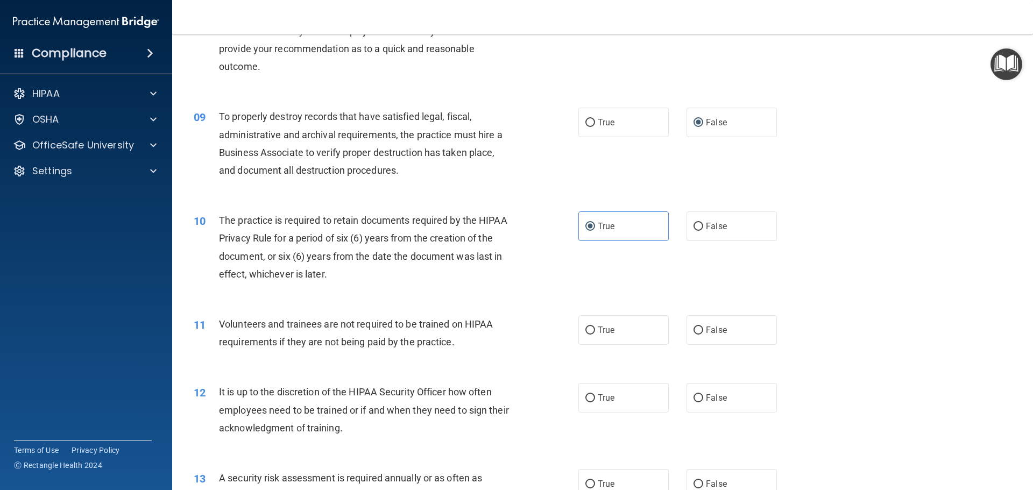
scroll to position [699, 0]
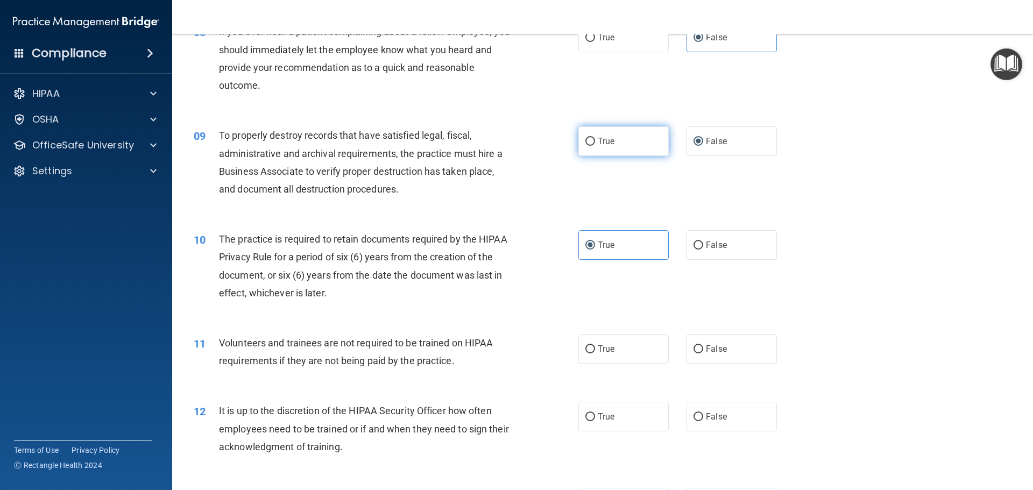
click at [598, 142] on span "True" at bounding box center [606, 141] width 17 height 10
click at [595, 142] on input "True" at bounding box center [590, 142] width 10 height 8
radio input "true"
click at [699, 139] on label "False" at bounding box center [732, 141] width 90 height 30
click at [699, 139] on input "False" at bounding box center [699, 142] width 10 height 8
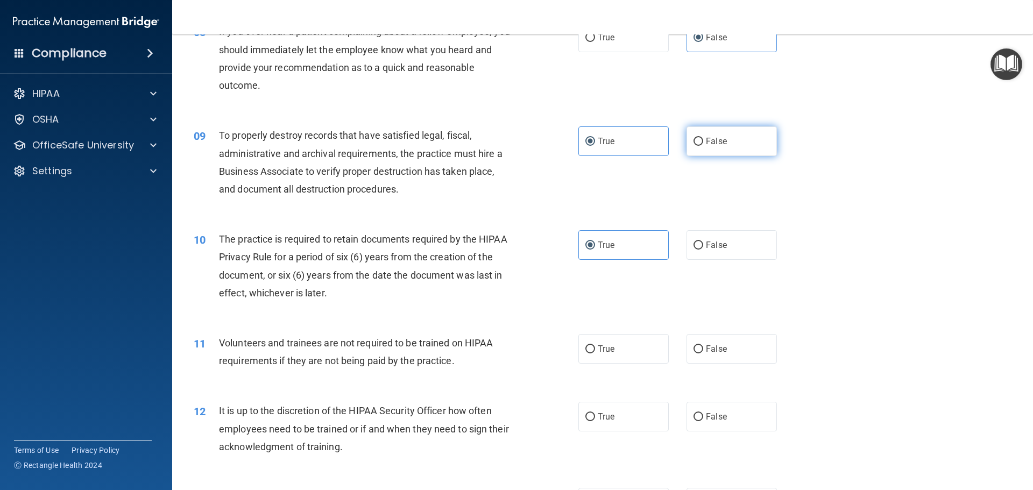
radio input "true"
radio input "false"
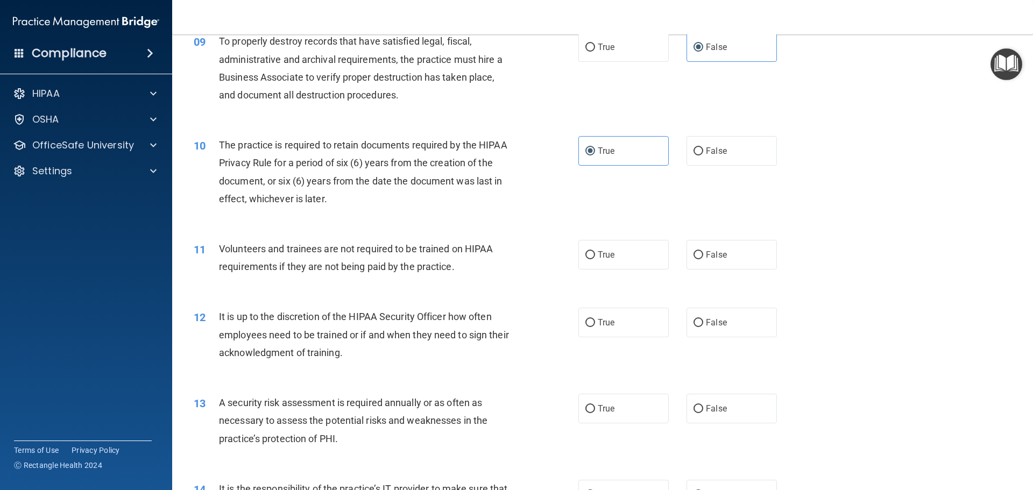
scroll to position [807, 0]
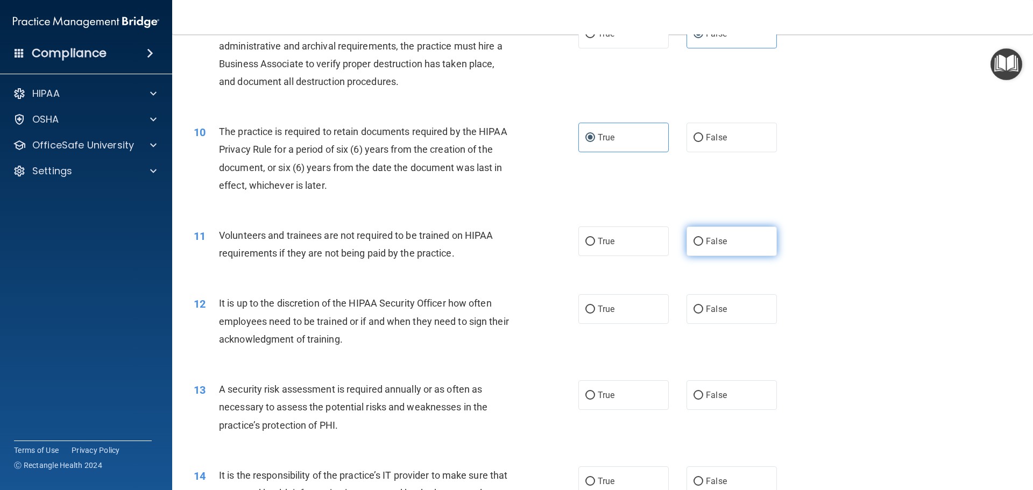
click at [706, 243] on span "False" at bounding box center [716, 241] width 21 height 10
click at [702, 243] on input "False" at bounding box center [699, 242] width 10 height 8
radio input "true"
click at [694, 306] on input "False" at bounding box center [699, 310] width 10 height 8
radio input "true"
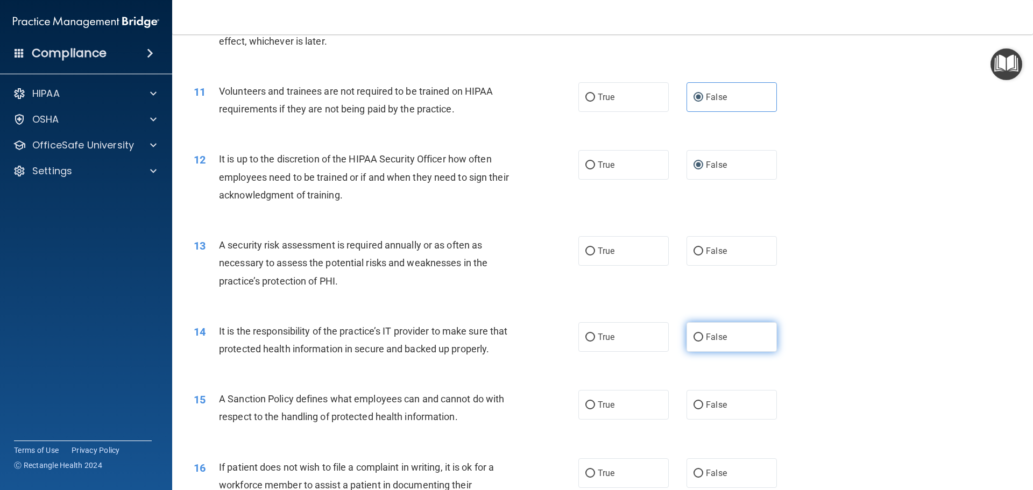
scroll to position [969, 0]
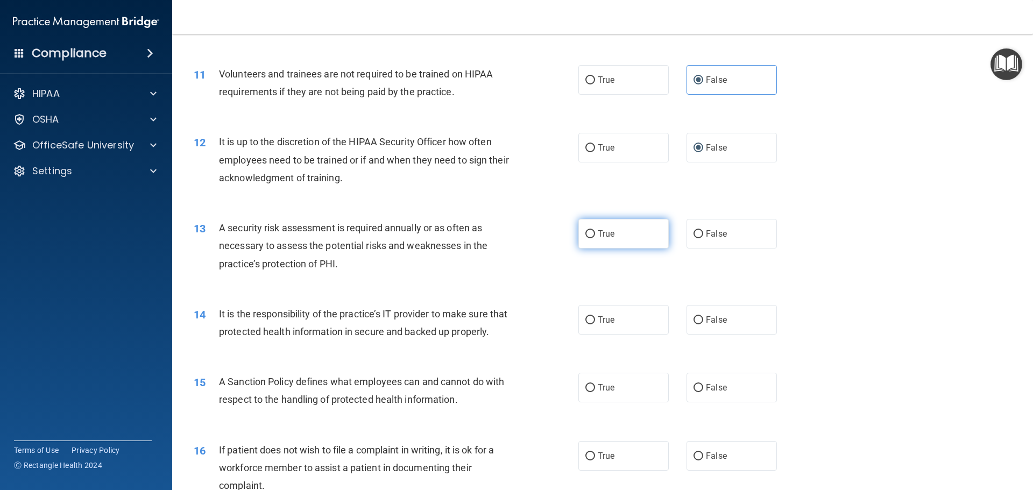
click at [609, 234] on span "True" at bounding box center [606, 234] width 17 height 10
click at [595, 234] on input "True" at bounding box center [590, 234] width 10 height 8
radio input "true"
click at [706, 321] on span "False" at bounding box center [716, 320] width 21 height 10
click at [703, 321] on input "False" at bounding box center [699, 320] width 10 height 8
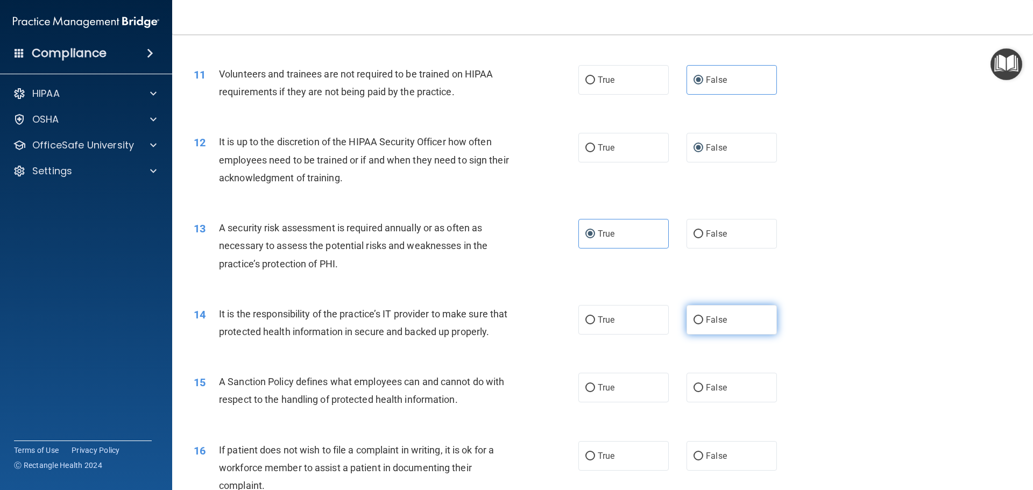
radio input "true"
click at [706, 393] on span "False" at bounding box center [716, 388] width 21 height 10
click at [703, 392] on input "False" at bounding box center [699, 388] width 10 height 8
radio input "true"
click at [604, 461] on span "True" at bounding box center [606, 456] width 17 height 10
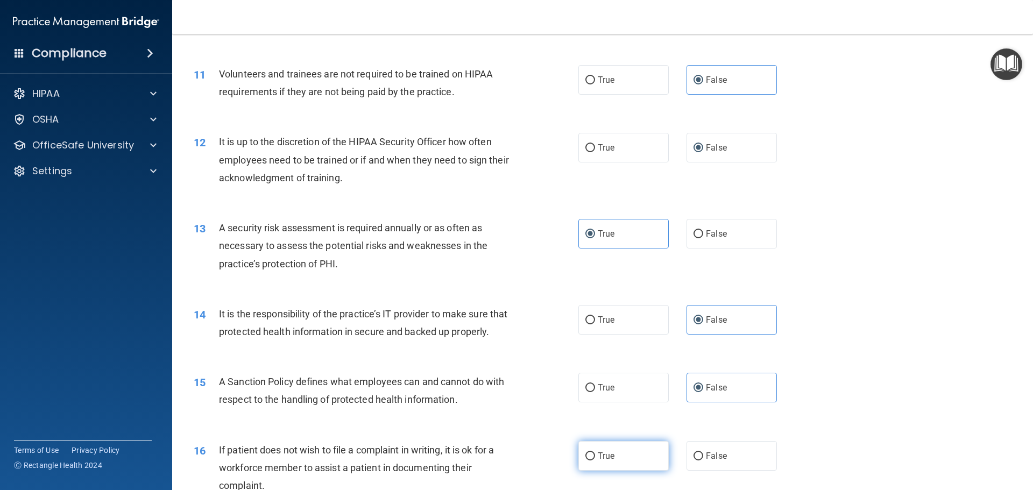
click at [595, 461] on input "True" at bounding box center [590, 457] width 10 height 8
radio input "true"
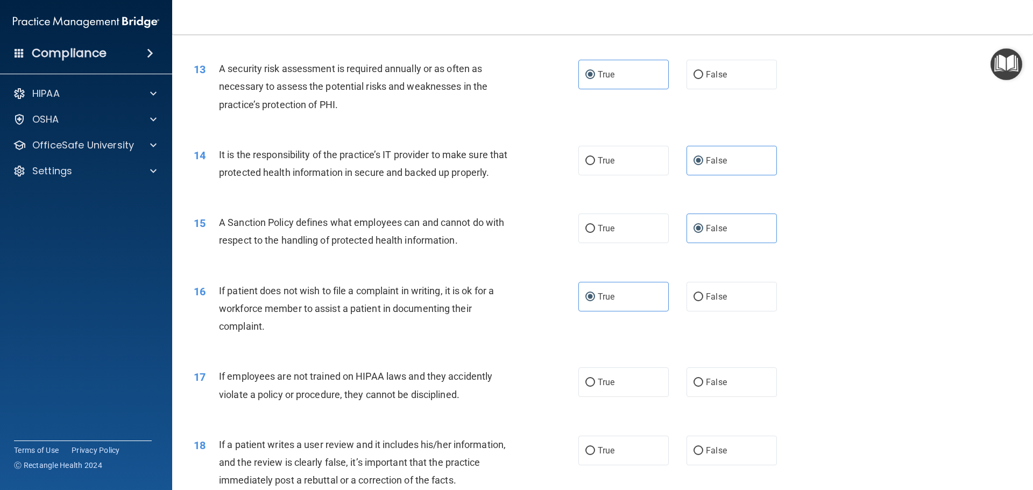
scroll to position [1130, 0]
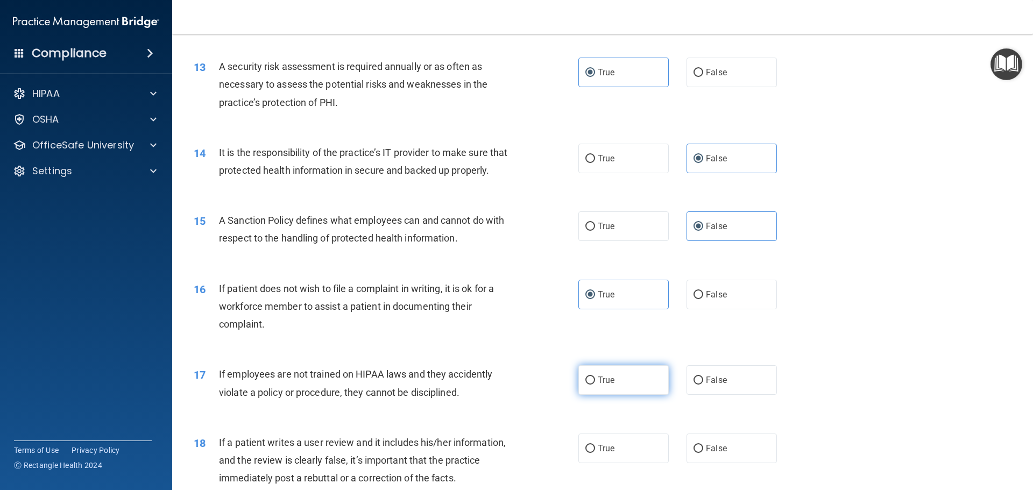
click at [602, 395] on label "True" at bounding box center [623, 380] width 90 height 30
click at [595, 385] on input "True" at bounding box center [590, 381] width 10 height 8
radio input "true"
drag, startPoint x: 696, startPoint y: 400, endPoint x: 690, endPoint y: 406, distance: 8.8
click at [696, 385] on input "False" at bounding box center [699, 381] width 10 height 8
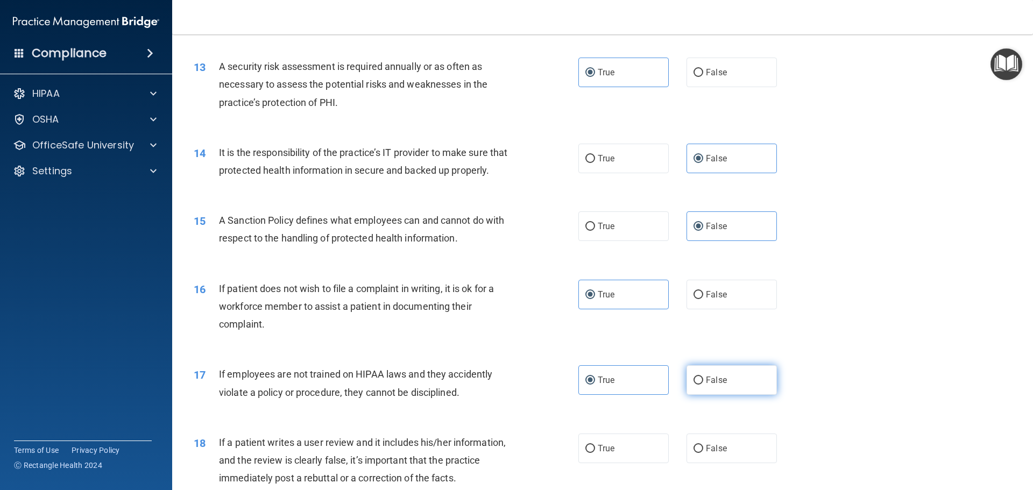
radio input "true"
radio input "false"
click at [698, 453] on input "False" at bounding box center [699, 449] width 10 height 8
radio input "true"
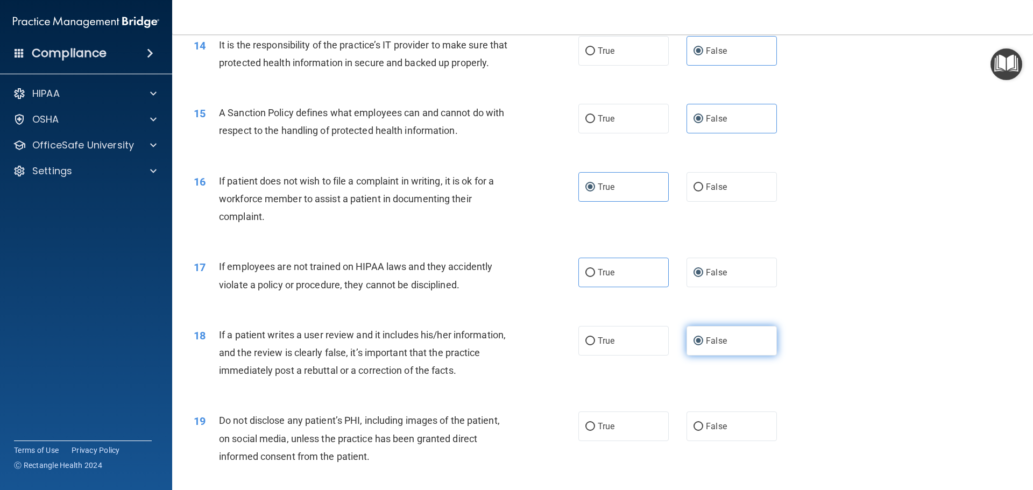
scroll to position [1291, 0]
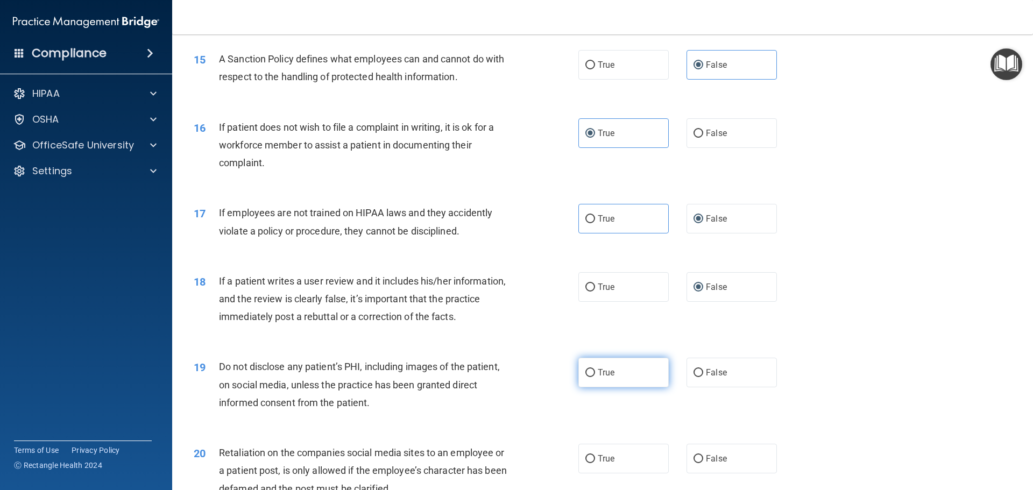
click at [614, 387] on label "True" at bounding box center [623, 373] width 90 height 30
click at [595, 377] on input "True" at bounding box center [590, 373] width 10 height 8
radio input "true"
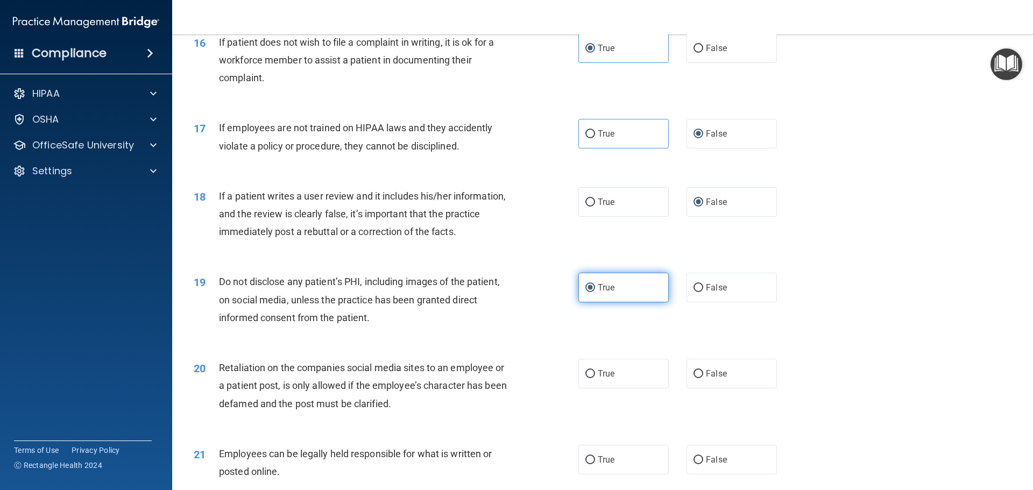
scroll to position [1453, 0]
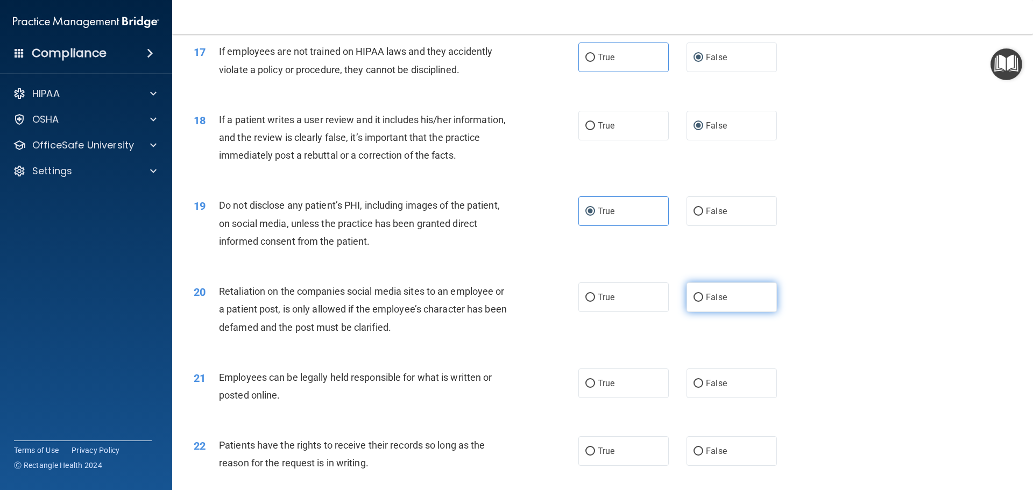
click at [712, 312] on label "False" at bounding box center [732, 297] width 90 height 30
click at [703, 302] on input "False" at bounding box center [699, 298] width 10 height 8
radio input "true"
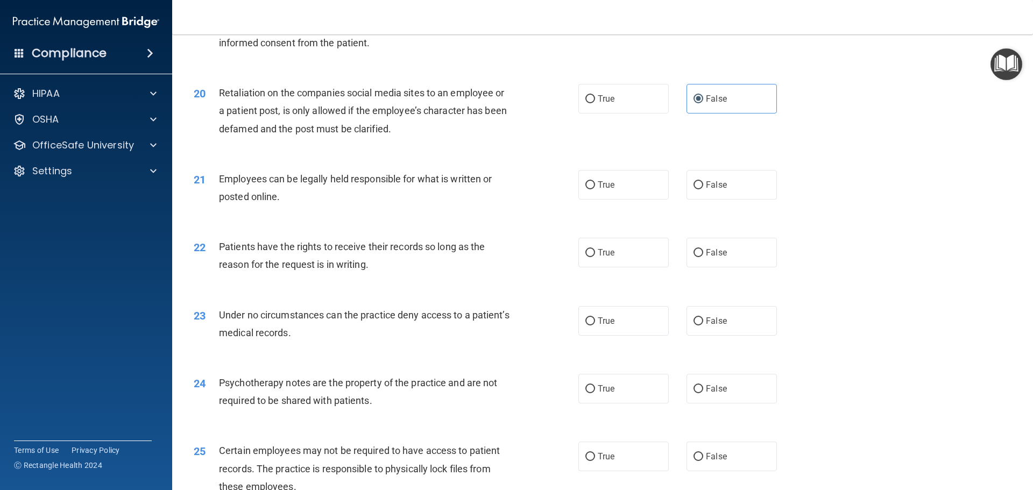
scroll to position [1668, 0]
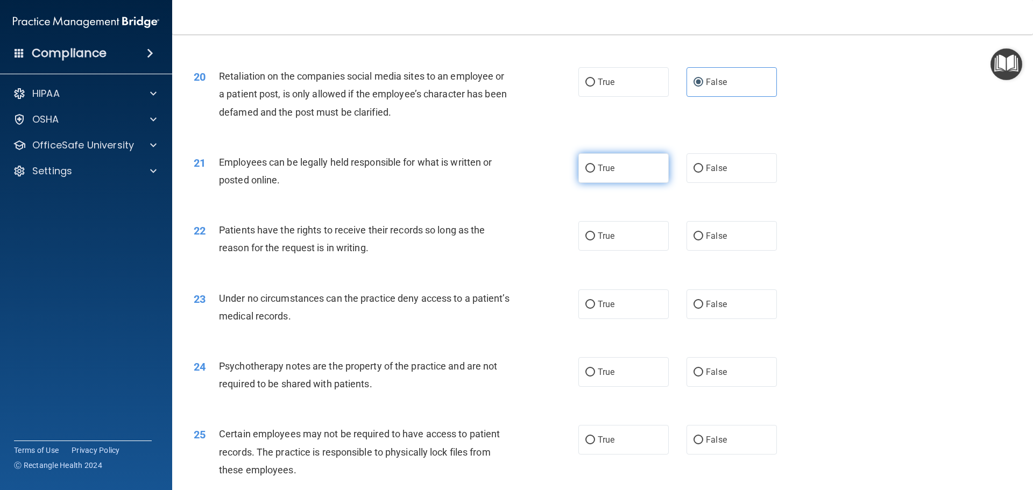
click at [599, 173] on span "True" at bounding box center [606, 168] width 17 height 10
click at [595, 173] on input "True" at bounding box center [590, 169] width 10 height 8
radio input "true"
click at [709, 251] on label "False" at bounding box center [732, 236] width 90 height 30
click at [703, 241] on input "False" at bounding box center [699, 236] width 10 height 8
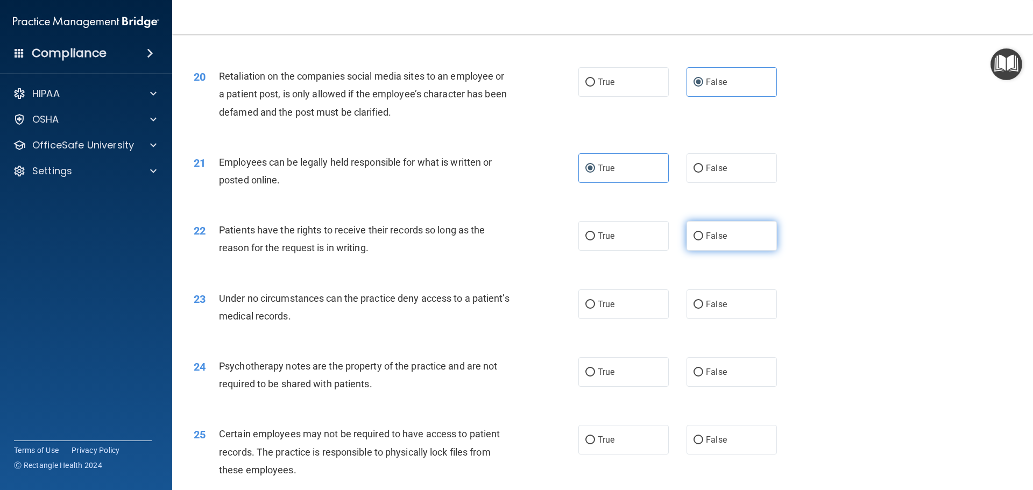
radio input "true"
click at [696, 309] on input "False" at bounding box center [699, 305] width 10 height 8
radio input "true"
click at [600, 387] on label "True" at bounding box center [623, 372] width 90 height 30
click at [595, 377] on input "True" at bounding box center [590, 373] width 10 height 8
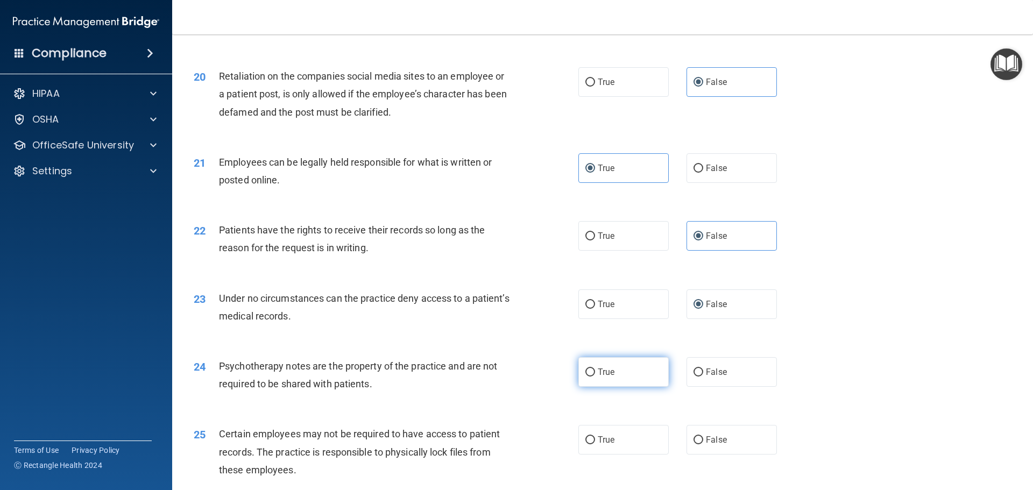
radio input "true"
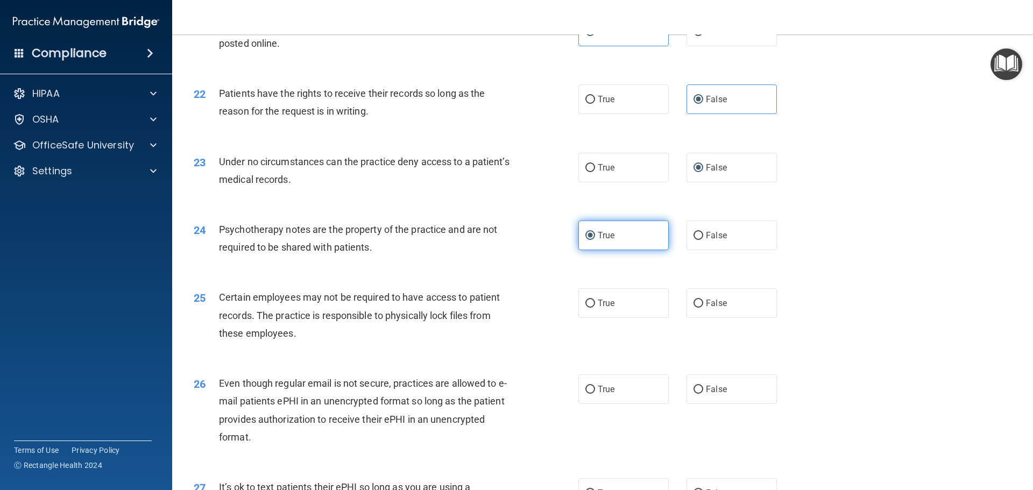
scroll to position [1829, 0]
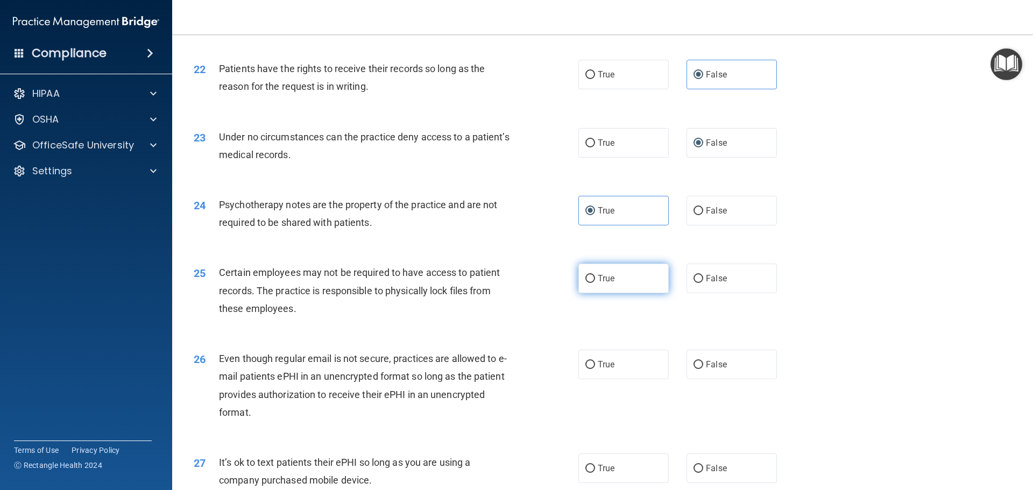
click at [597, 289] on label "True" at bounding box center [623, 279] width 90 height 30
click at [595, 283] on input "True" at bounding box center [590, 279] width 10 height 8
radio input "true"
click at [598, 379] on label "True" at bounding box center [623, 365] width 90 height 30
click at [595, 369] on input "True" at bounding box center [590, 365] width 10 height 8
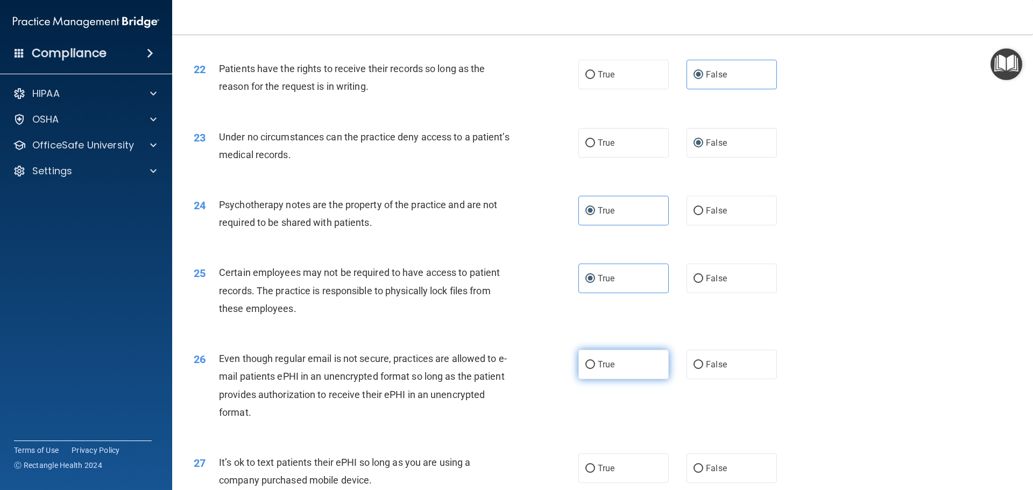
radio input "true"
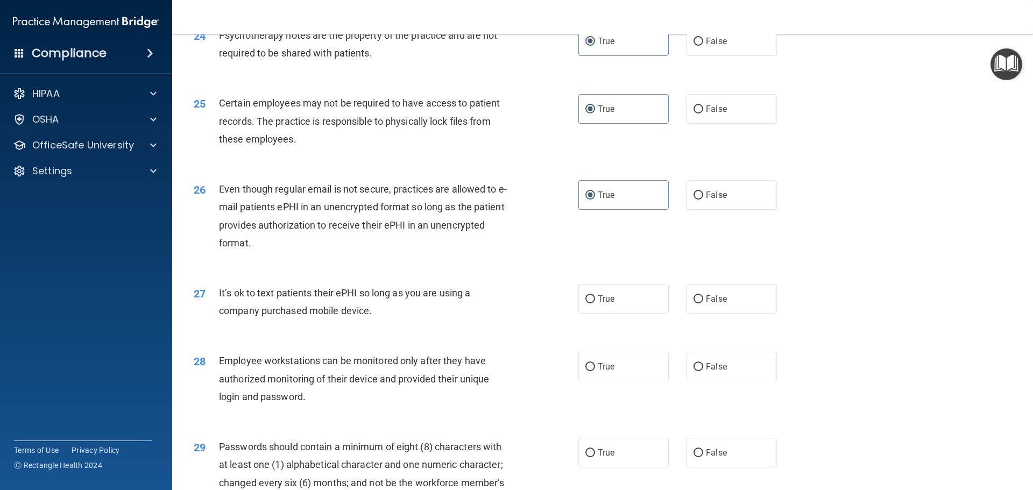
scroll to position [2045, 0]
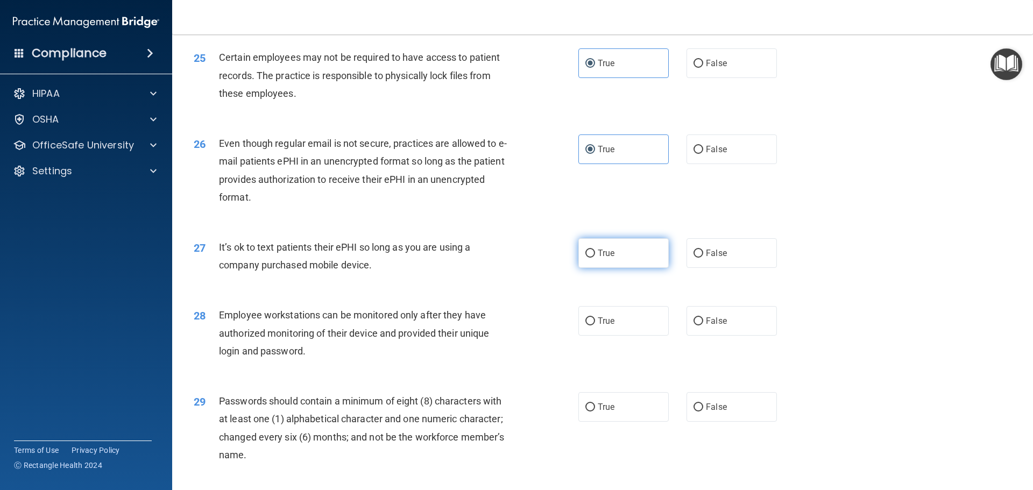
click at [598, 258] on span "True" at bounding box center [606, 253] width 17 height 10
click at [595, 258] on input "True" at bounding box center [590, 254] width 10 height 8
radio input "true"
click at [699, 268] on label "False" at bounding box center [732, 253] width 90 height 30
click at [699, 258] on input "False" at bounding box center [699, 254] width 10 height 8
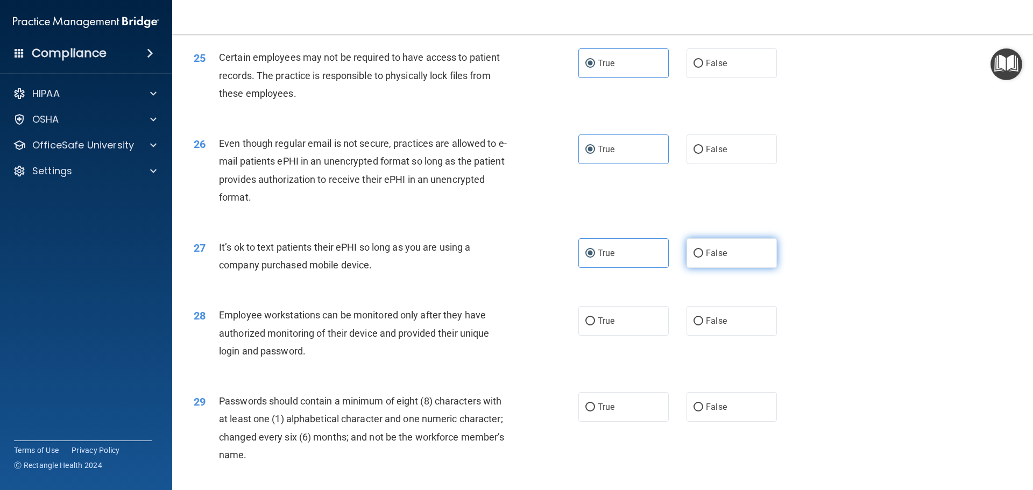
radio input "true"
radio input "false"
click at [695, 326] on input "False" at bounding box center [699, 321] width 10 height 8
radio input "true"
click at [602, 419] on label "True" at bounding box center [623, 407] width 90 height 30
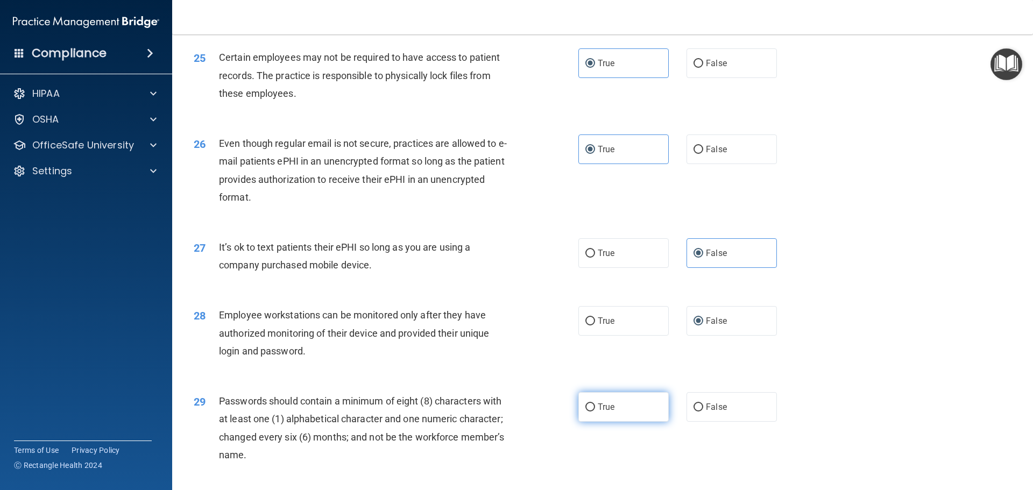
click at [595, 412] on input "True" at bounding box center [590, 408] width 10 height 8
radio input "true"
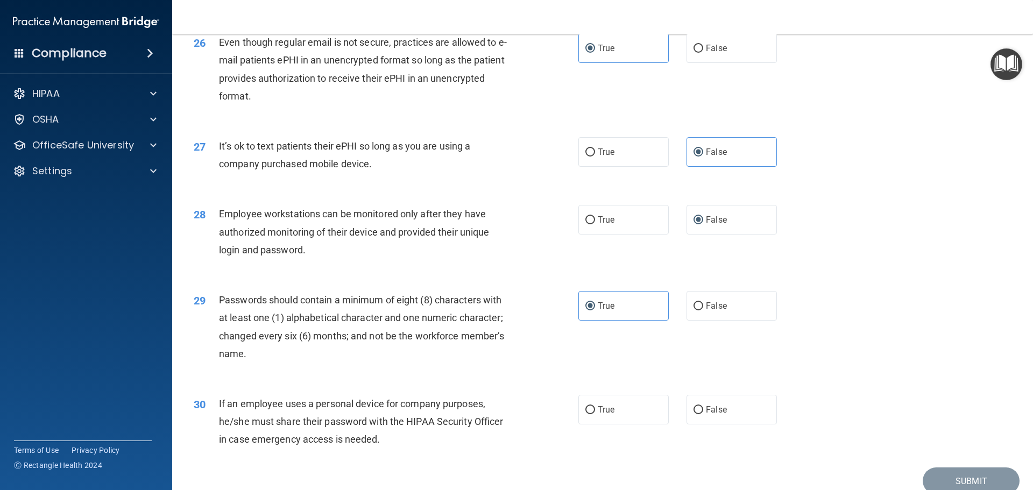
scroll to position [2206, 0]
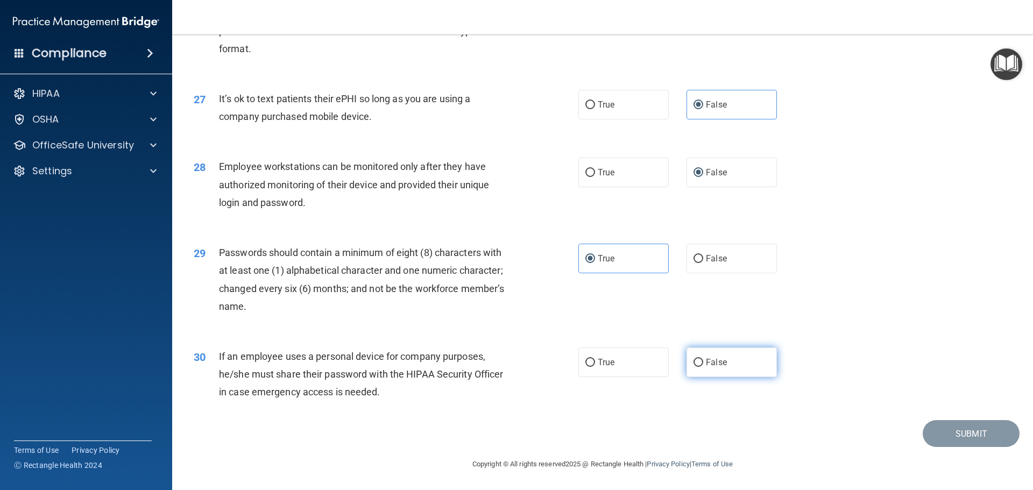
click at [700, 365] on label "False" at bounding box center [732, 363] width 90 height 30
click at [700, 365] on input "False" at bounding box center [699, 363] width 10 height 8
radio input "true"
click at [932, 439] on button "Submit" at bounding box center [971, 433] width 97 height 27
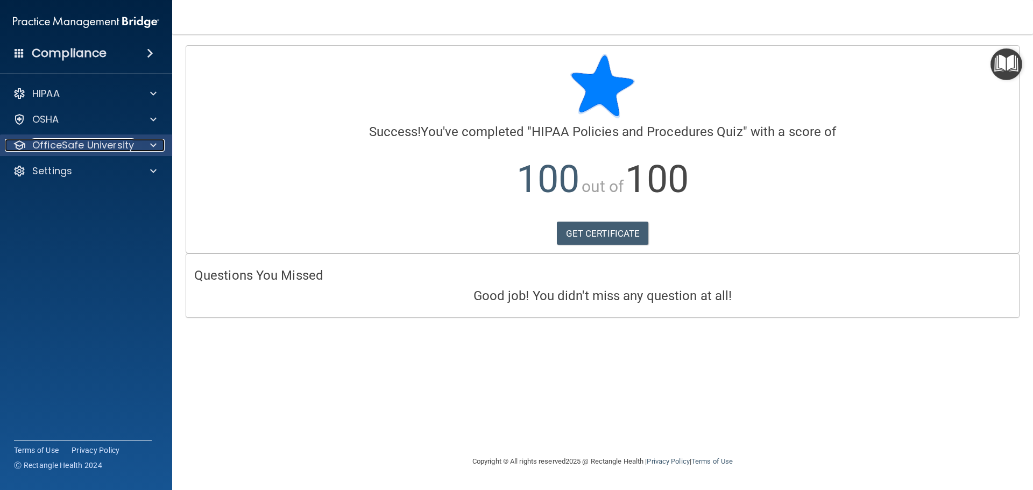
click at [64, 144] on p "OfficeSafe University" at bounding box center [83, 145] width 102 height 13
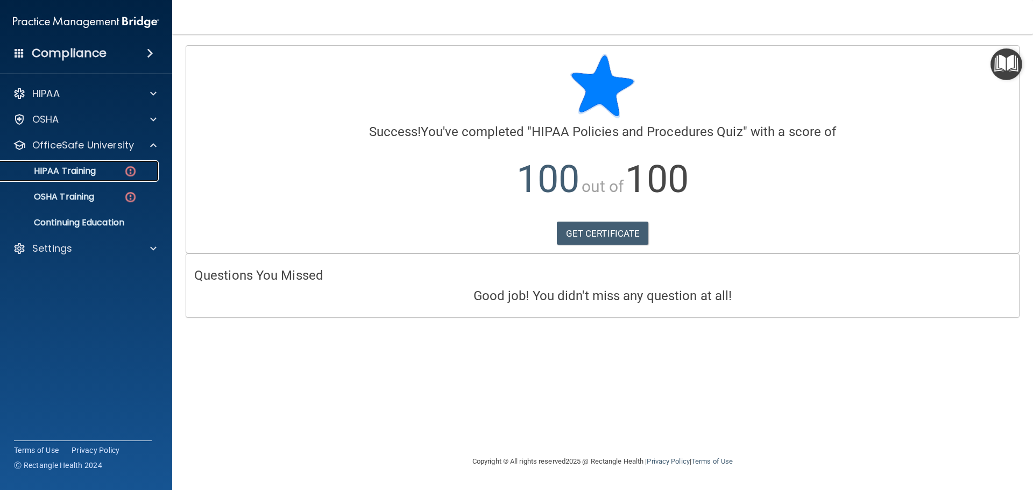
click at [95, 173] on p "HIPAA Training" at bounding box center [51, 171] width 89 height 11
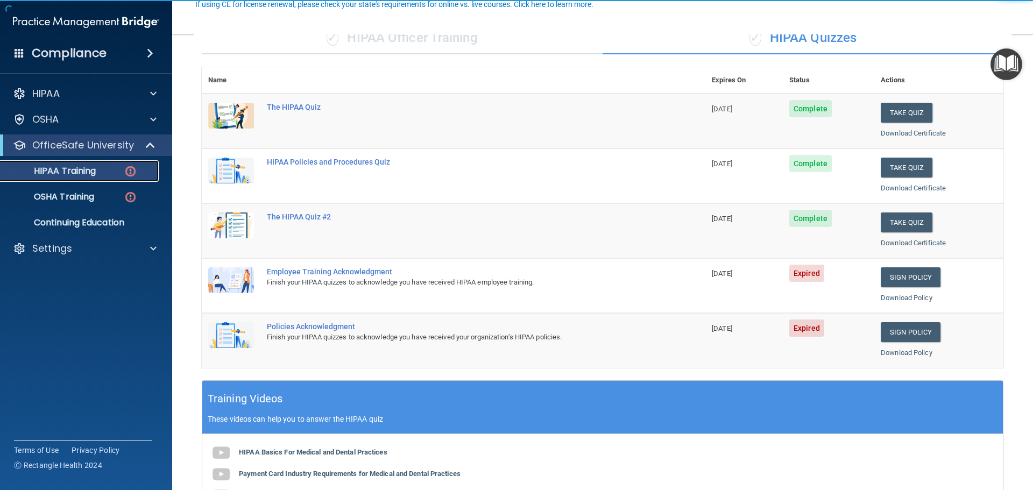
scroll to position [108, 0]
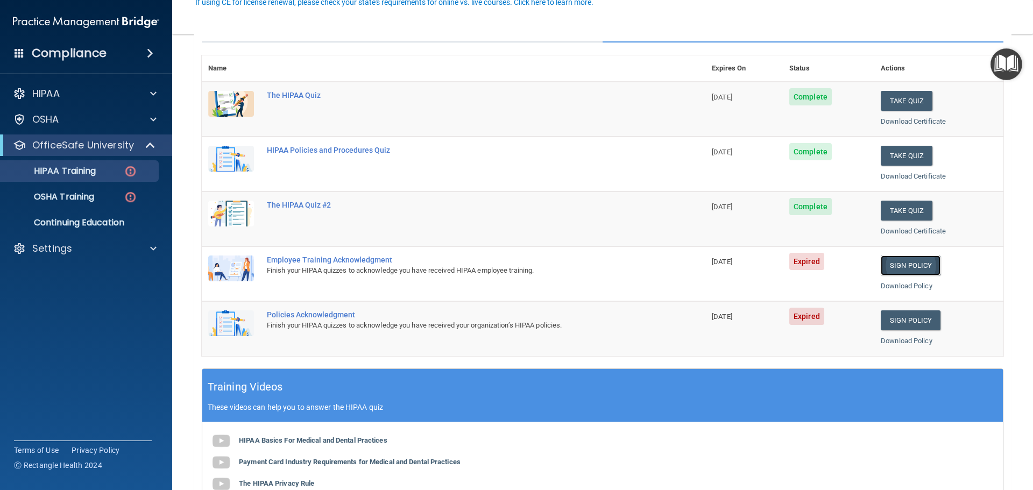
click at [895, 261] on link "Sign Policy" at bounding box center [911, 266] width 60 height 20
click at [911, 319] on link "Sign Policy" at bounding box center [911, 320] width 60 height 20
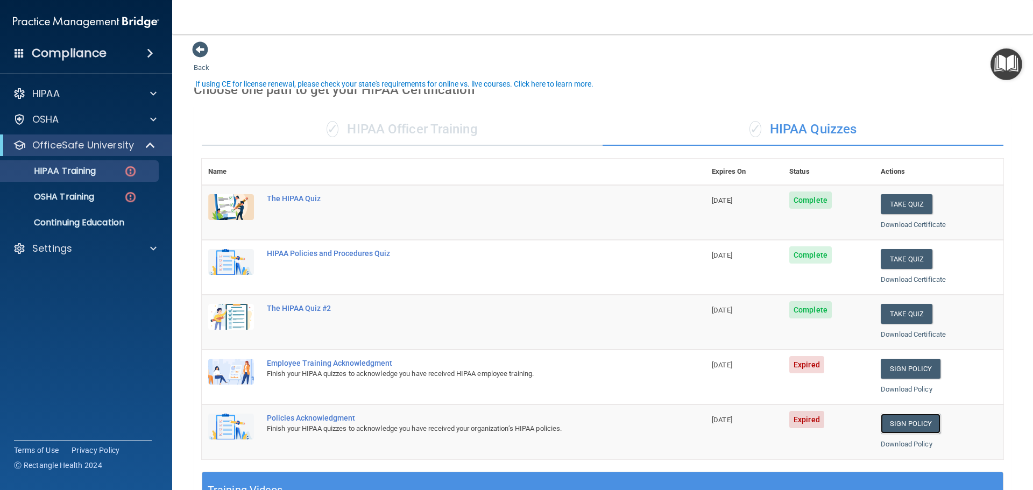
scroll to position [0, 0]
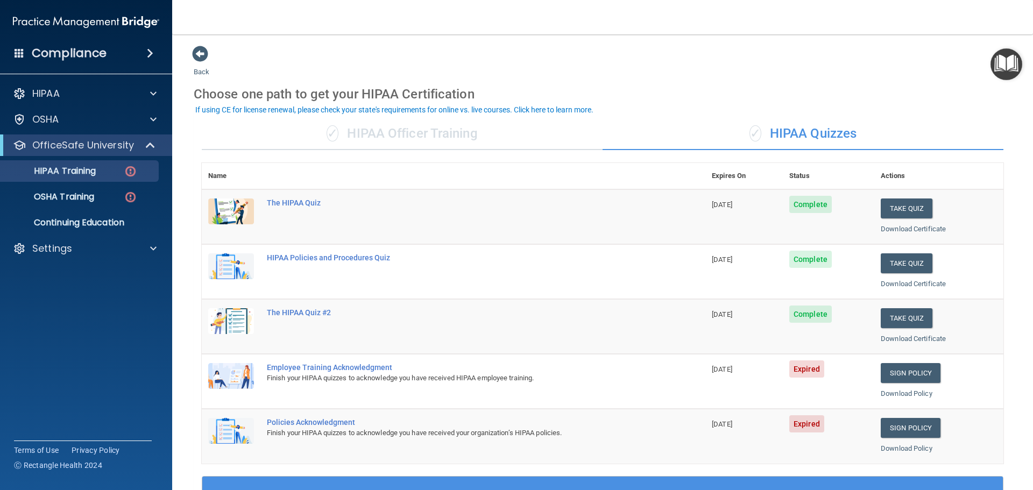
click at [394, 126] on div "✓ HIPAA Officer Training" at bounding box center [402, 134] width 401 height 32
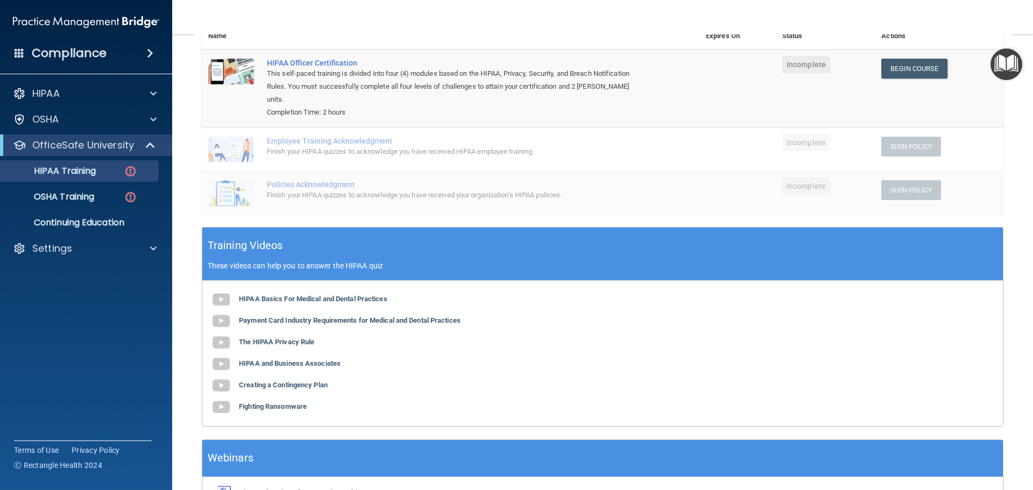
scroll to position [37, 0]
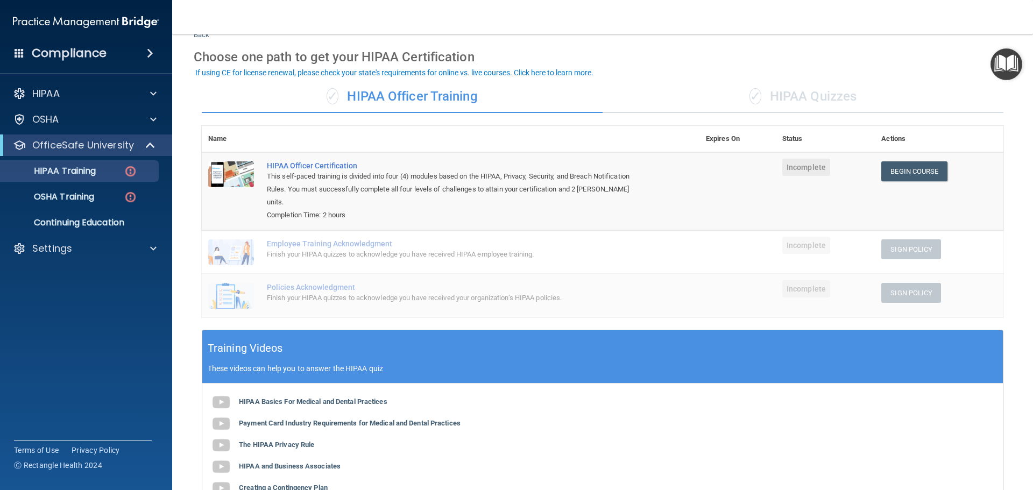
click at [750, 88] on span "✓" at bounding box center [756, 96] width 12 height 16
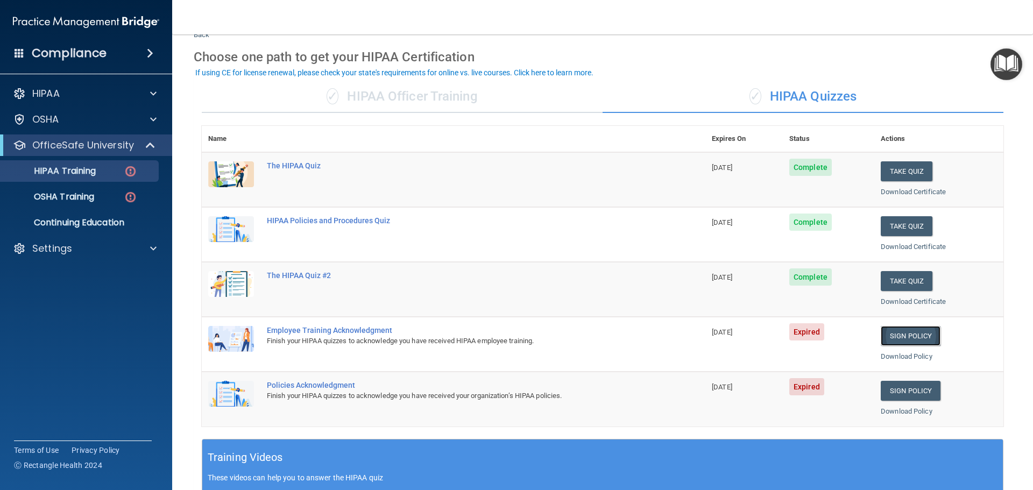
click at [900, 332] on link "Sign Policy" at bounding box center [911, 336] width 60 height 20
click at [68, 194] on p "OSHA Training" at bounding box center [50, 197] width 87 height 11
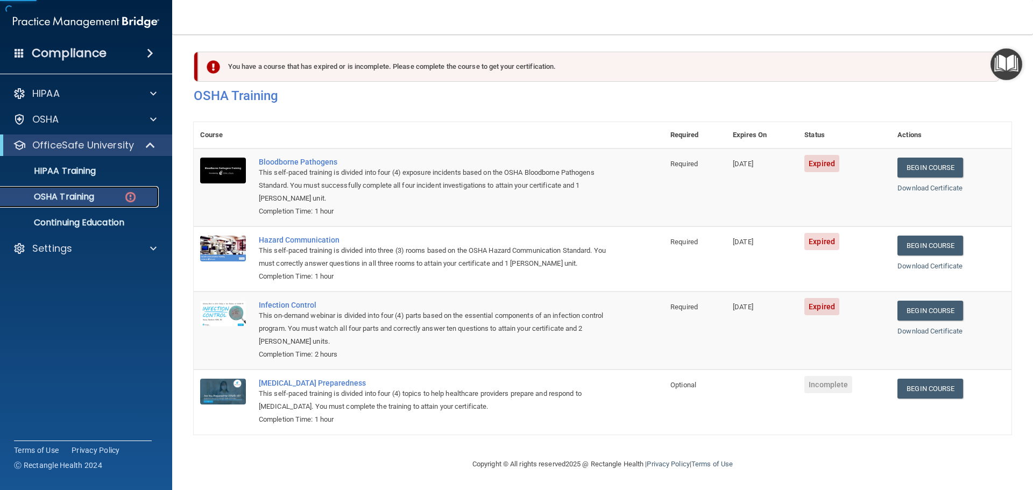
scroll to position [18, 0]
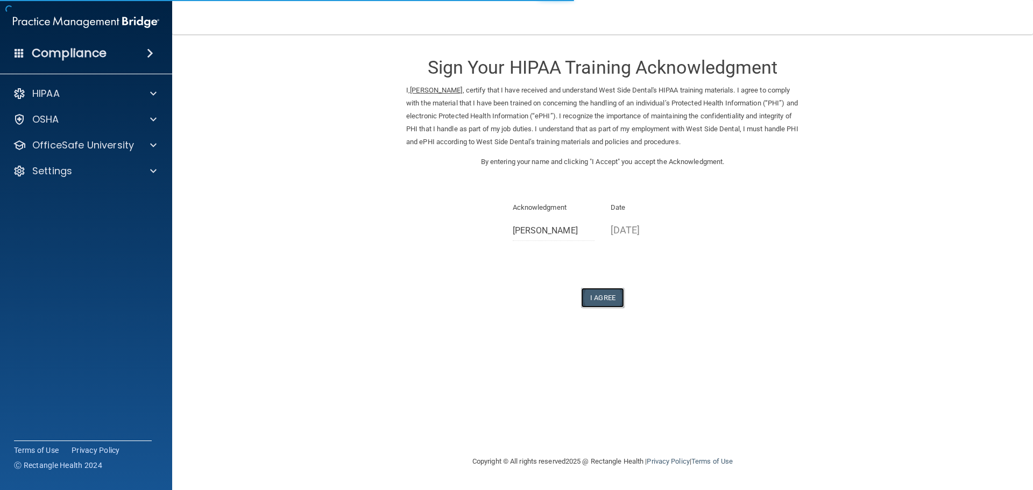
click at [606, 298] on button "I Agree" at bounding box center [602, 298] width 43 height 20
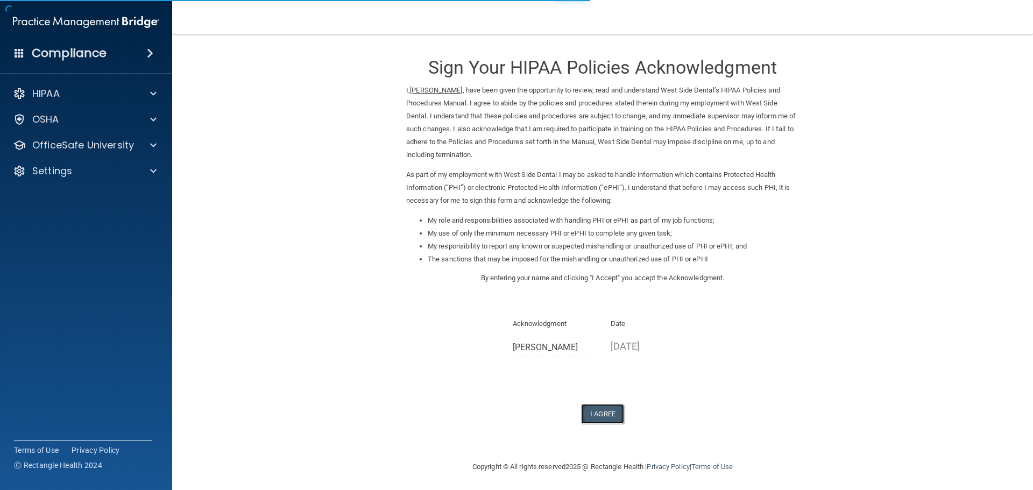
click at [593, 408] on button "I Agree" at bounding box center [602, 414] width 43 height 20
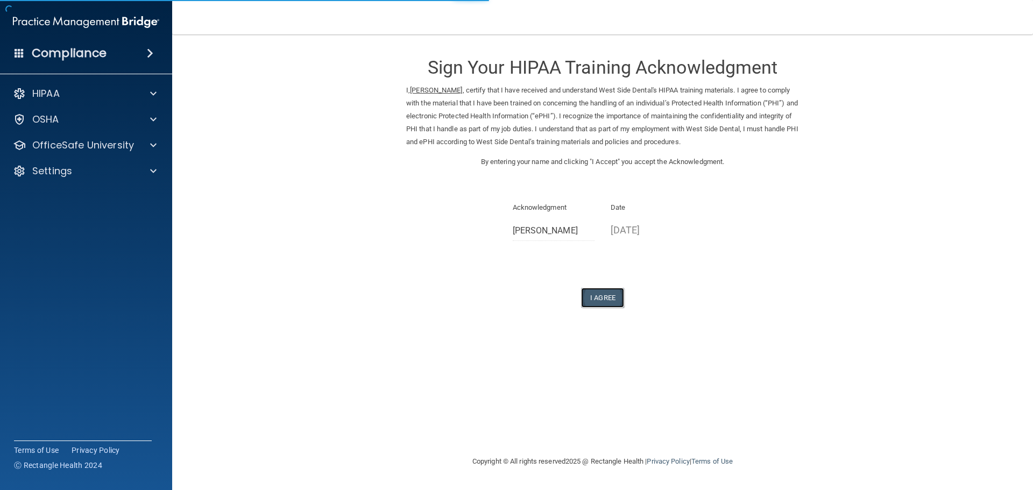
click at [614, 302] on button "I Agree" at bounding box center [602, 298] width 43 height 20
